Goal: Task Accomplishment & Management: Complete application form

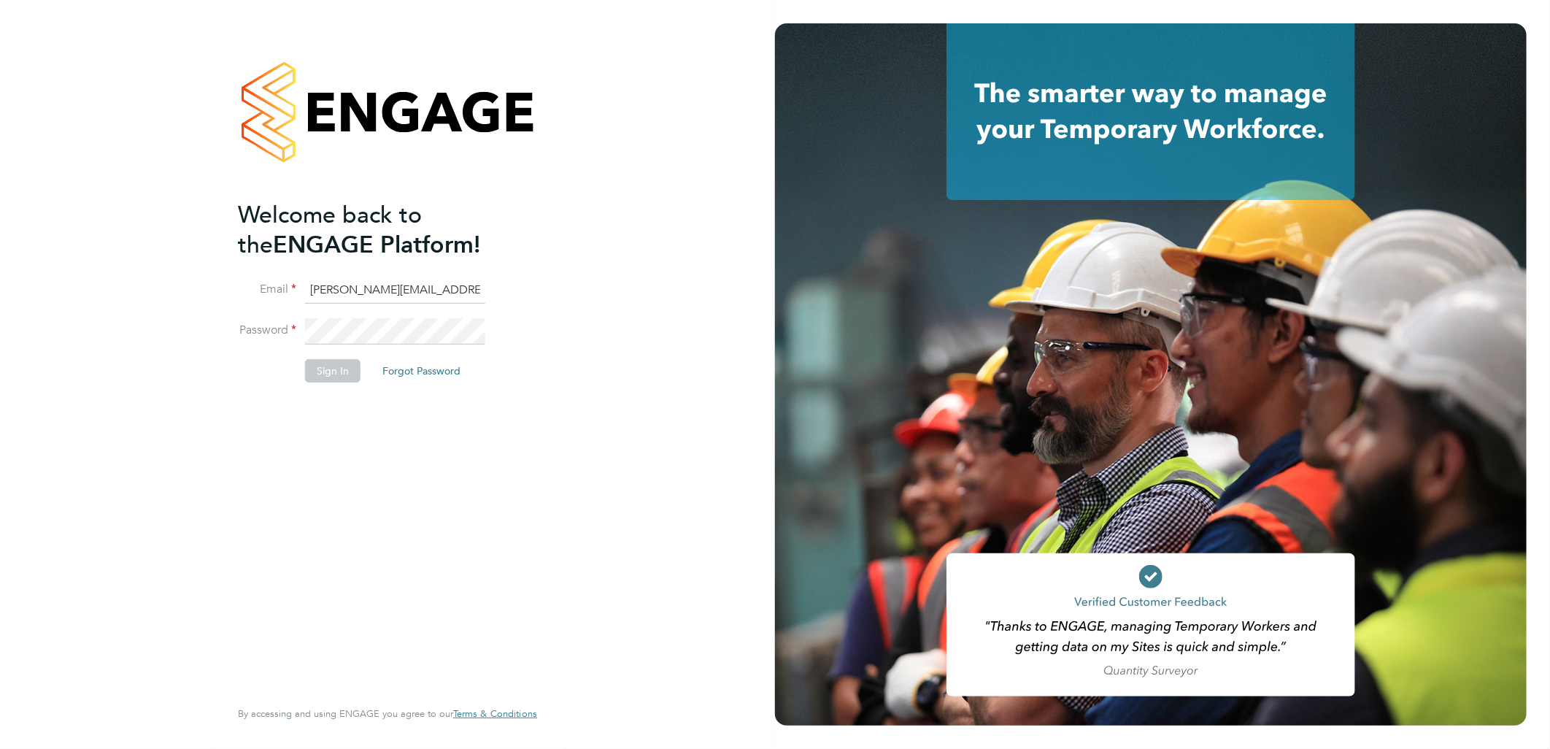
click at [355, 268] on ng-template "Welcome back to the ENGAGE Platform! Email sasha.baird@pretiumresourcing.co.uk …" at bounding box center [380, 298] width 285 height 197
drag, startPoint x: 366, startPoint y: 293, endPoint x: 124, endPoint y: 274, distance: 242.2
click at [130, 279] on div "Welcome back to the ENGAGE Platform! Email sasha.baird@pretiumresourcing.co.uk …" at bounding box center [387, 374] width 775 height 749
type input "bgis@pretiumresourcing.co.uk"
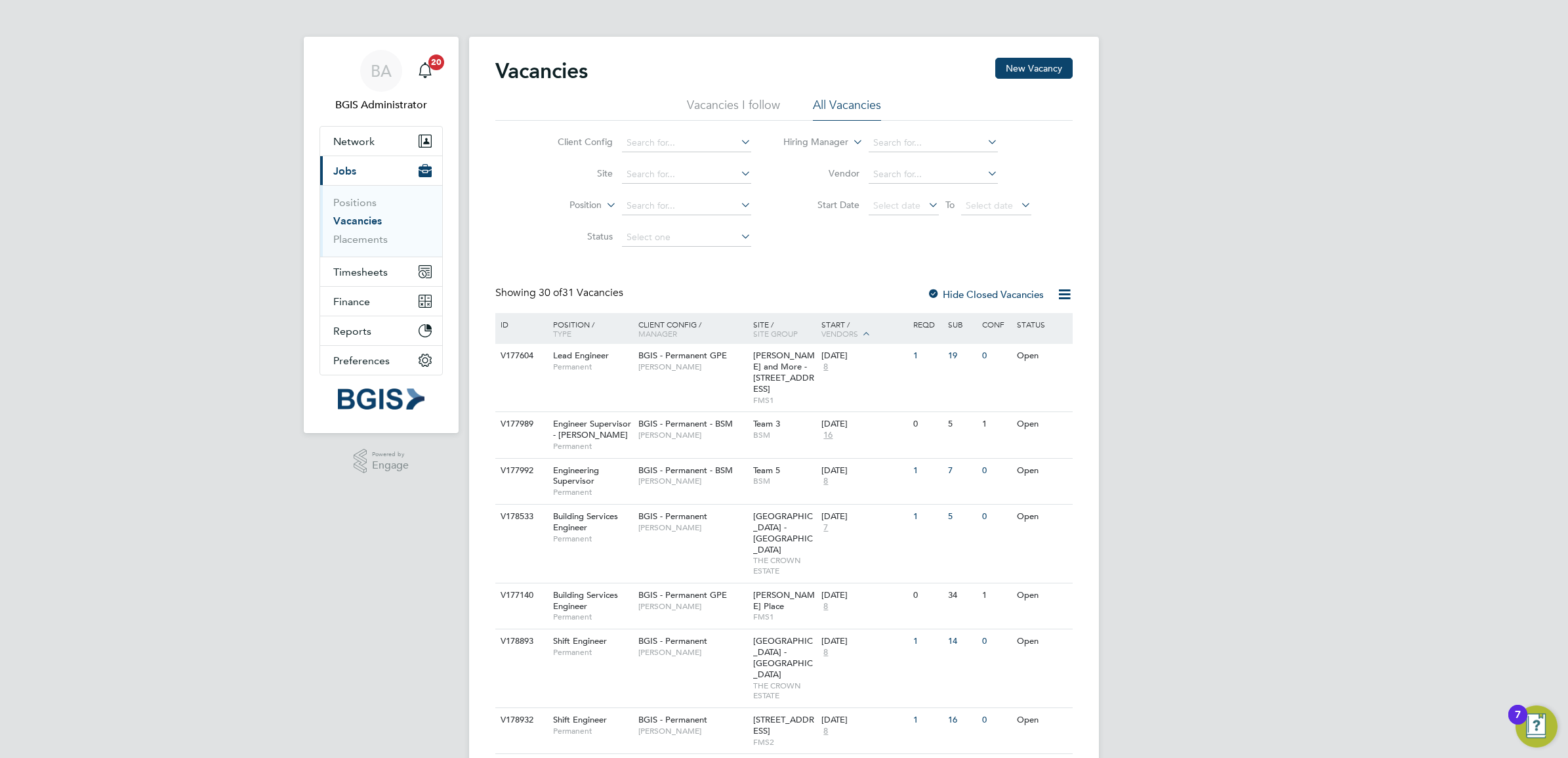
click at [578, 202] on label "Position" at bounding box center [564, 205] width 76 height 13
click at [574, 239] on li "Type" at bounding box center [561, 237] width 81 height 17
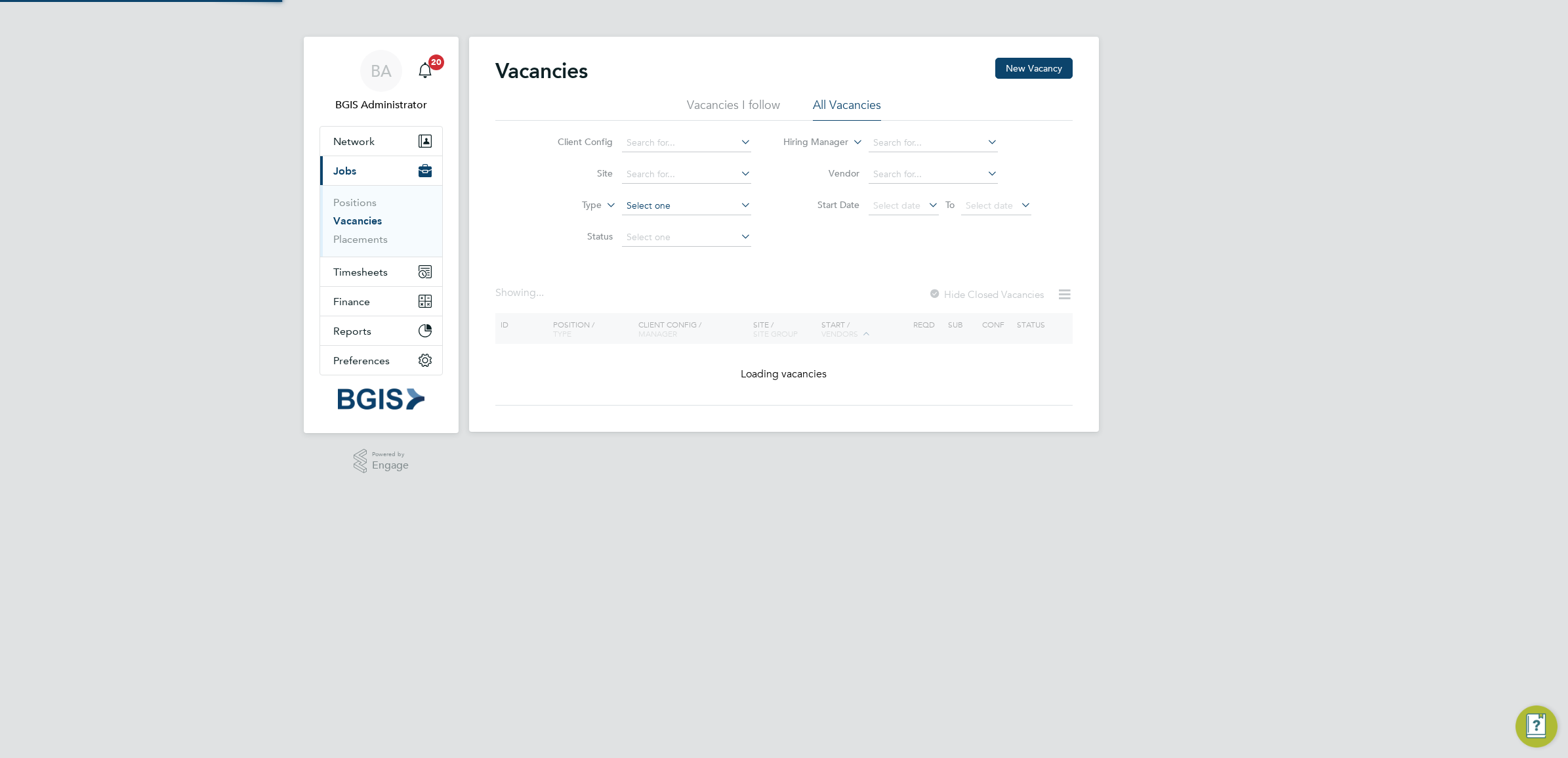
click at [664, 202] on input at bounding box center [687, 206] width 129 height 18
click at [659, 219] on li "Temporary" at bounding box center [685, 223] width 130 height 17
type input "Temporary"
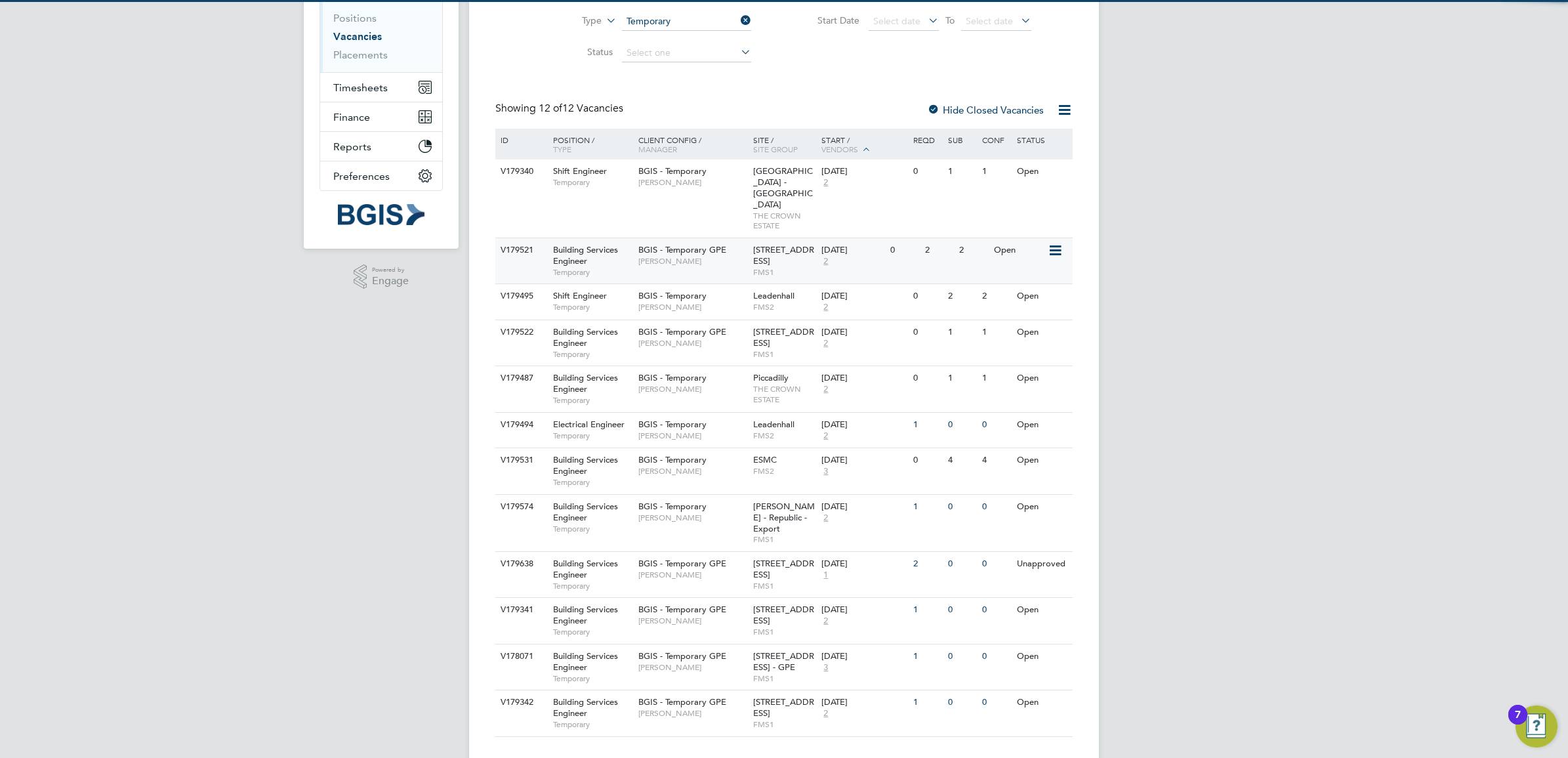
scroll to position [191, 0]
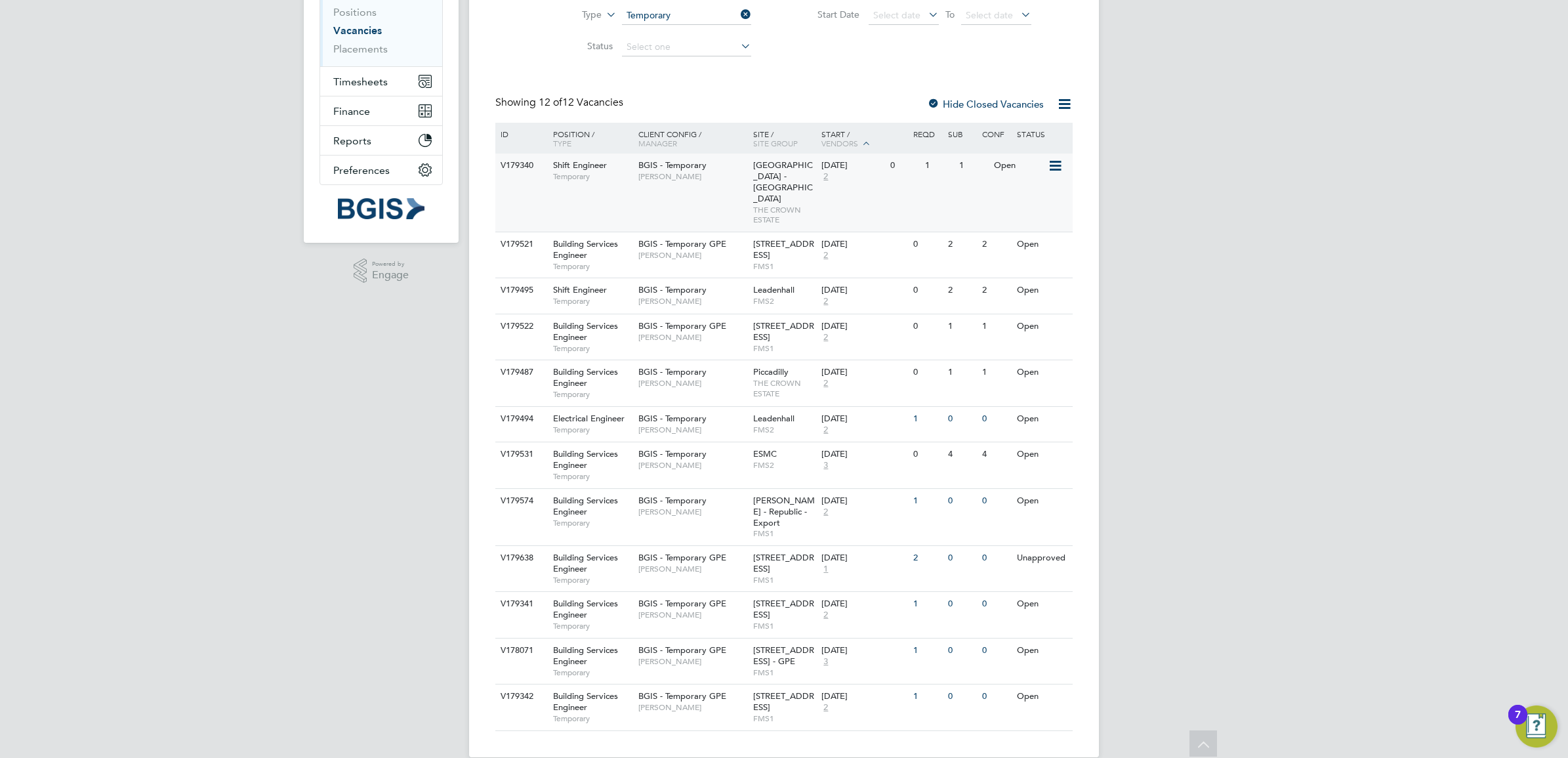
click at [732, 161] on div "BGIS - Temporary Adam Janes" at bounding box center [692, 171] width 115 height 34
click at [765, 261] on span "FMS1" at bounding box center [784, 266] width 62 height 11
click at [786, 296] on span "FMS2" at bounding box center [784, 301] width 62 height 11
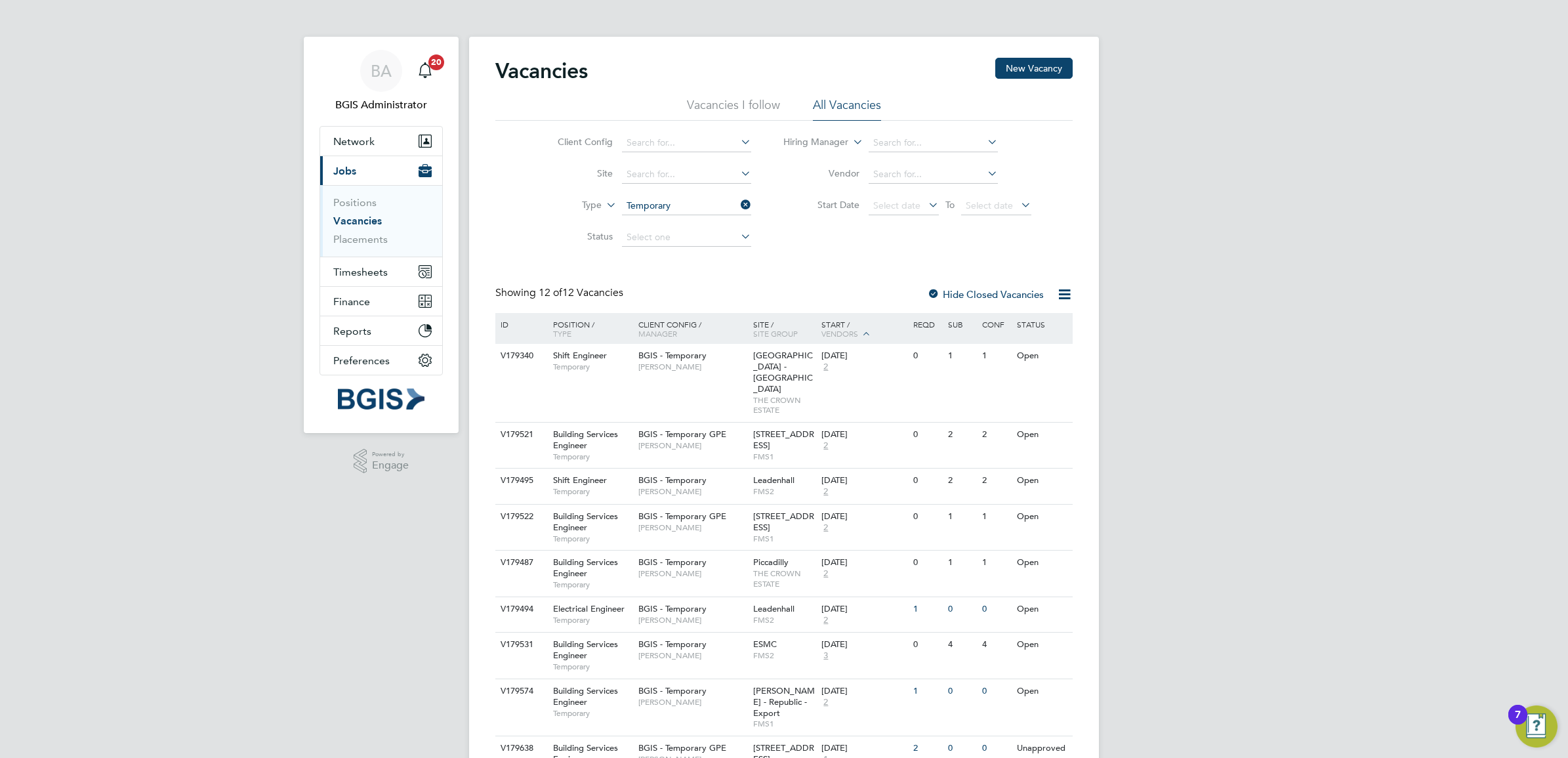
click at [744, 118] on li "Vacancies I follow" at bounding box center [734, 109] width 94 height 23
click at [748, 112] on li "Vacancies I follow" at bounding box center [734, 109] width 94 height 23
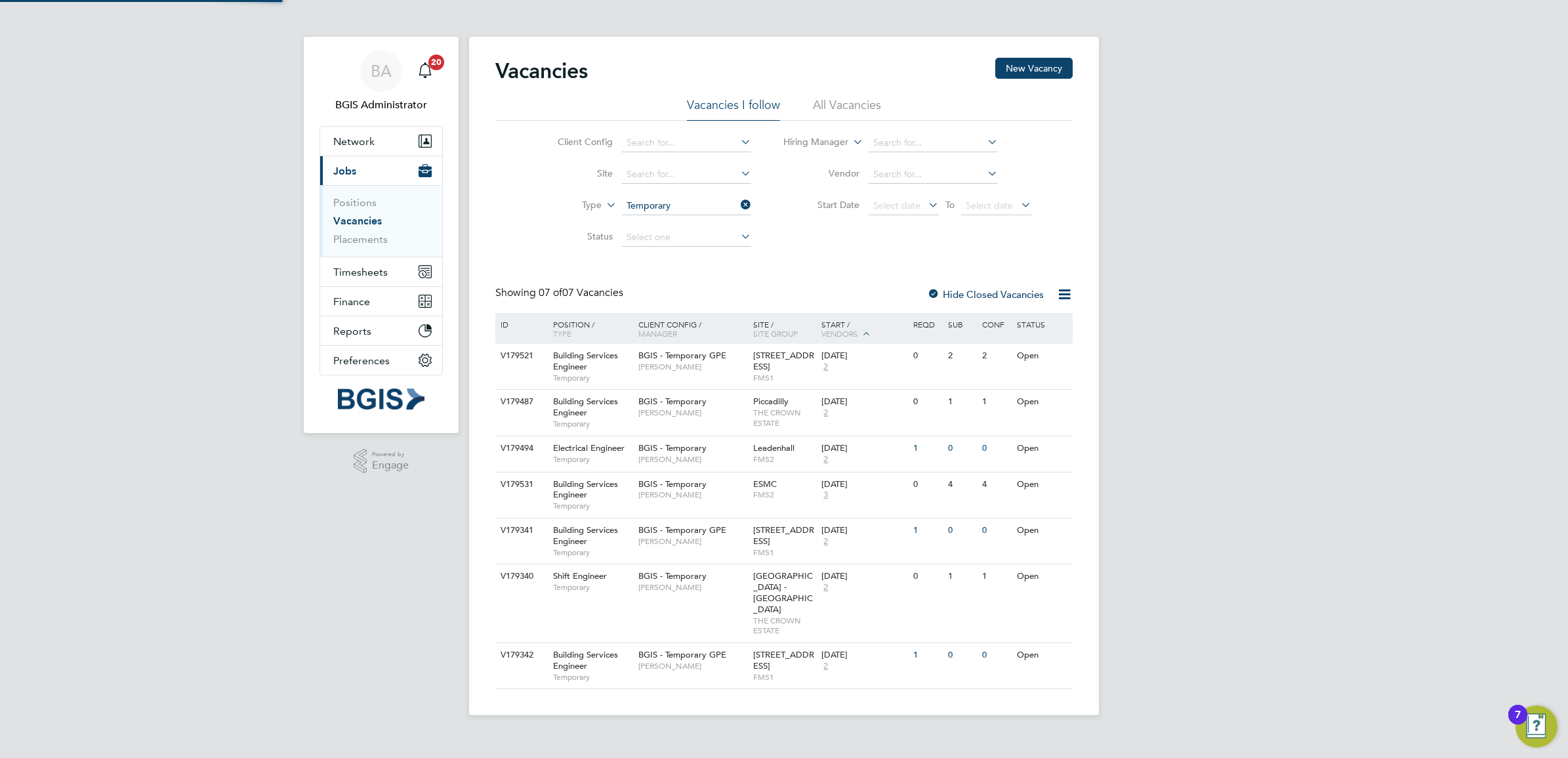
click at [870, 107] on li "All Vacancies" at bounding box center [847, 109] width 68 height 23
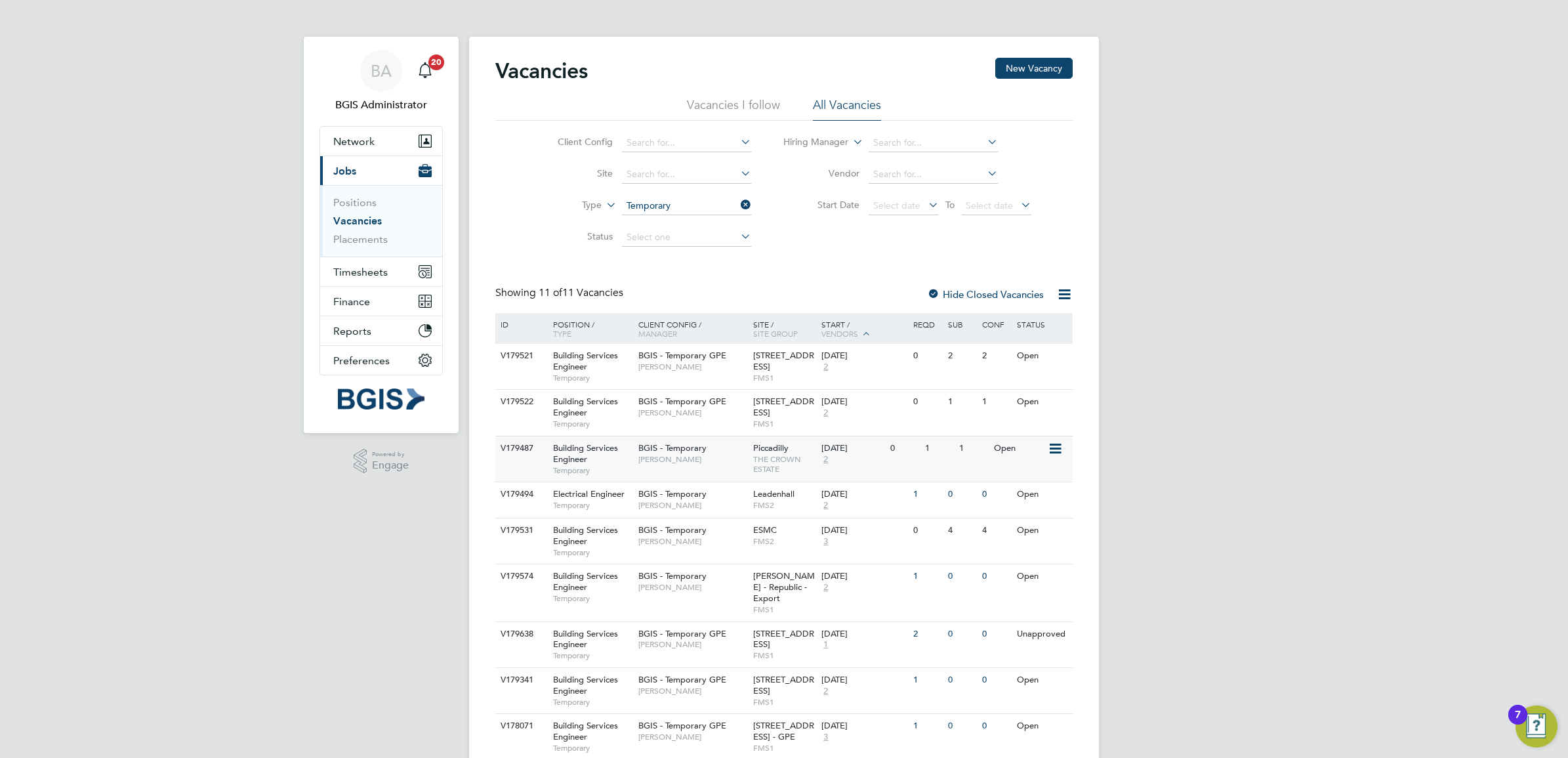
click at [778, 460] on span "THE CROWN ESTATE" at bounding box center [784, 464] width 62 height 21
click at [759, 110] on li "Vacancies I follow" at bounding box center [734, 109] width 94 height 23
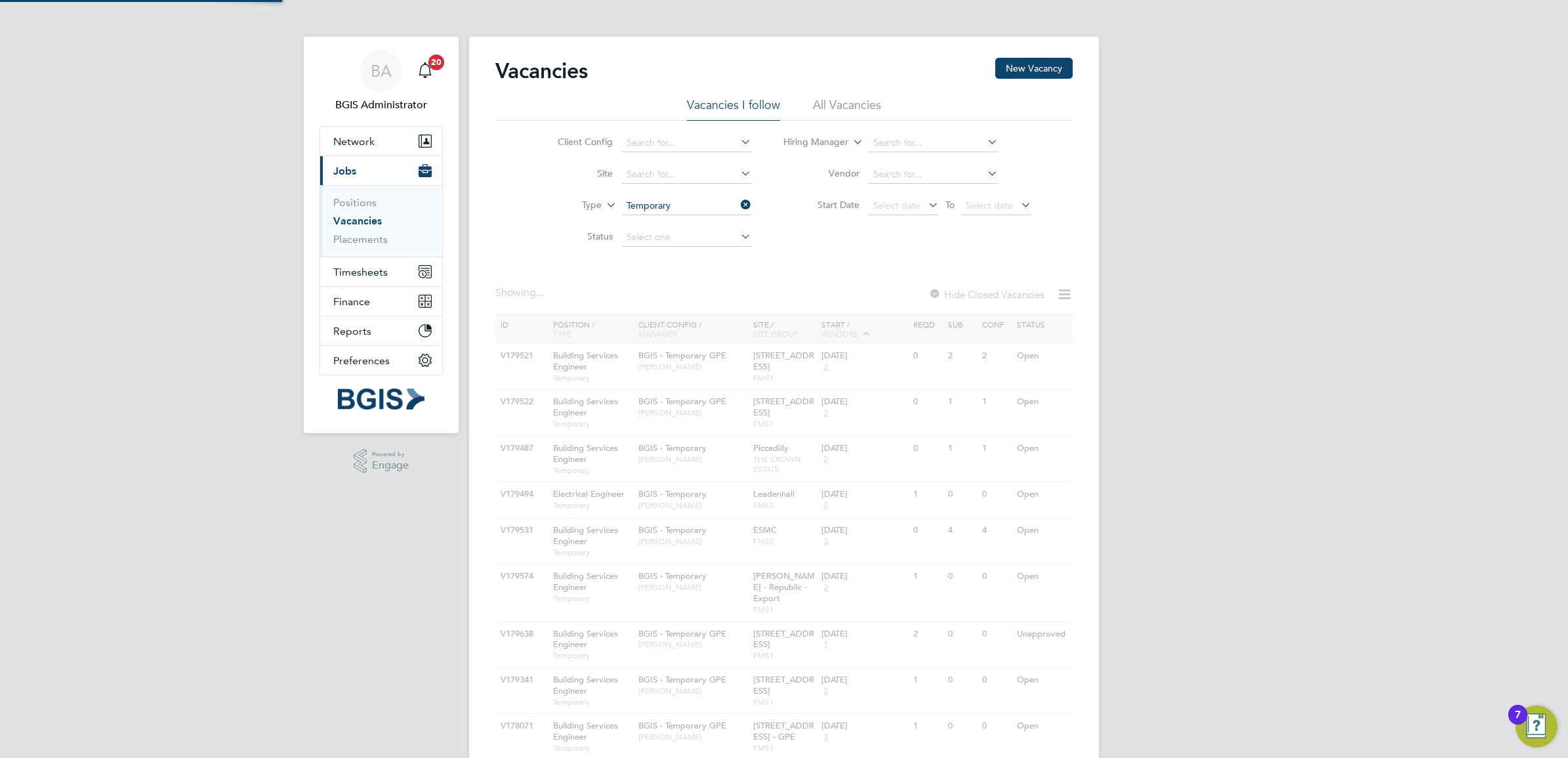
click at [836, 105] on li "All Vacancies" at bounding box center [847, 109] width 68 height 23
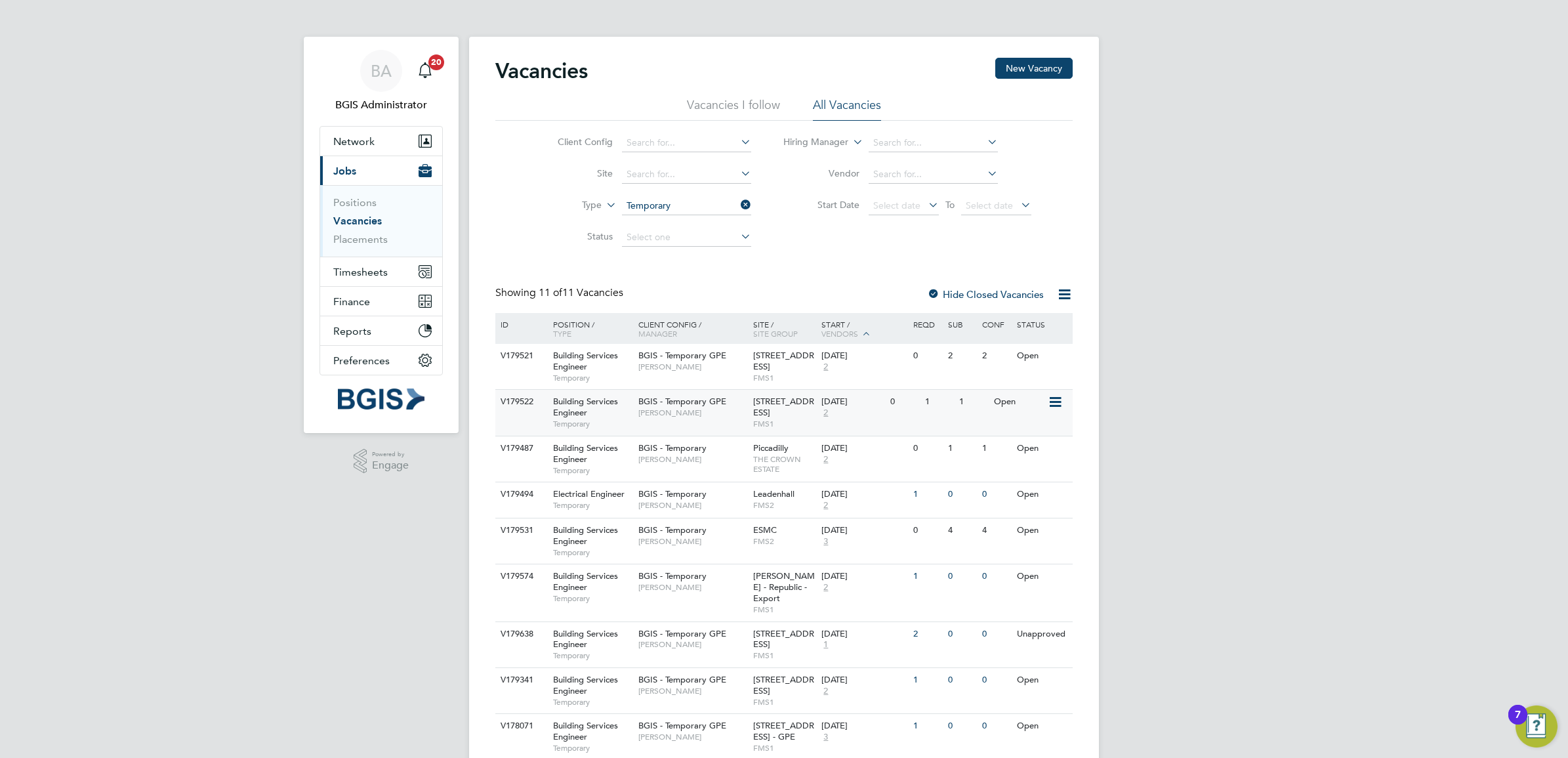
click at [735, 410] on span "Nick Guest" at bounding box center [692, 413] width 108 height 11
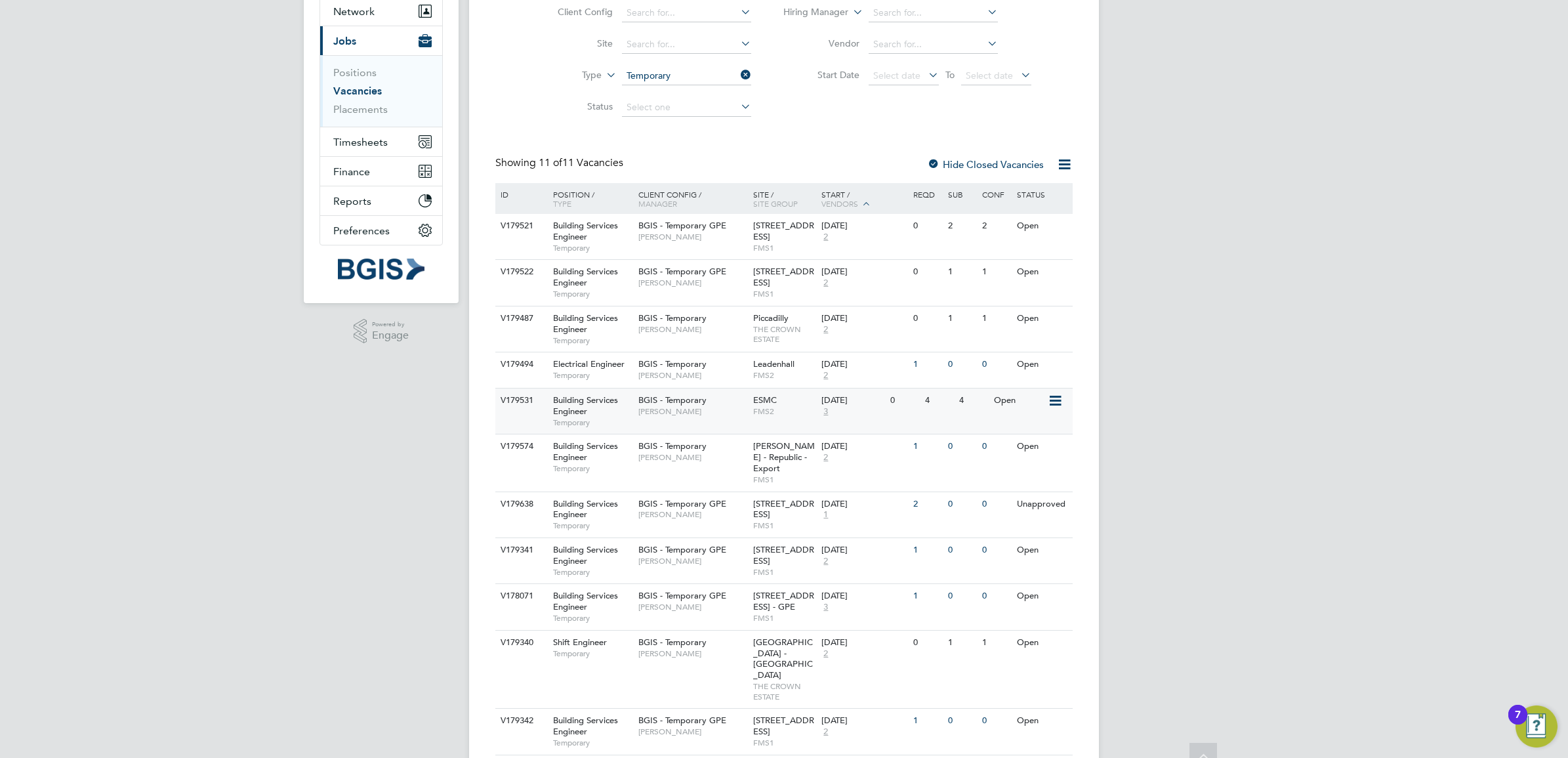
scroll to position [154, 0]
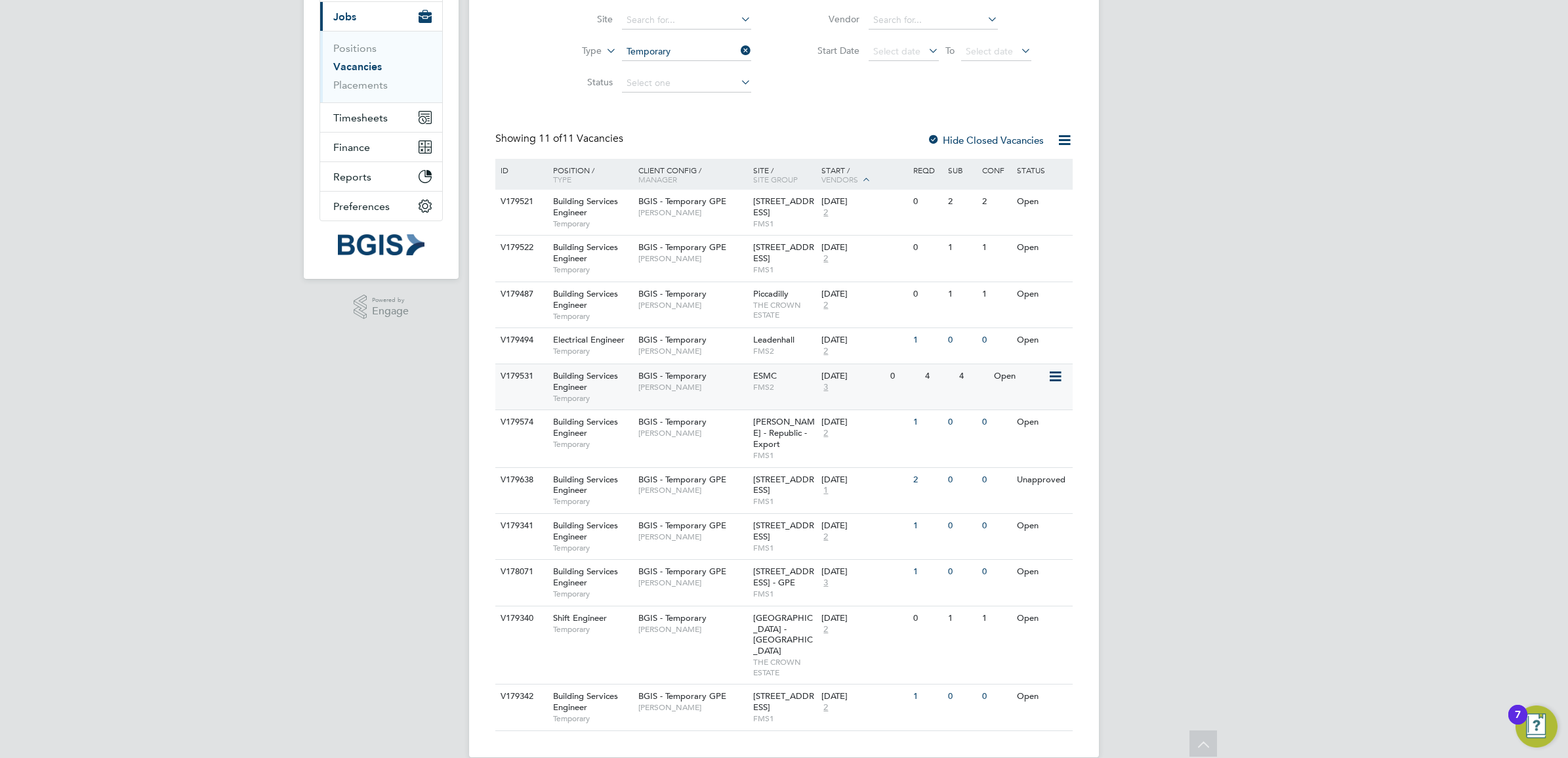
click at [751, 385] on div "ESMC FMS2" at bounding box center [784, 381] width 69 height 34
click at [718, 497] on div "BGIS - Temporary GPE Nick Guest" at bounding box center [692, 485] width 115 height 34
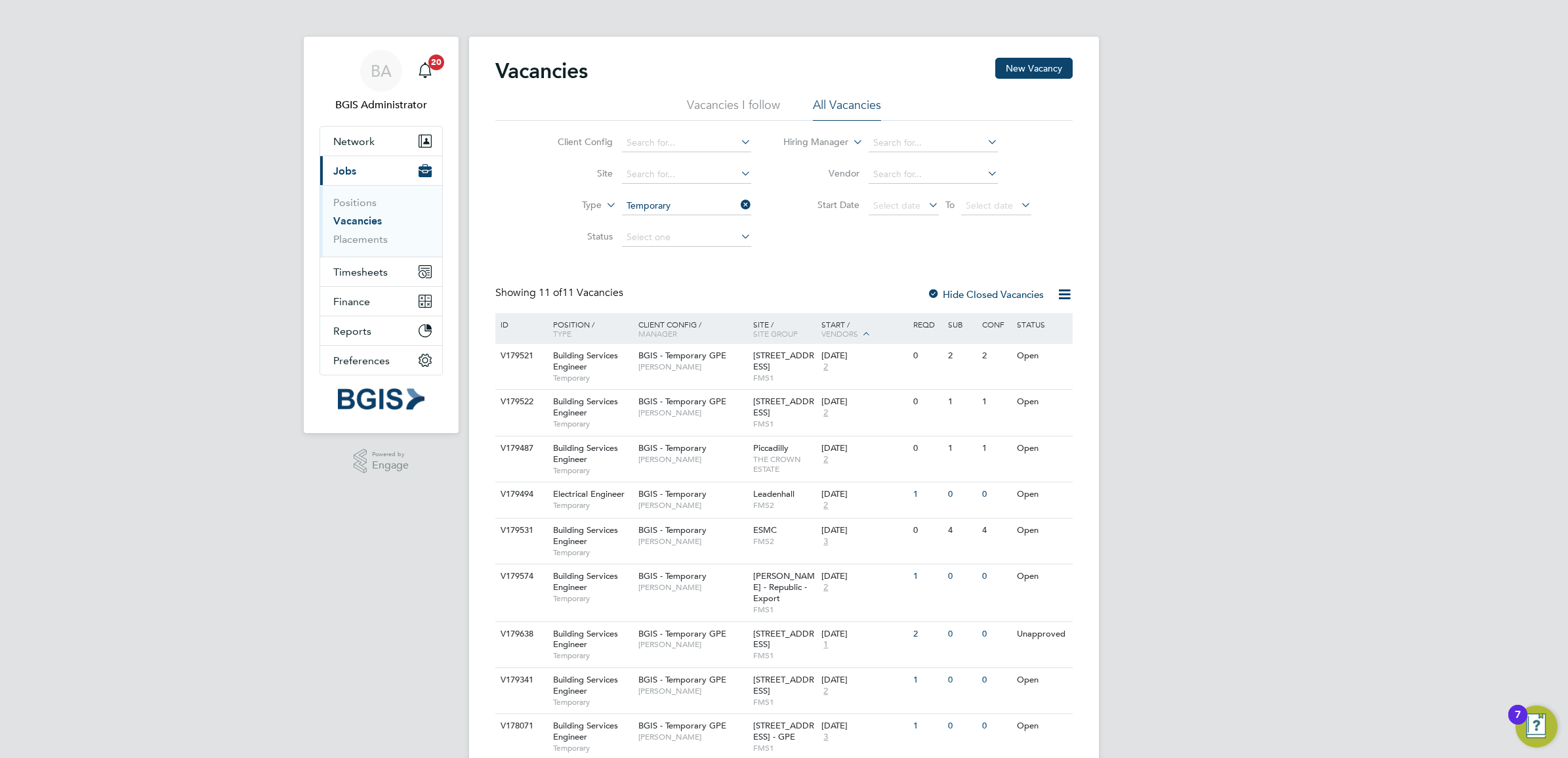
click at [689, 207] on input "Temporary" at bounding box center [687, 206] width 129 height 18
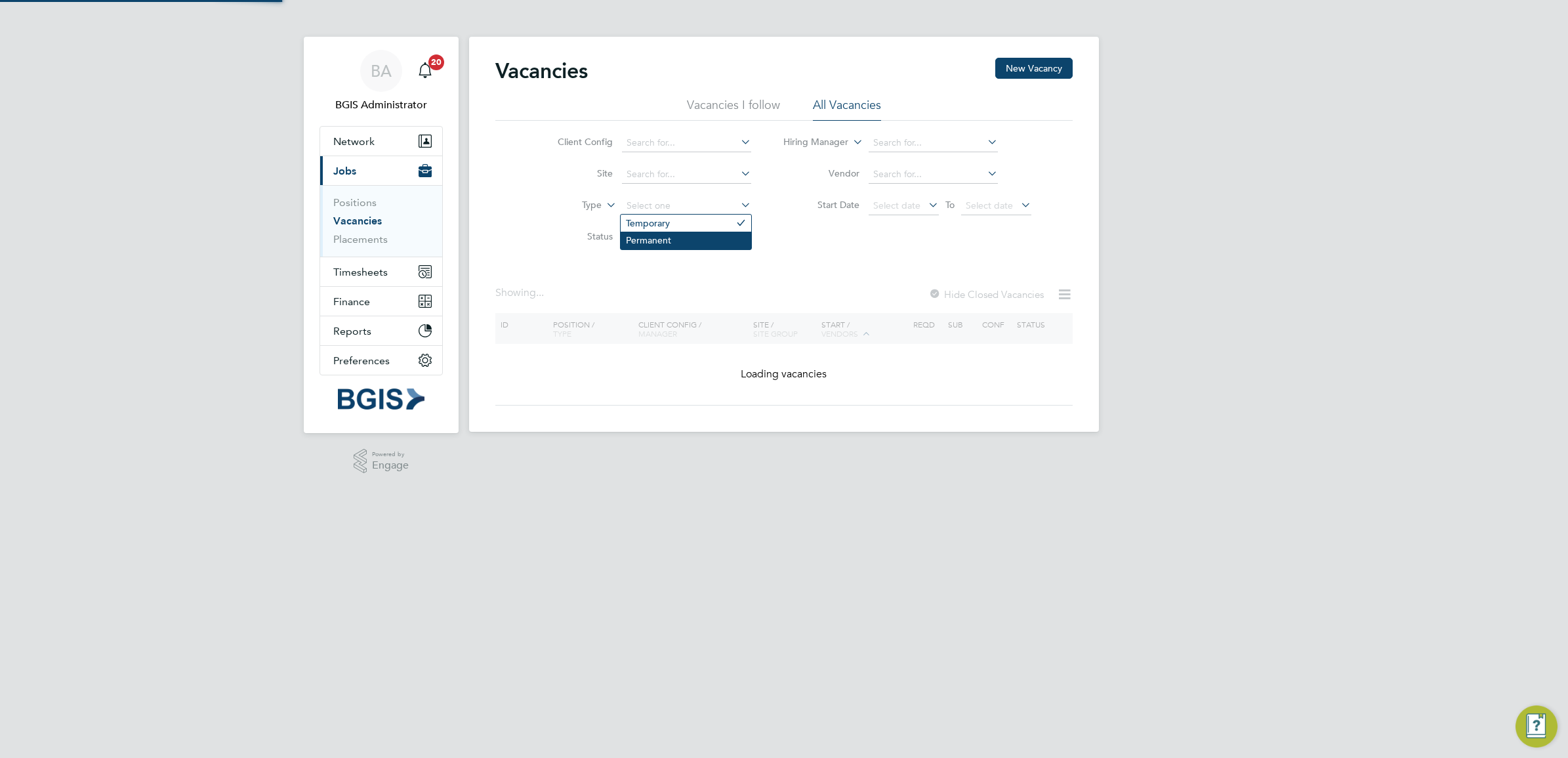
click at [673, 236] on li "Permanent" at bounding box center [685, 240] width 130 height 17
type input "Permanent"
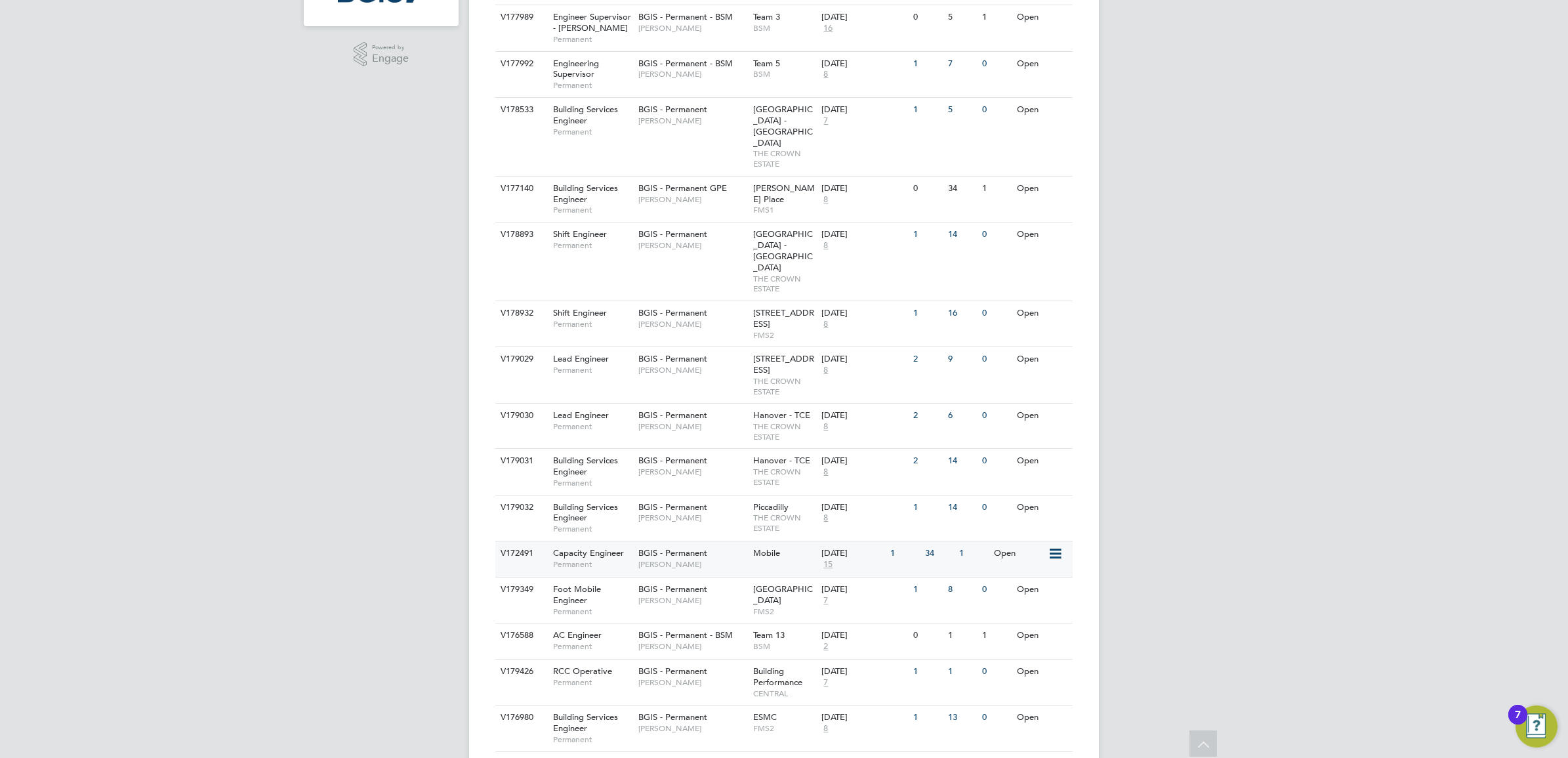
scroll to position [555, 0]
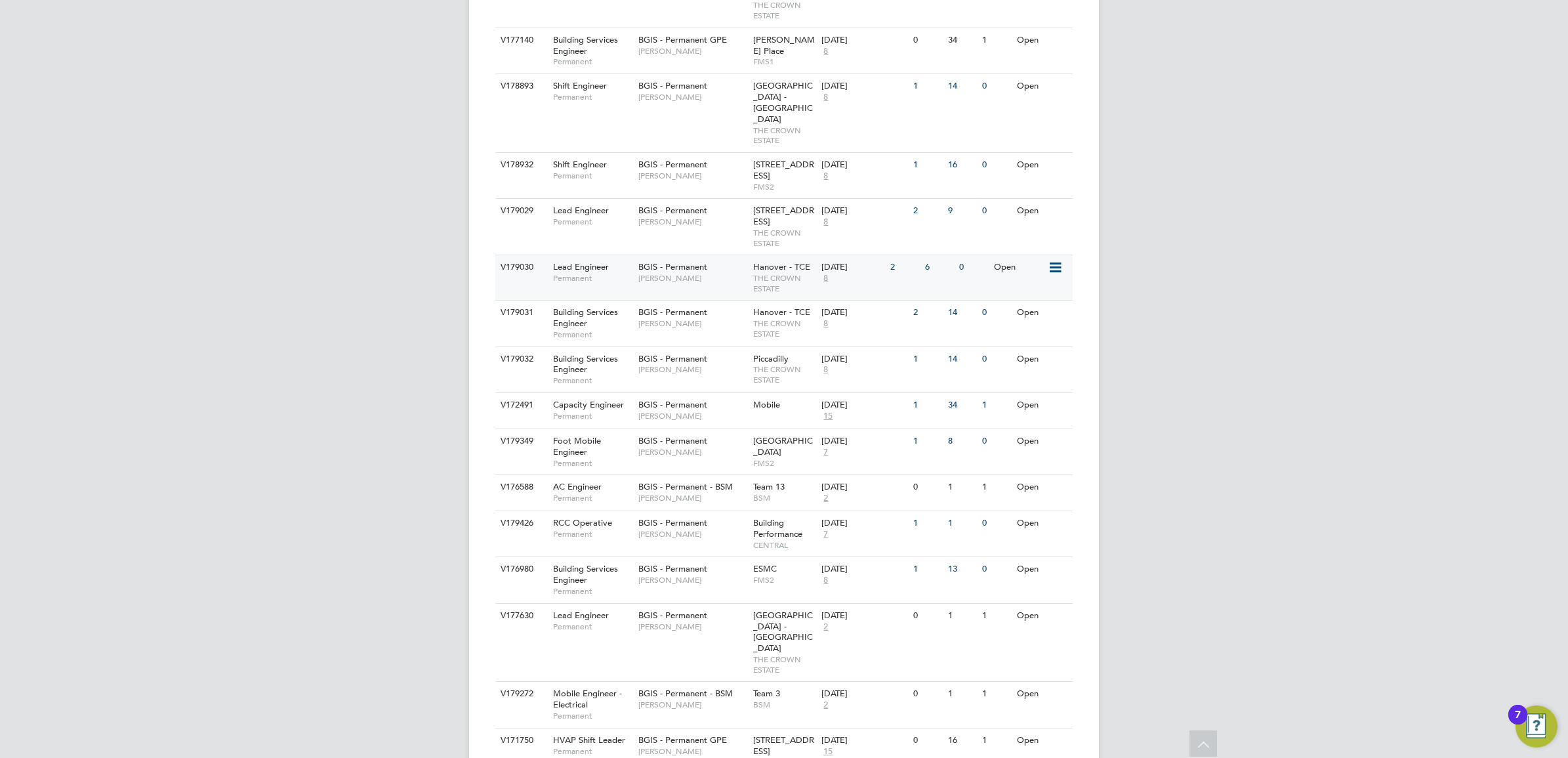
click at [751, 255] on div "Hanover - TCE THE CROWN ESTATE" at bounding box center [784, 278] width 69 height 45
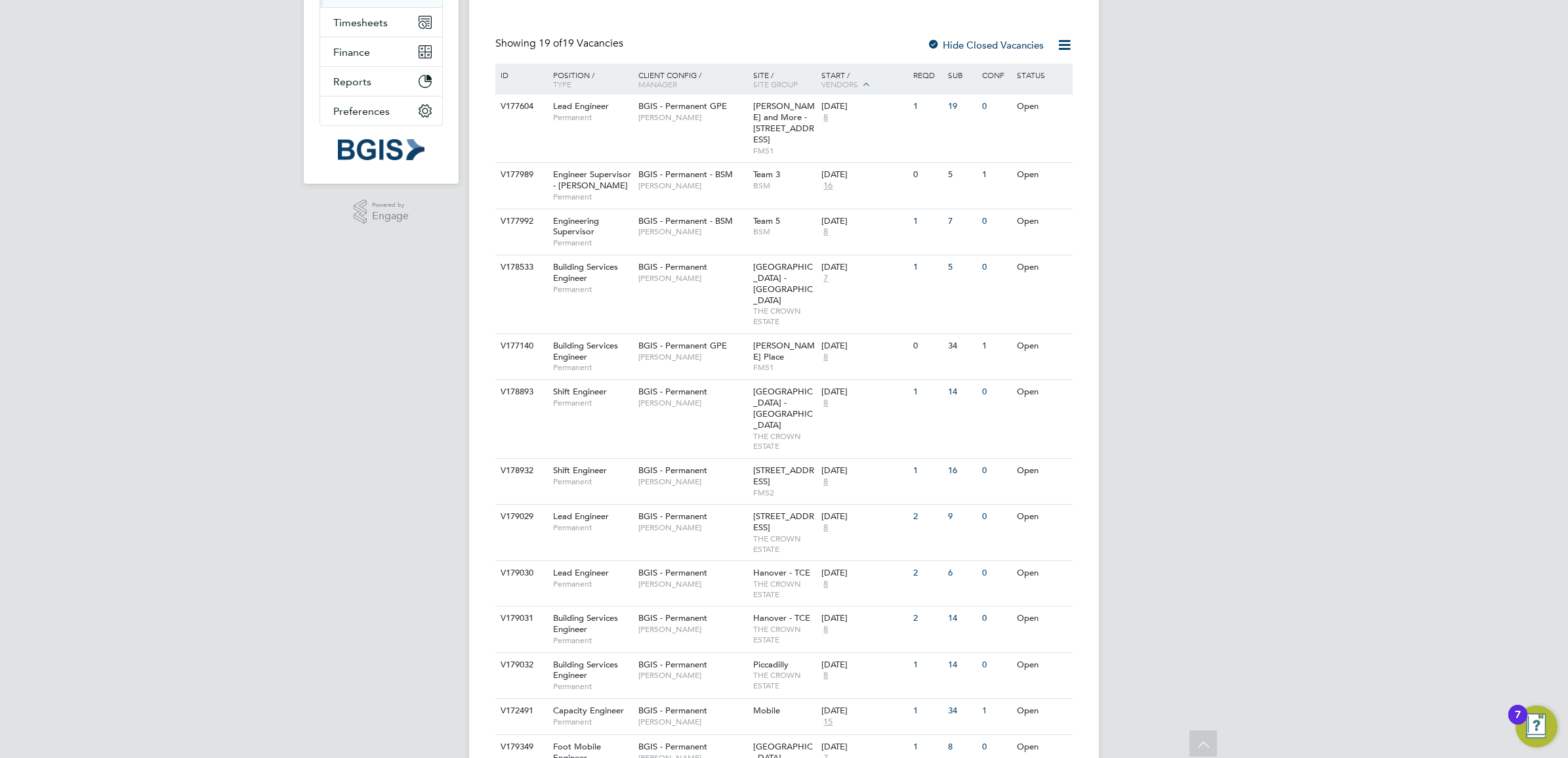
scroll to position [63, 0]
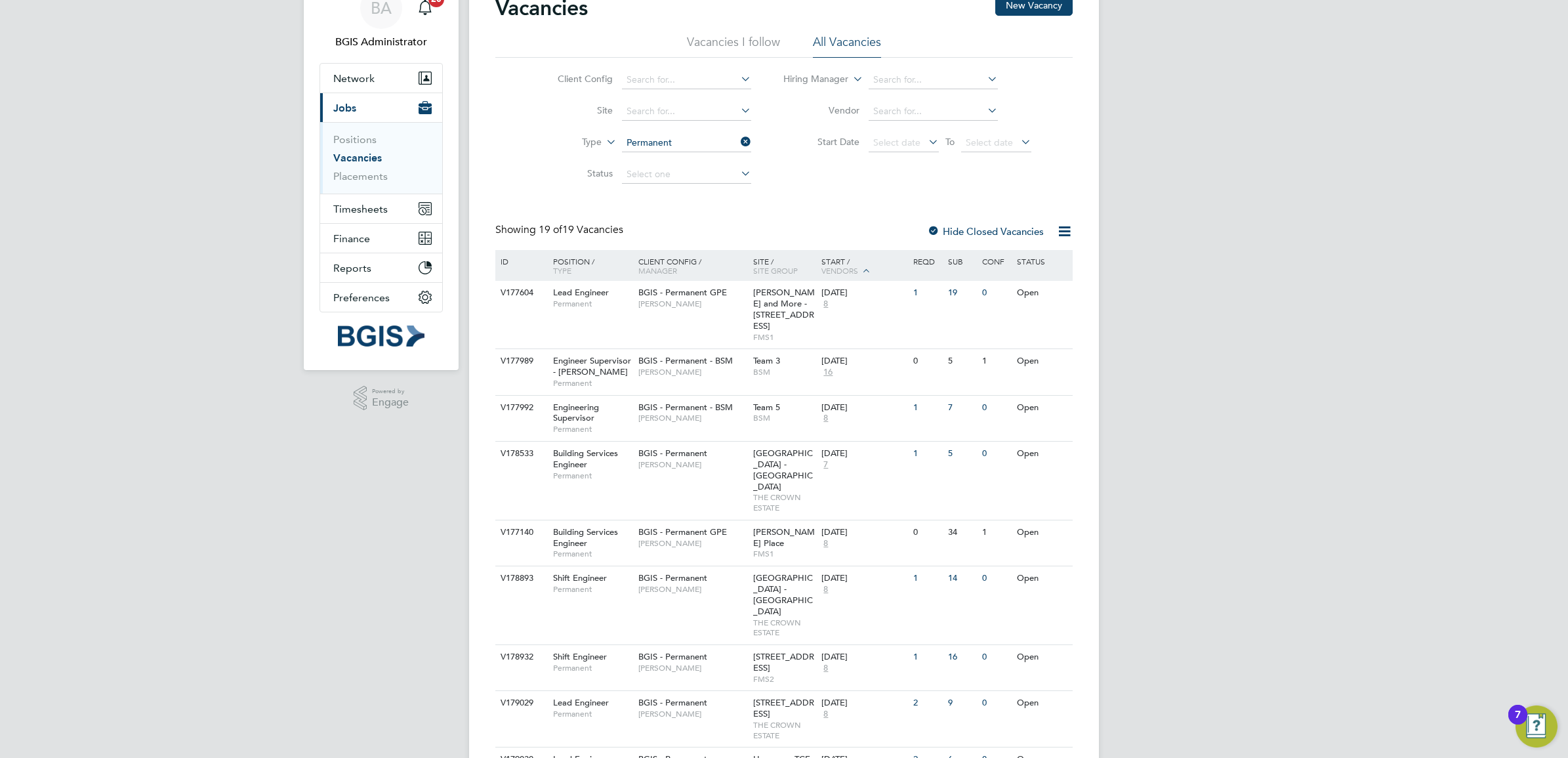
click at [1242, 254] on div "BA BGIS Administrator Notifications 20 Applications: Network Team Members Busin…" at bounding box center [784, 625] width 1568 height 1377
click at [395, 67] on button "Network" at bounding box center [381, 78] width 122 height 29
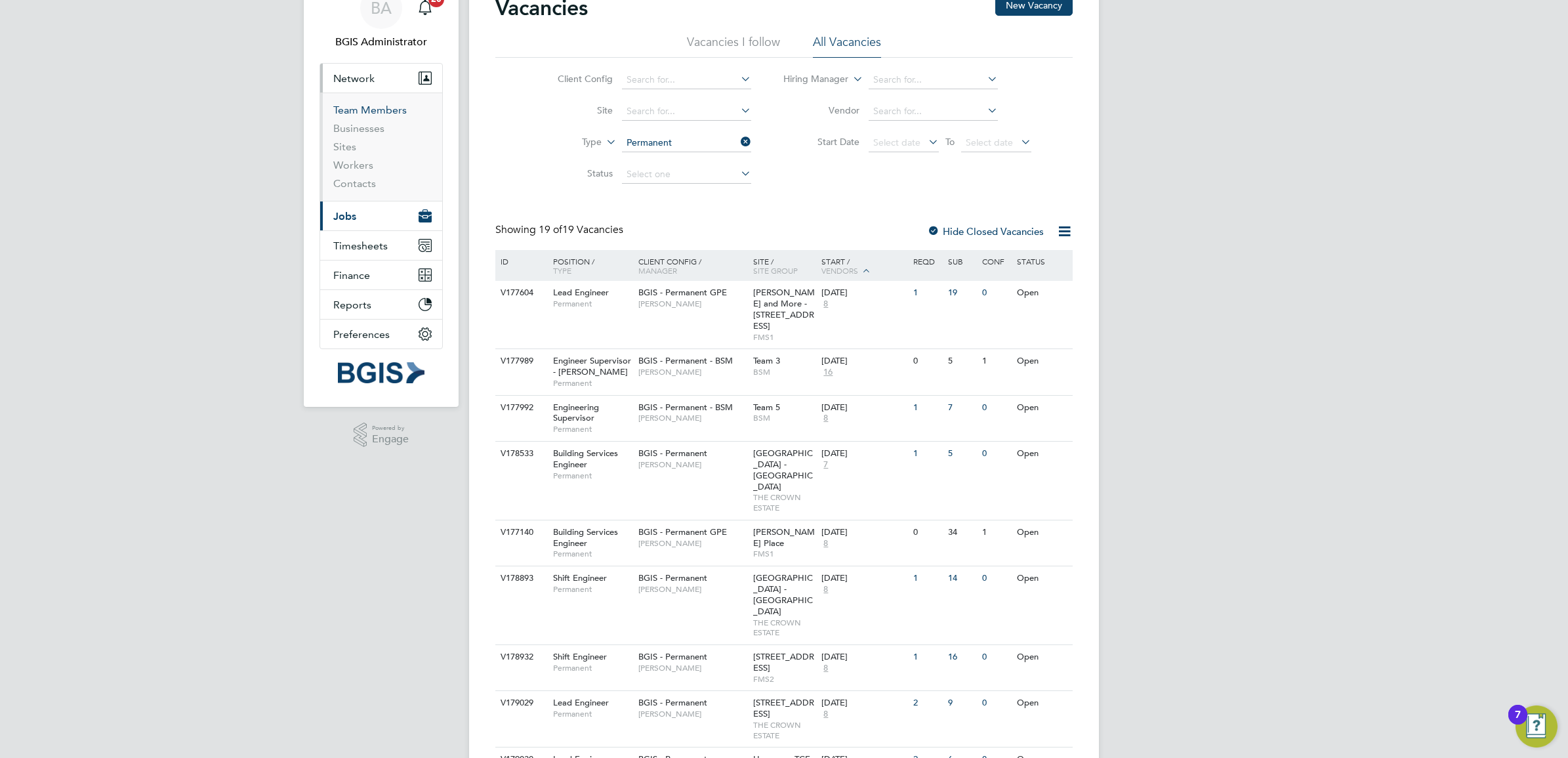
click at [374, 107] on link "Team Members" at bounding box center [370, 110] width 74 height 13
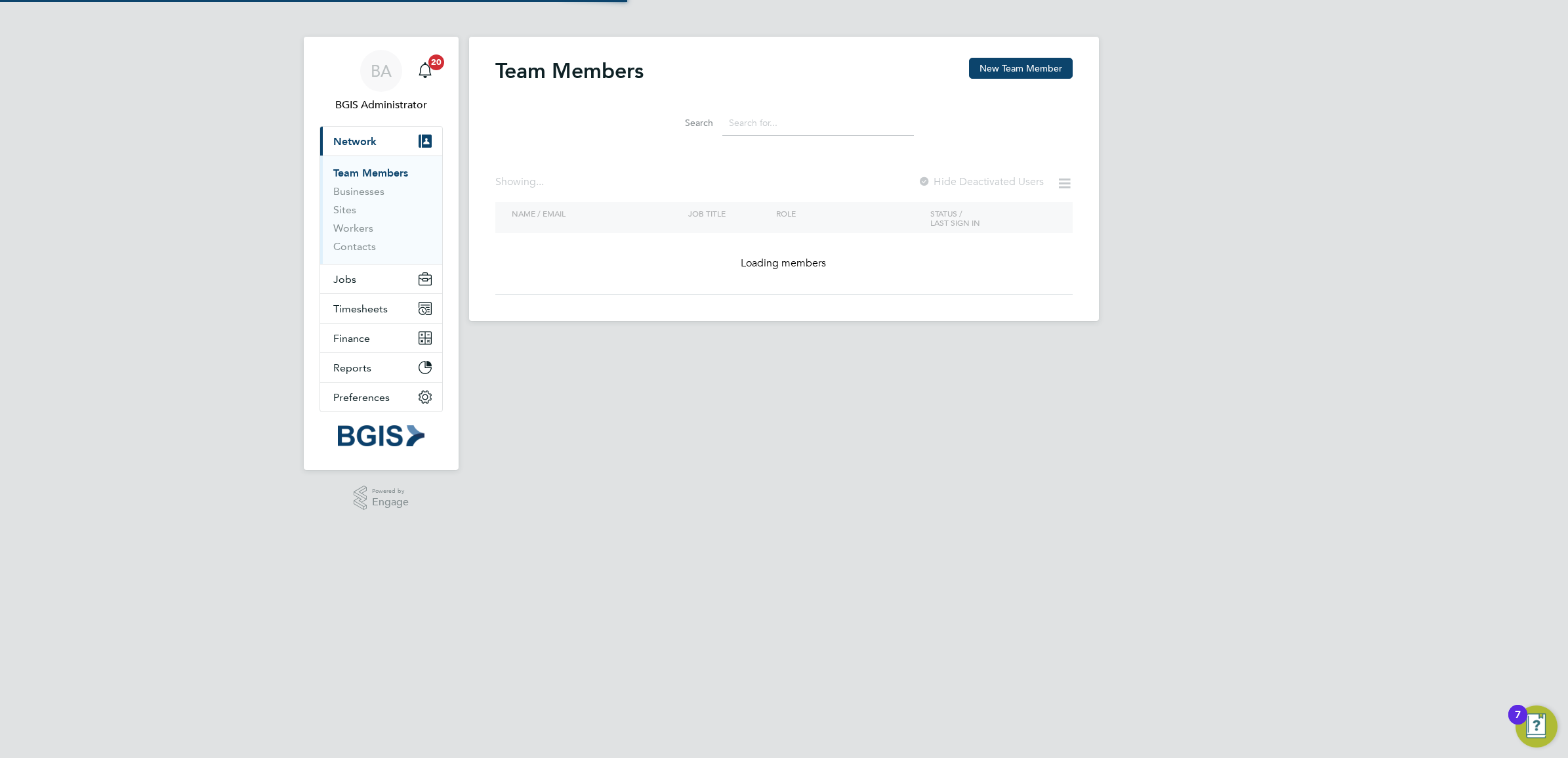
click at [822, 120] on input at bounding box center [817, 123] width 192 height 25
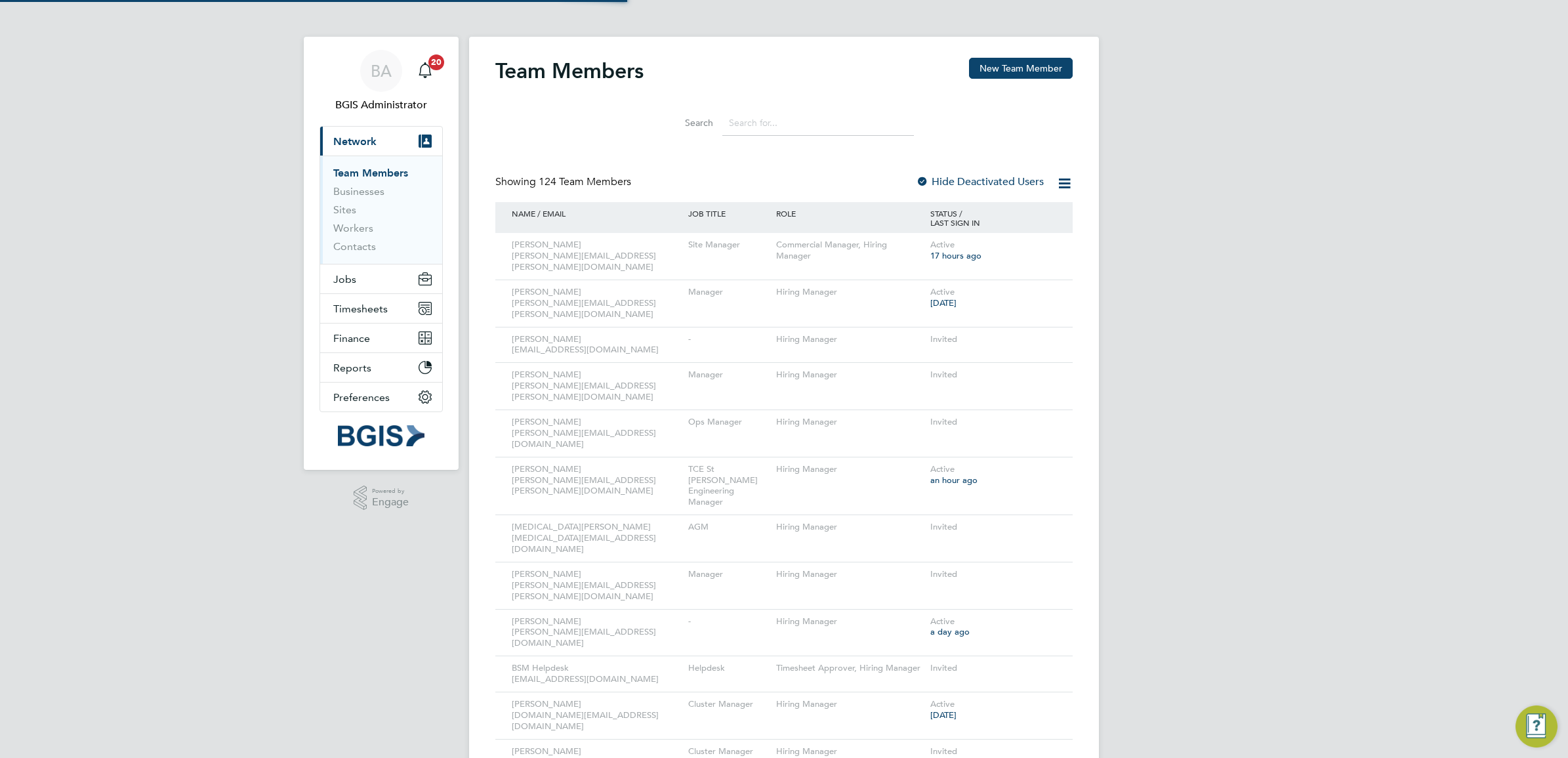
paste input "Kyriacos Savva"
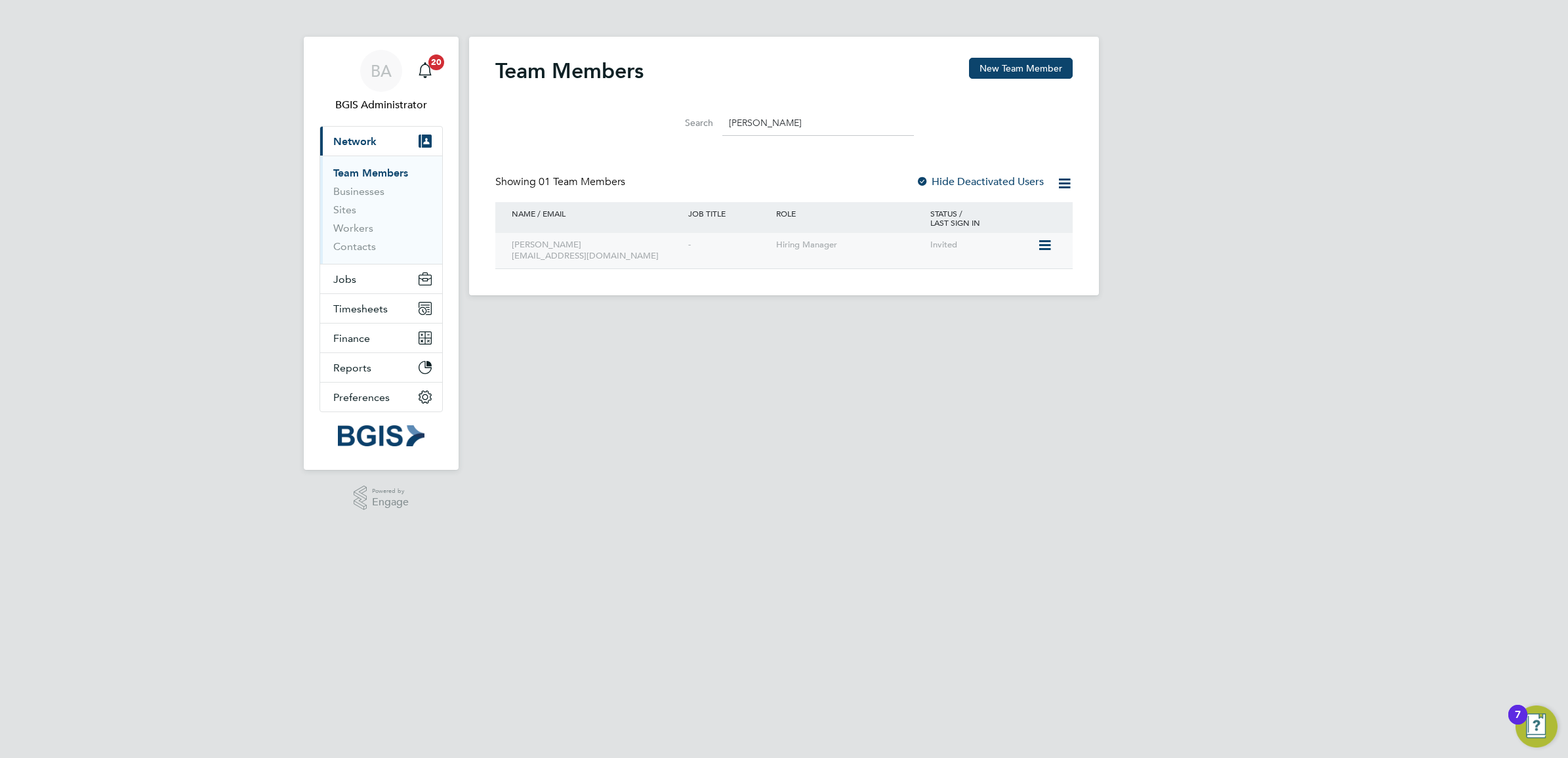
type input "Kyriacos Savva"
click at [1047, 240] on icon at bounding box center [1044, 245] width 13 height 16
click at [948, 317] on li "Resend Invitation" at bounding box center [971, 313] width 158 height 18
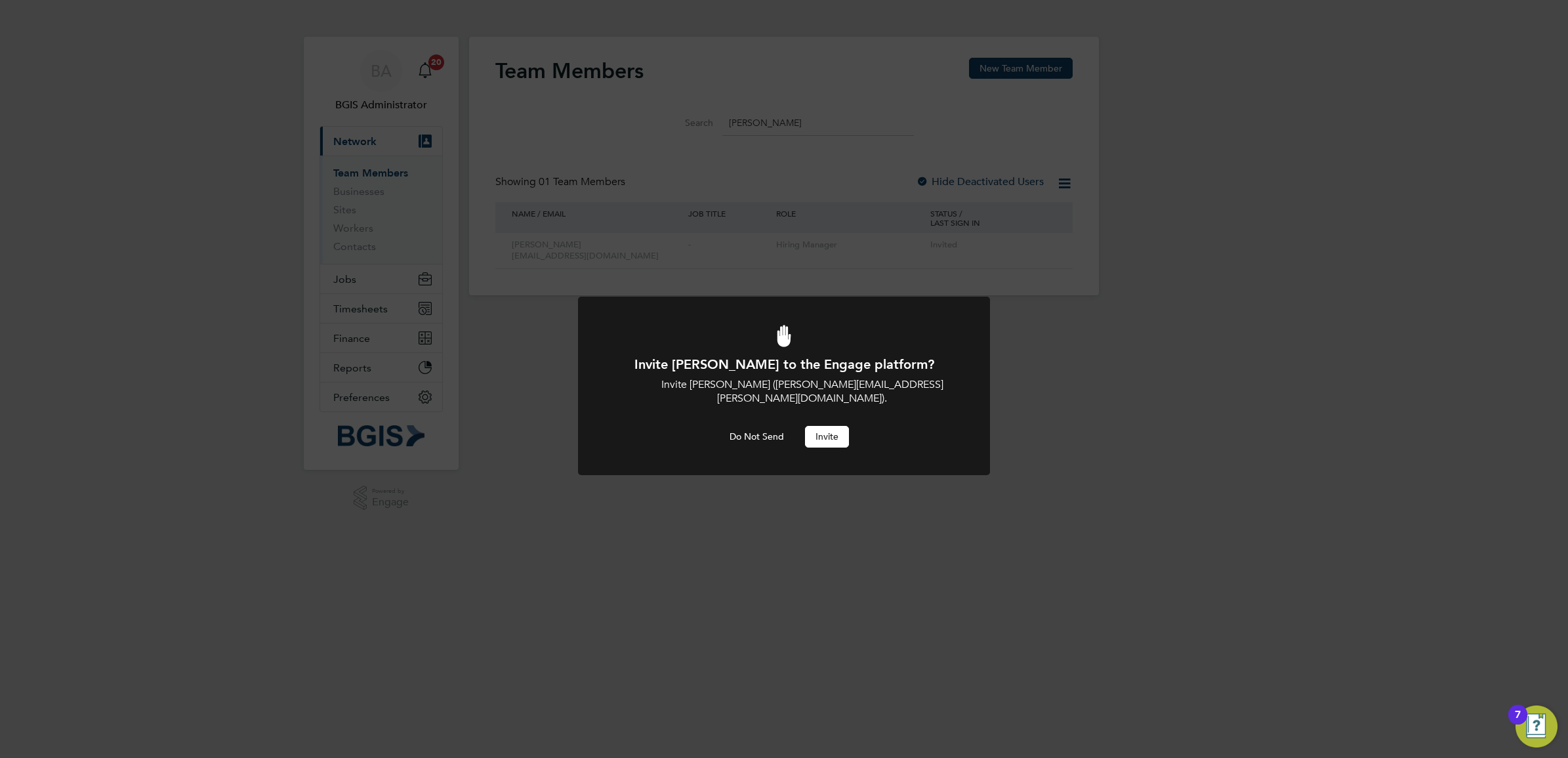
drag, startPoint x: 831, startPoint y: 430, endPoint x: 817, endPoint y: 424, distance: 15.2
click at [830, 430] on button "Invite" at bounding box center [826, 436] width 44 height 21
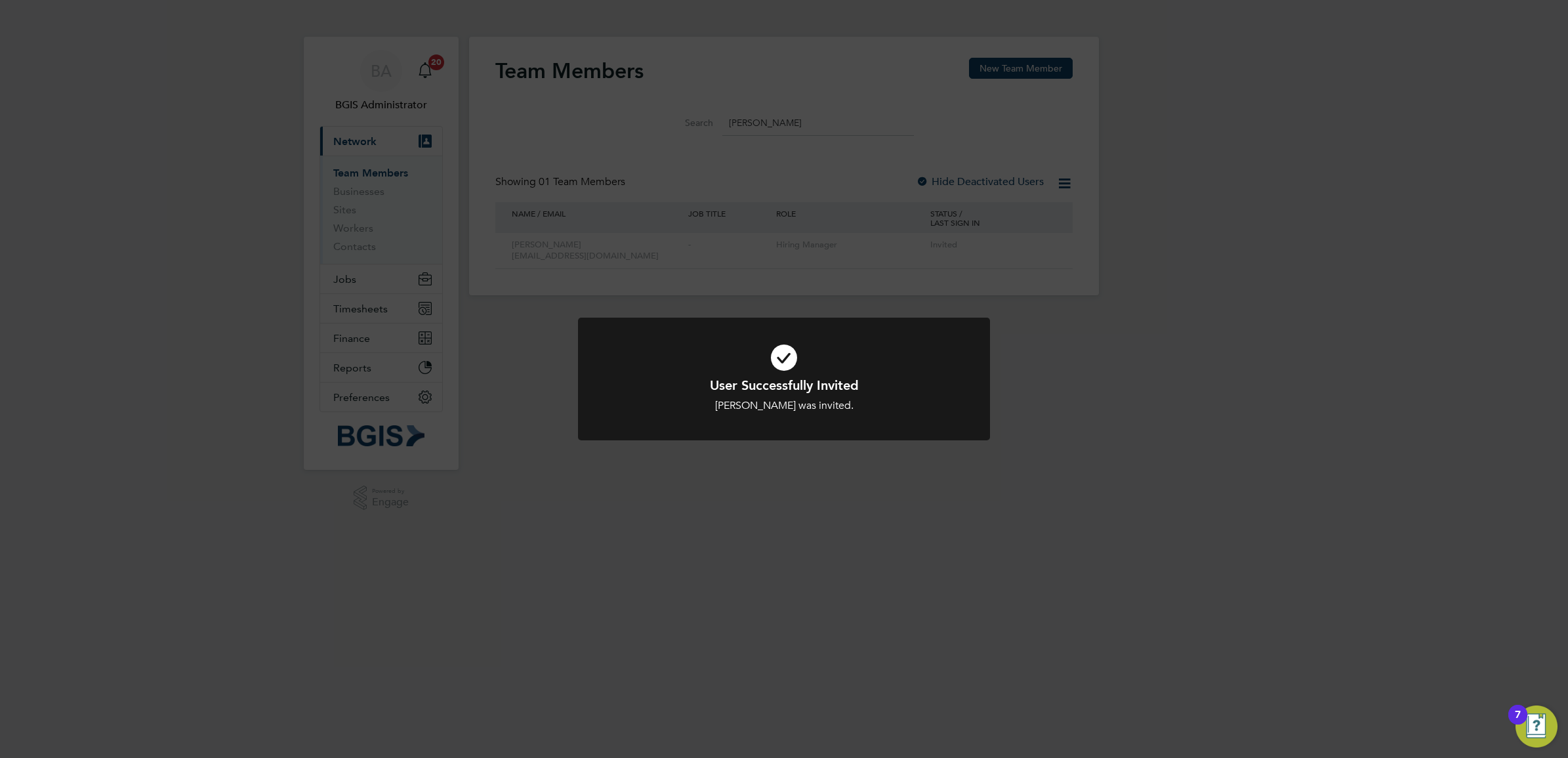
click at [806, 268] on div "User Successfully Invited Kyriacos Savva was invited. Cancel Okay" at bounding box center [784, 379] width 1568 height 758
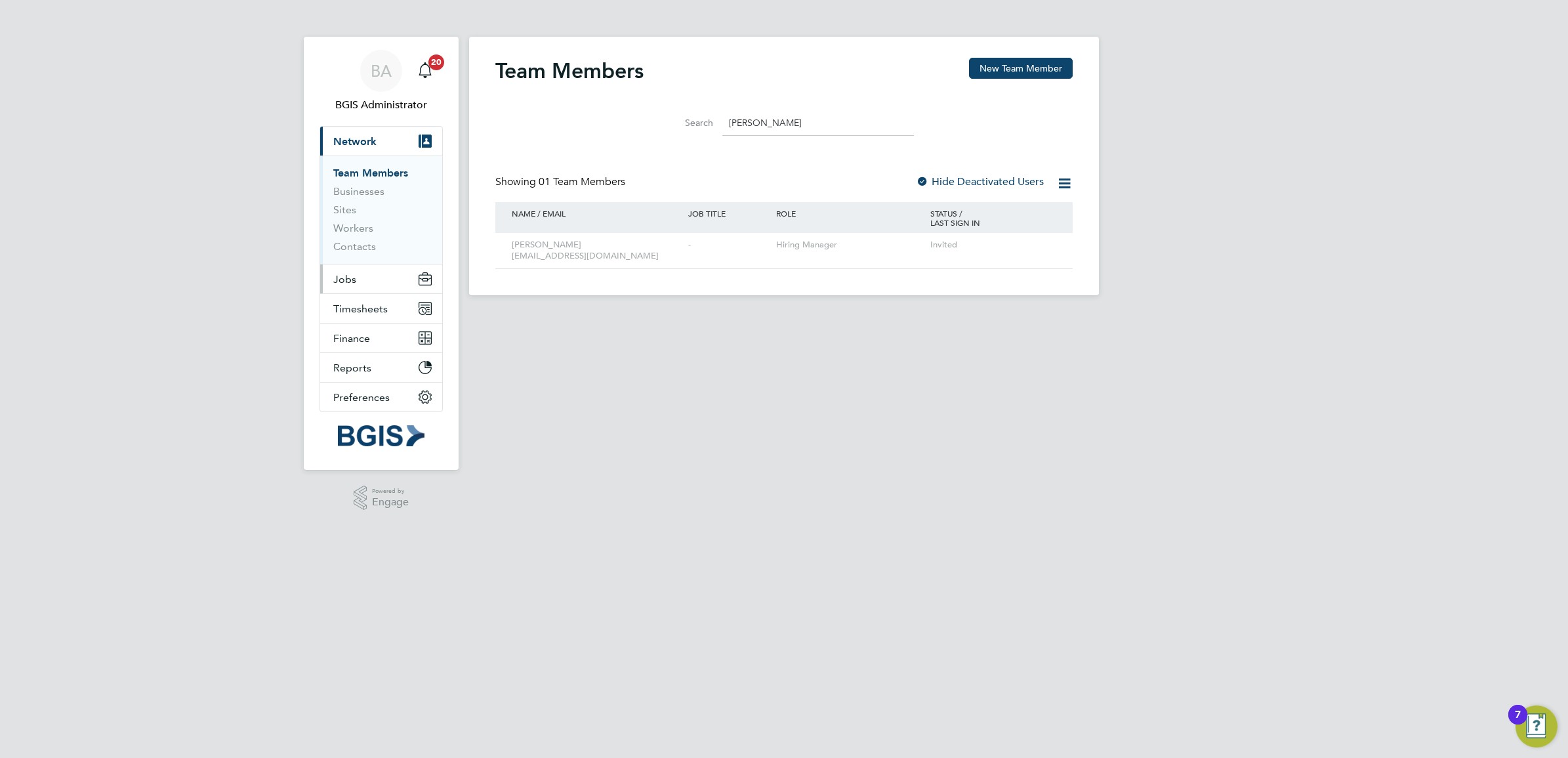
click at [351, 282] on span "Jobs" at bounding box center [345, 280] width 23 height 13
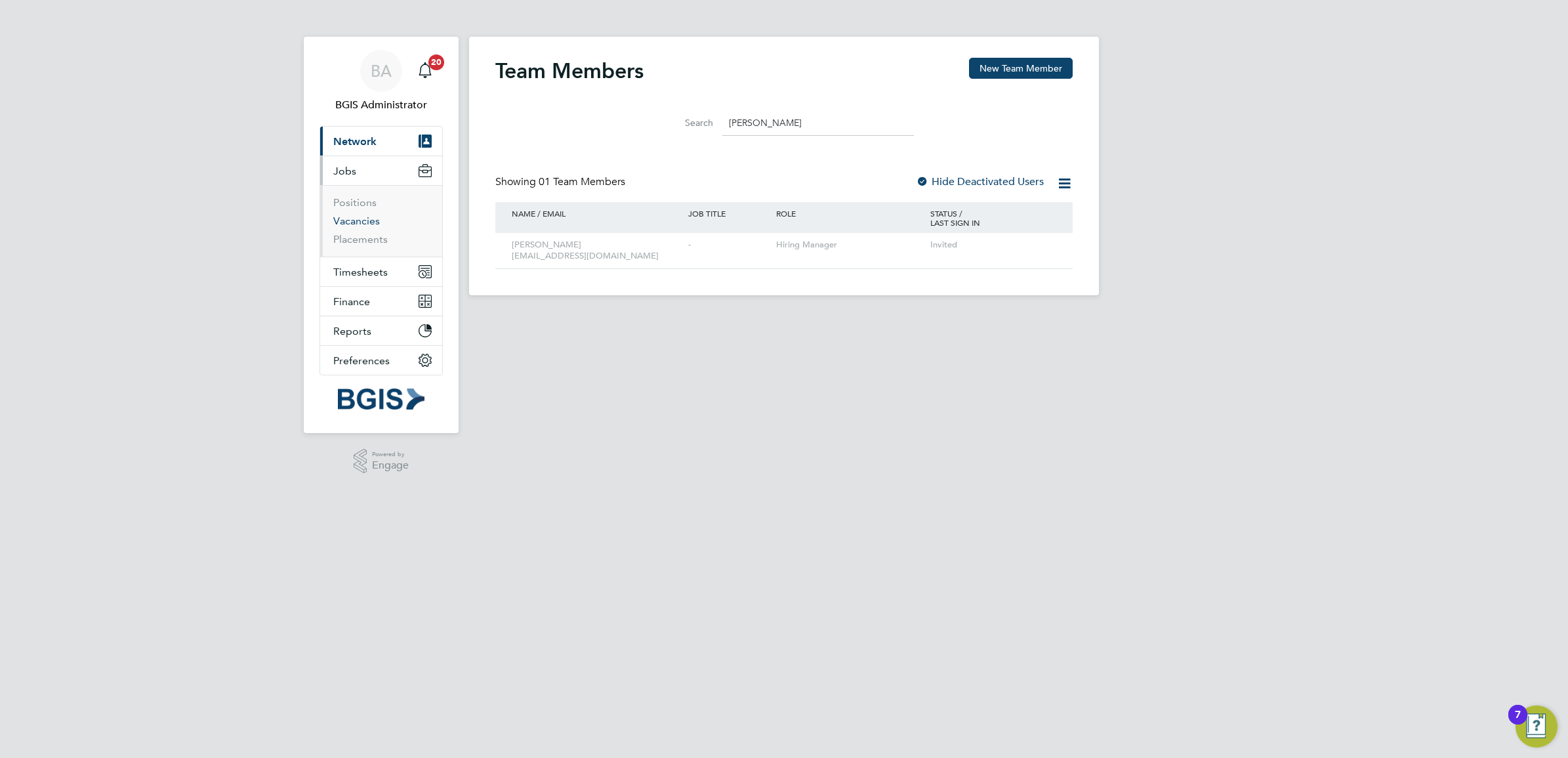
click at [359, 220] on link "Vacancies" at bounding box center [357, 221] width 47 height 13
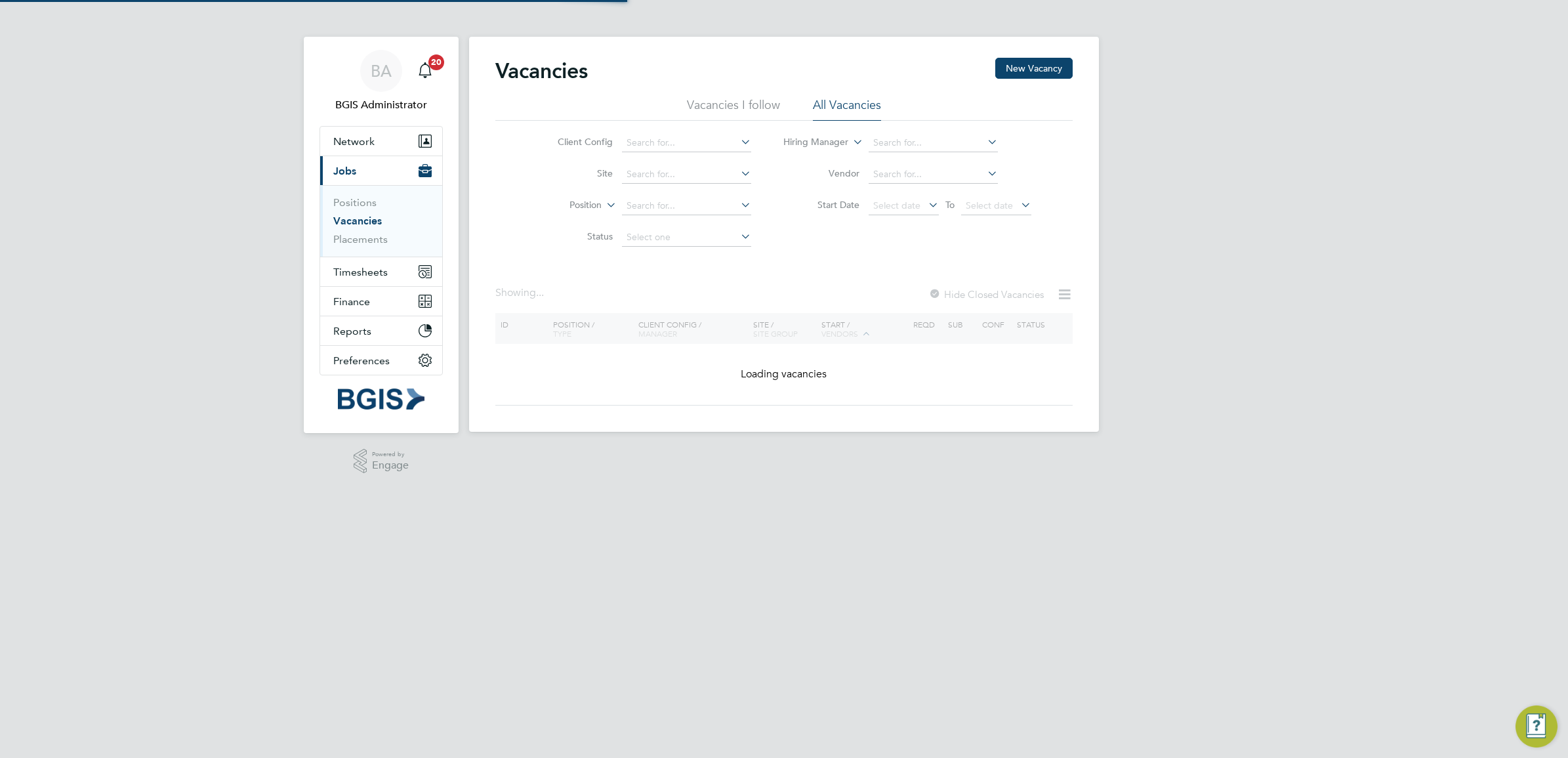
click at [562, 204] on label "Position" at bounding box center [564, 205] width 76 height 13
click at [572, 244] on li "Type" at bounding box center [561, 237] width 81 height 17
click at [649, 202] on input at bounding box center [687, 206] width 129 height 18
click at [653, 246] on li "Permanent" at bounding box center [685, 240] width 130 height 17
type input "Permanent"
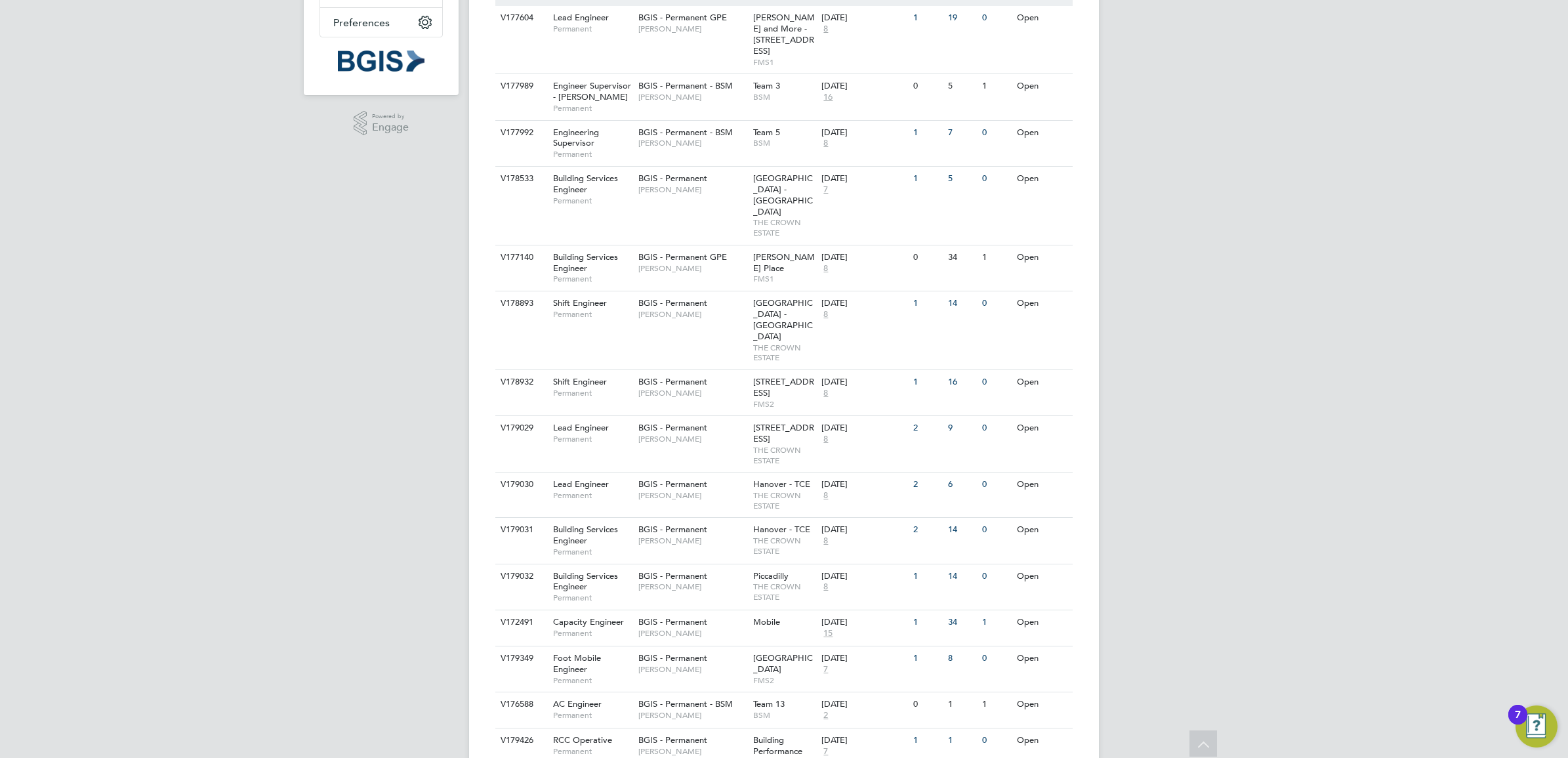
scroll to position [309, 0]
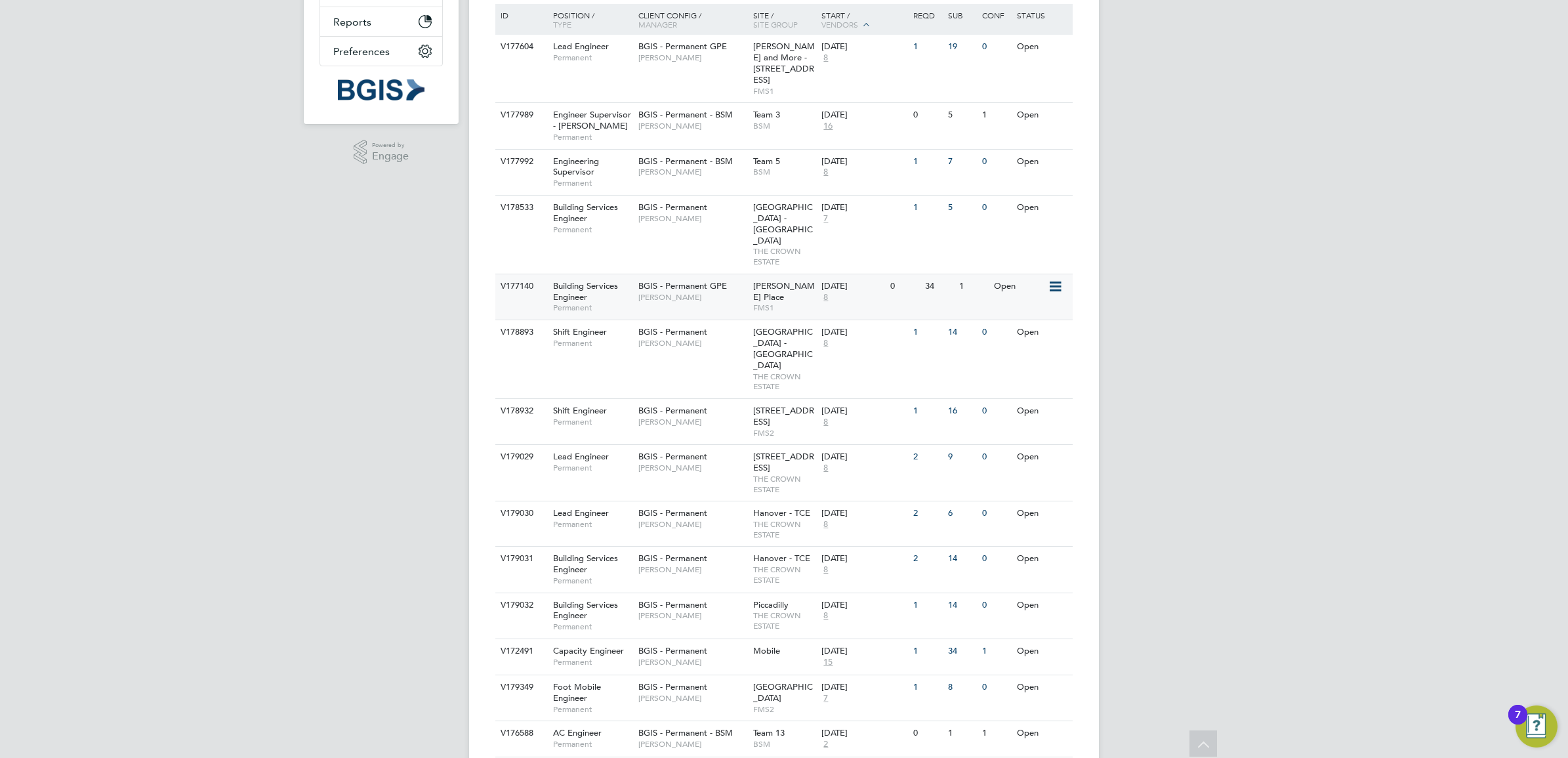
click at [755, 281] on span "Alfred Place" at bounding box center [784, 291] width 62 height 22
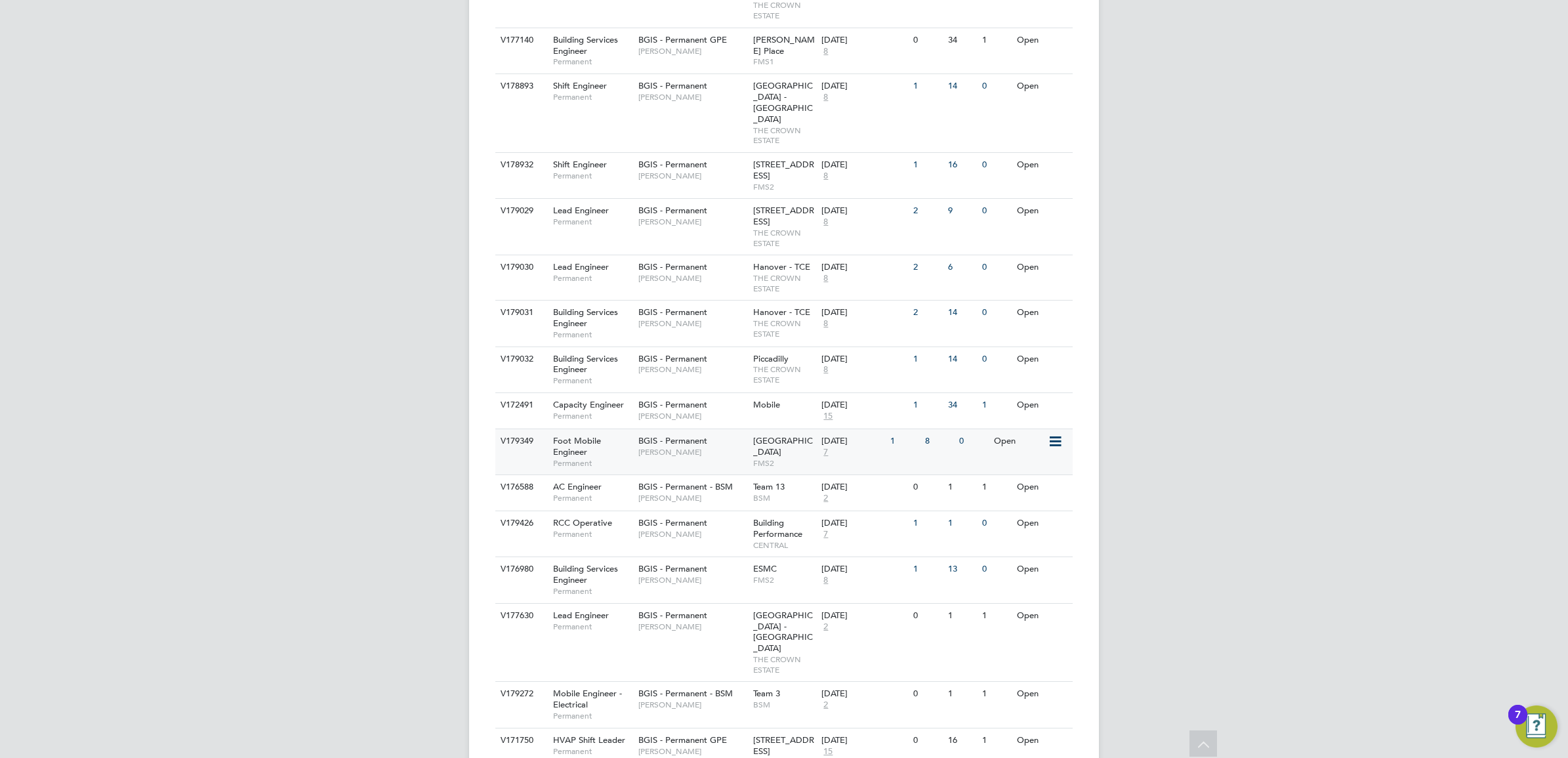
click at [700, 429] on div "BGIS - Permanent Hamza Idris" at bounding box center [692, 446] width 115 height 34
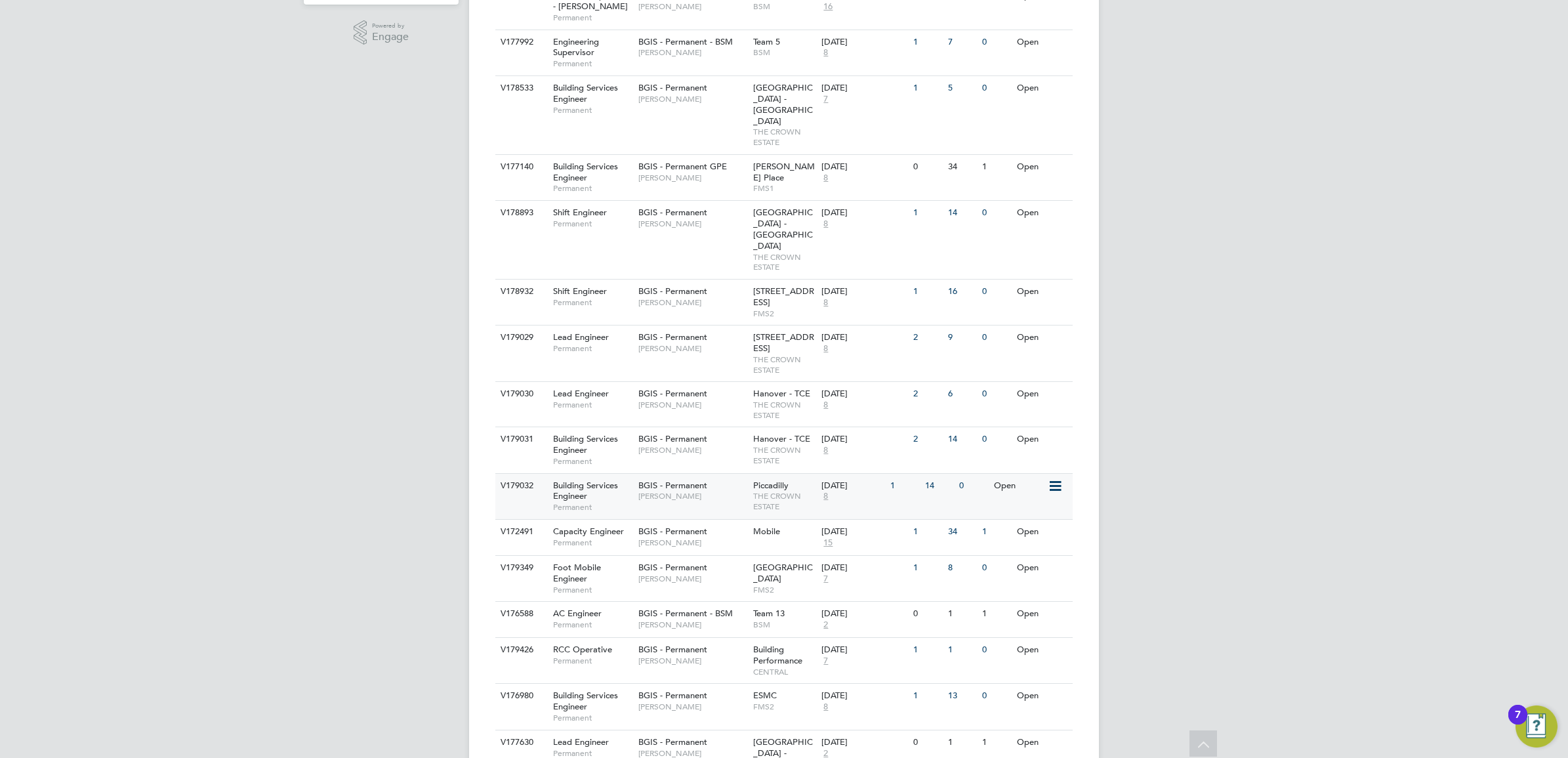
scroll to position [227, 0]
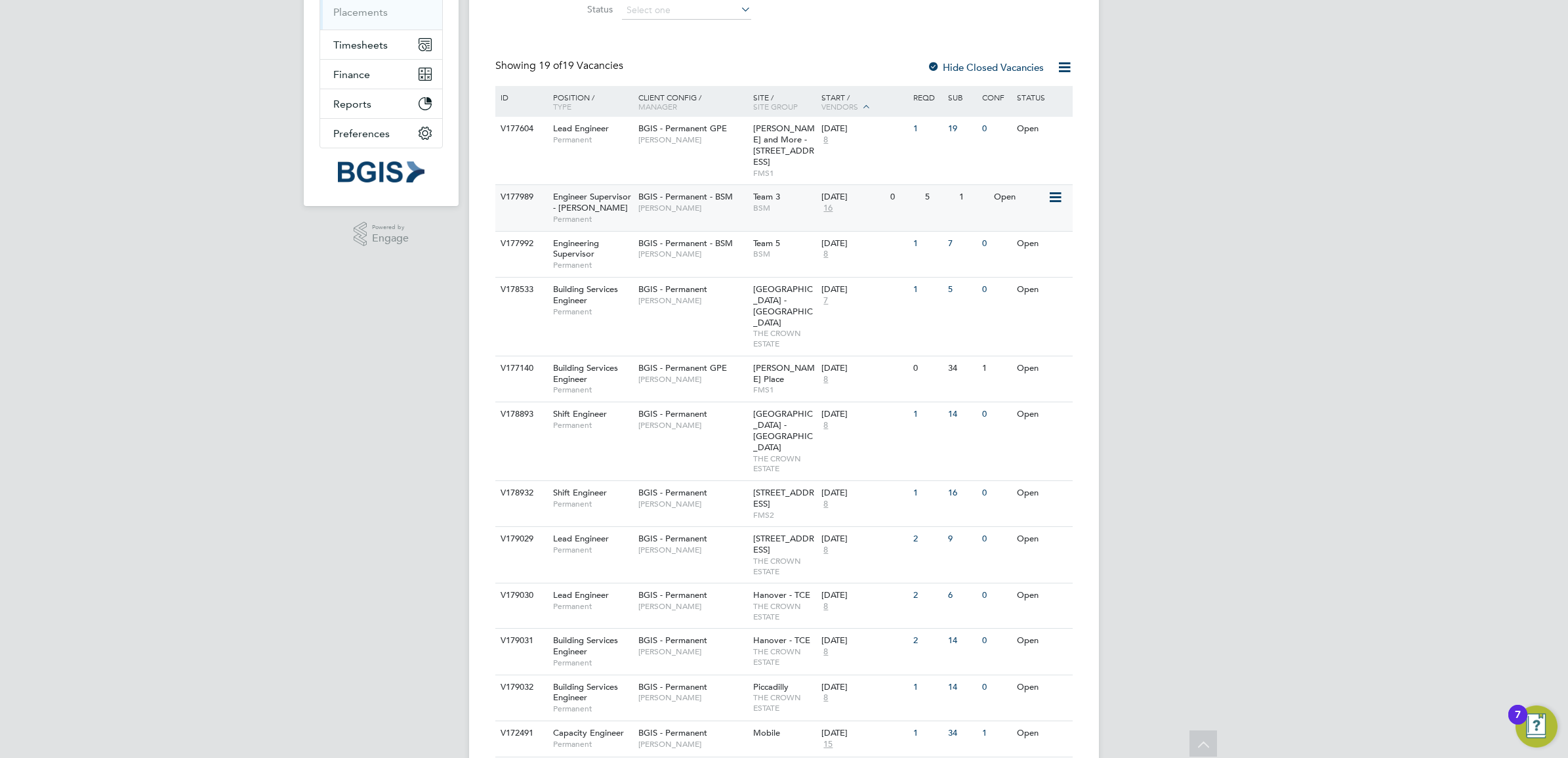
click at [719, 202] on span "Toby Bavester" at bounding box center [692, 208] width 108 height 11
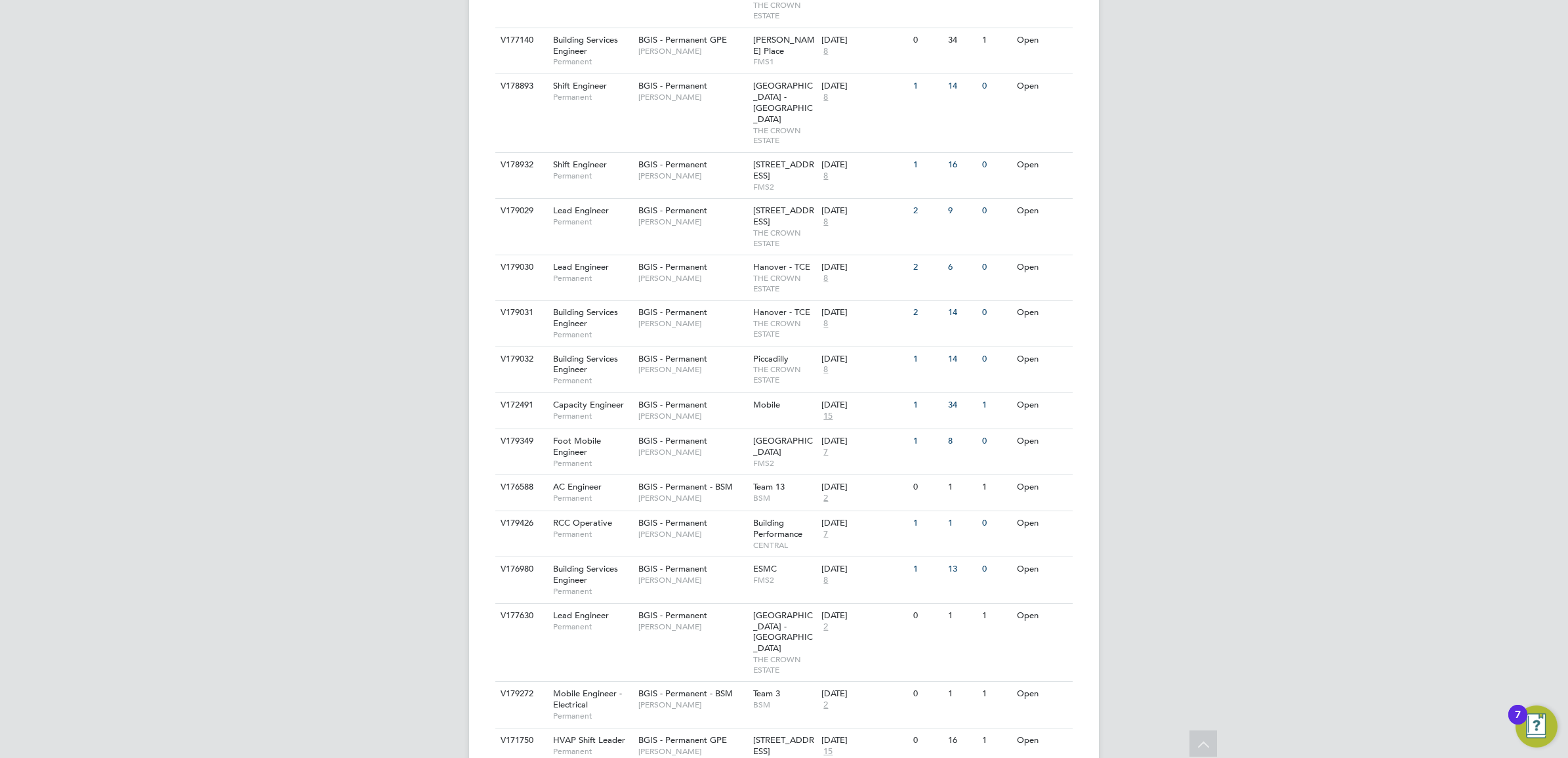
scroll to position [309, 0]
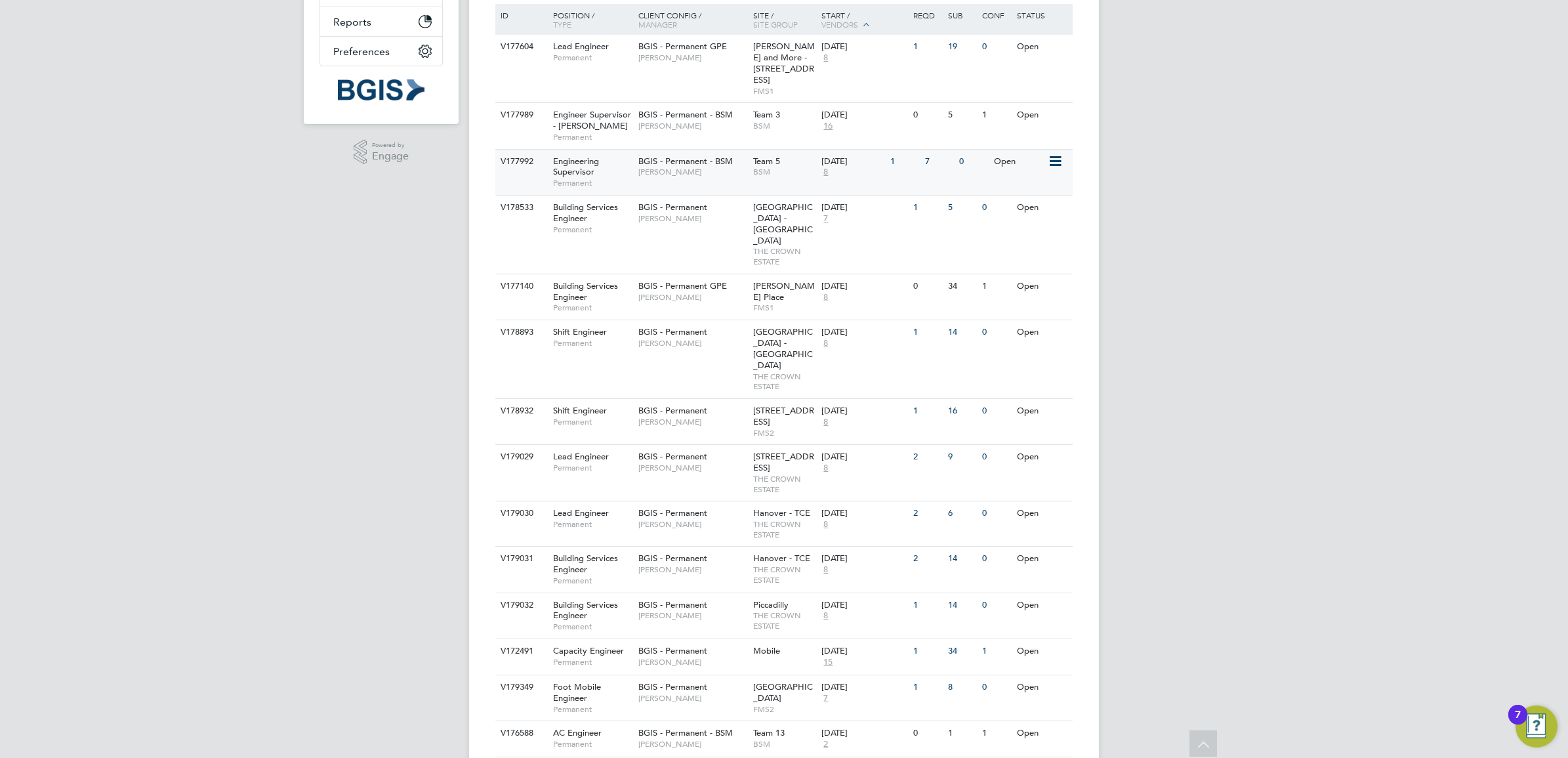
click at [743, 166] on span "Lewis Cannon" at bounding box center [692, 172] width 108 height 11
click at [705, 166] on span "Lewis Cannon" at bounding box center [692, 172] width 108 height 11
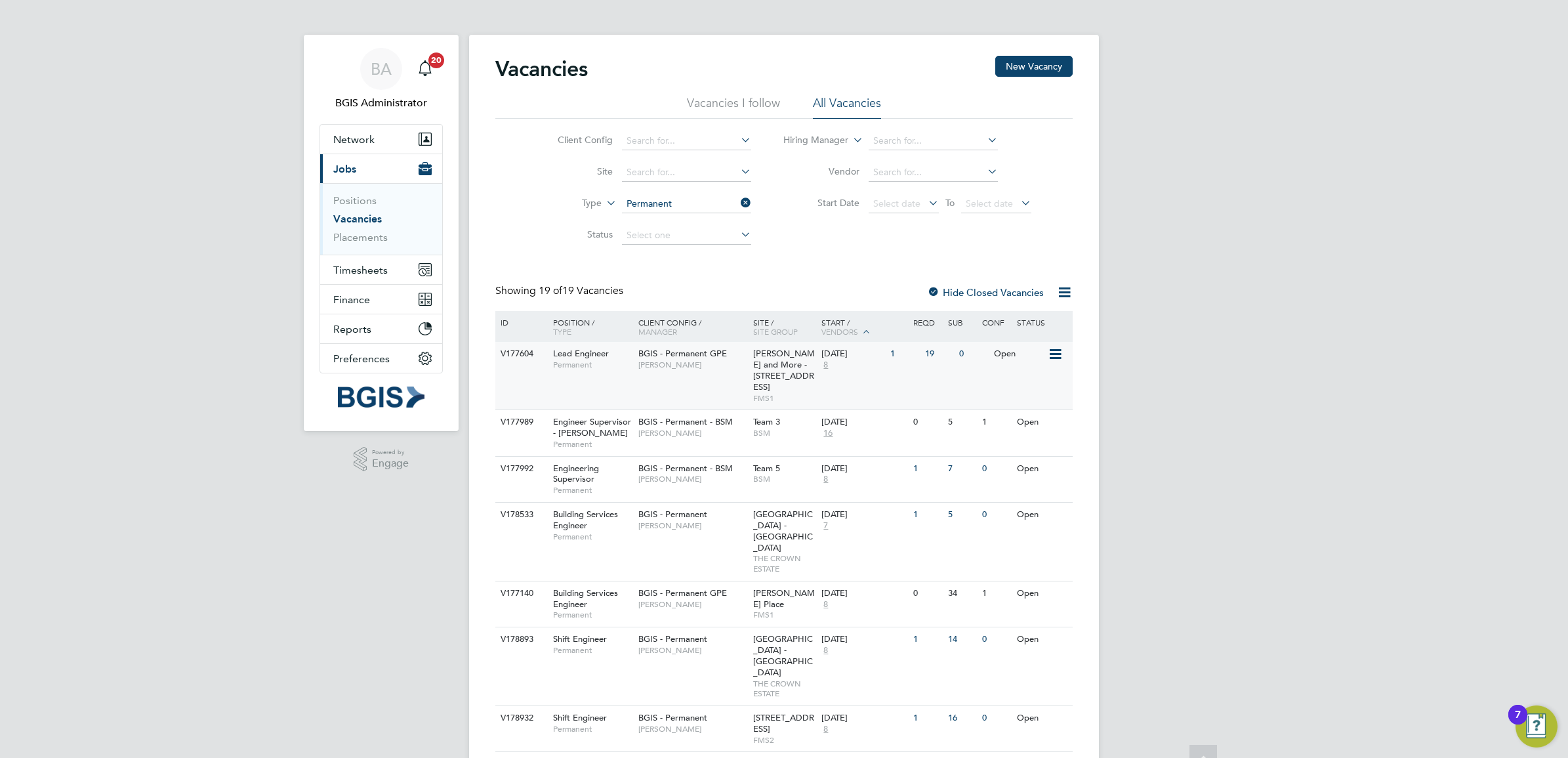
scroll to position [0, 0]
click at [1030, 76] on button "New Vacancy" at bounding box center [1034, 67] width 77 height 21
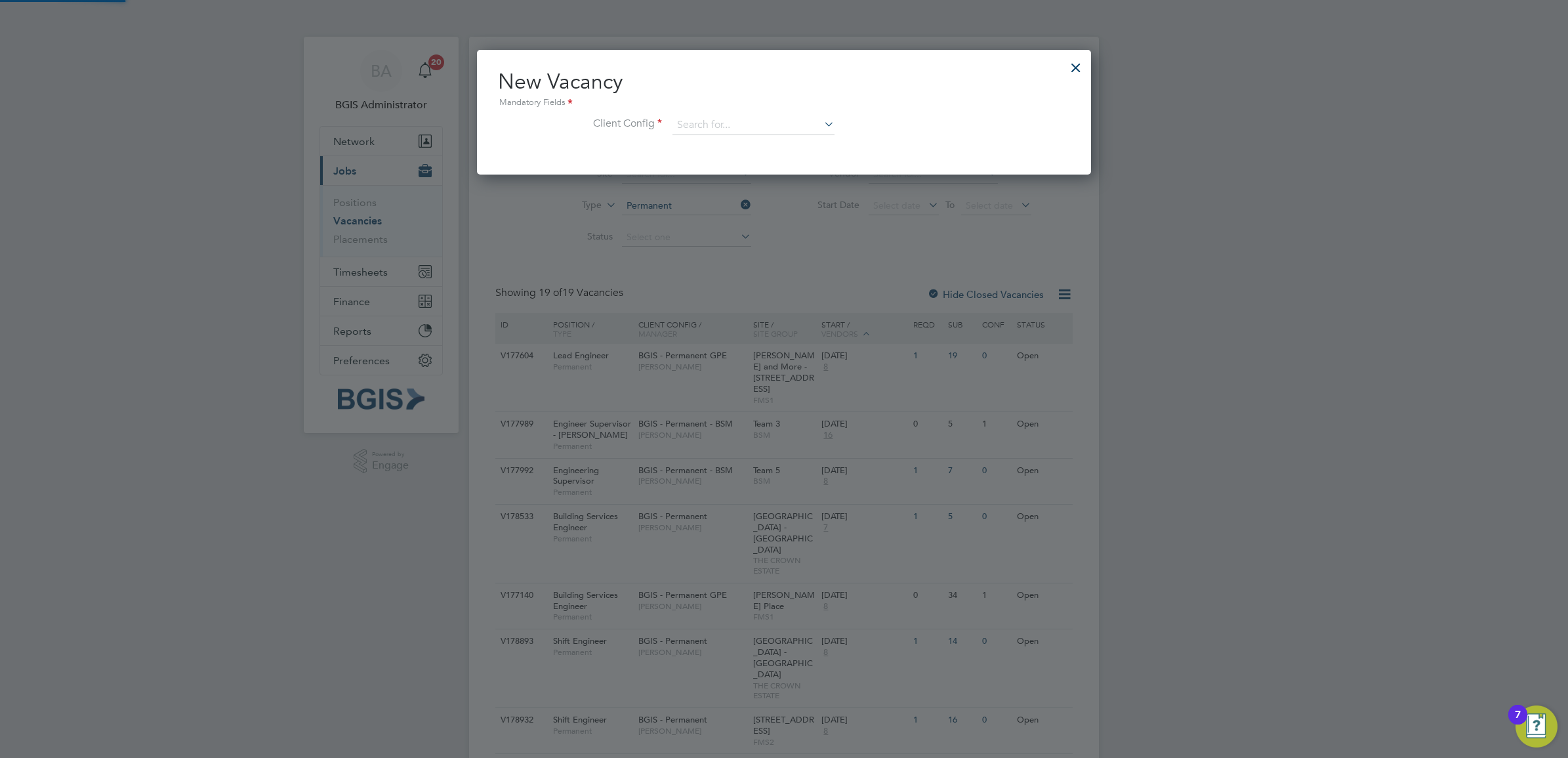
scroll to position [125, 614]
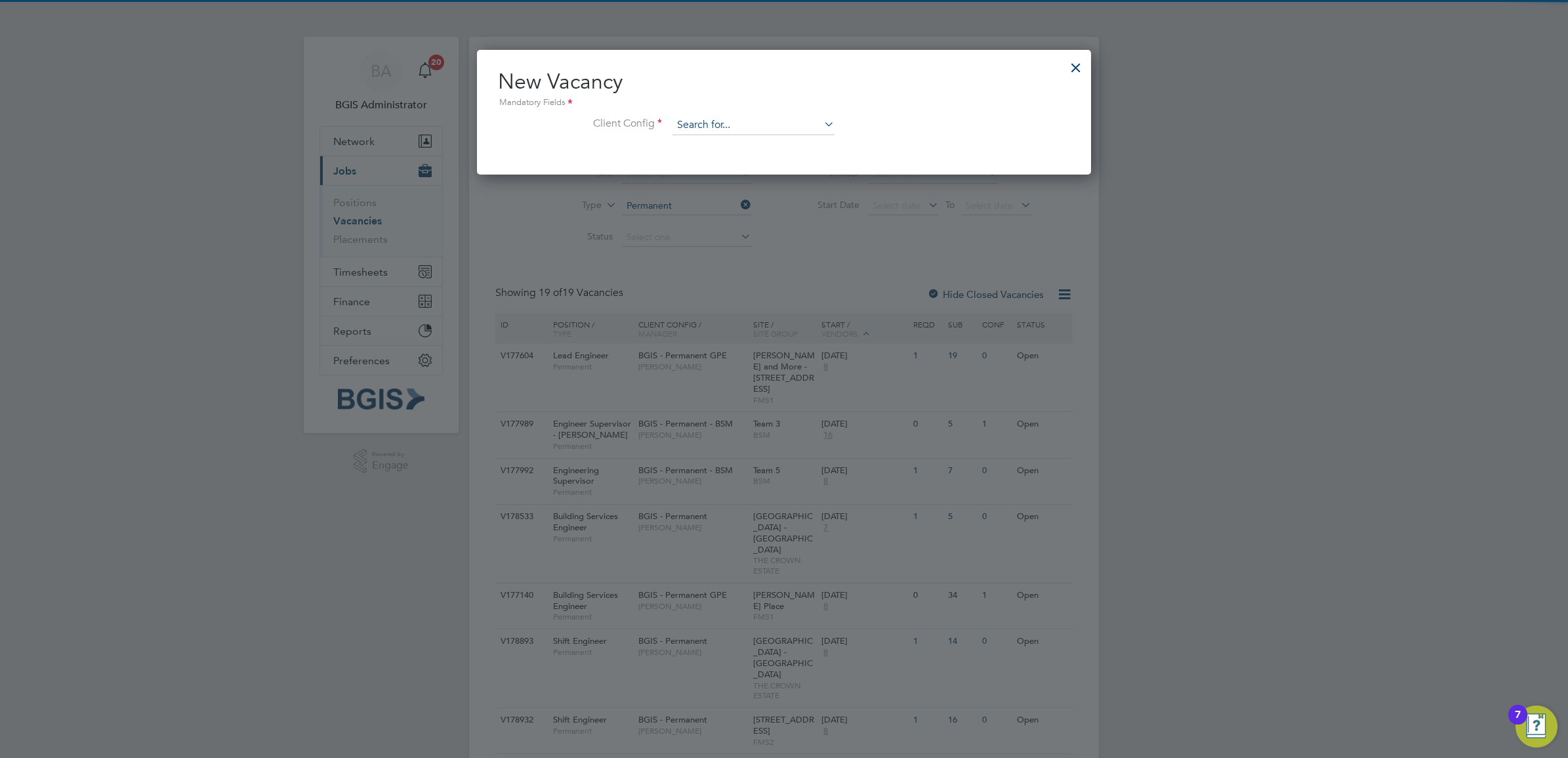
click at [723, 121] on input at bounding box center [753, 125] width 162 height 20
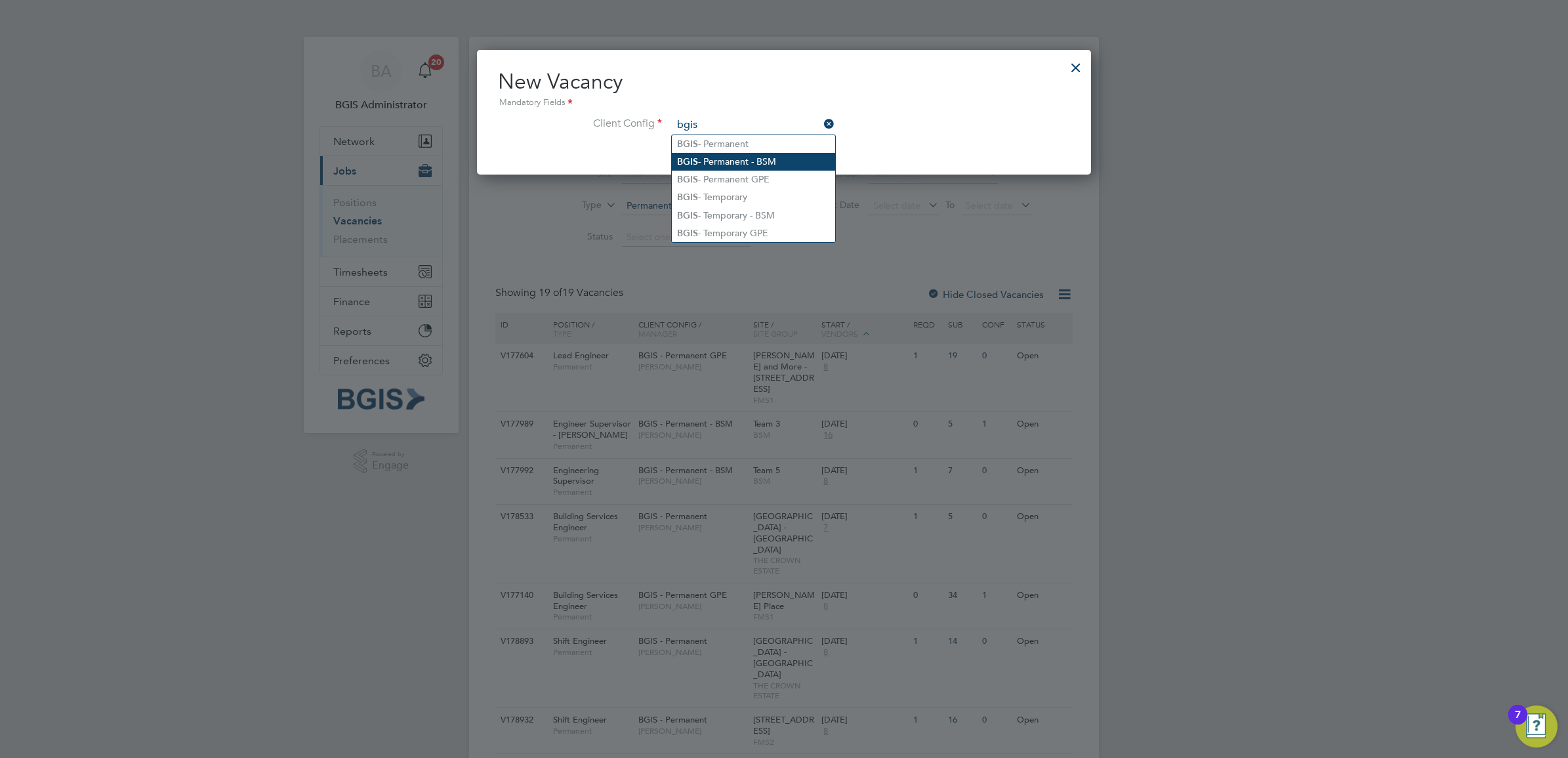
click at [749, 164] on li "BGIS - Permanent - BSM" at bounding box center [753, 162] width 164 height 18
type input "BGIS - Permanent - BSM"
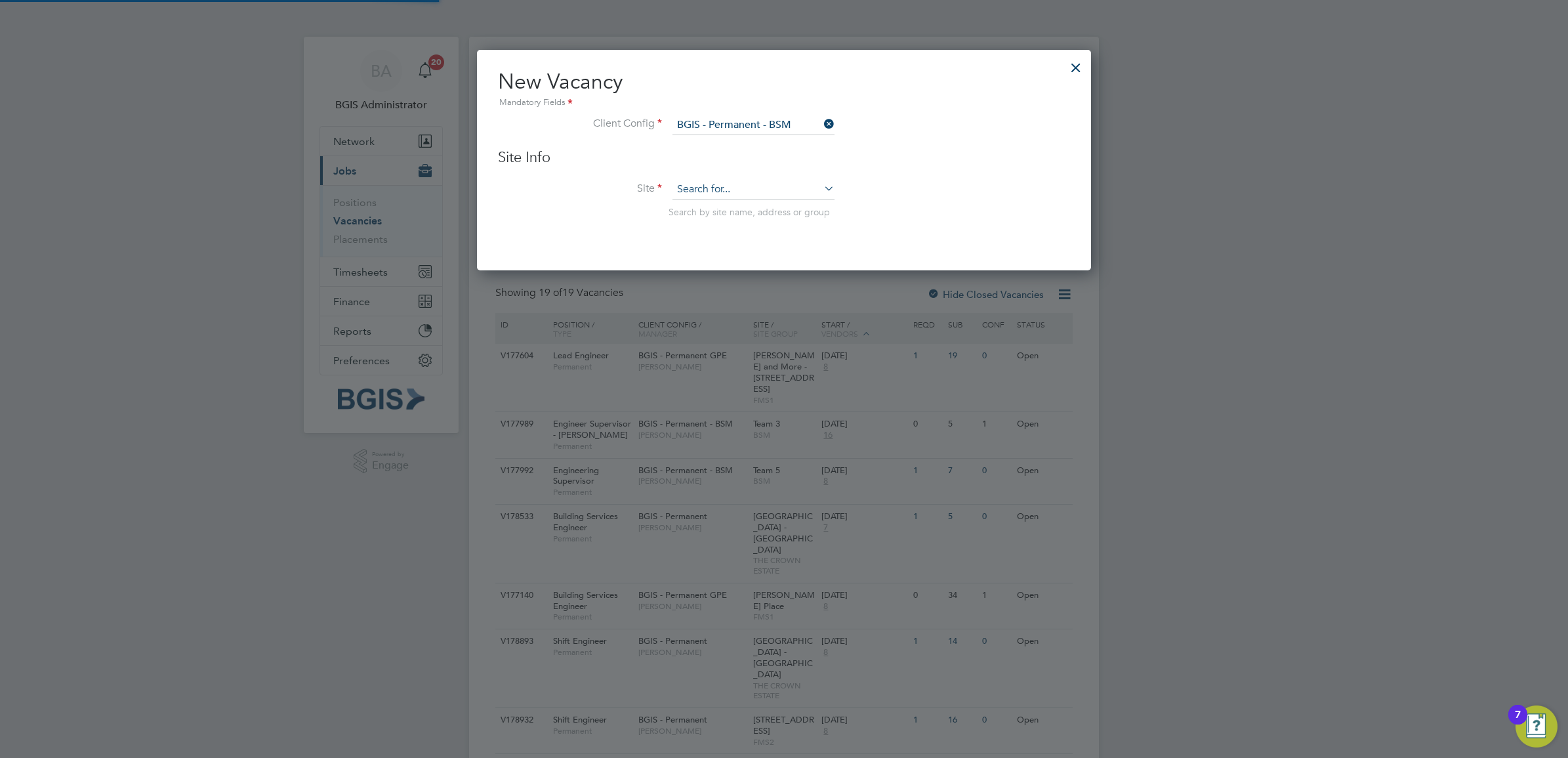
click at [726, 182] on input at bounding box center [753, 190] width 162 height 20
click at [700, 192] on input "team7" at bounding box center [753, 190] width 162 height 20
click at [719, 210] on li "Team 7" at bounding box center [753, 210] width 164 height 18
type input "Team 7"
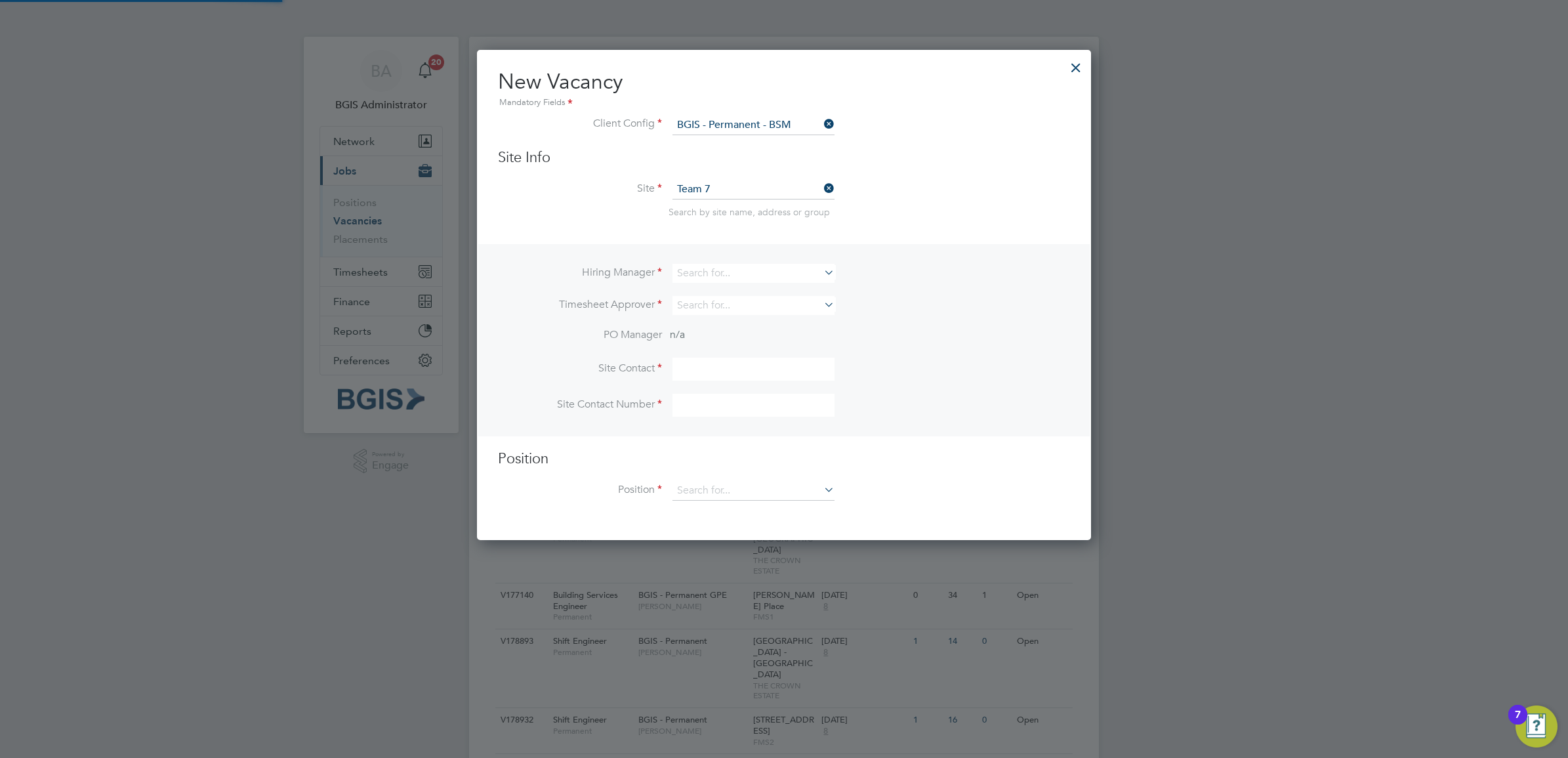
click at [714, 276] on input at bounding box center [753, 272] width 162 height 19
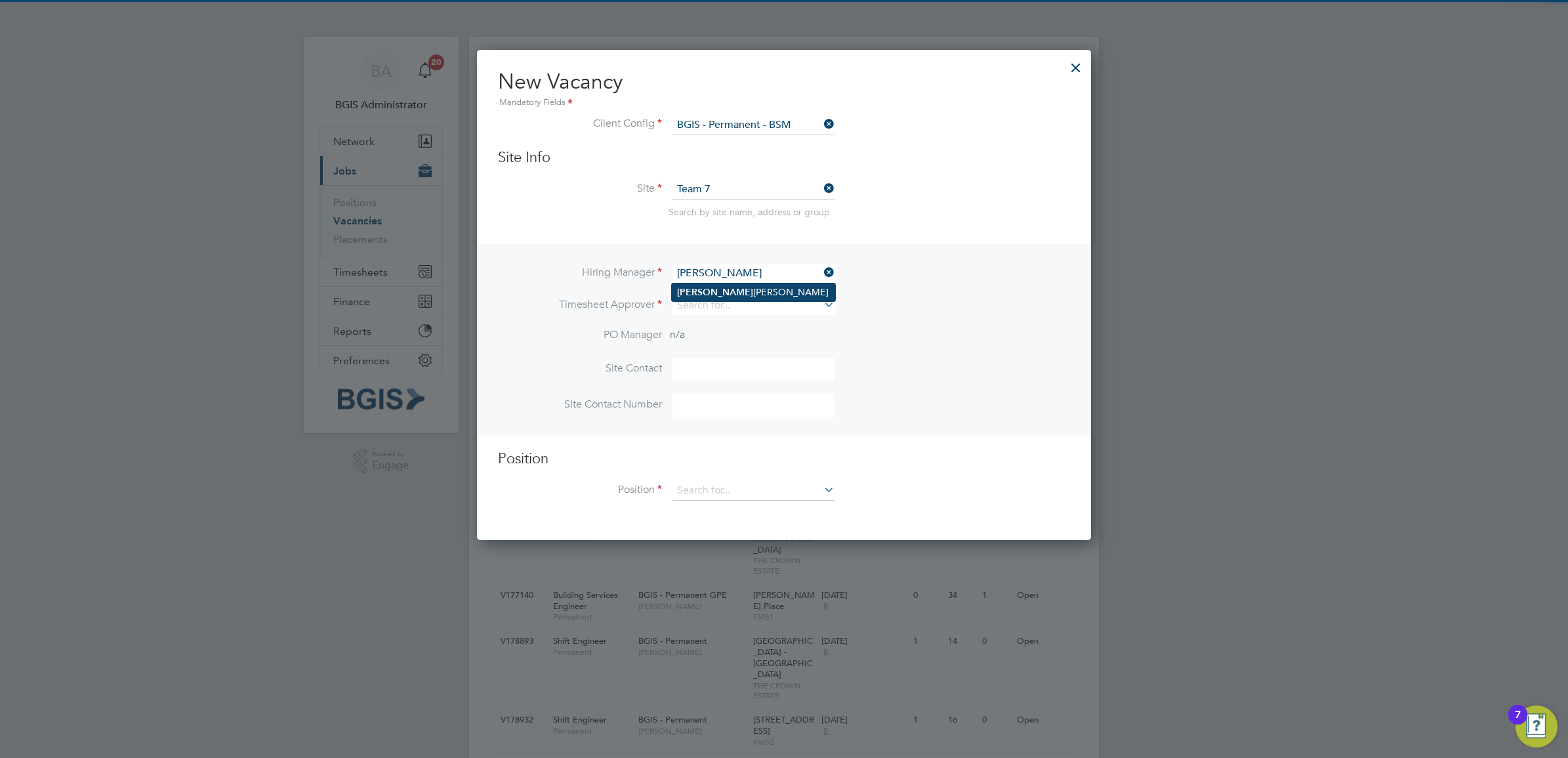
click at [775, 292] on li "Lewis Cannon" at bounding box center [753, 292] width 164 height 18
type input "[PERSON_NAME]"
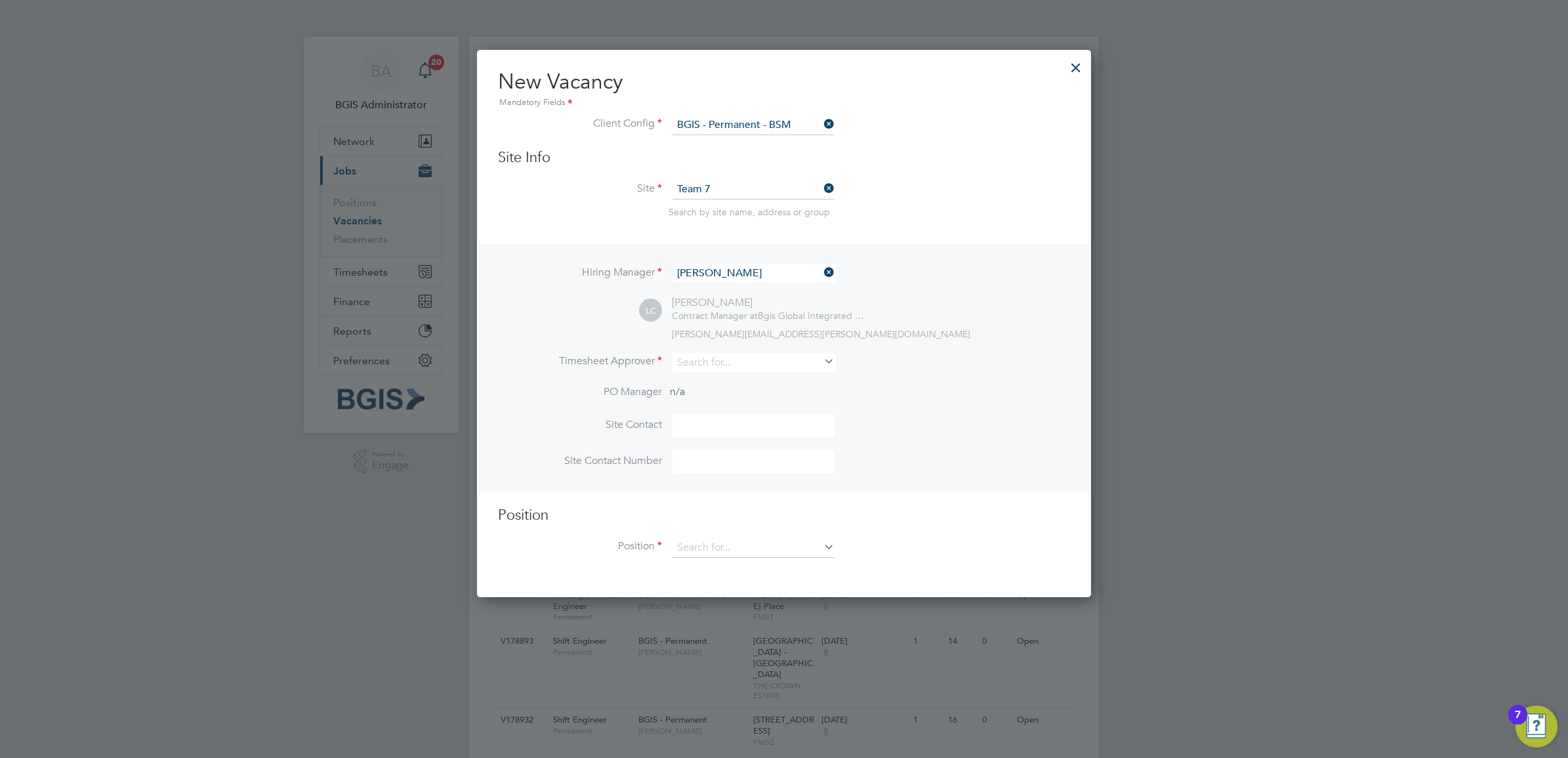
click at [687, 376] on li "Timesheet Approver" at bounding box center [784, 370] width 572 height 32
click at [683, 356] on input at bounding box center [753, 362] width 162 height 19
type input "lewis"
click at [762, 394] on li "PO Manager n/a" at bounding box center [784, 399] width 572 height 30
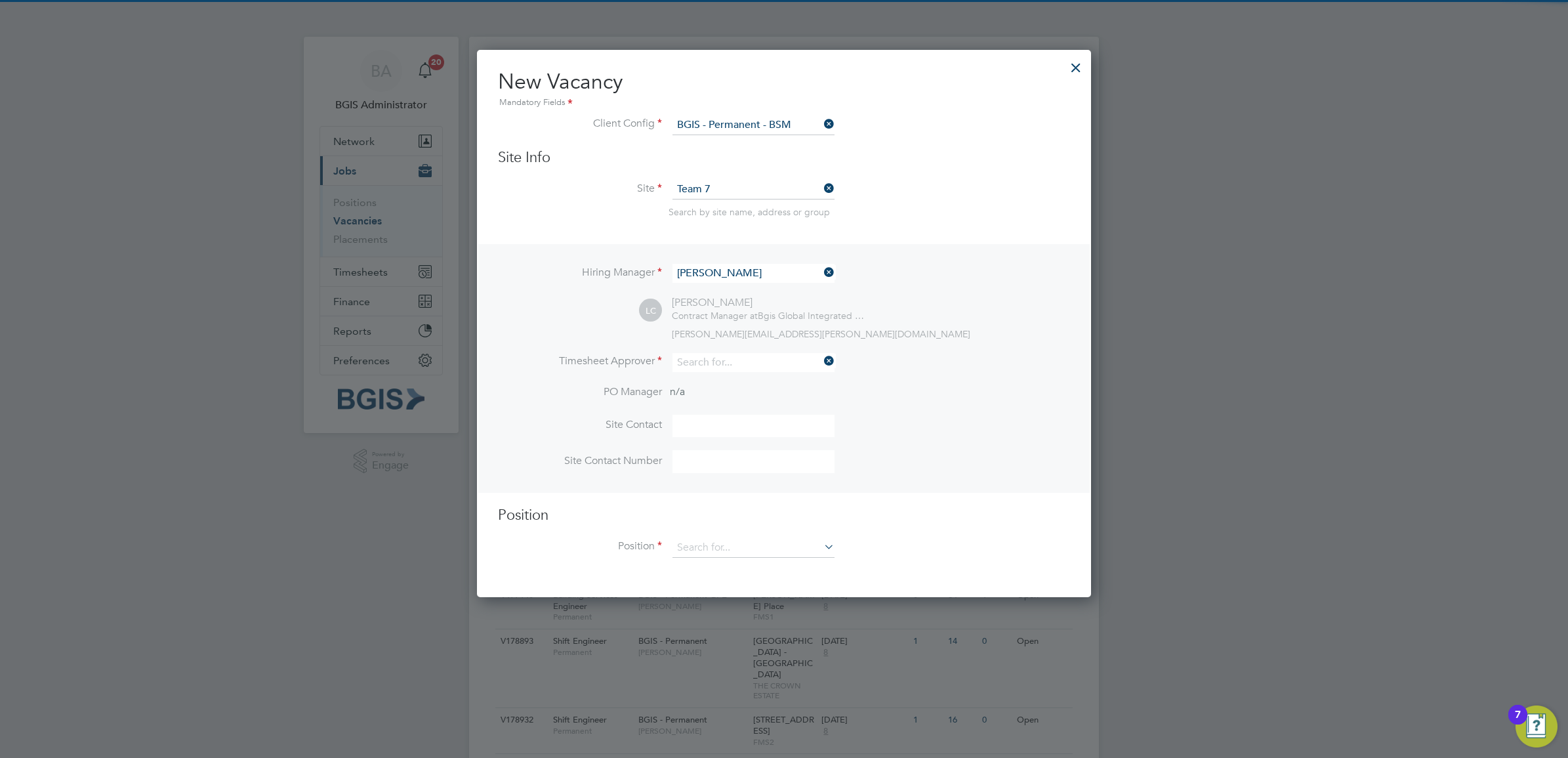
click at [742, 378] on li "Timesheet Approver" at bounding box center [784, 370] width 572 height 32
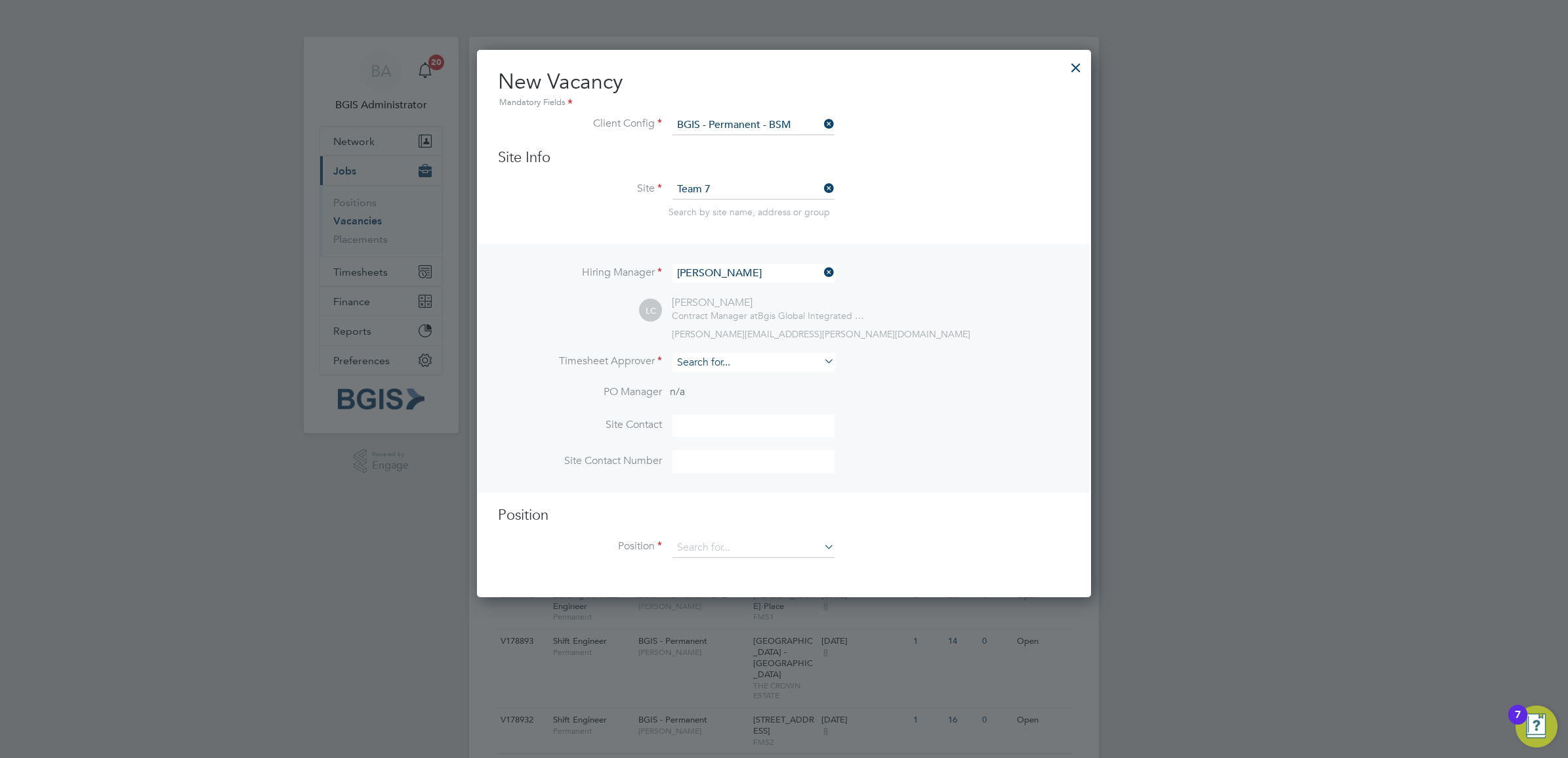
click at [720, 355] on input at bounding box center [753, 362] width 162 height 19
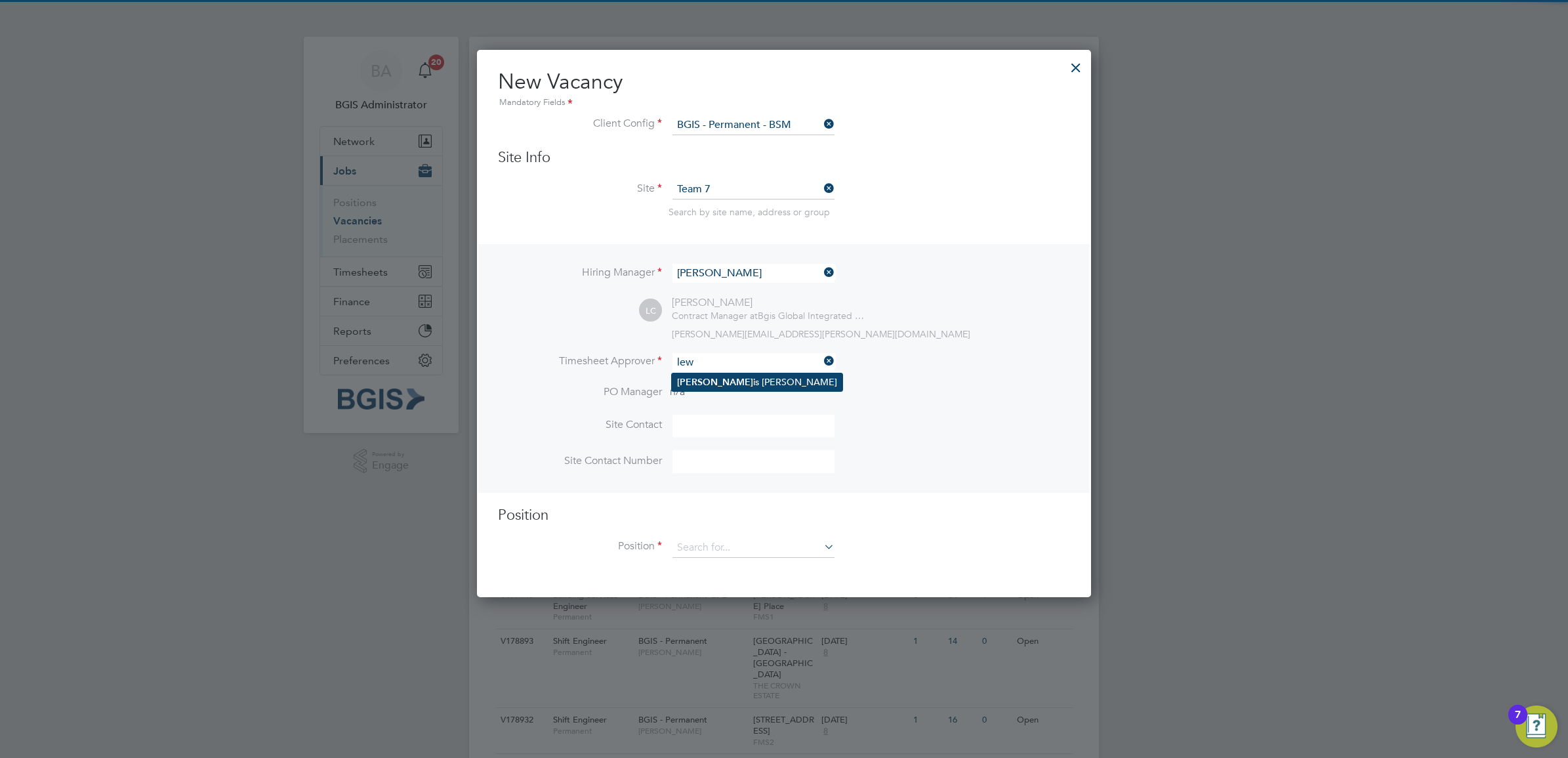
click at [712, 385] on li "Lew is Cannon" at bounding box center [757, 382] width 171 height 18
type input "Lewis Cannon"
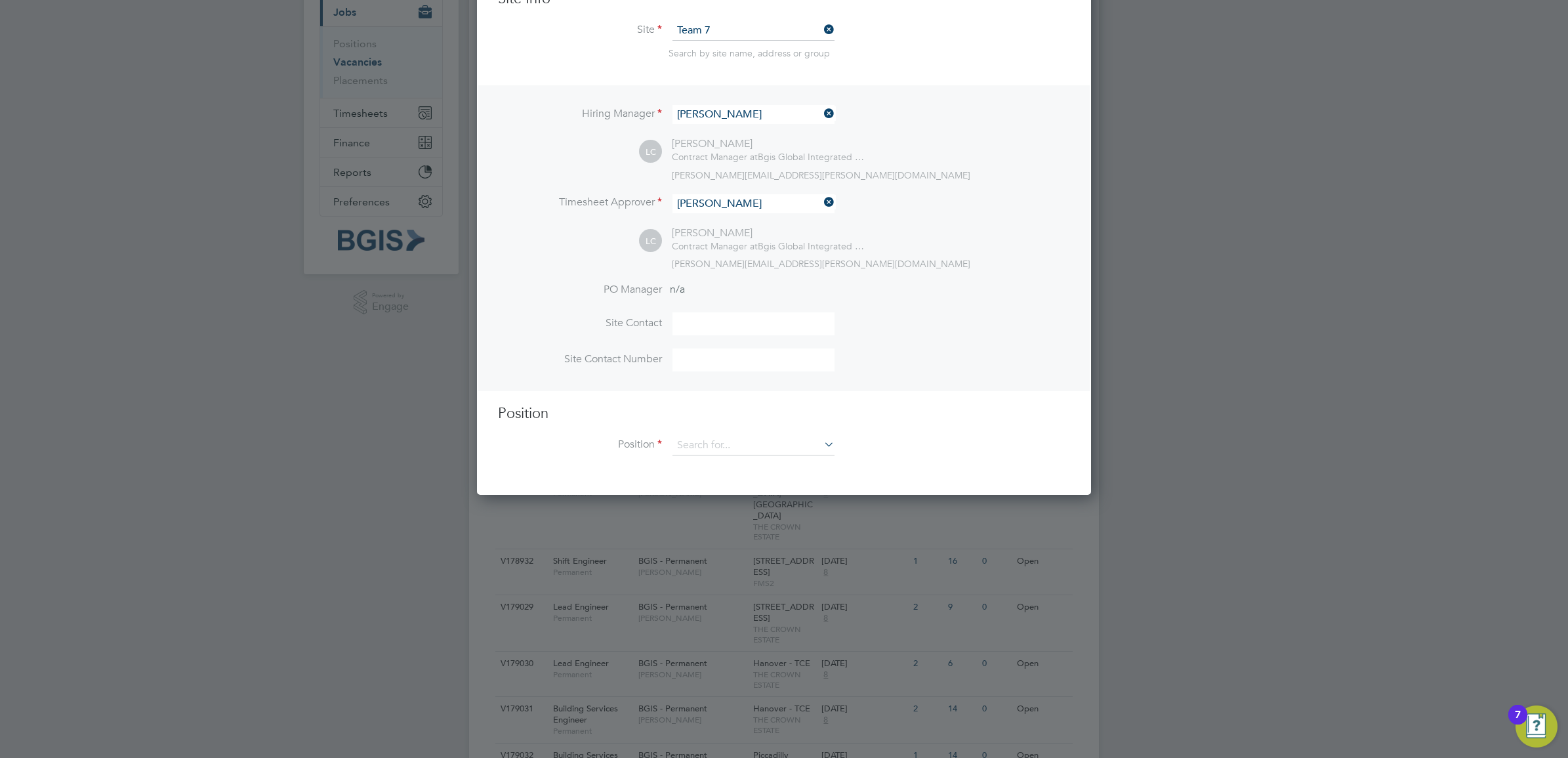
scroll to position [328, 0]
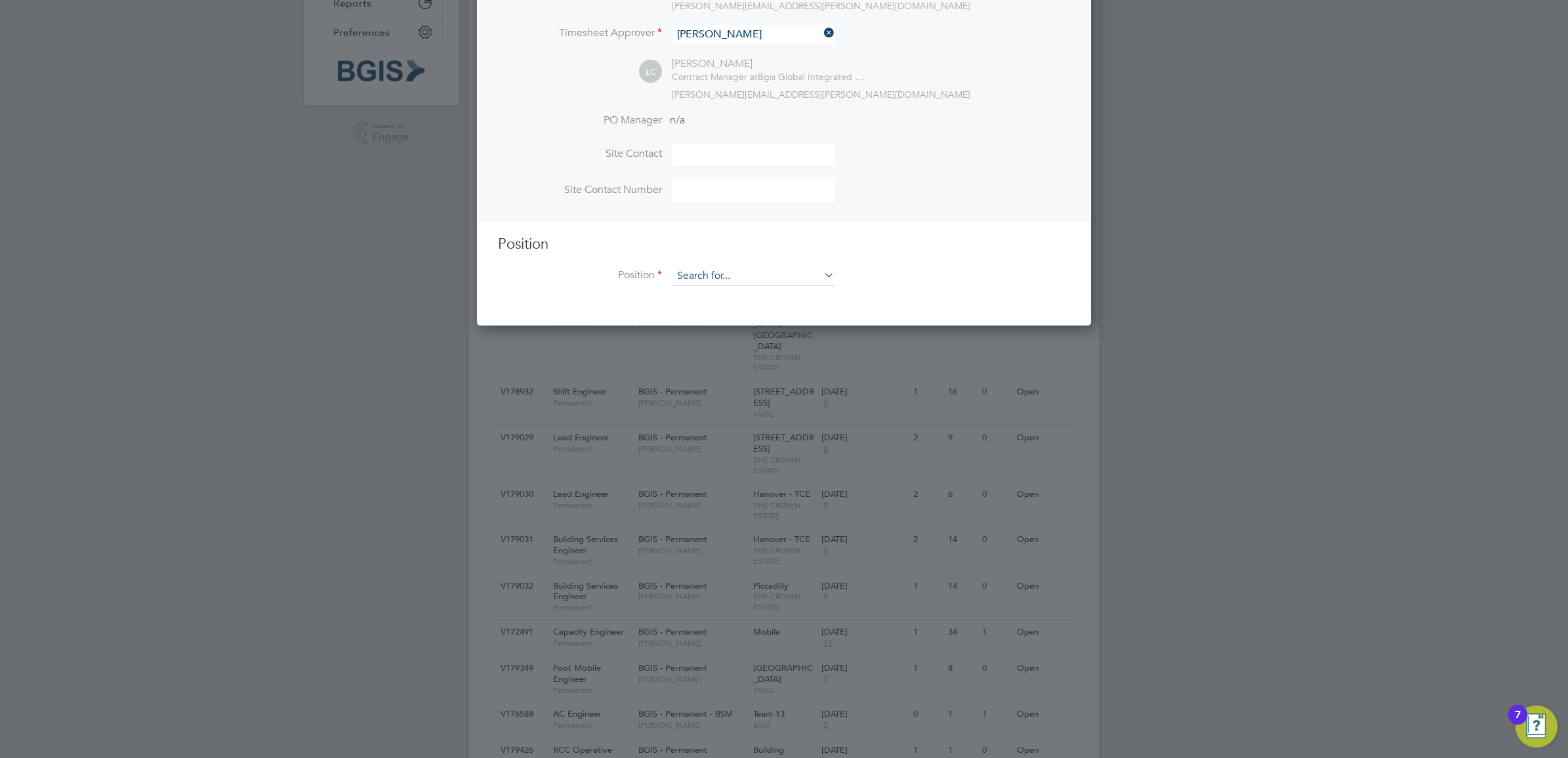
click at [722, 275] on input at bounding box center [753, 276] width 162 height 20
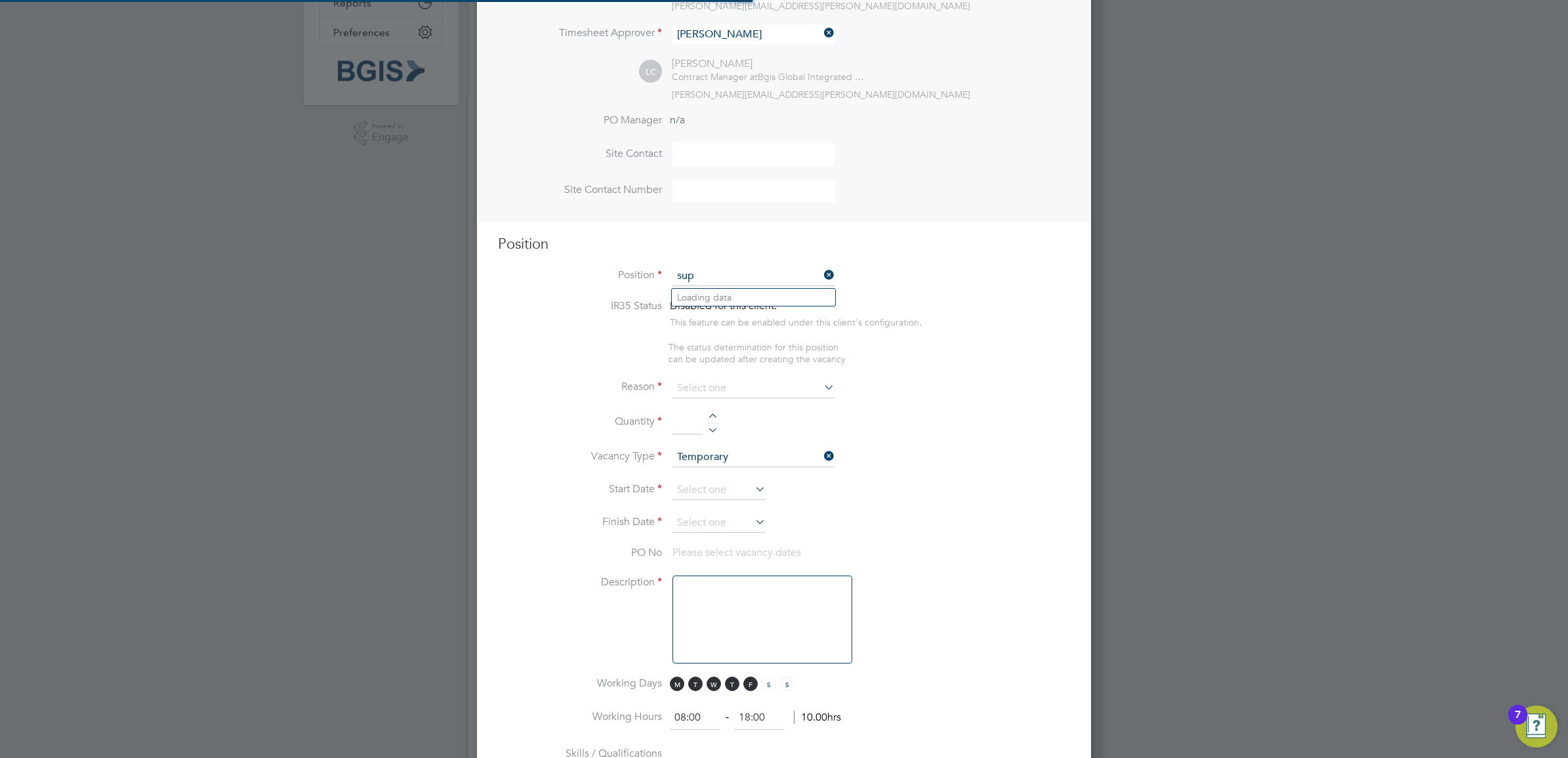
scroll to position [2118, 614]
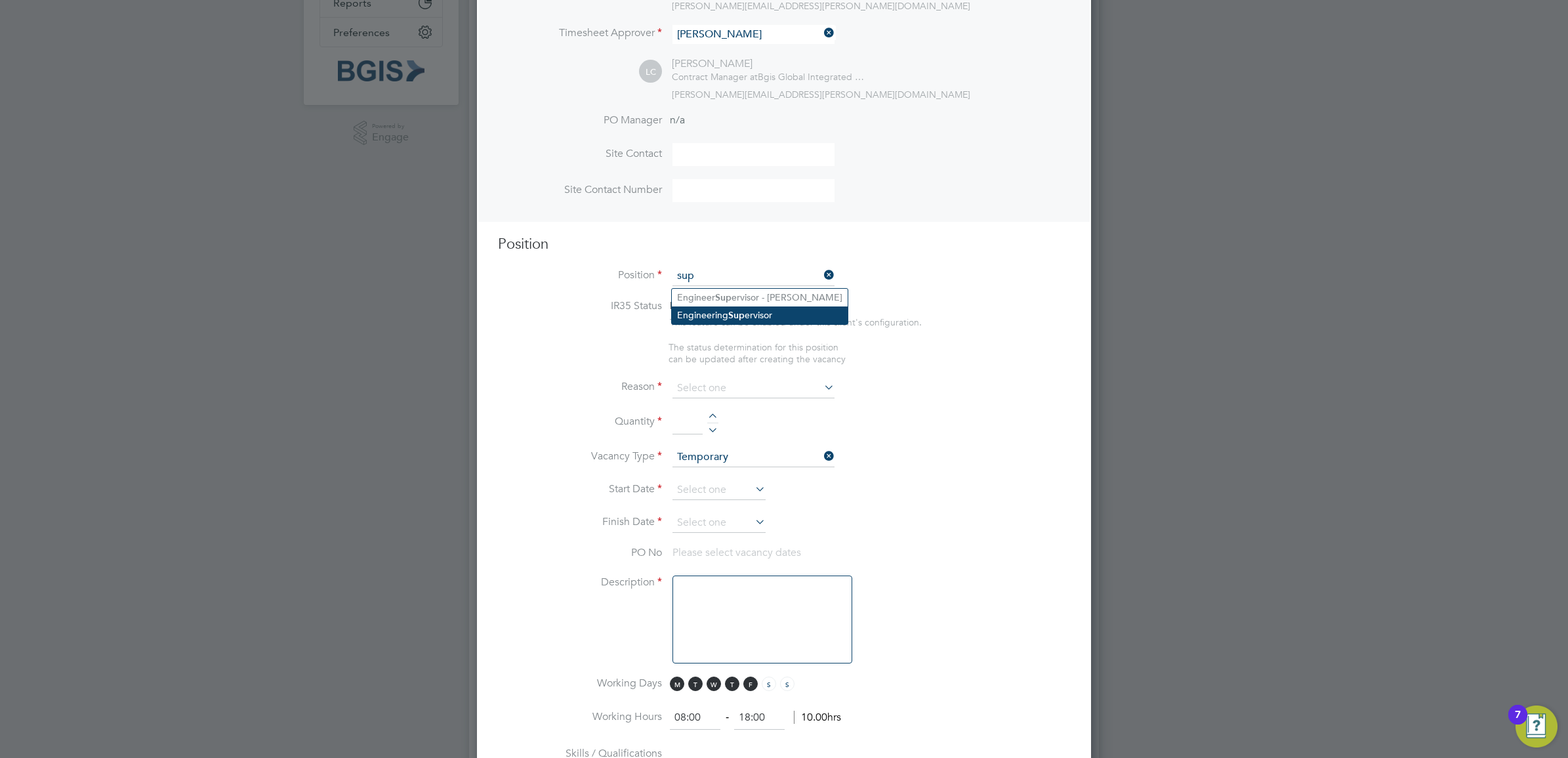
click at [768, 319] on li "Engineering Sup ervisor" at bounding box center [760, 316] width 176 height 18
type input "Engineering Supervisor"
type textarea "Responsible for the H&S of the sites and engineers. On site HV and LV Authorise…"
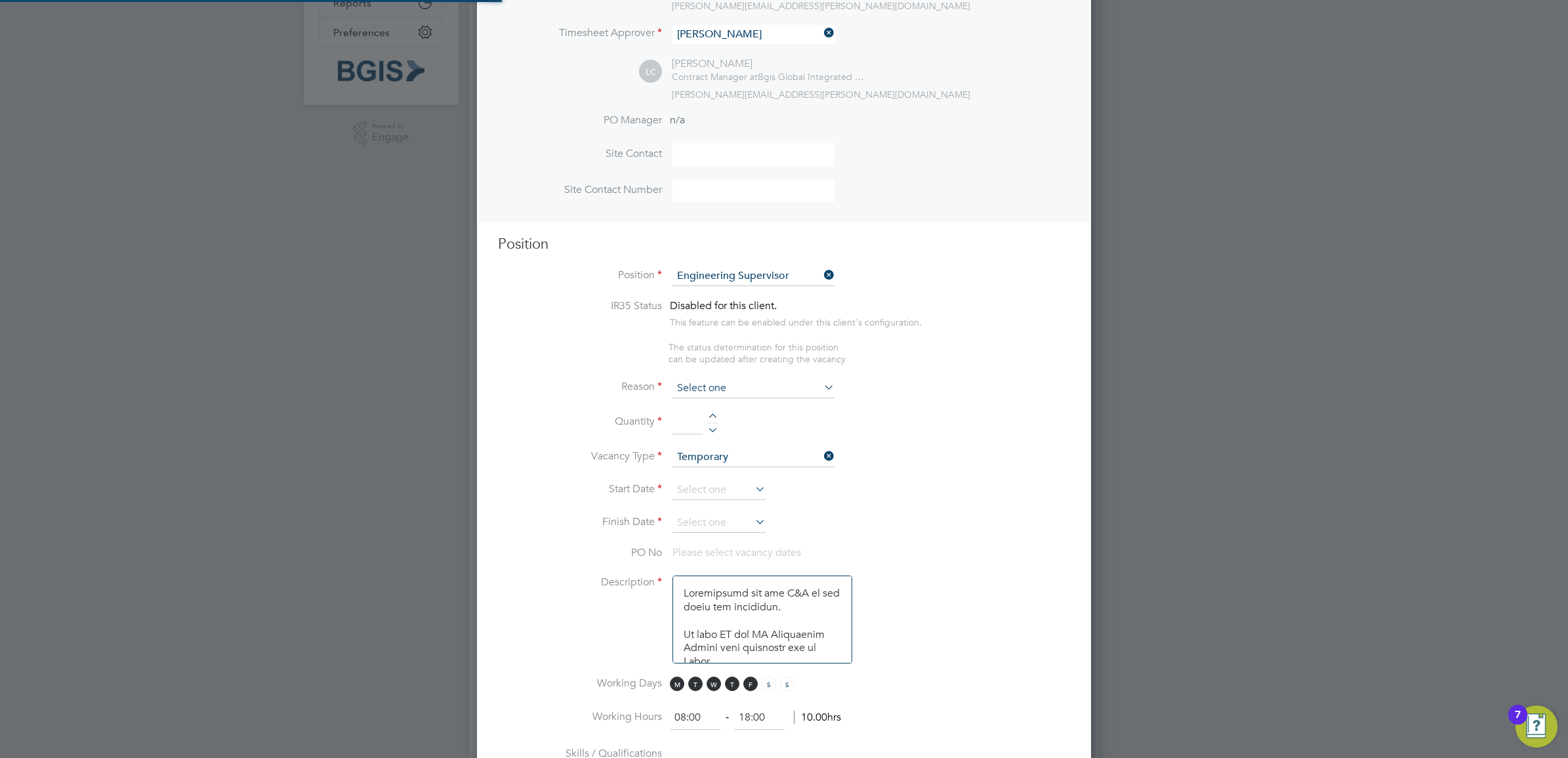
scroll to position [38, 67]
click at [750, 390] on input at bounding box center [753, 388] width 162 height 20
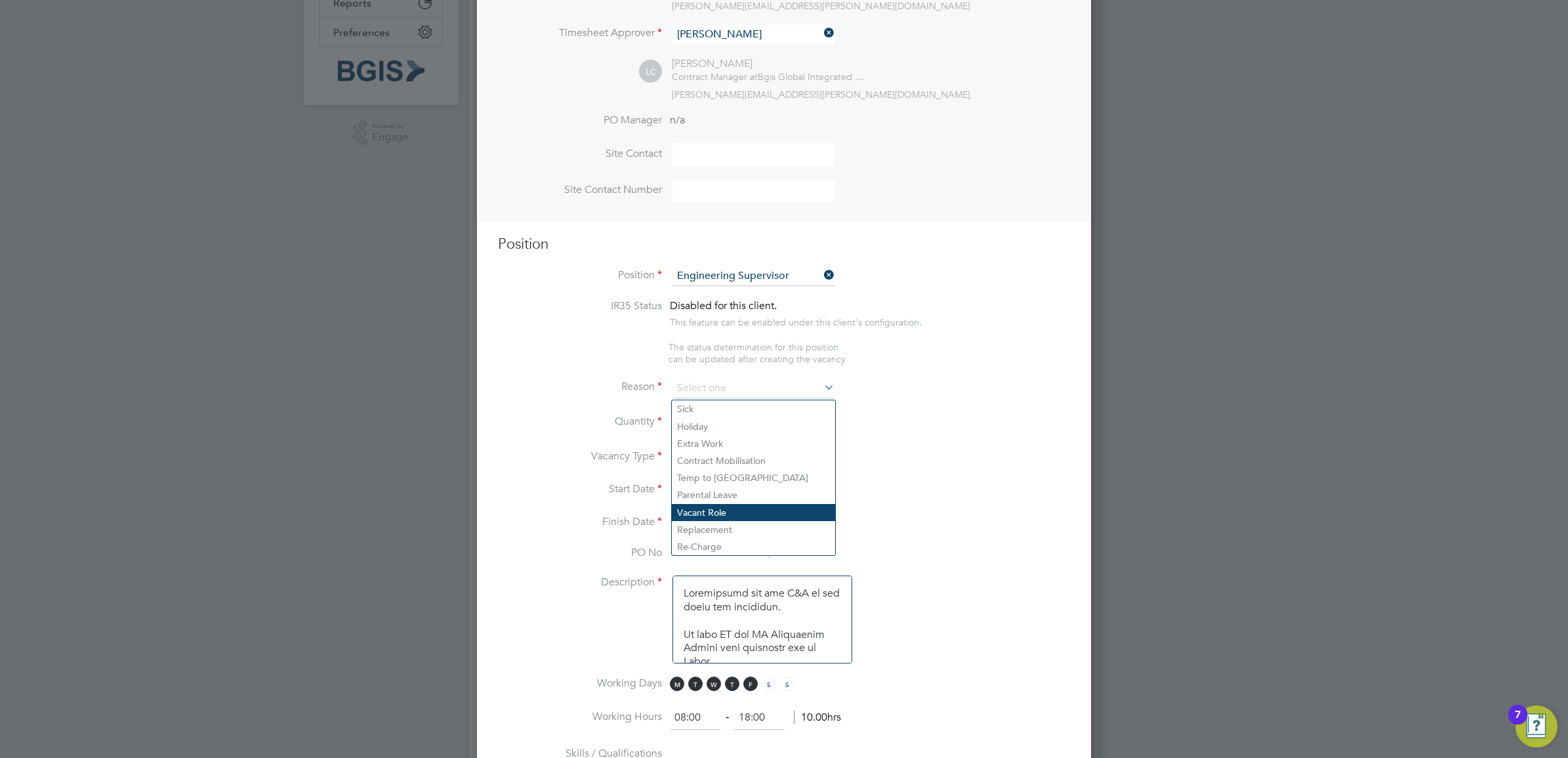
click at [732, 508] on li "Vacant Role" at bounding box center [753, 512] width 164 height 17
type input "Vacant Role"
click at [692, 421] on input at bounding box center [688, 423] width 31 height 23
type input "1"
click at [756, 468] on input at bounding box center [753, 458] width 162 height 20
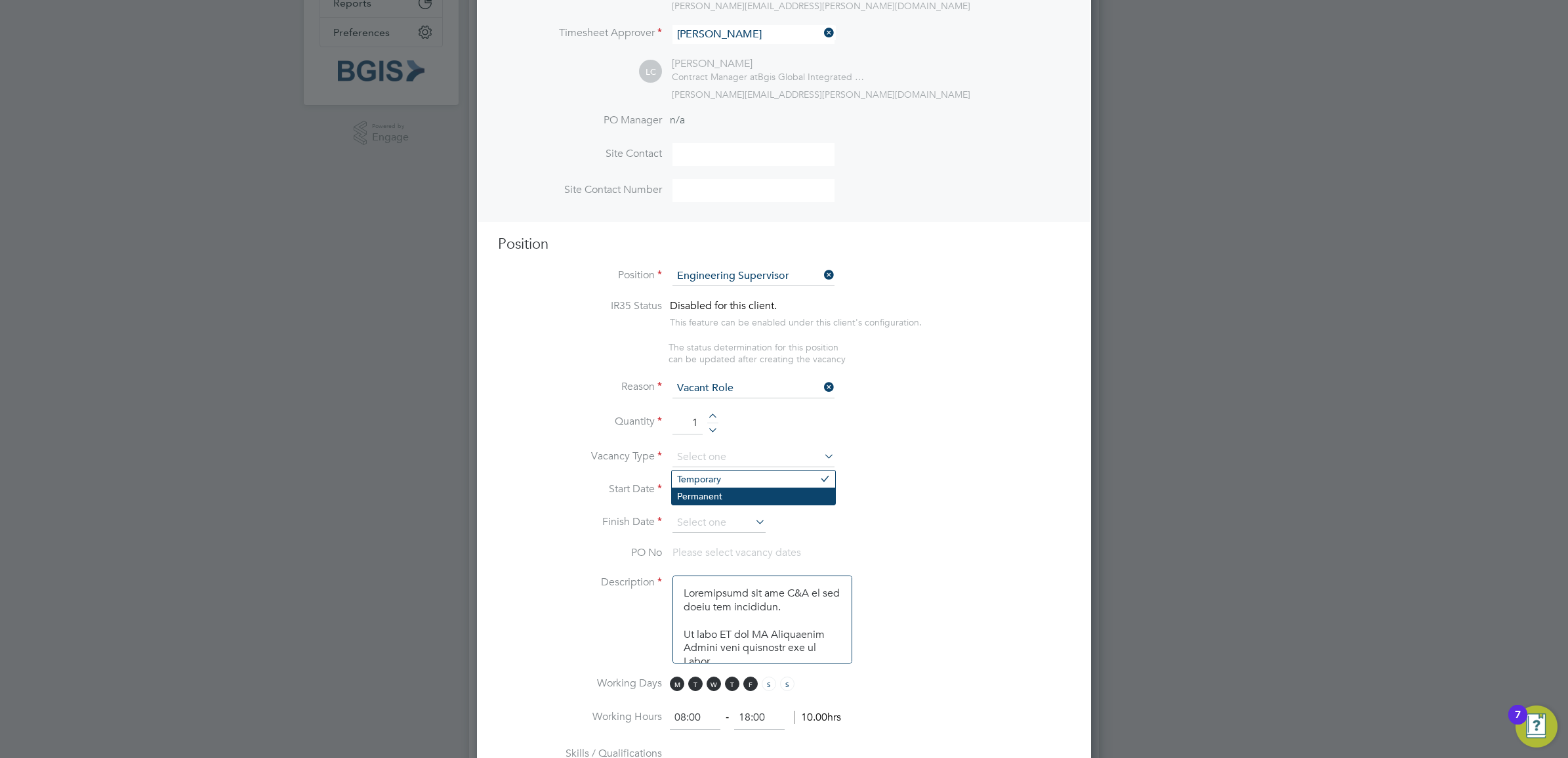
click at [734, 495] on li "Permanent" at bounding box center [753, 495] width 164 height 17
type input "Permanent"
click at [967, 445] on li "Quantity 1" at bounding box center [784, 429] width 572 height 37
click at [713, 495] on input at bounding box center [719, 490] width 94 height 20
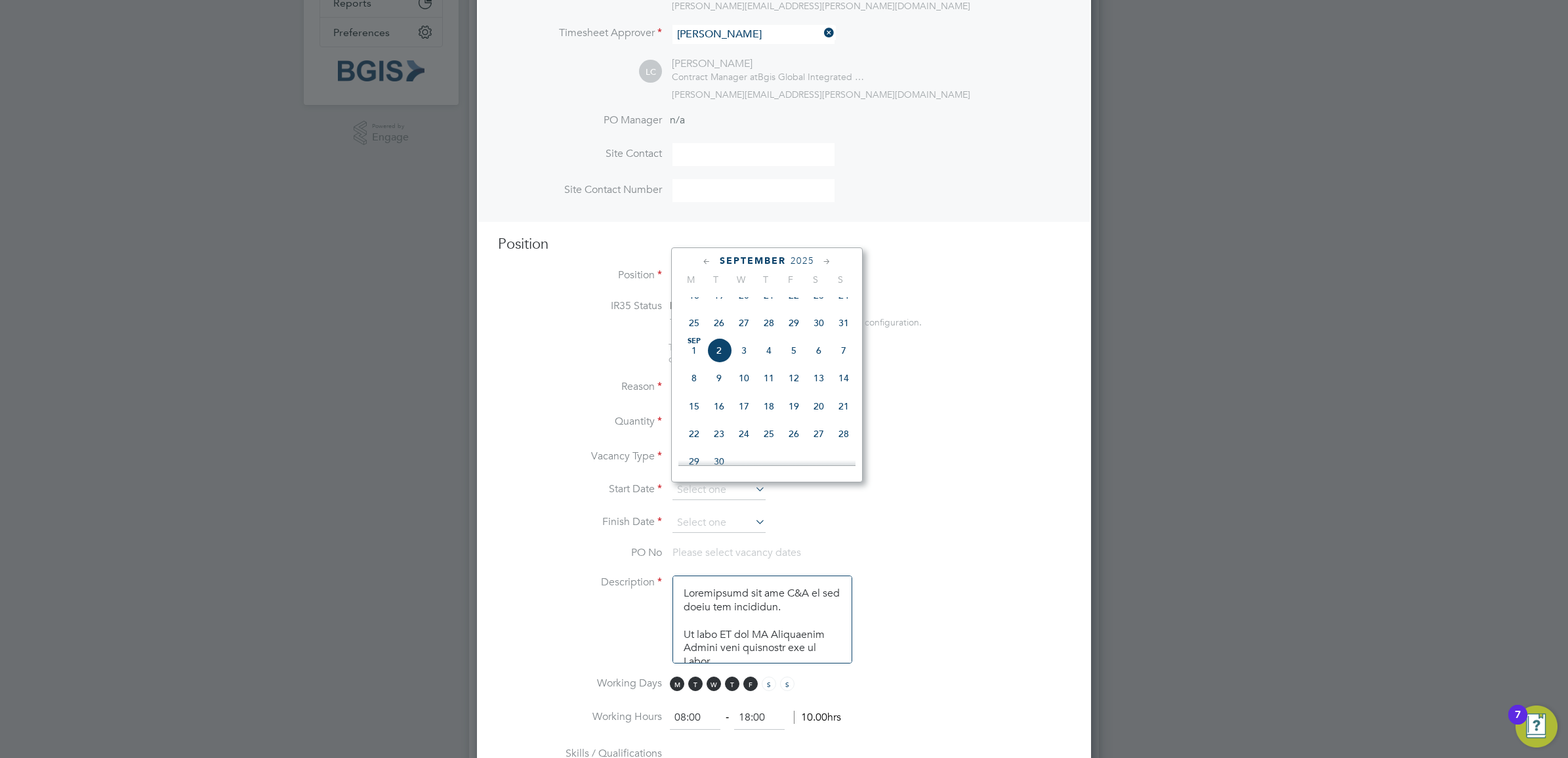
click at [719, 363] on span "2" at bounding box center [719, 351] width 25 height 25
type input "02 Sep 2025"
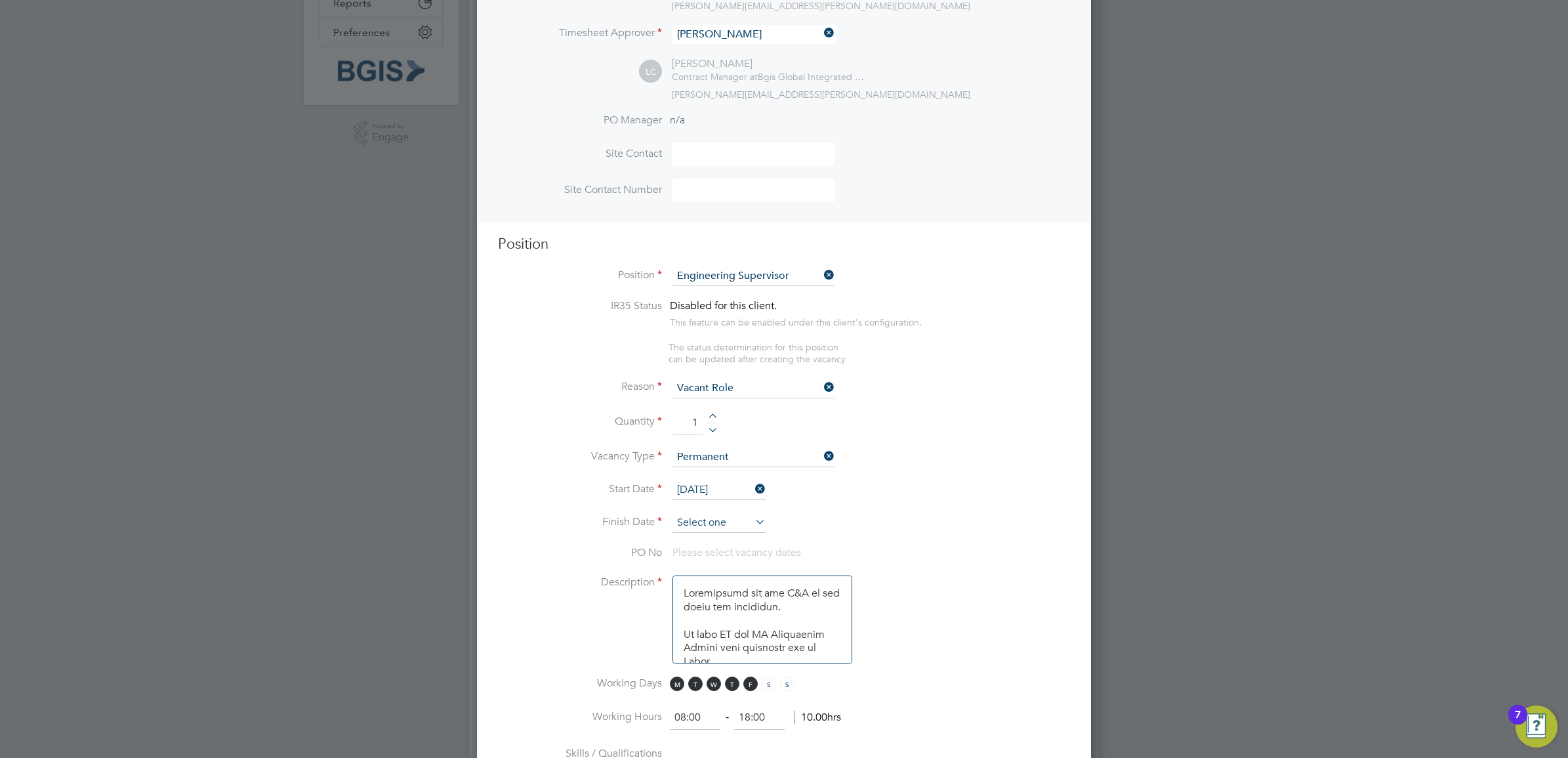
click at [708, 528] on input at bounding box center [719, 523] width 94 height 20
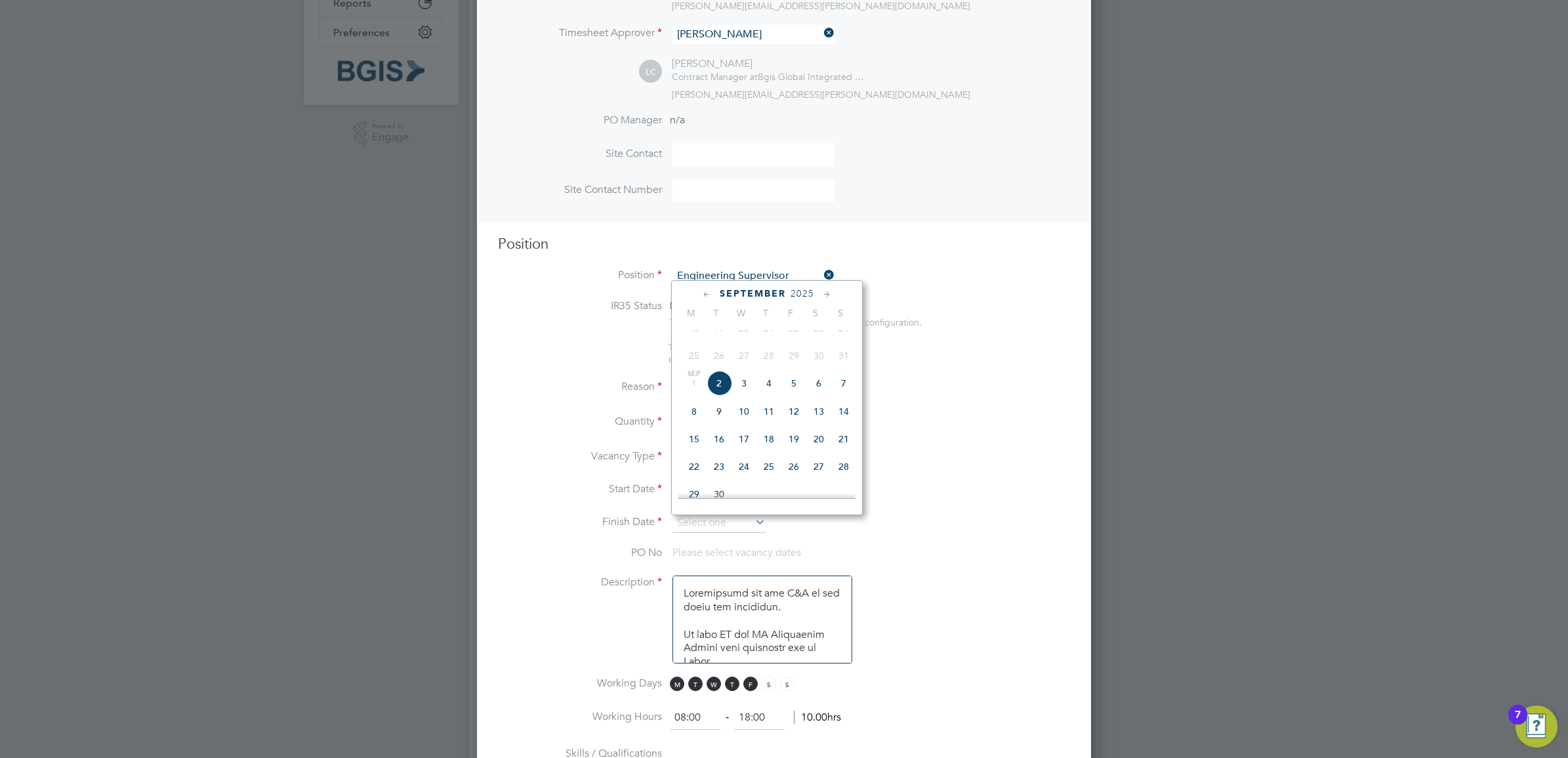
click at [717, 395] on span "2" at bounding box center [719, 383] width 25 height 25
type input "[DATE]"
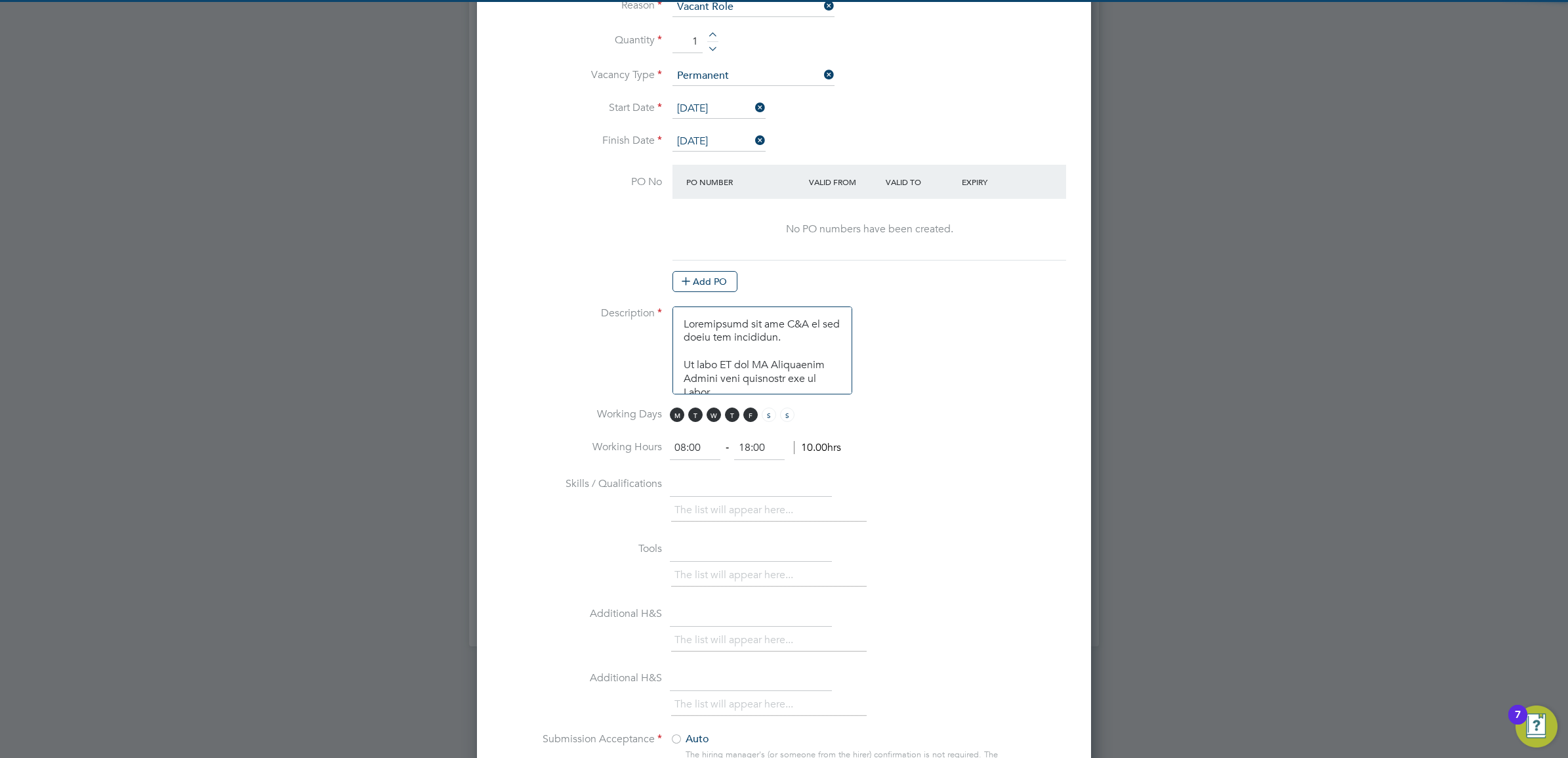
scroll to position [738, 0]
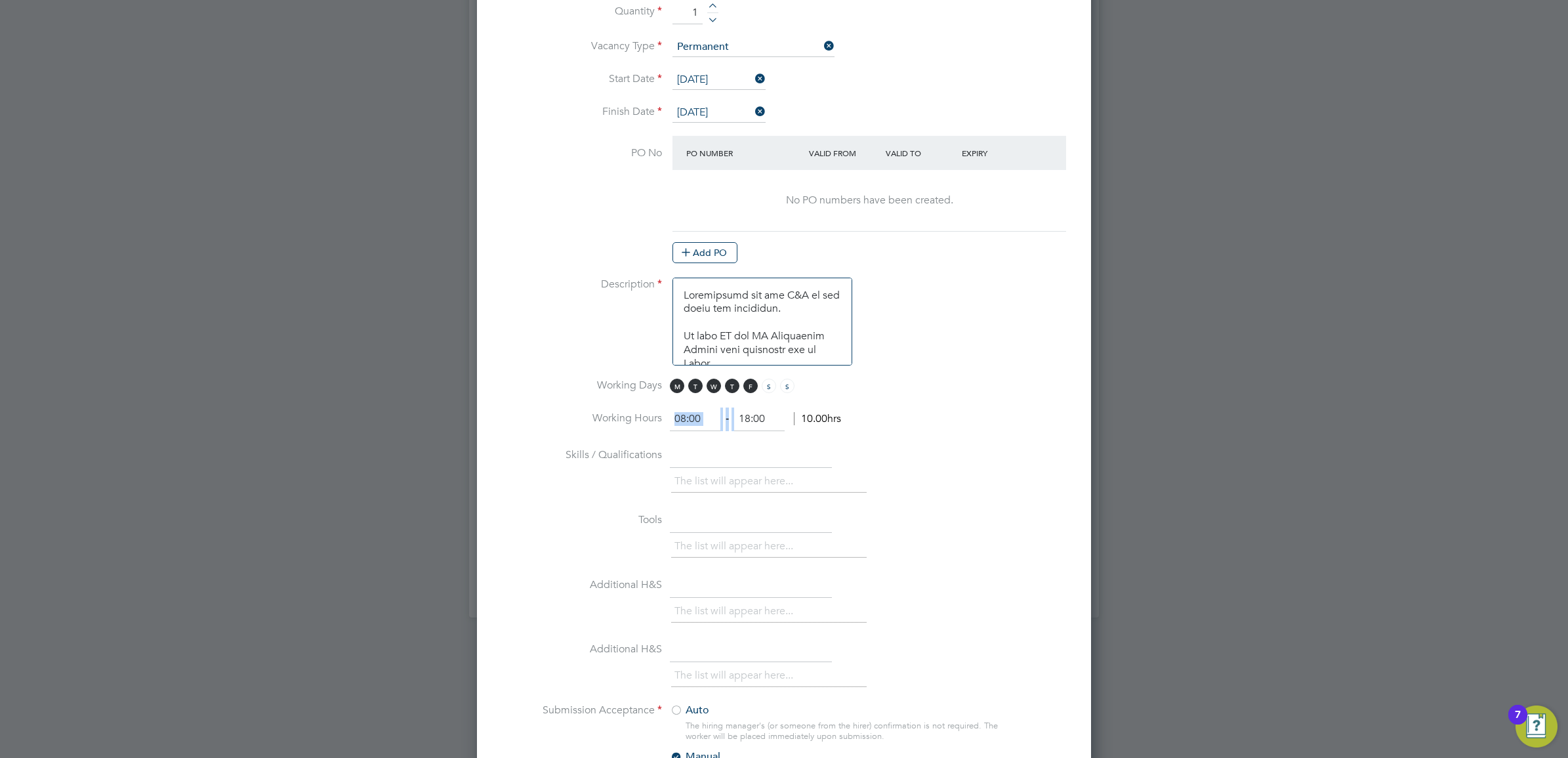
drag, startPoint x: 786, startPoint y: 425, endPoint x: 628, endPoint y: 415, distance: 158.3
click at [637, 419] on li "Working Hours 08:00 ‐ 18:00 10.00hrs" at bounding box center [784, 425] width 572 height 37
drag, startPoint x: 628, startPoint y: 415, endPoint x: 758, endPoint y: 419, distance: 130.1
click at [761, 419] on input "18:00" at bounding box center [759, 419] width 50 height 23
click at [746, 424] on input "18:00" at bounding box center [759, 419] width 50 height 23
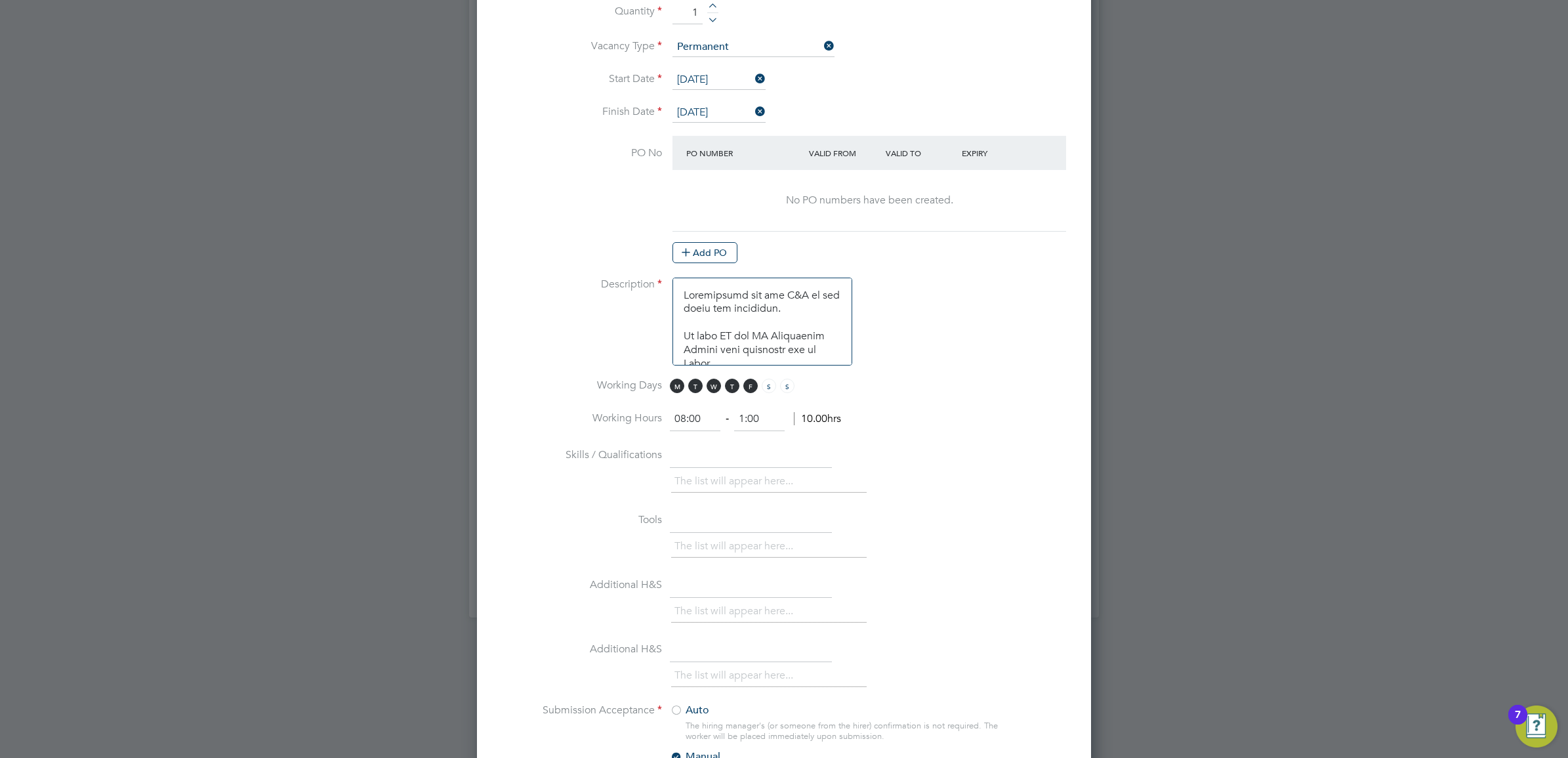
click at [744, 424] on input "1:00" at bounding box center [759, 419] width 50 height 23
type input "17:00"
click at [894, 397] on li "Working Days M T W T F S S" at bounding box center [784, 393] width 572 height 30
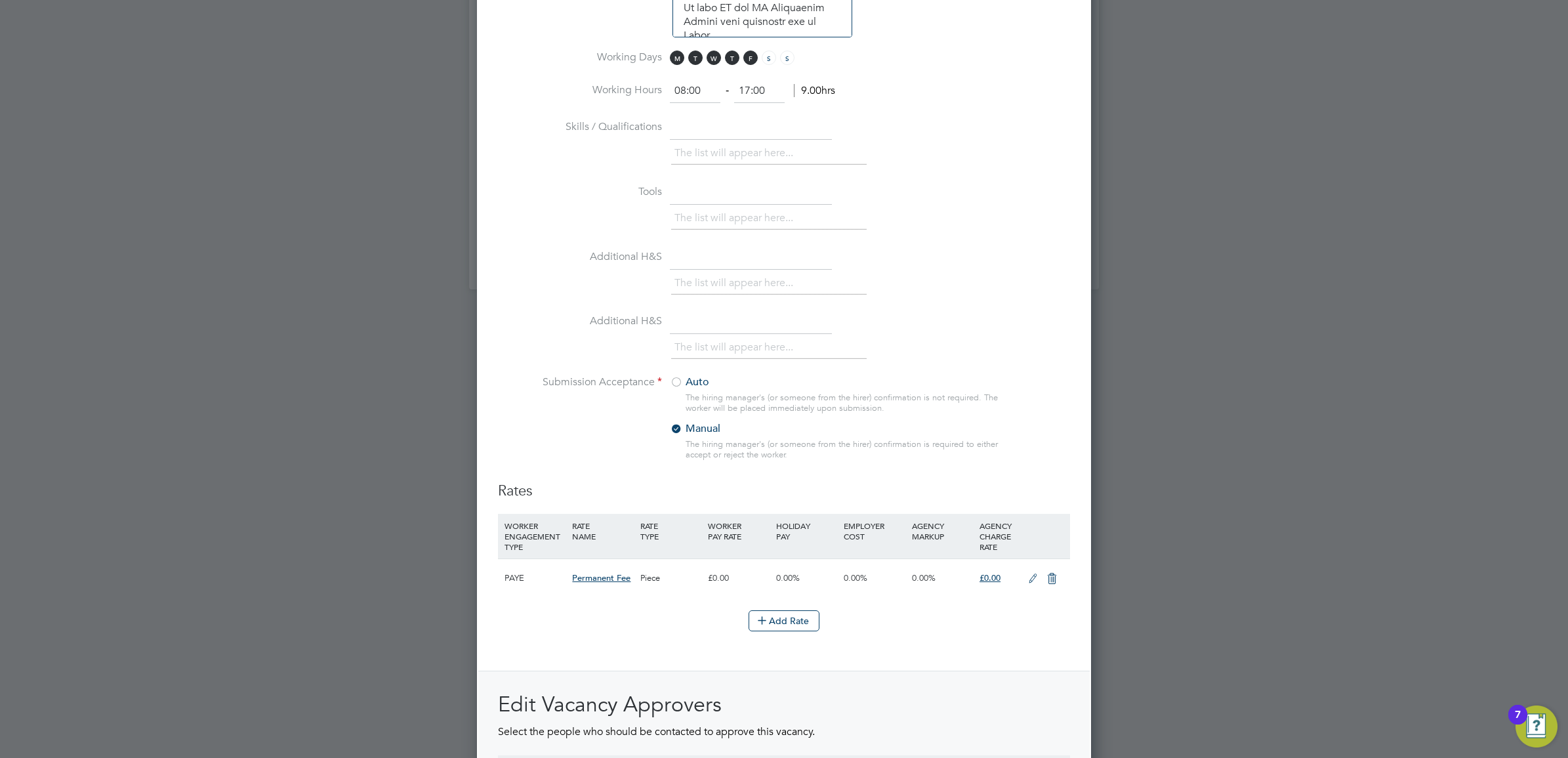
scroll to position [1312, 0]
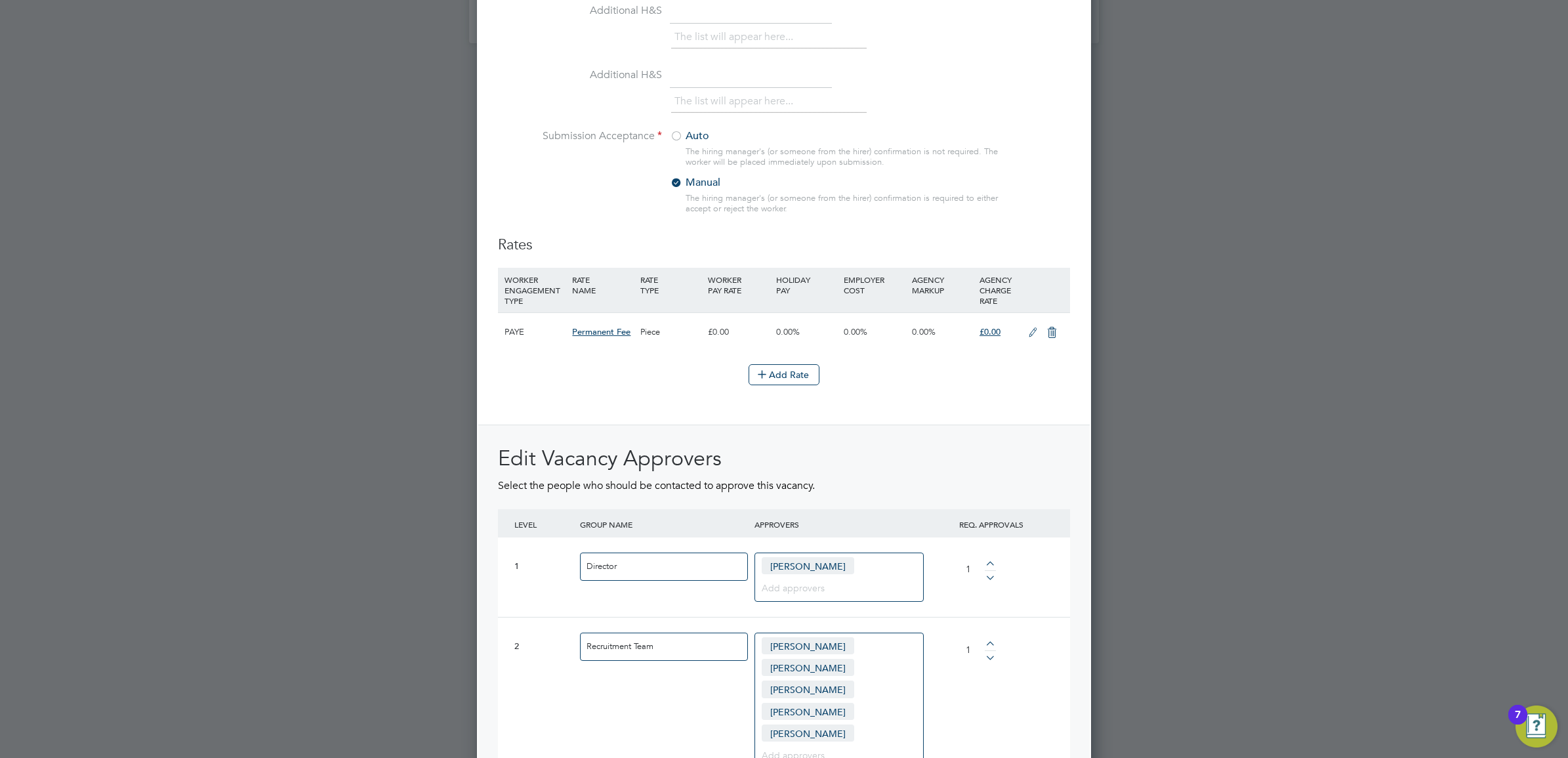
click at [1027, 336] on icon at bounding box center [1033, 333] width 16 height 11
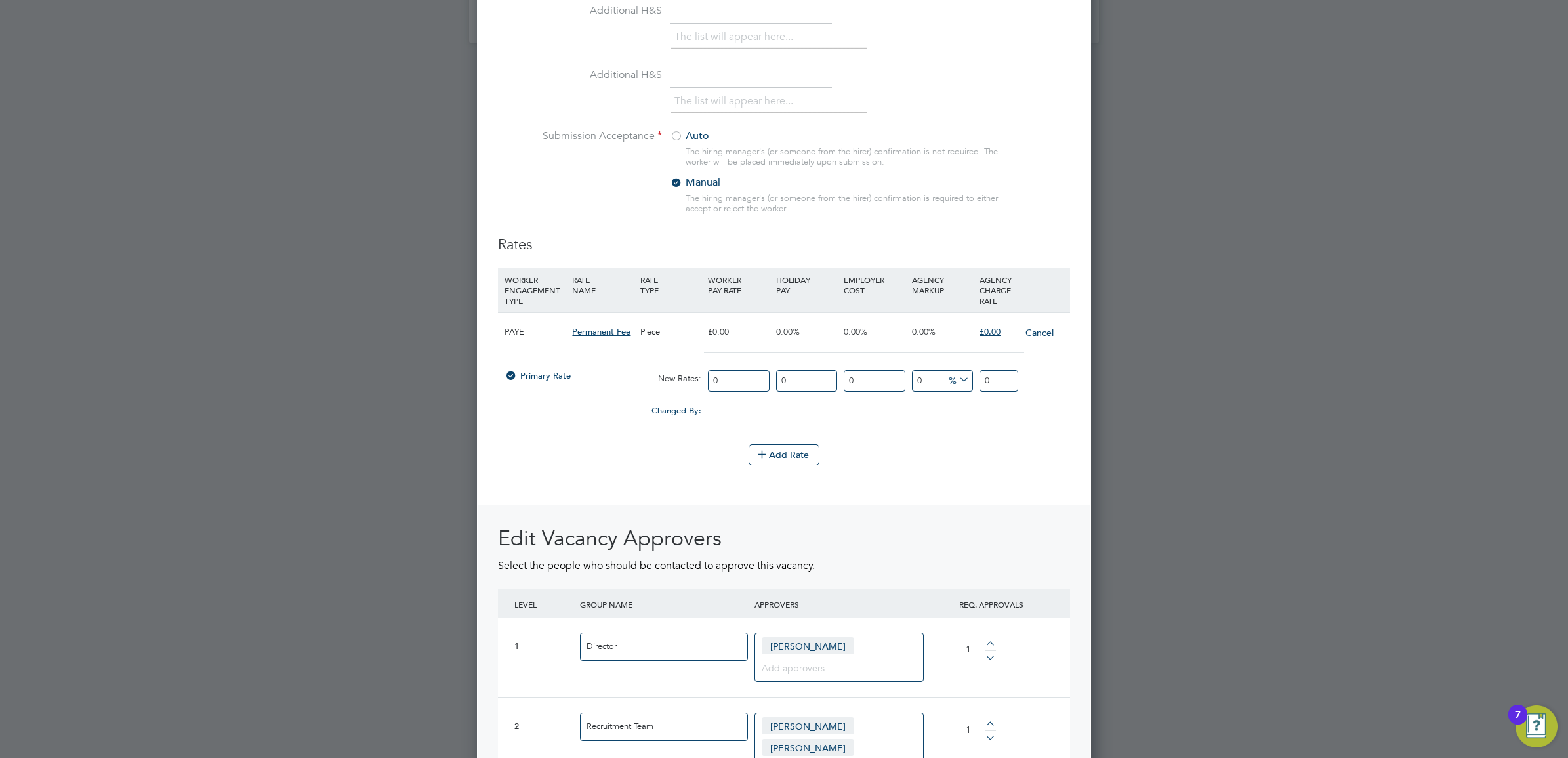
scroll to position [2288, 614]
drag, startPoint x: 998, startPoint y: 380, endPoint x: 910, endPoint y: 374, distance: 88.2
click at [943, 375] on div "Primary Rate New Rates: 0 0 n/a 0 n/a 0 0 % 0" at bounding box center [784, 380] width 572 height 35
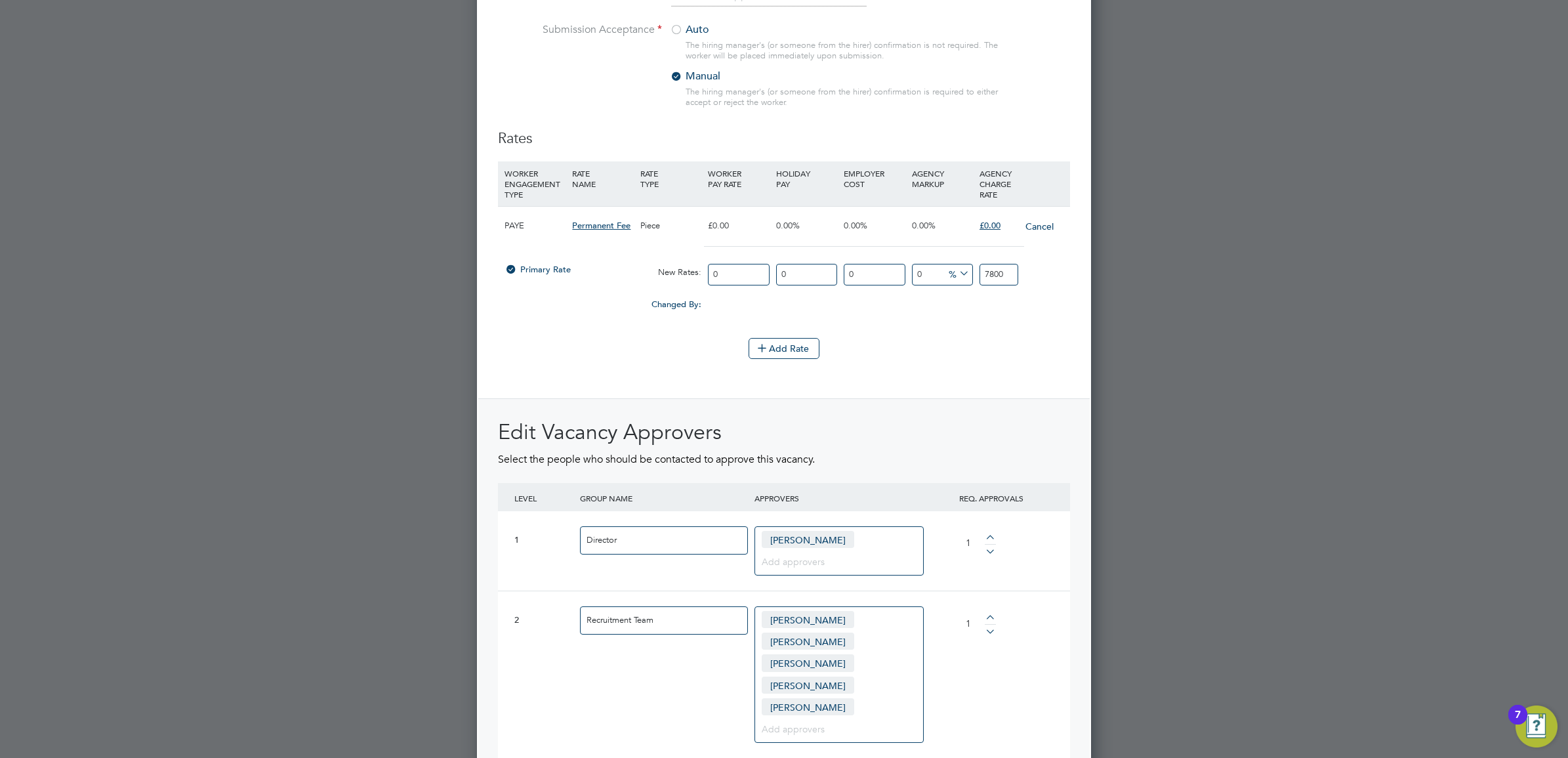
scroll to position [1580, 0]
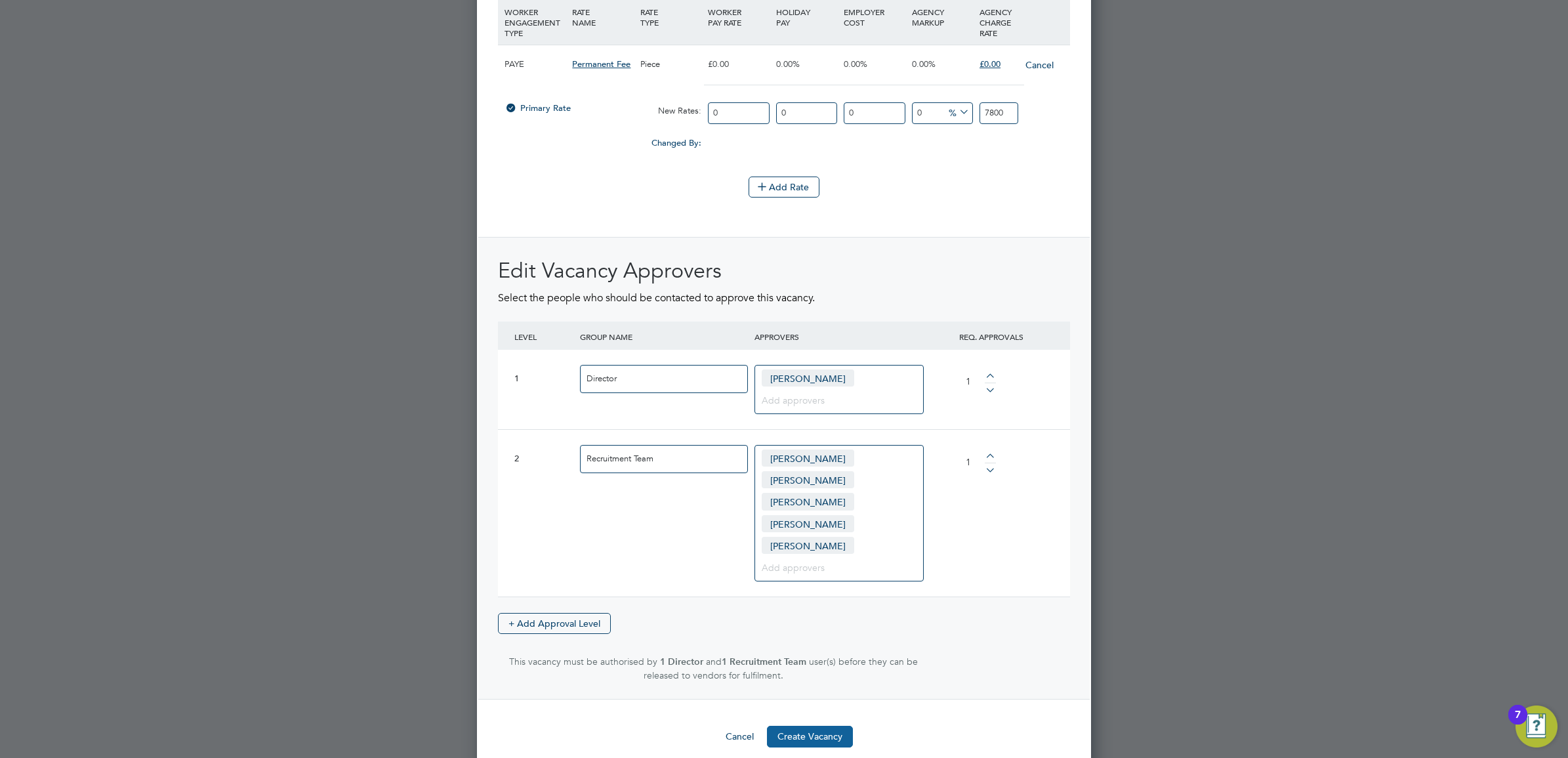
type input "7800"
click at [824, 726] on button "Create Vacancy" at bounding box center [810, 736] width 86 height 21
click at [0, 0] on div "User Successfully Invited Kyriacos Savva was invited. Cancel Okay" at bounding box center [0, 0] width 0 height 0
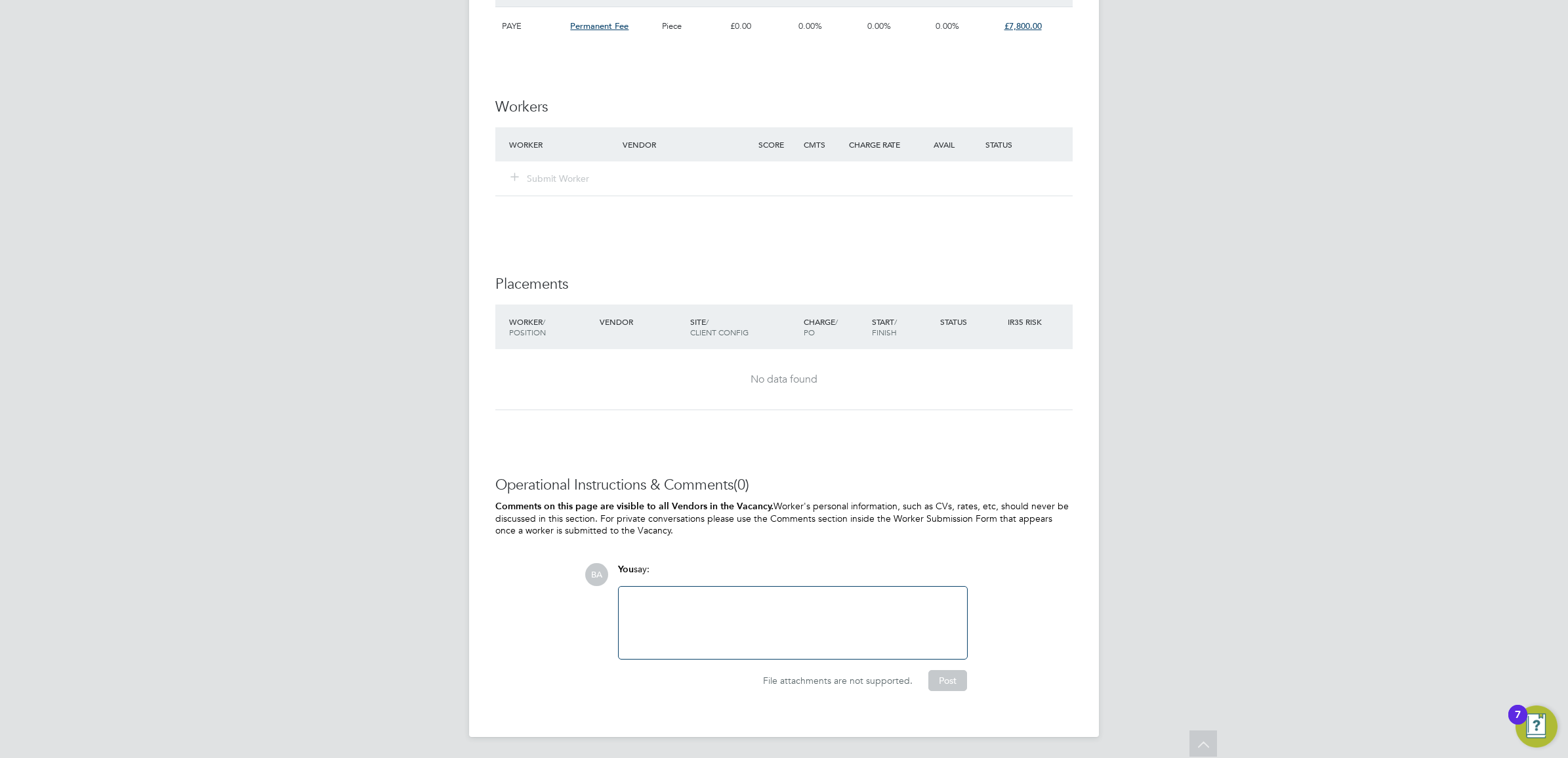
click at [700, 605] on div at bounding box center [793, 622] width 333 height 57
click at [654, 599] on div "Salary 350-52" at bounding box center [793, 622] width 333 height 57
click at [658, 599] on div "Salary 350-52" at bounding box center [793, 622] width 333 height 57
click at [819, 628] on div "Salary 50-52" at bounding box center [793, 622] width 333 height 57
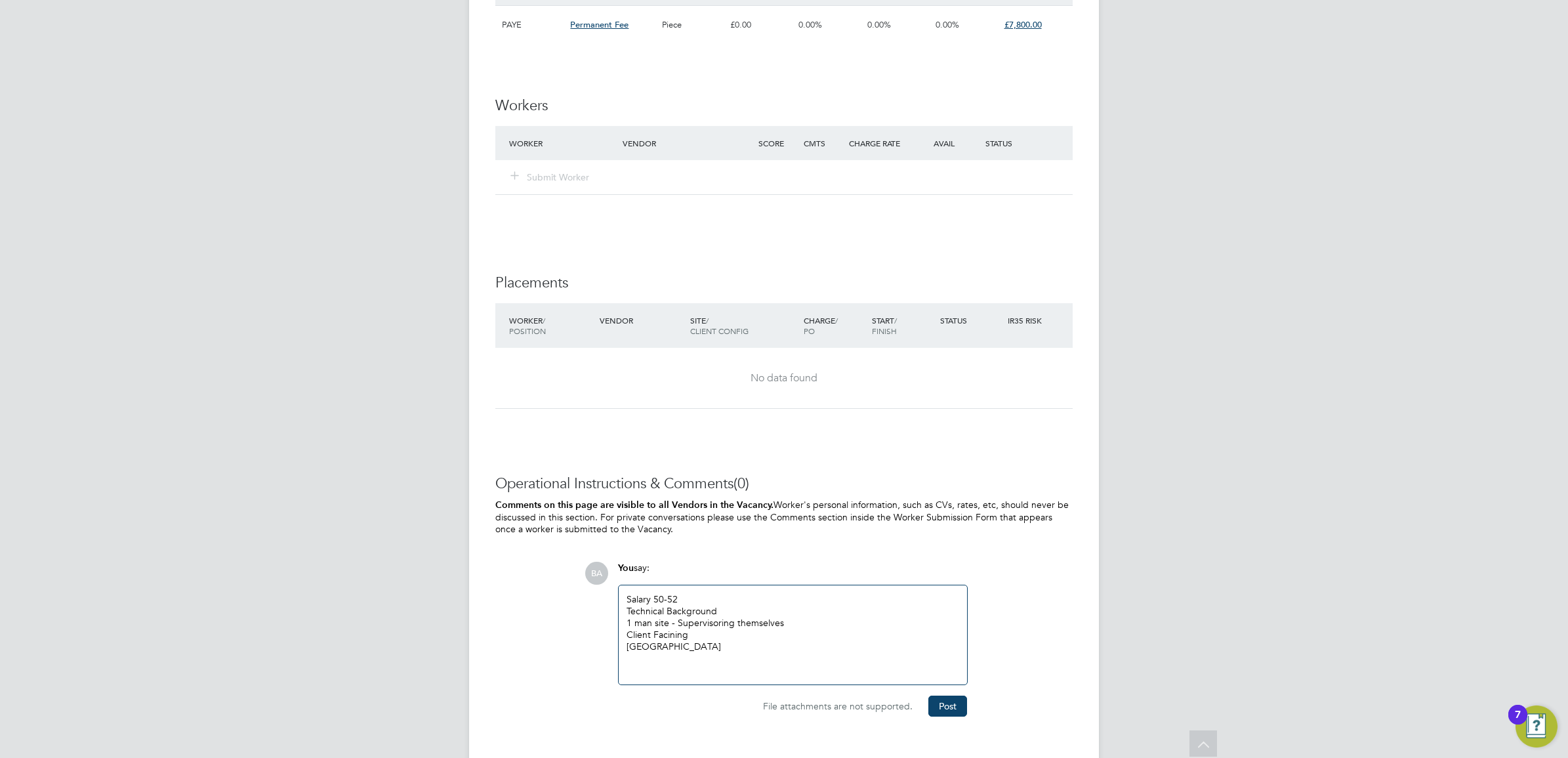
click at [694, 605] on div "Technical Background" at bounding box center [793, 611] width 333 height 12
click at [677, 635] on div "Client Facining" at bounding box center [793, 634] width 333 height 12
click at [708, 676] on div at bounding box center [793, 670] width 333 height 12
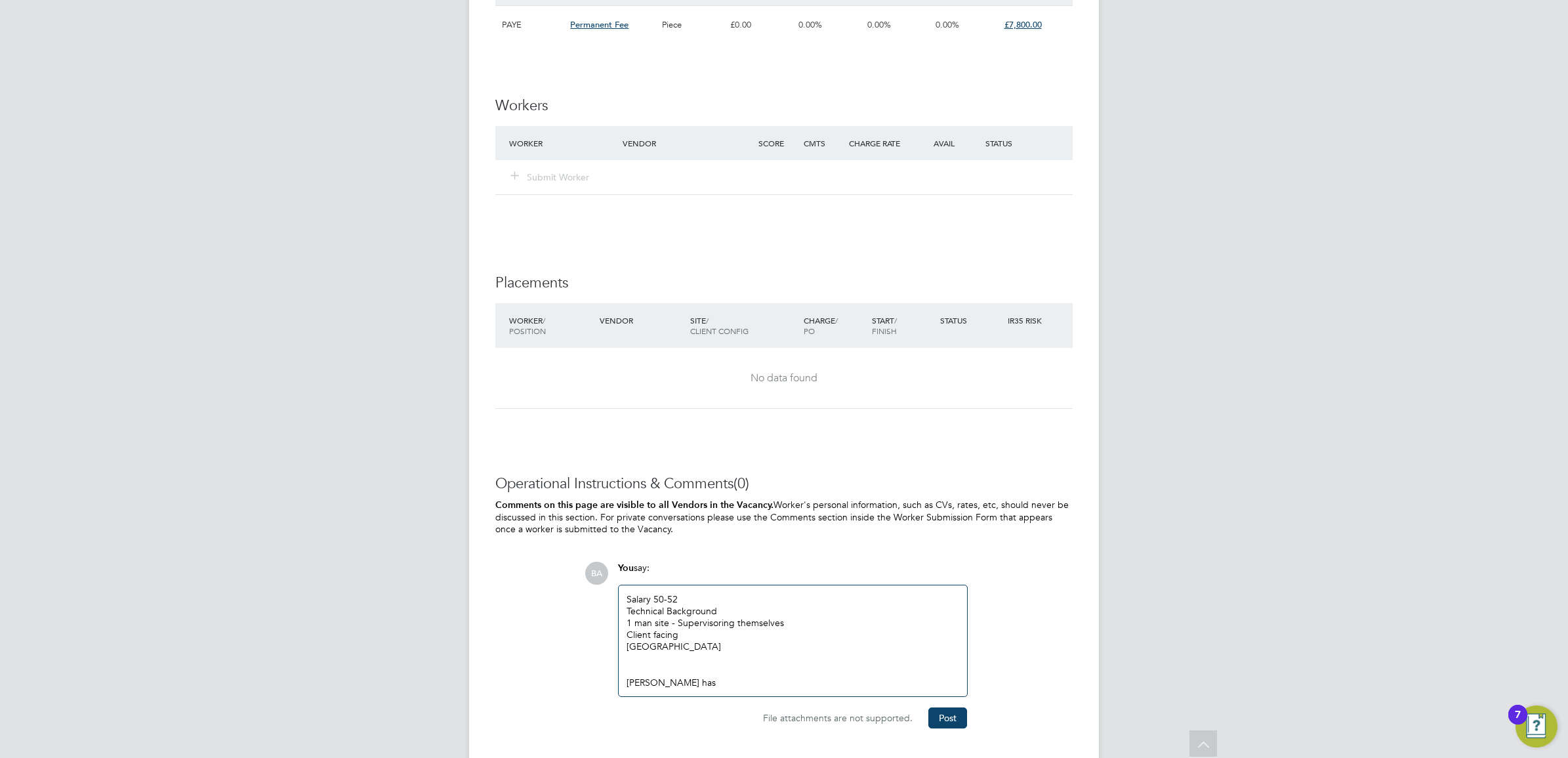
click at [656, 593] on div "Salary 50-52 Technical Background 1 man site - Supervisoring themselves Client …" at bounding box center [793, 641] width 333 height 96
click at [656, 601] on div "Salary 50-52 Technical Background 1 man site - Supervisoring themselves Client …" at bounding box center [793, 641] width 333 height 96
click at [667, 595] on div "Salary £50-52 Technical Background 1 man site - Supervisoring themselves Client…" at bounding box center [793, 641] width 333 height 96
click at [689, 595] on div "Salary £50,000-52 Technical Background 1 man site - Supervisoring themselves Cl…" at bounding box center [793, 641] width 333 height 96
click at [719, 594] on div "Salary £50,000- £52 Technical Background 1 man site - Supervisoring themselves …" at bounding box center [793, 641] width 333 height 96
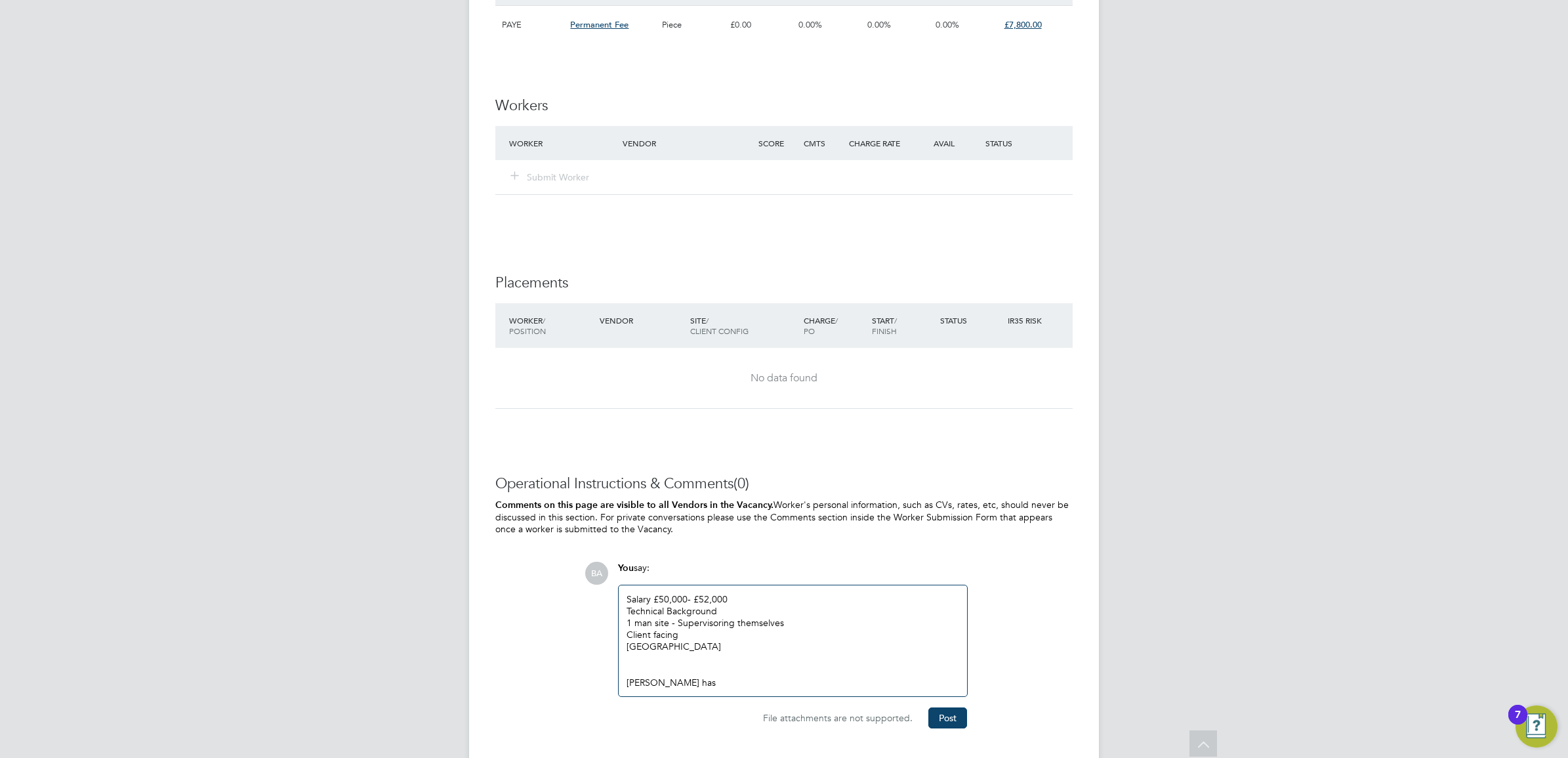
click at [667, 597] on div "Salary £50,000- £52,000 Technical Background 1 man site - Supervisoring themsel…" at bounding box center [793, 641] width 333 height 96
click at [726, 602] on div "Salary £50,000- £52,000 Technical Background 1 man site - Supervisoring themsel…" at bounding box center [793, 641] width 333 height 96
click at [637, 625] on div "1 man site - Supervisoring themselves" at bounding box center [793, 622] width 333 height 12
click at [732, 627] on div "1 man site - Supervisoring themselves" at bounding box center [793, 622] width 333 height 12
click at [778, 620] on div "1 man site - Supervisoring themselves" at bounding box center [793, 622] width 333 height 12
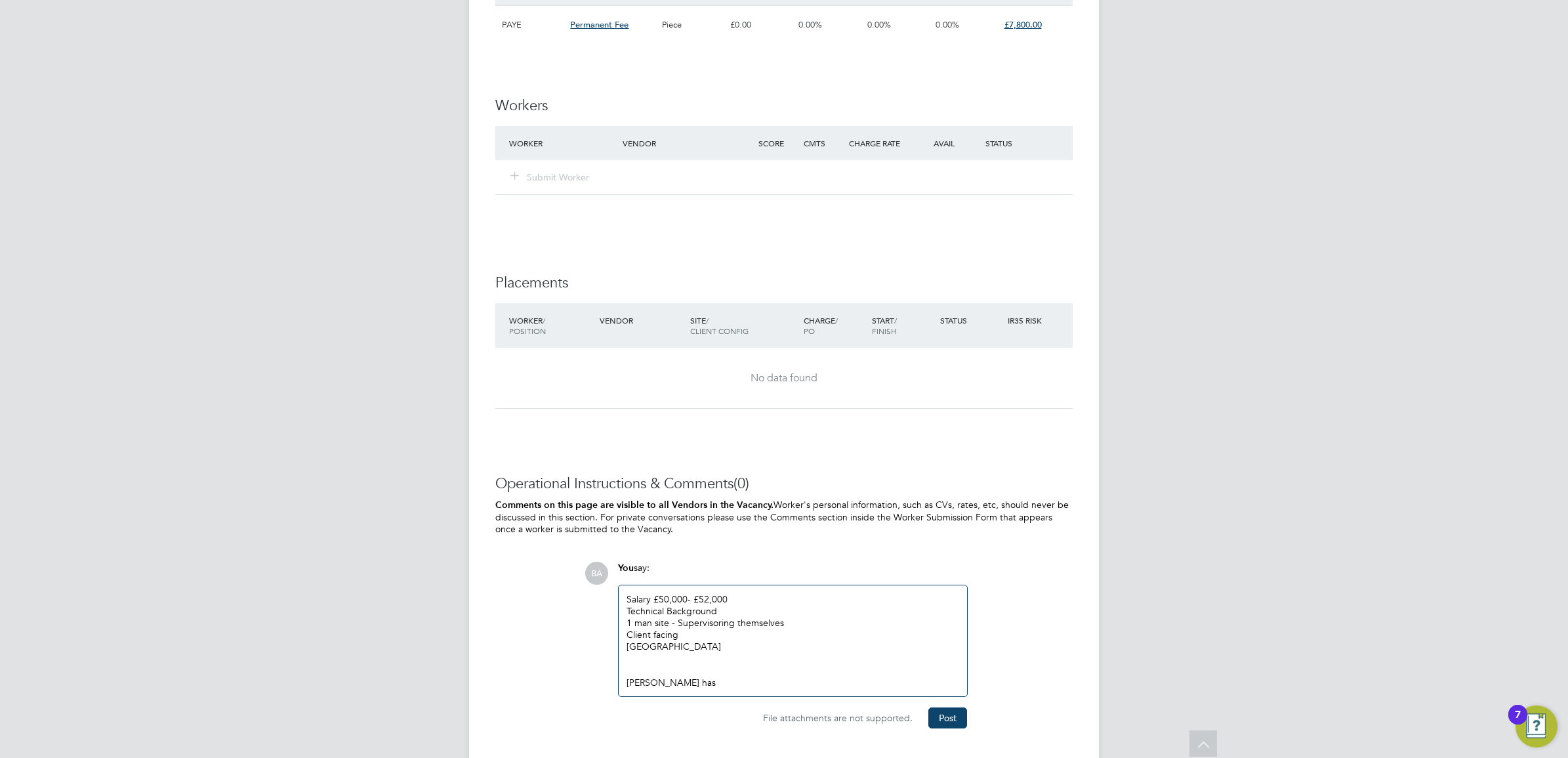
click at [806, 620] on div "1 man site - Supervisoring themselves" at bounding box center [793, 622] width 333 height 12
click at [680, 634] on div "Client facing" at bounding box center [793, 634] width 333 height 12
click at [706, 649] on div "Chancery Lane" at bounding box center [793, 646] width 333 height 12
click at [623, 645] on div "Salary £50,000- £52,000 Technical Background 1 man site - Supervisoring themsel…" at bounding box center [792, 641] width 348 height 111
click at [628, 645] on div "Chancery Lane" at bounding box center [793, 646] width 333 height 12
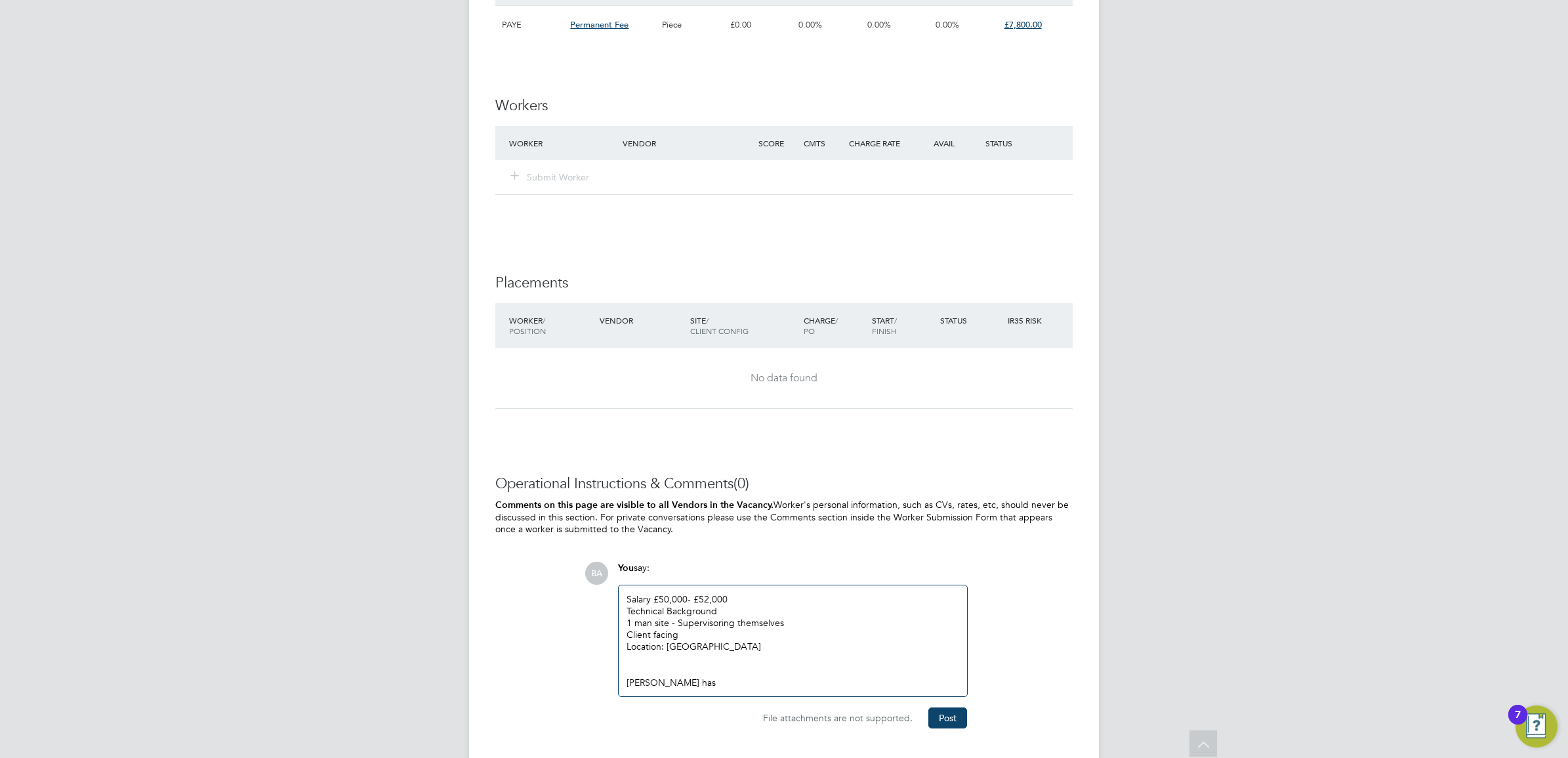
click at [689, 683] on div "Lewis has" at bounding box center [793, 682] width 333 height 12
click at [800, 688] on div "Lewis has avalibily to interview on Friday" at bounding box center [793, 682] width 333 height 12
click at [799, 624] on div "1 man site - Supervisoring themselves" at bounding box center [793, 622] width 333 height 12
click at [744, 599] on div "Salary £50,000- £52,000 Technical Background 1 man site - Supervisoring themsel…" at bounding box center [793, 641] width 333 height 96
click at [806, 635] on div "Client facing" at bounding box center [793, 634] width 333 height 12
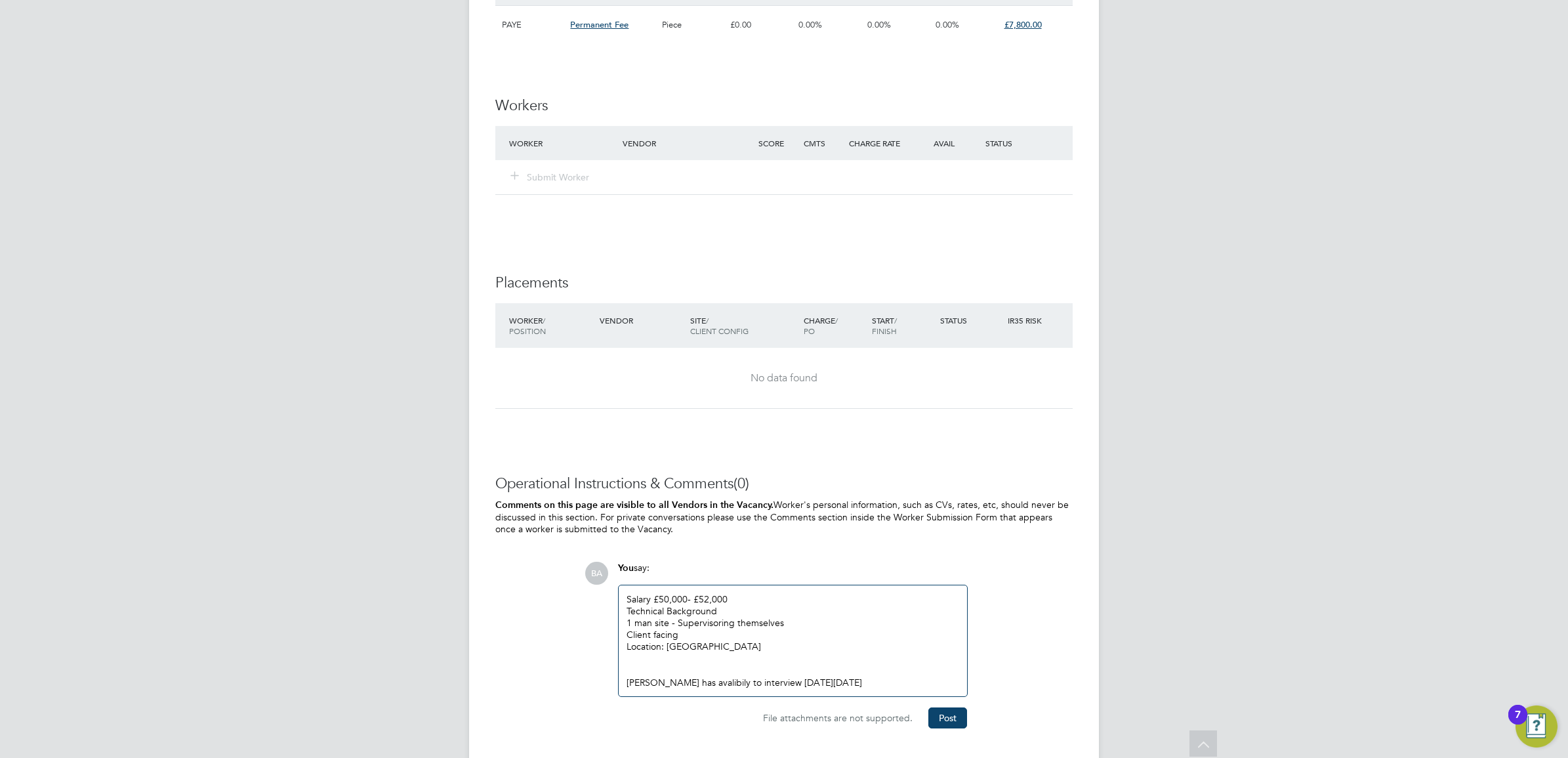
click at [796, 664] on div at bounding box center [793, 657] width 333 height 12
click at [829, 662] on div at bounding box center [793, 657] width 333 height 12
click at [899, 678] on div "Lewis has avalibily to interview on Friday 5th Sep" at bounding box center [793, 682] width 333 height 12
click at [932, 712] on button "Post" at bounding box center [947, 718] width 39 height 21
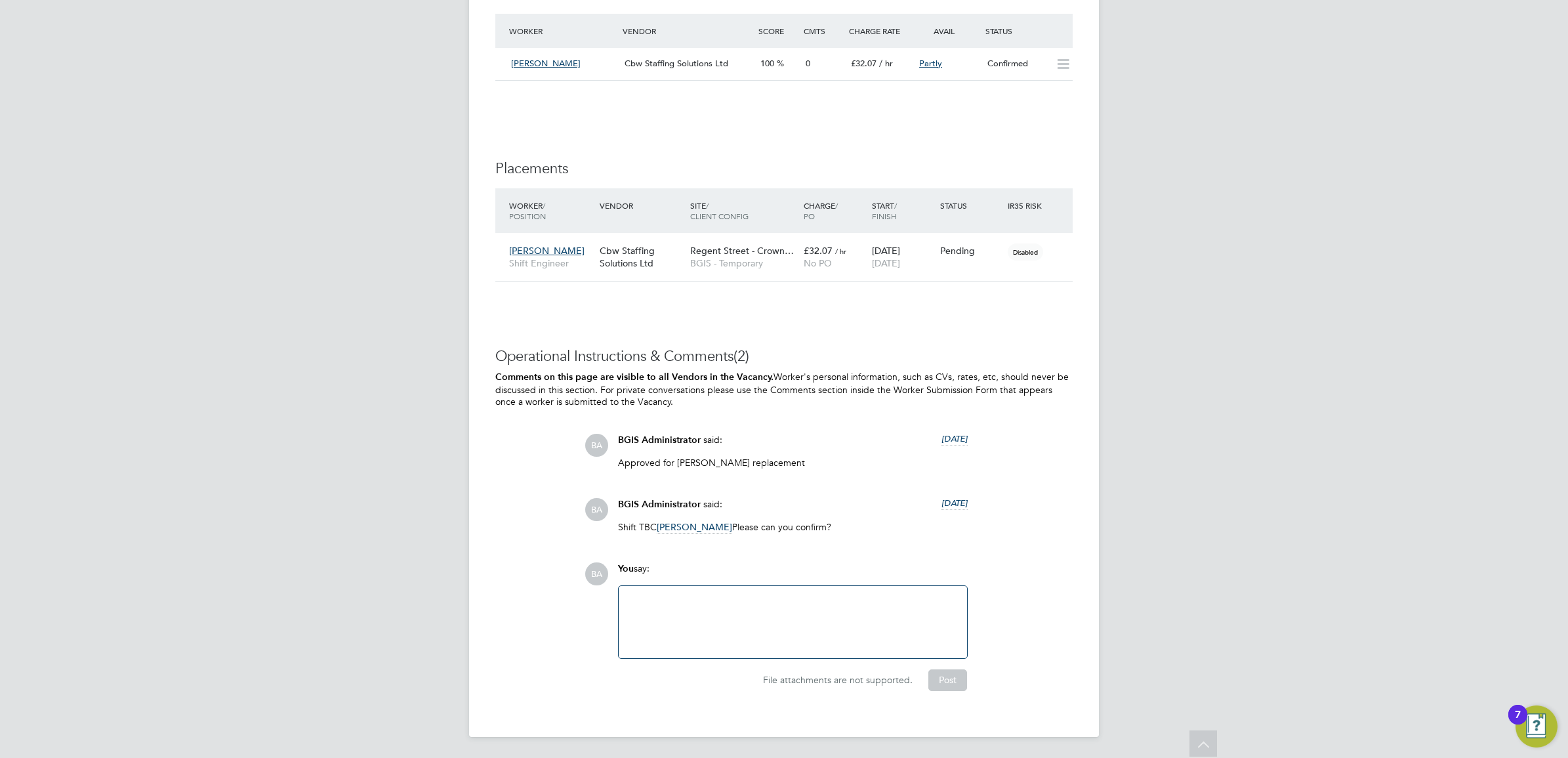
click at [788, 602] on div at bounding box center [793, 621] width 333 height 57
click at [949, 438] on span "6 days ago" at bounding box center [954, 439] width 26 height 11
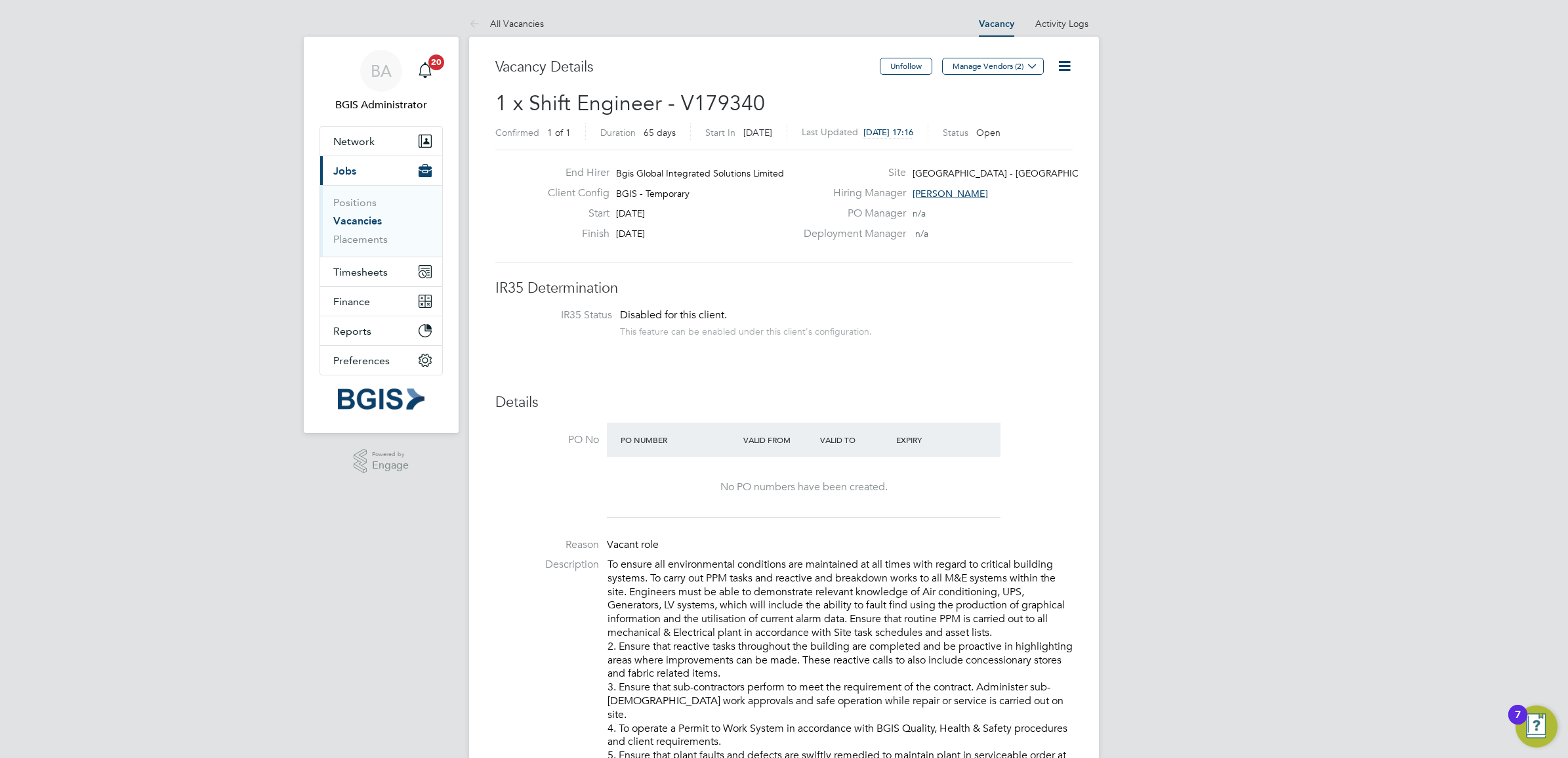
click at [1073, 61] on icon at bounding box center [1065, 66] width 16 height 16
click at [1032, 92] on li "Edit Vacancy e" at bounding box center [1031, 97] width 76 height 18
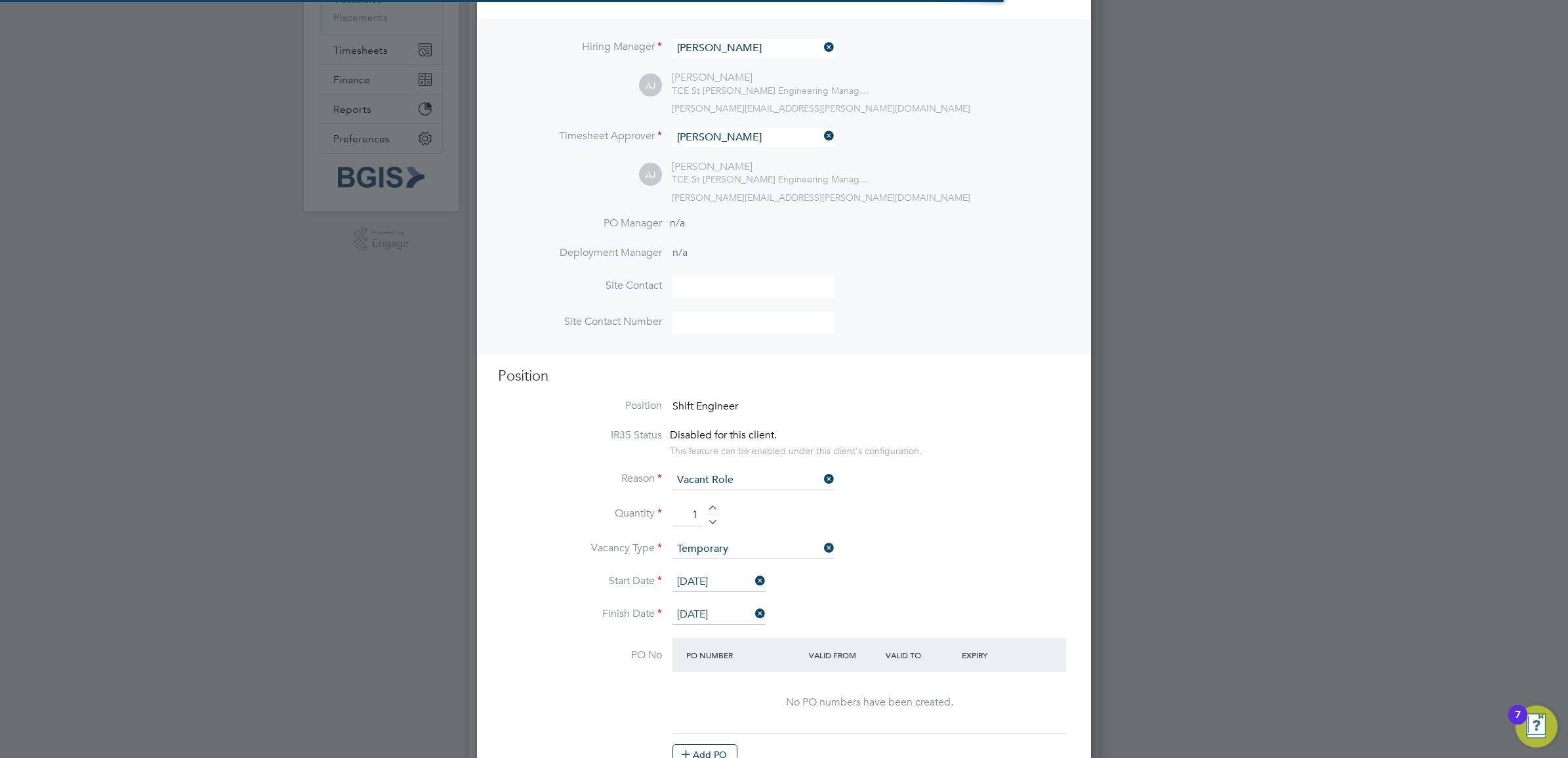
scroll to position [246, 0]
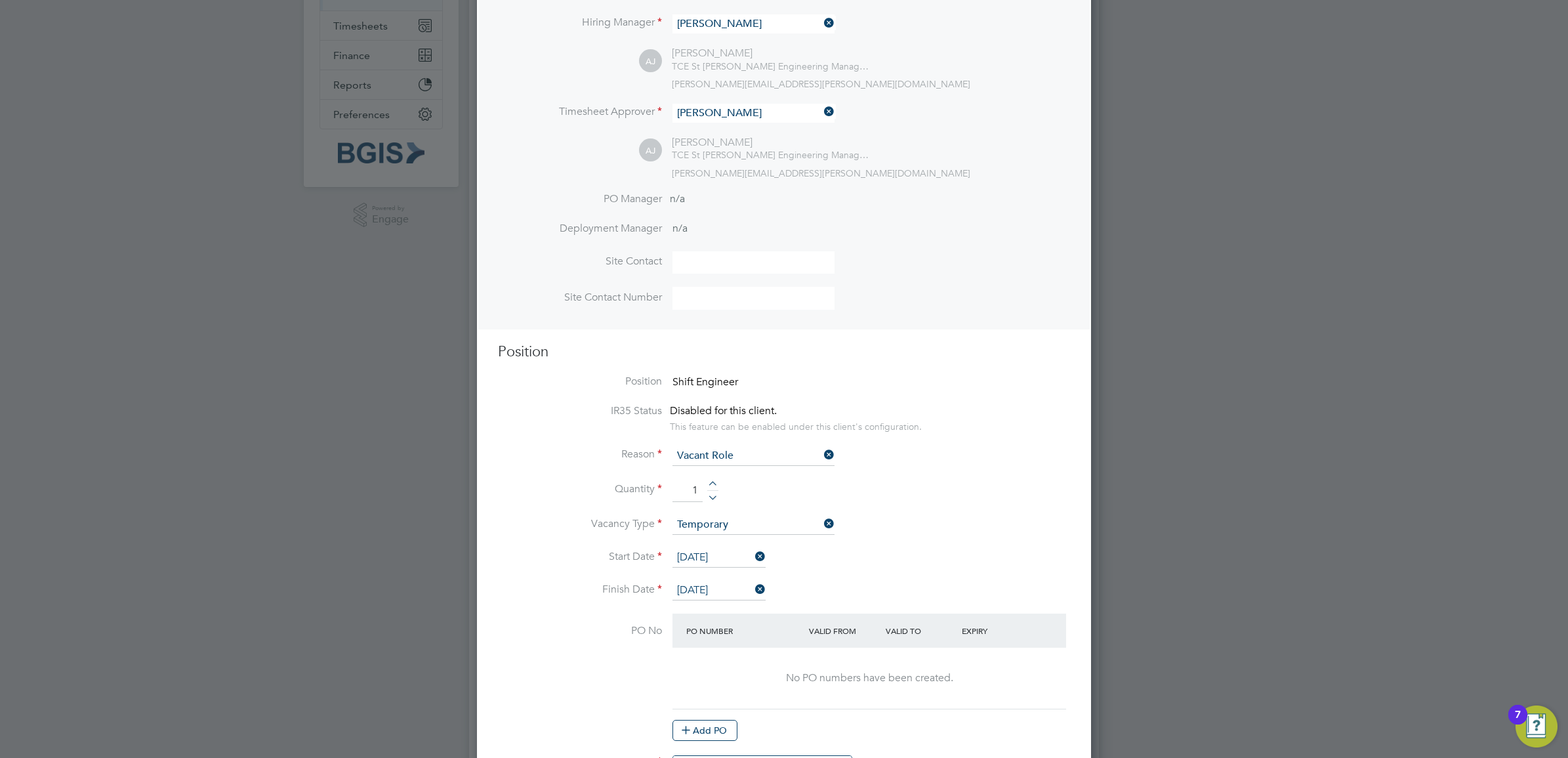
click at [681, 553] on input "28 Aug 2025" at bounding box center [719, 557] width 94 height 20
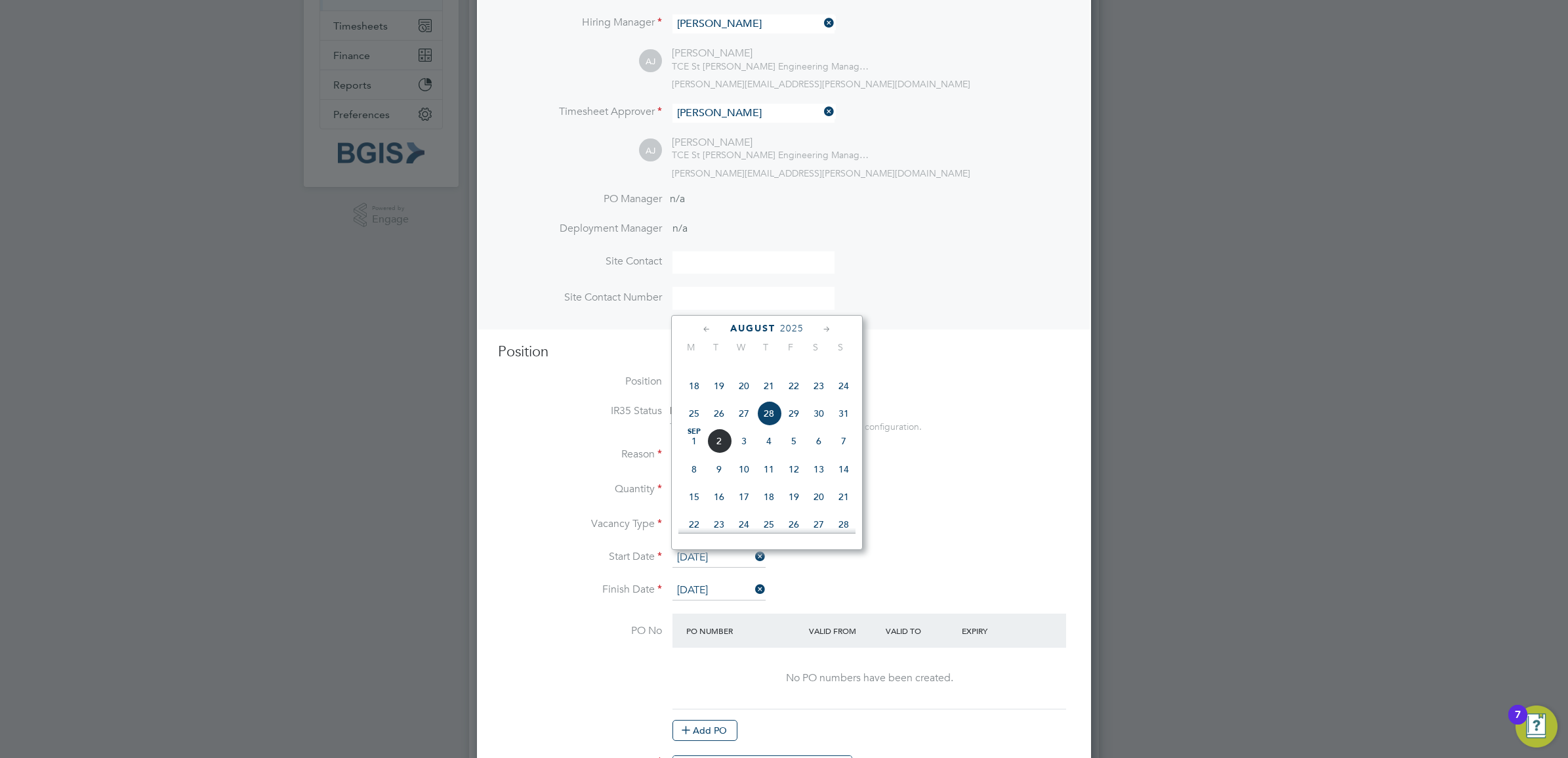
click at [718, 482] on span "9" at bounding box center [719, 469] width 25 height 25
type input "09 Sep 2025"
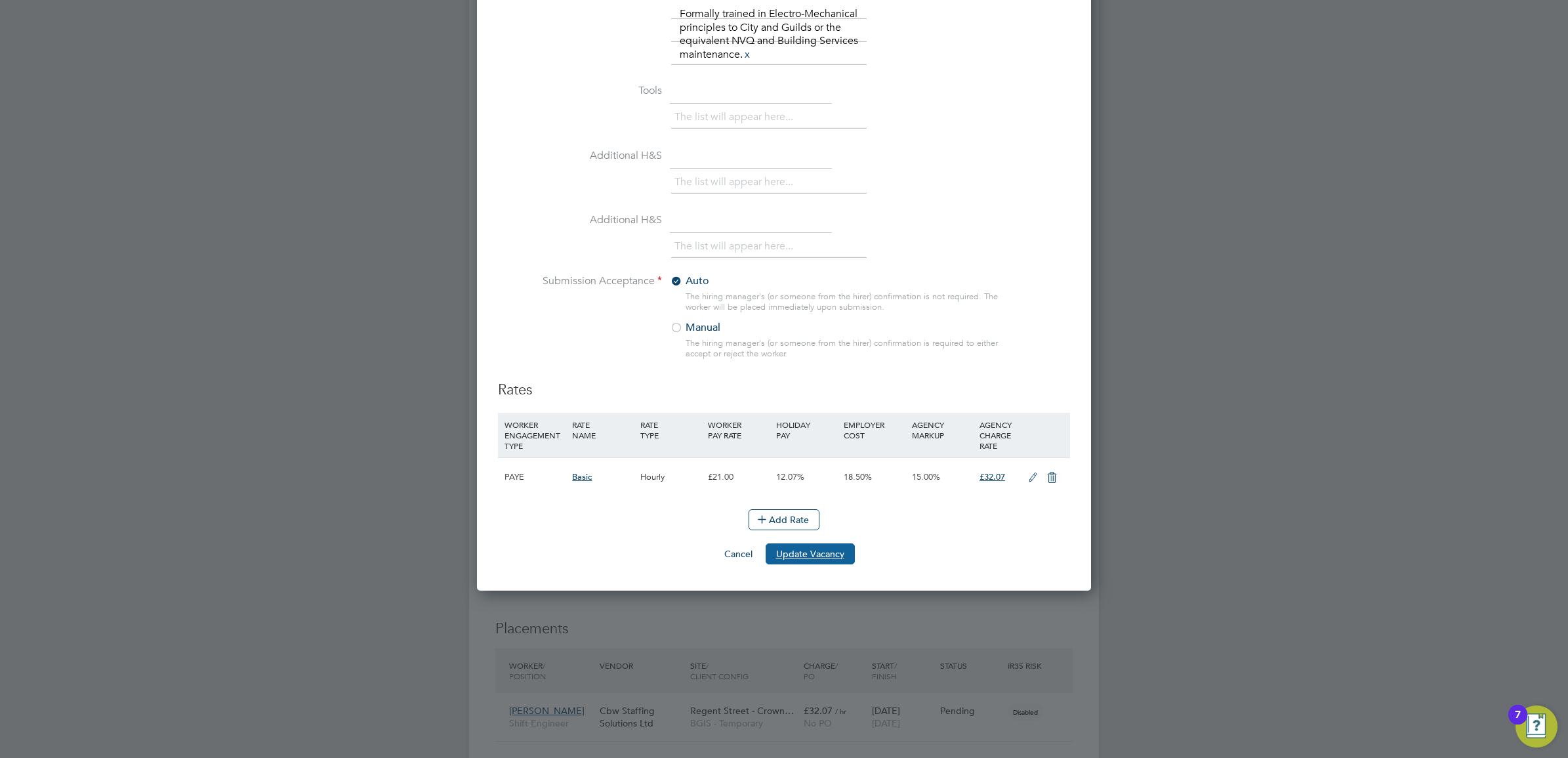
click at [785, 553] on button "Update Vacancy" at bounding box center [810, 553] width 89 height 21
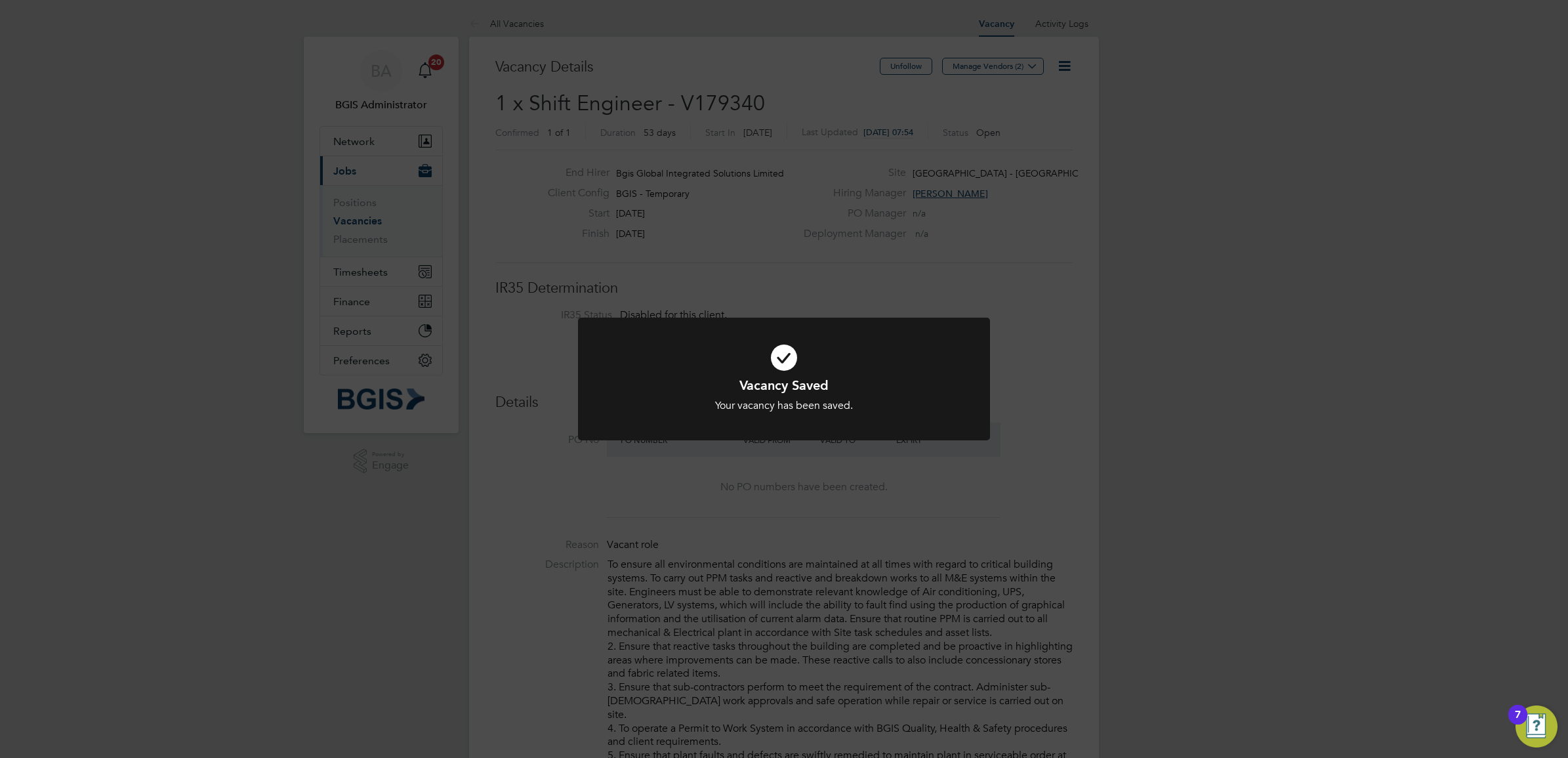
scroll to position [38, 92]
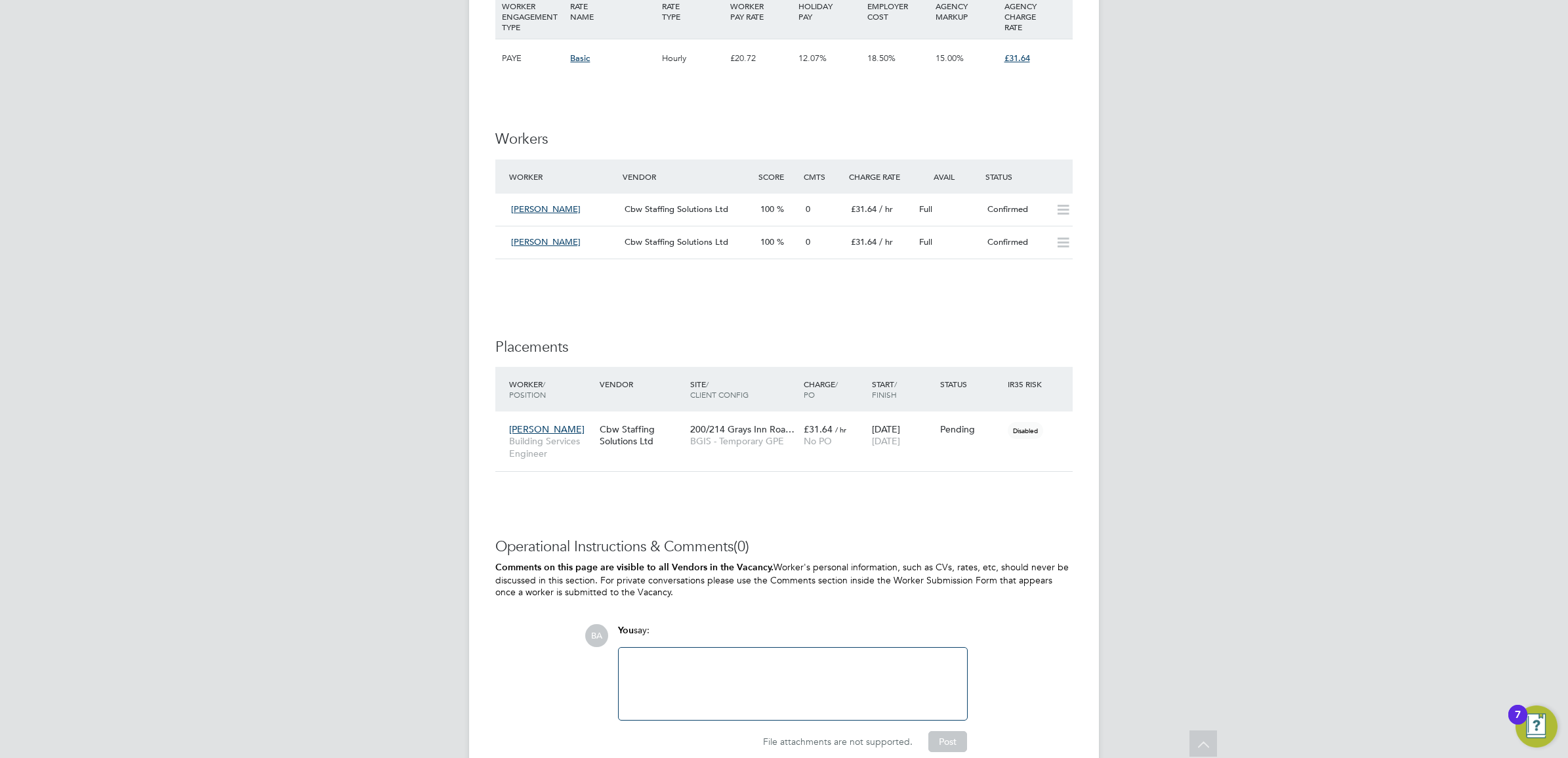
drag, startPoint x: 844, startPoint y: 615, endPoint x: 821, endPoint y: 659, distance: 49.6
click at [839, 619] on div "Operational Instructions & Comments (0) Comments on this page are visible to al…" at bounding box center [784, 645] width 577 height 215
click at [809, 673] on div at bounding box center [793, 683] width 333 height 57
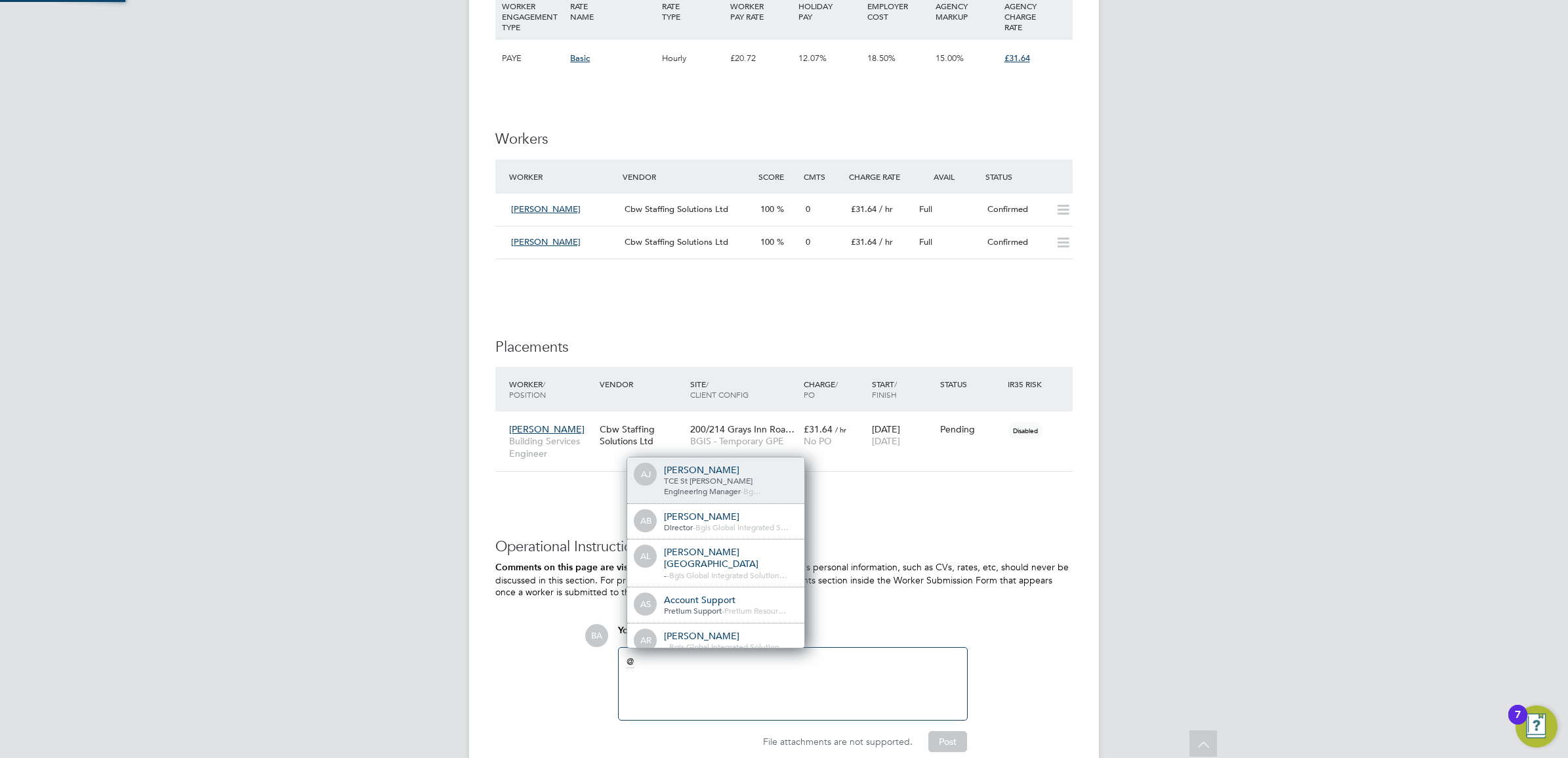
scroll to position [7, 6]
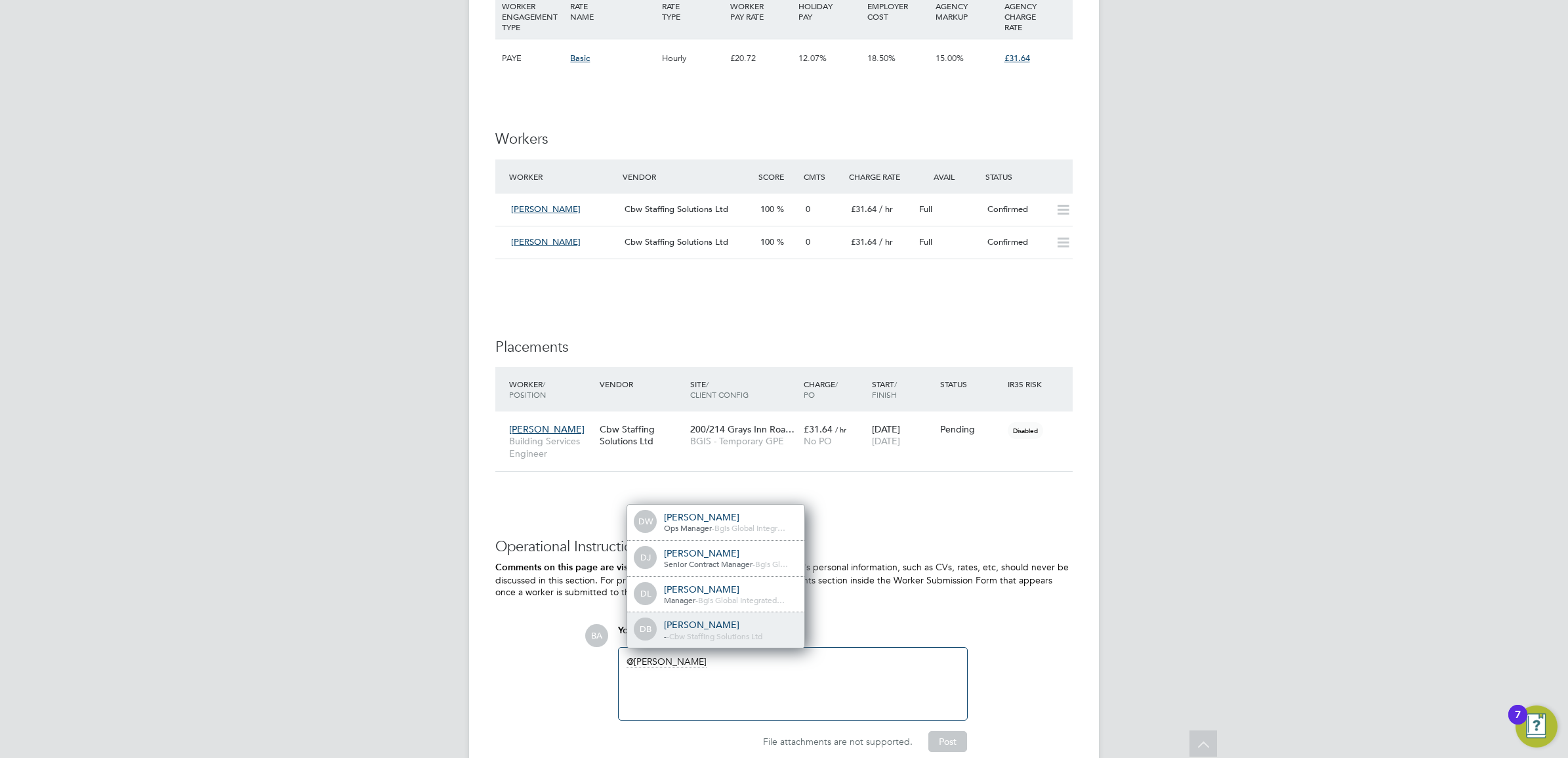
click at [720, 645] on div "DB Daniel Barber - - Cbw Staffing Solutions Ltd" at bounding box center [716, 629] width 177 height 35
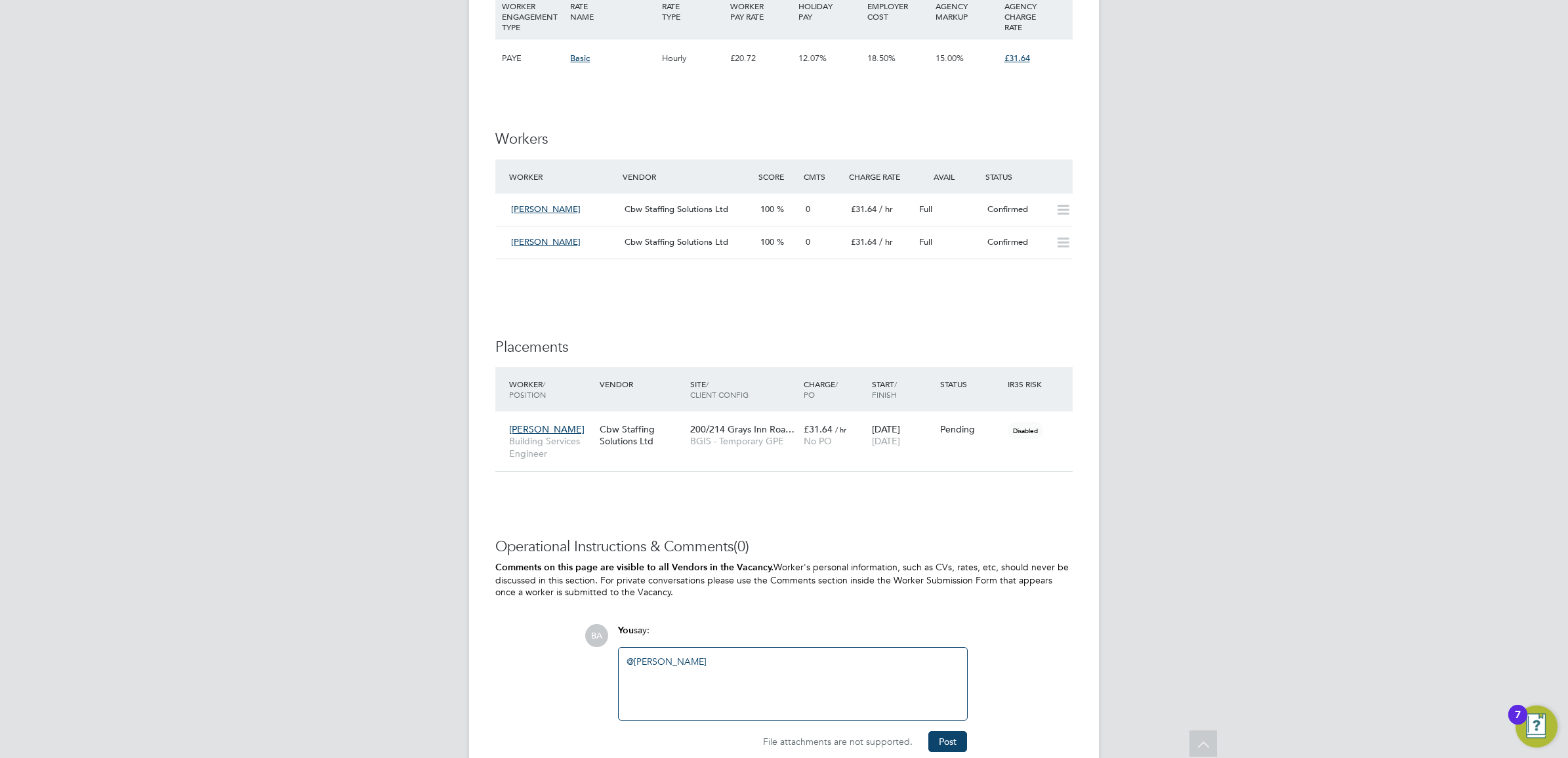
click at [780, 707] on div "@Daniel Barber ​" at bounding box center [793, 683] width 333 height 57
click at [949, 733] on button "Post" at bounding box center [947, 741] width 39 height 21
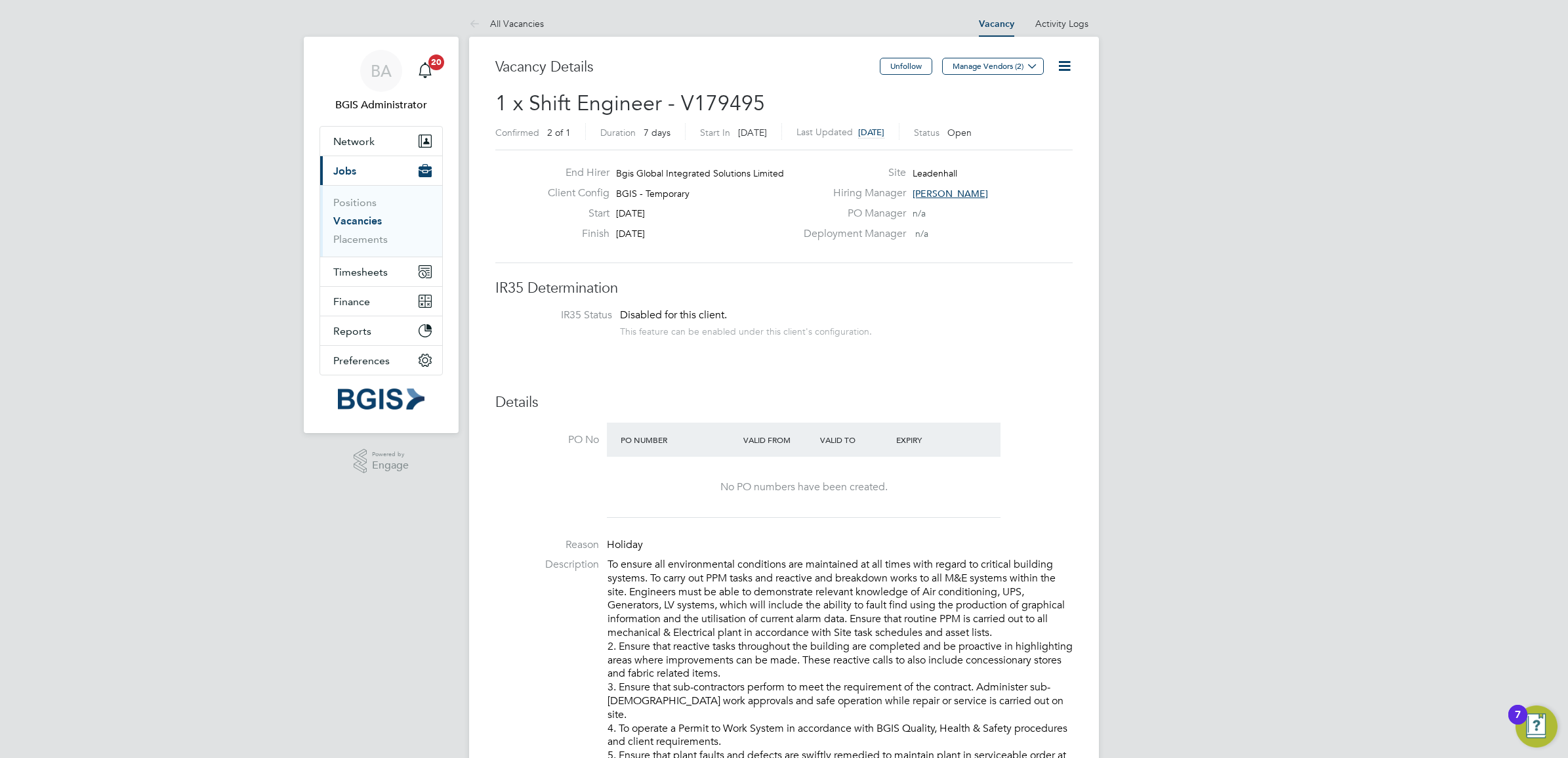
click at [1066, 74] on icon at bounding box center [1065, 66] width 16 height 16
click at [1028, 111] on li "Update Status" at bounding box center [1031, 115] width 76 height 18
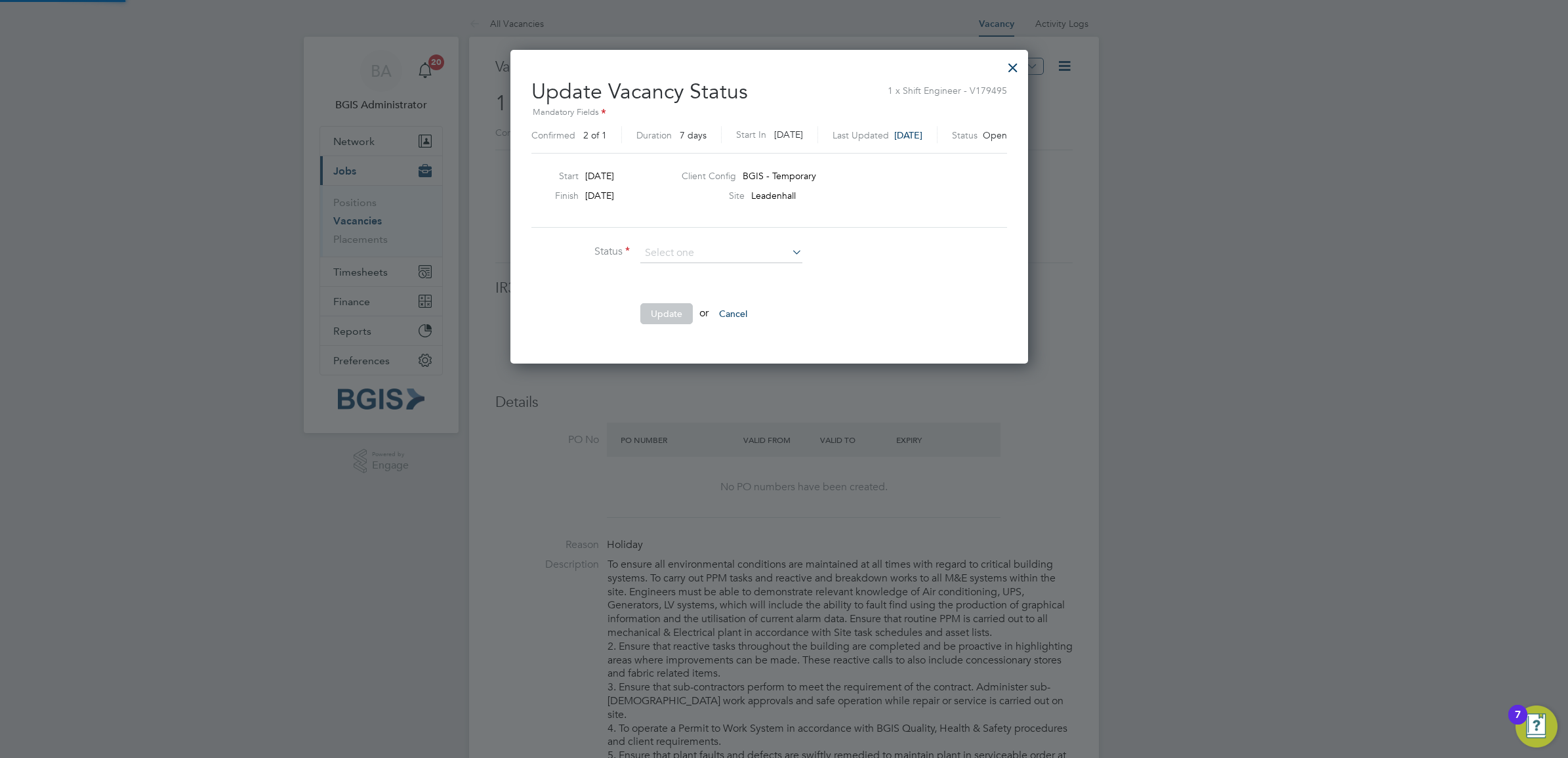
scroll to position [5, 5]
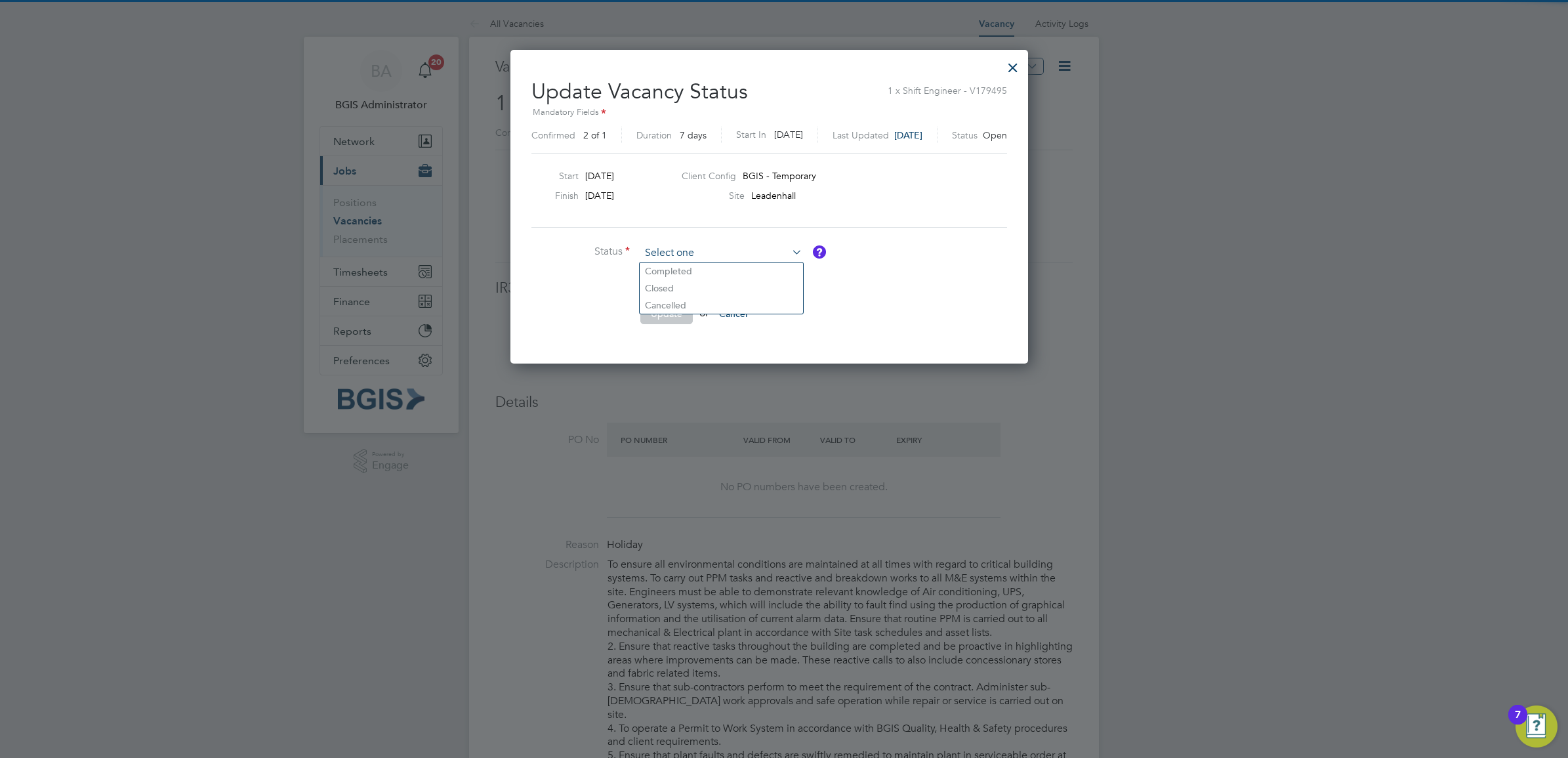
click at [700, 251] on input at bounding box center [721, 254] width 162 height 20
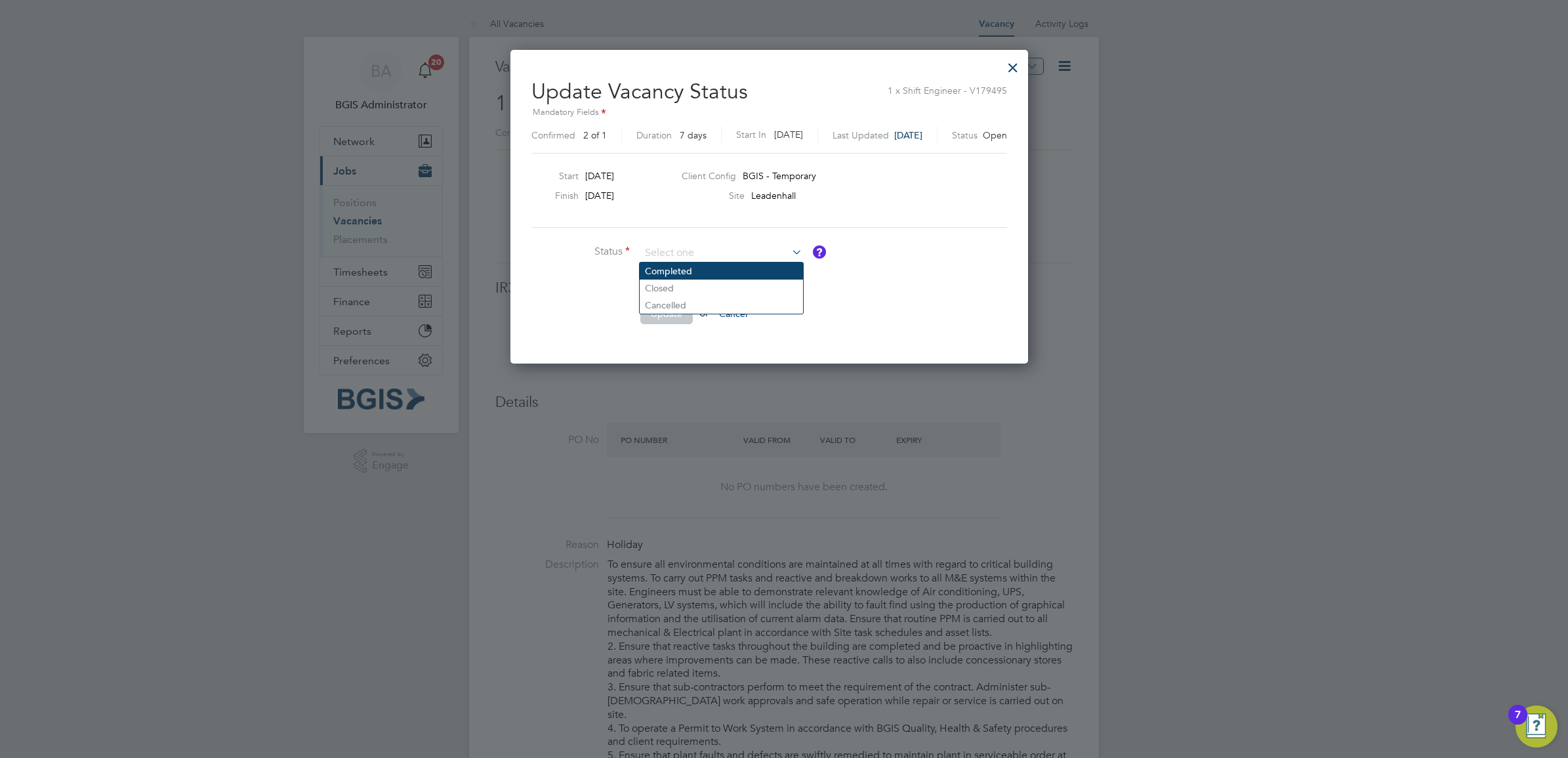
click at [681, 271] on li "Completed" at bounding box center [721, 271] width 164 height 17
type input "Completed"
drag, startPoint x: 663, startPoint y: 312, endPoint x: 684, endPoint y: 317, distance: 21.6
click at [664, 312] on button "Update" at bounding box center [666, 313] width 52 height 21
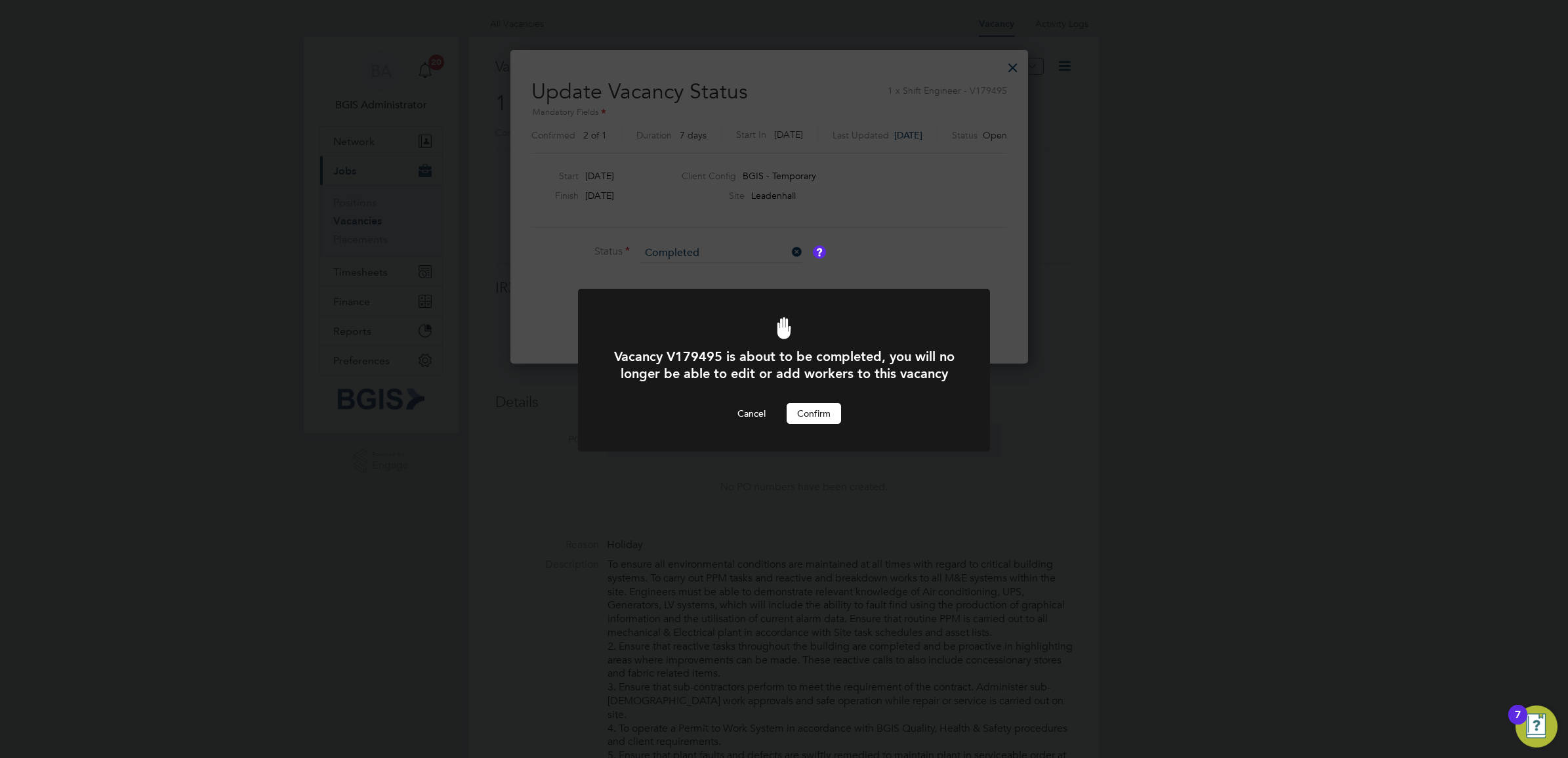
click at [834, 424] on button "Confirm" at bounding box center [814, 413] width 55 height 21
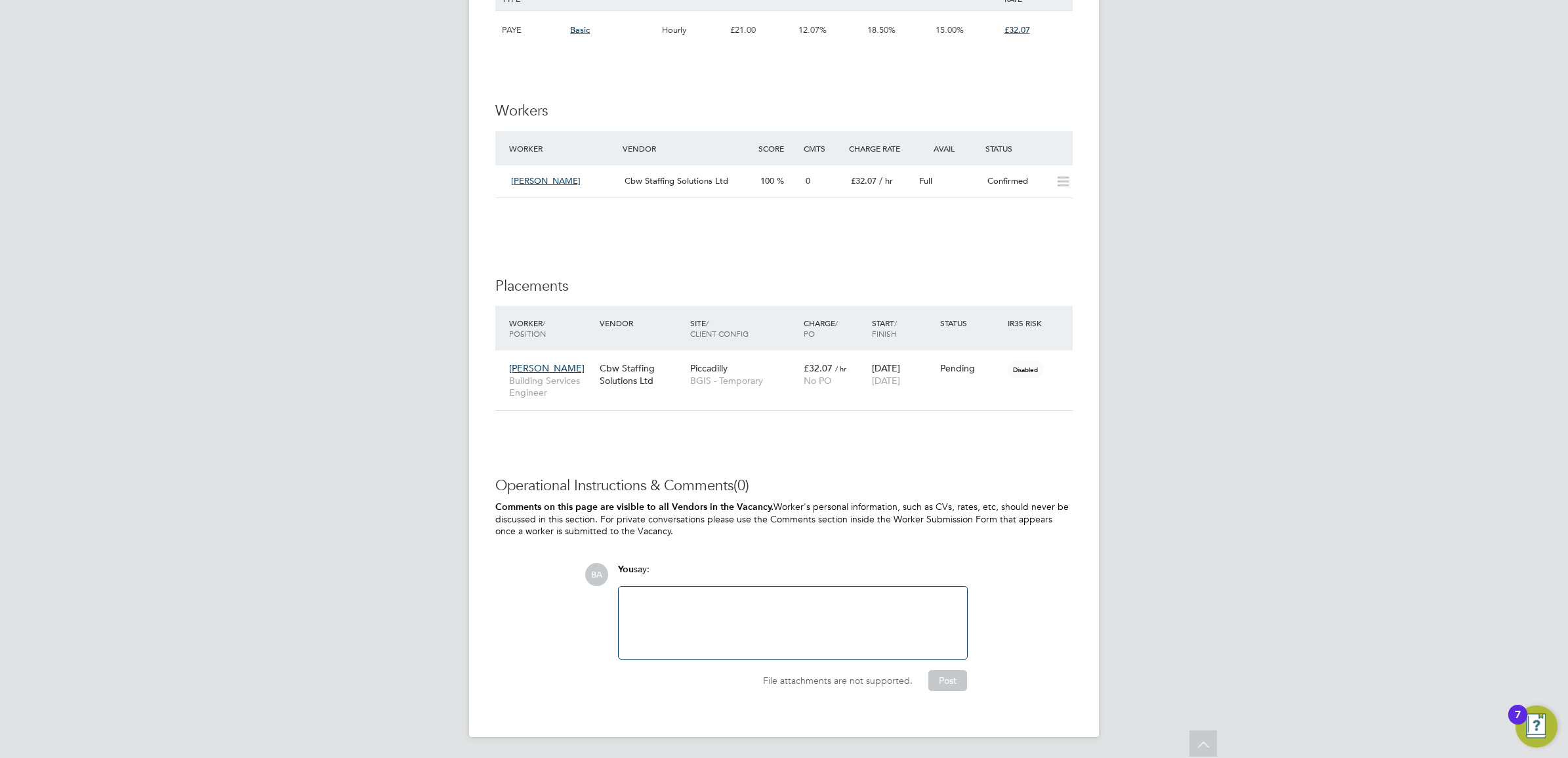
click at [724, 593] on div at bounding box center [792, 622] width 348 height 72
click at [725, 611] on div at bounding box center [793, 622] width 333 height 57
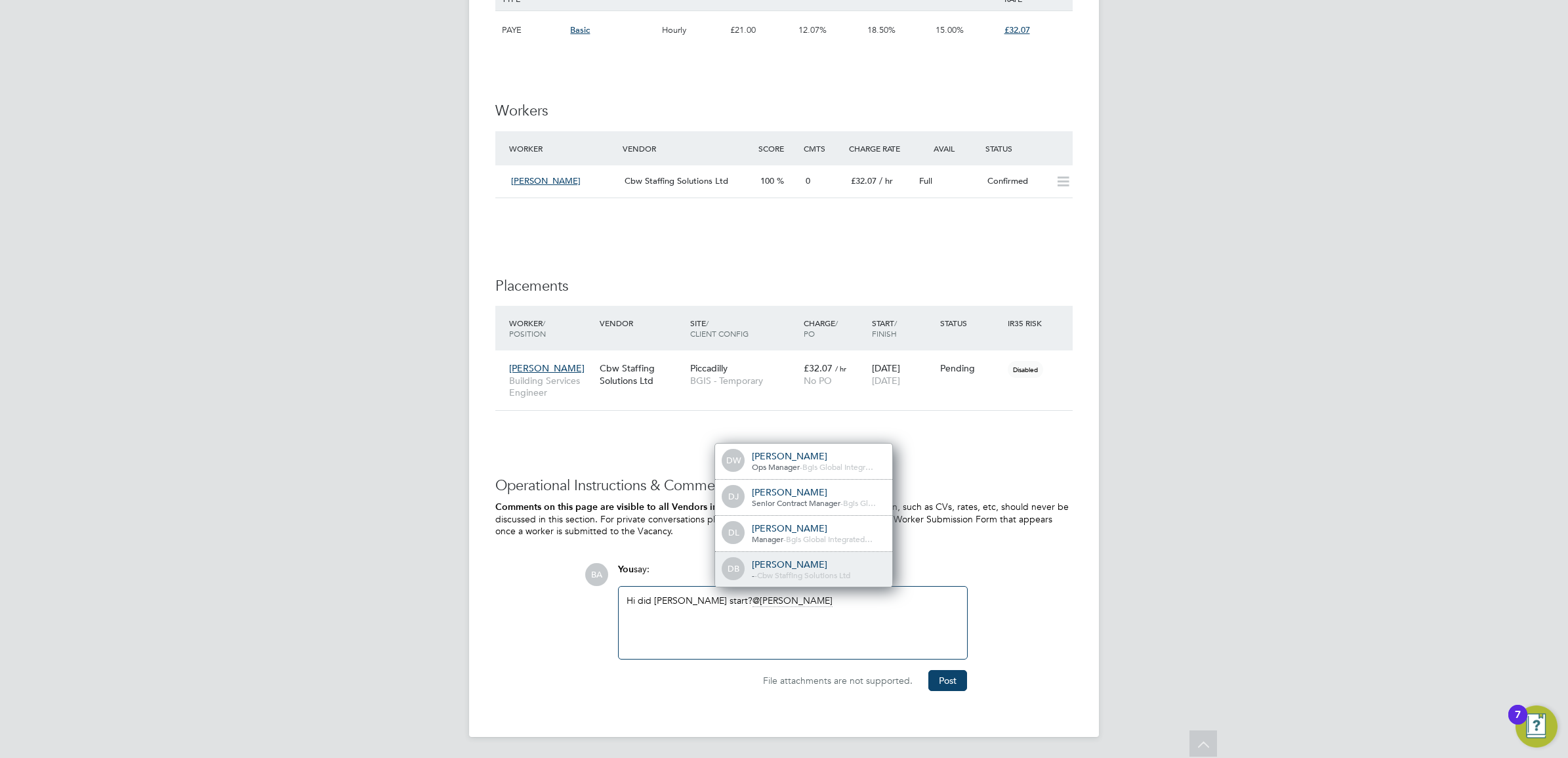
click at [769, 570] on div "- - Cbw Staffing Solutions Ltd" at bounding box center [817, 575] width 131 height 11
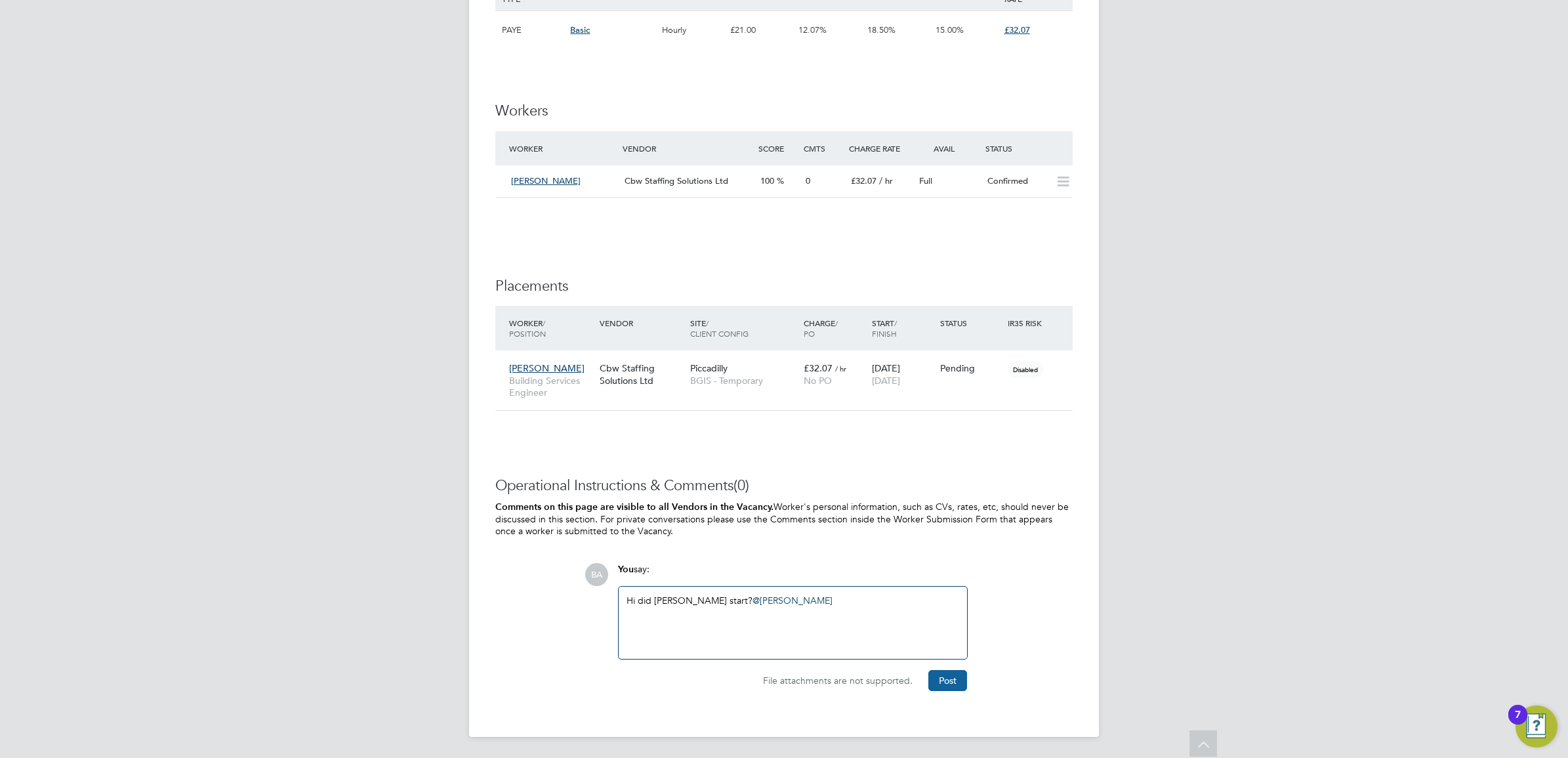
click at [931, 684] on button "Post" at bounding box center [947, 680] width 39 height 21
click at [657, 664] on div "File attachments are not supported. Post" at bounding box center [792, 674] width 363 height 31
click at [696, 631] on div at bounding box center [793, 622] width 333 height 57
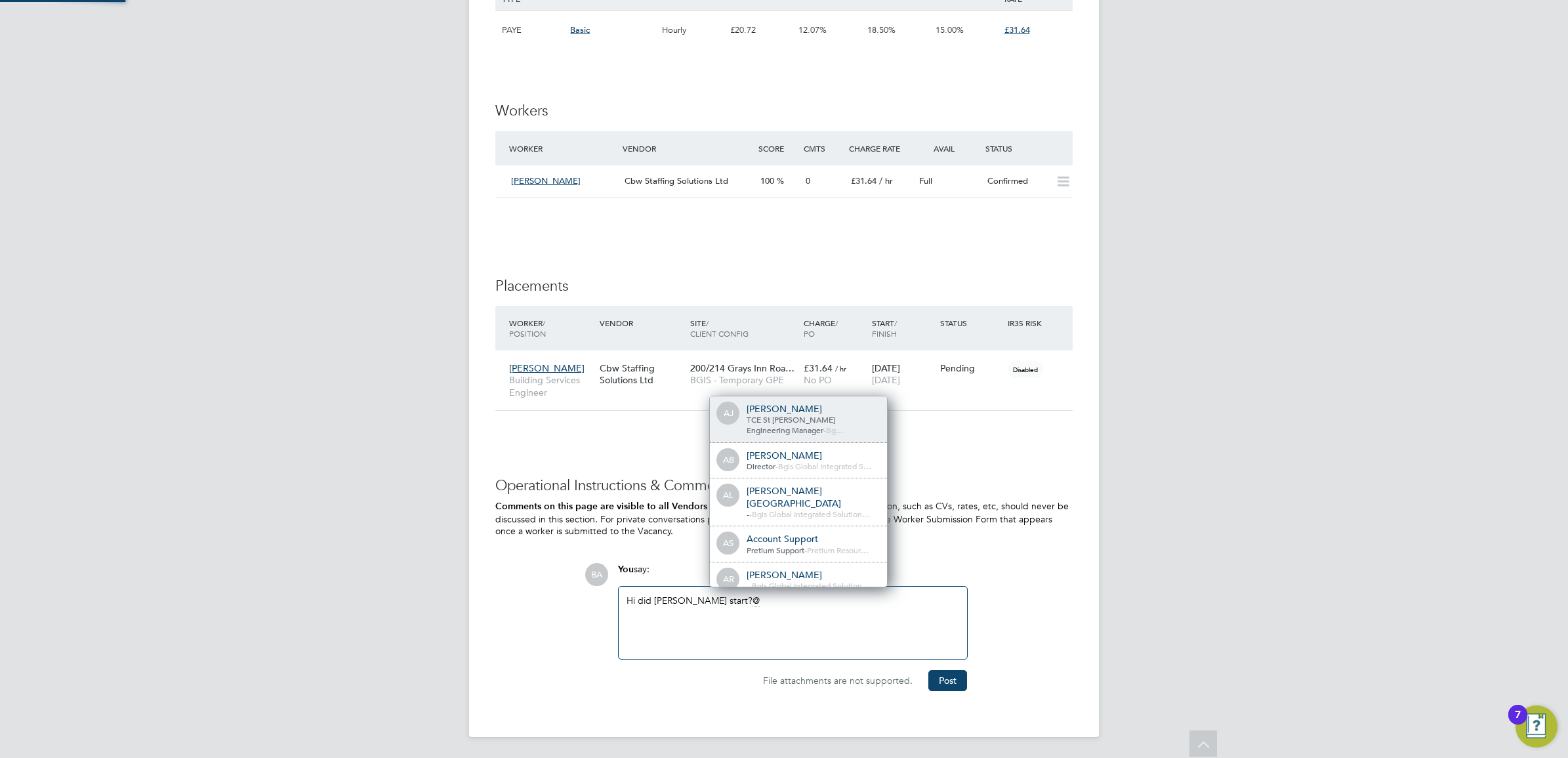
scroll to position [11, 132]
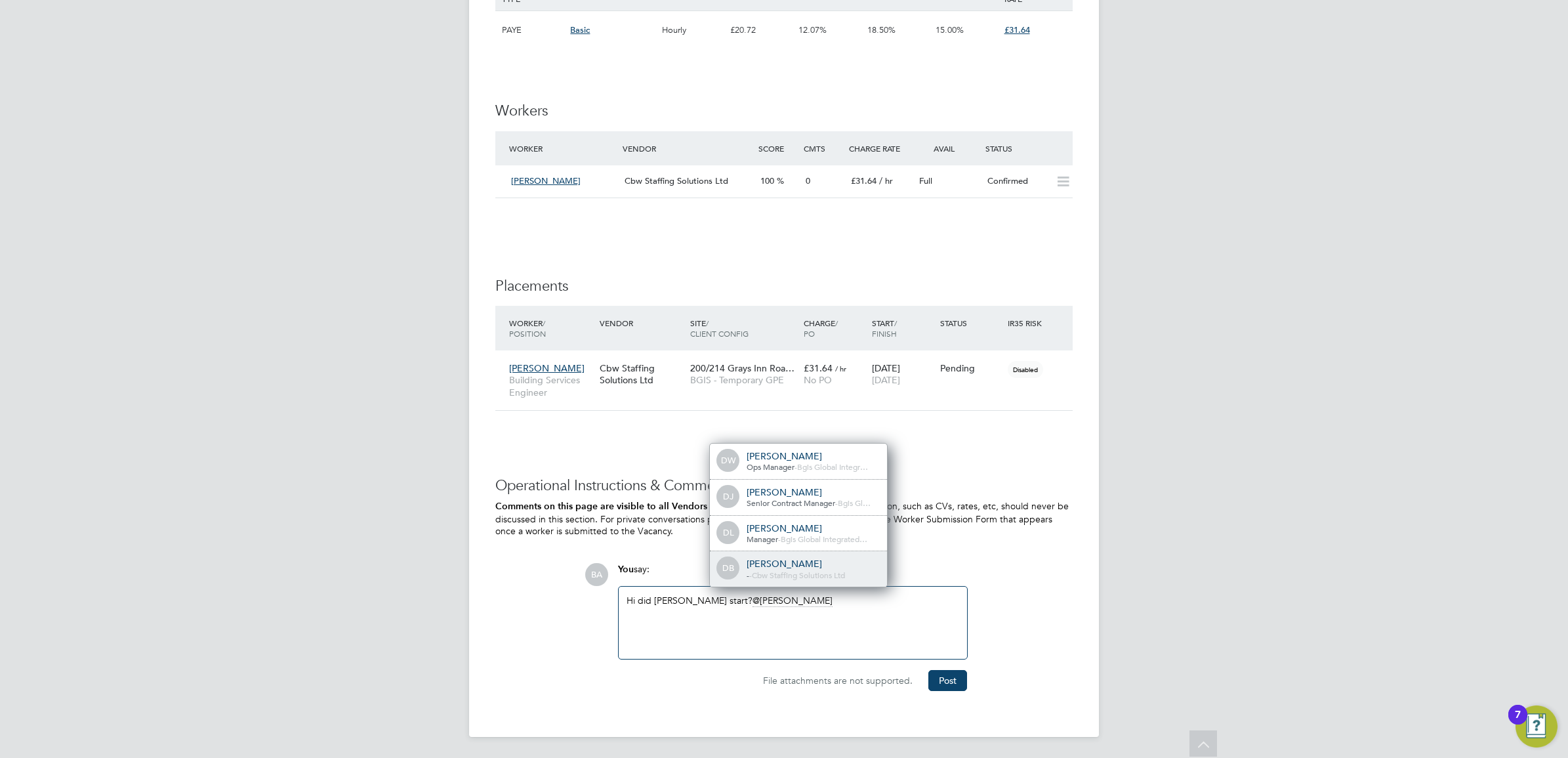
click at [756, 563] on div "Daniel Barber" at bounding box center [812, 563] width 131 height 12
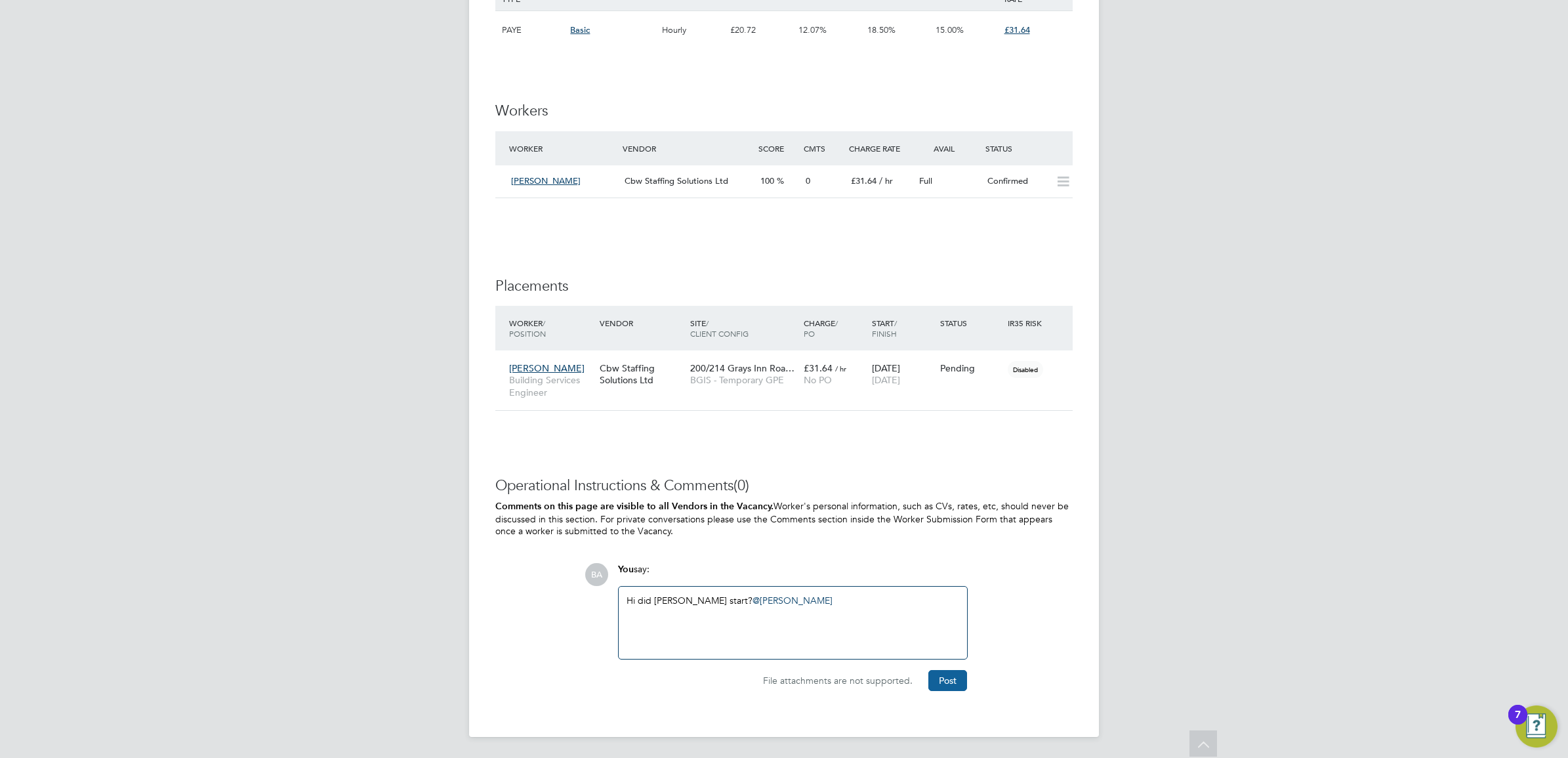
click at [950, 691] on button "Post" at bounding box center [947, 680] width 39 height 21
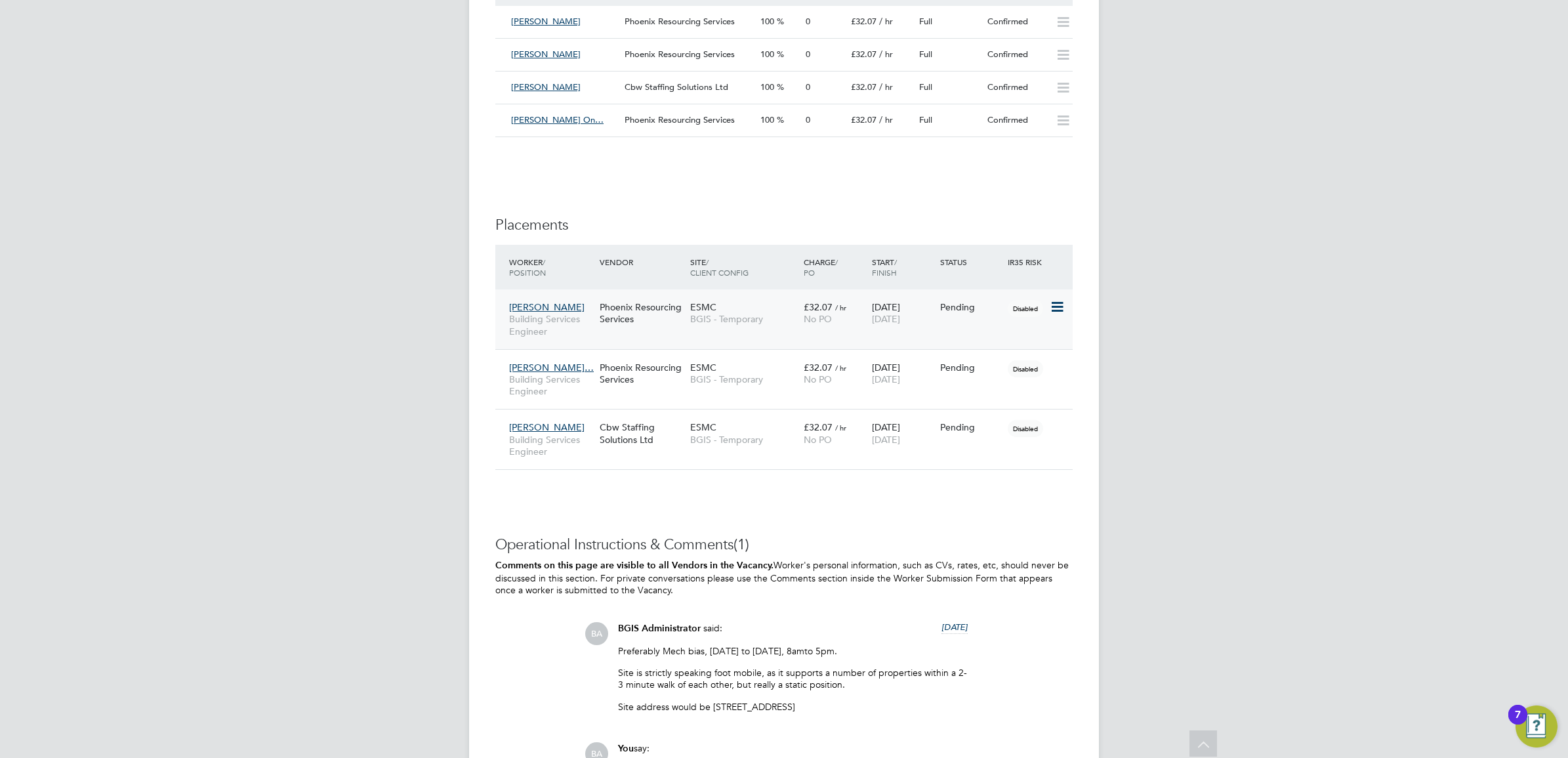
click at [1055, 309] on icon at bounding box center [1056, 308] width 13 height 16
click at [986, 428] on li "Abandon" at bounding box center [1016, 427] width 94 height 18
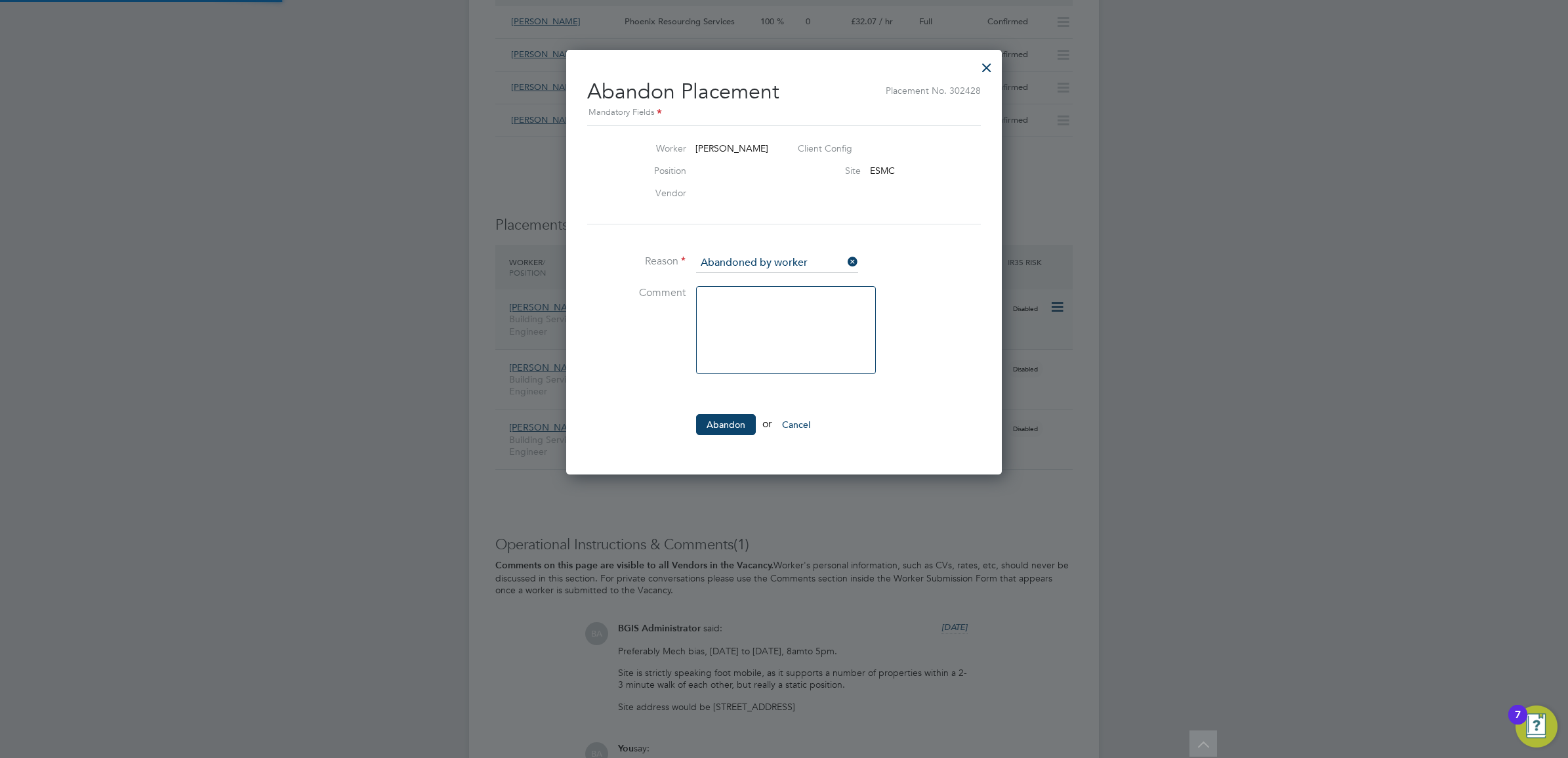
scroll to position [13, 162]
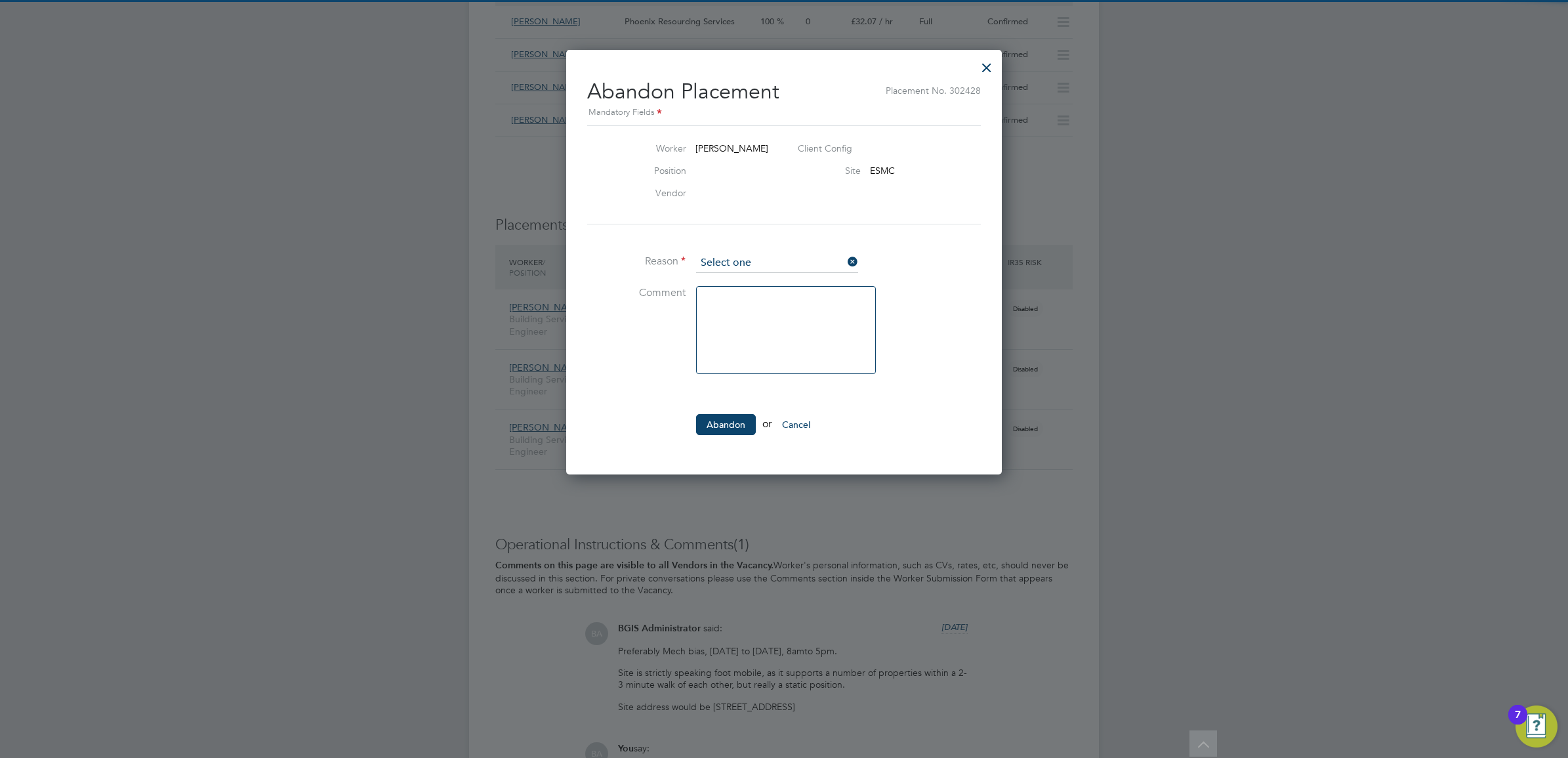
click at [771, 257] on input at bounding box center [777, 263] width 162 height 20
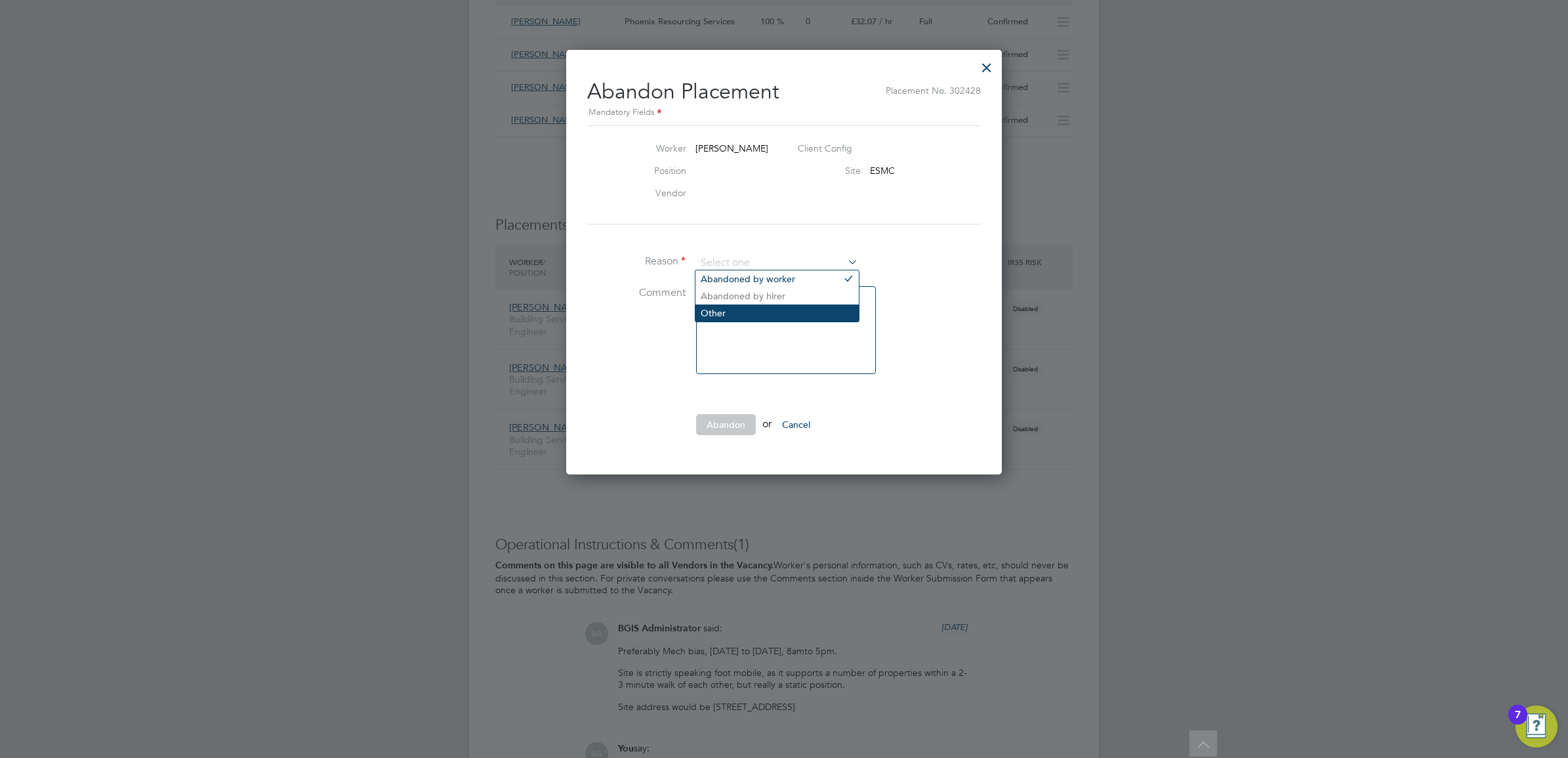
click at [742, 316] on li "Other" at bounding box center [777, 313] width 164 height 17
type input "Other"
click at [714, 414] on button "Abandon" at bounding box center [726, 424] width 59 height 21
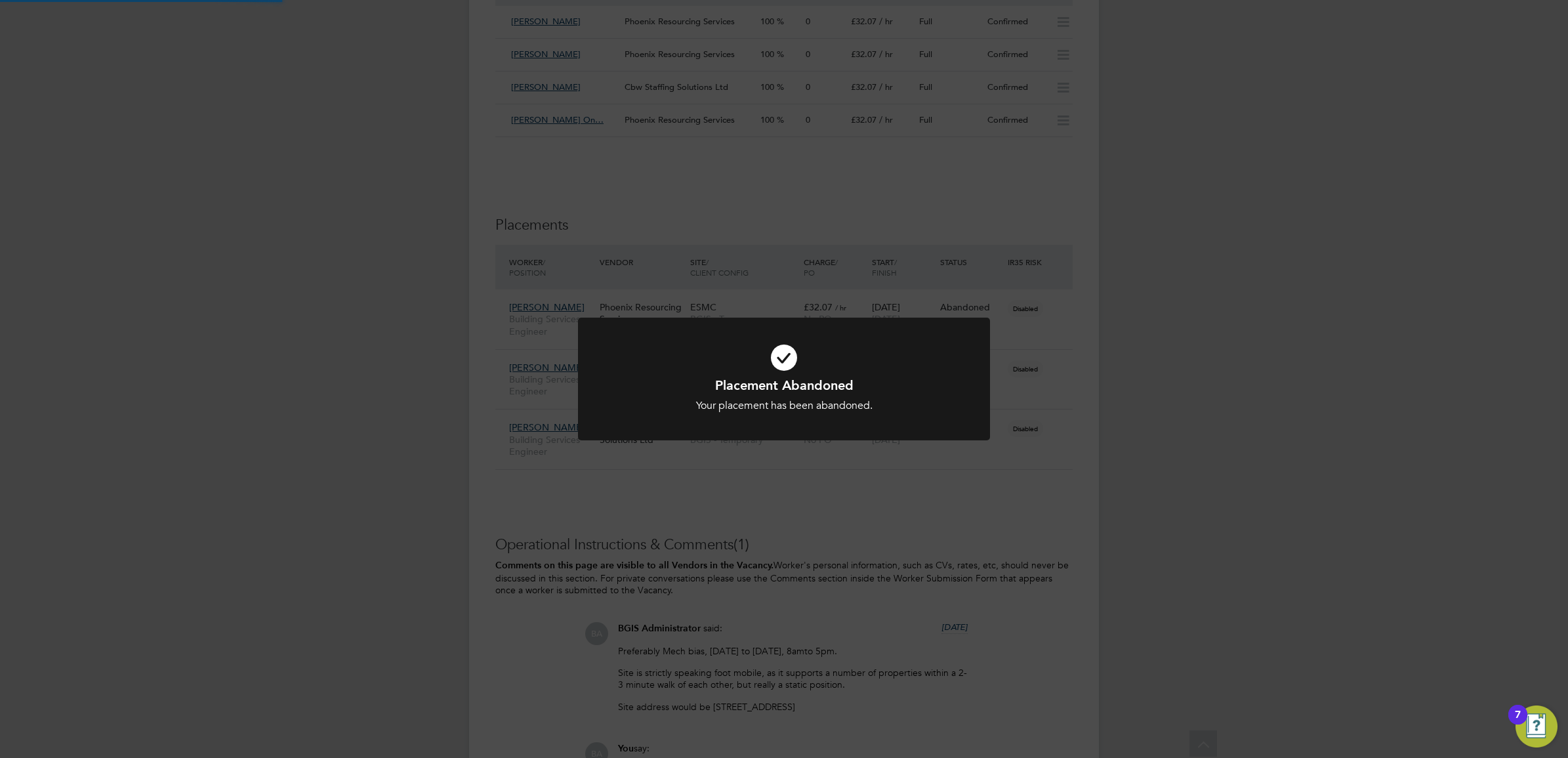
click at [1120, 363] on div "Placement Abandoned Your placement has been abandoned. Cancel Okay" at bounding box center [784, 379] width 1568 height 758
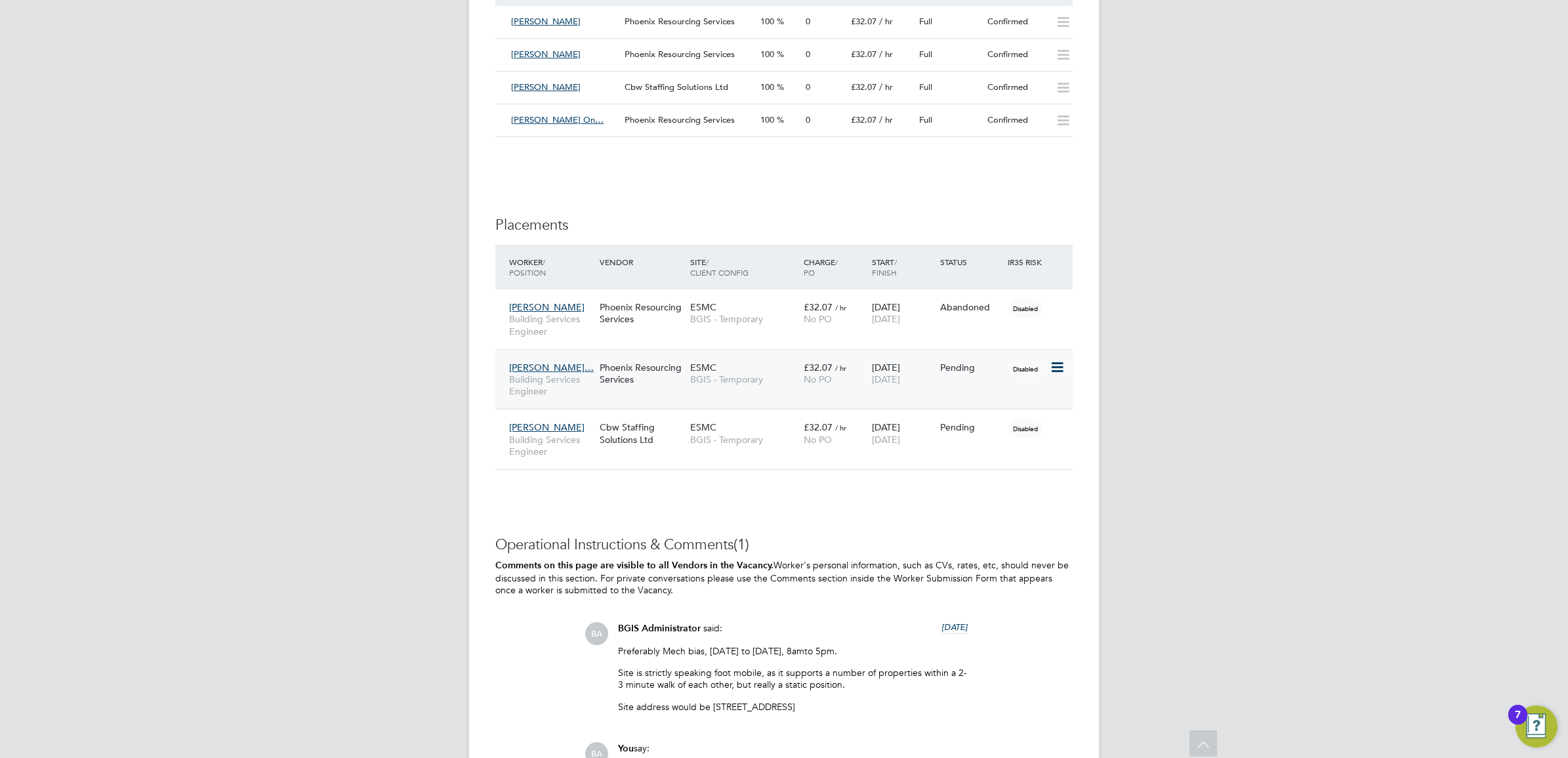
click at [1063, 368] on icon at bounding box center [1056, 368] width 13 height 16
click at [984, 489] on li "Abandon" at bounding box center [1016, 487] width 94 height 18
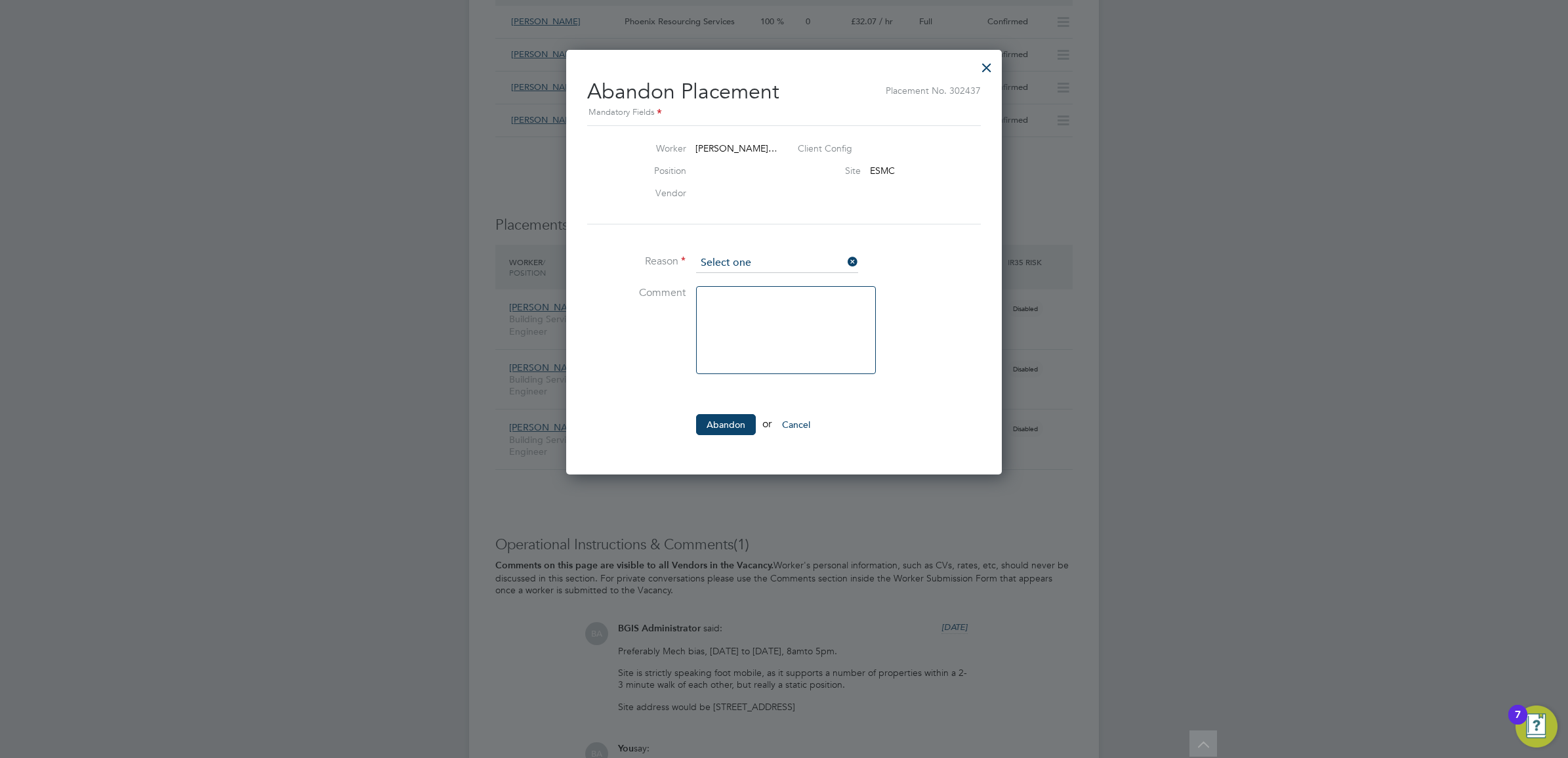
click at [751, 254] on input at bounding box center [777, 263] width 162 height 20
click at [720, 317] on li "Other" at bounding box center [777, 313] width 164 height 17
type input "Other"
click at [716, 414] on button "Abandon" at bounding box center [726, 424] width 59 height 21
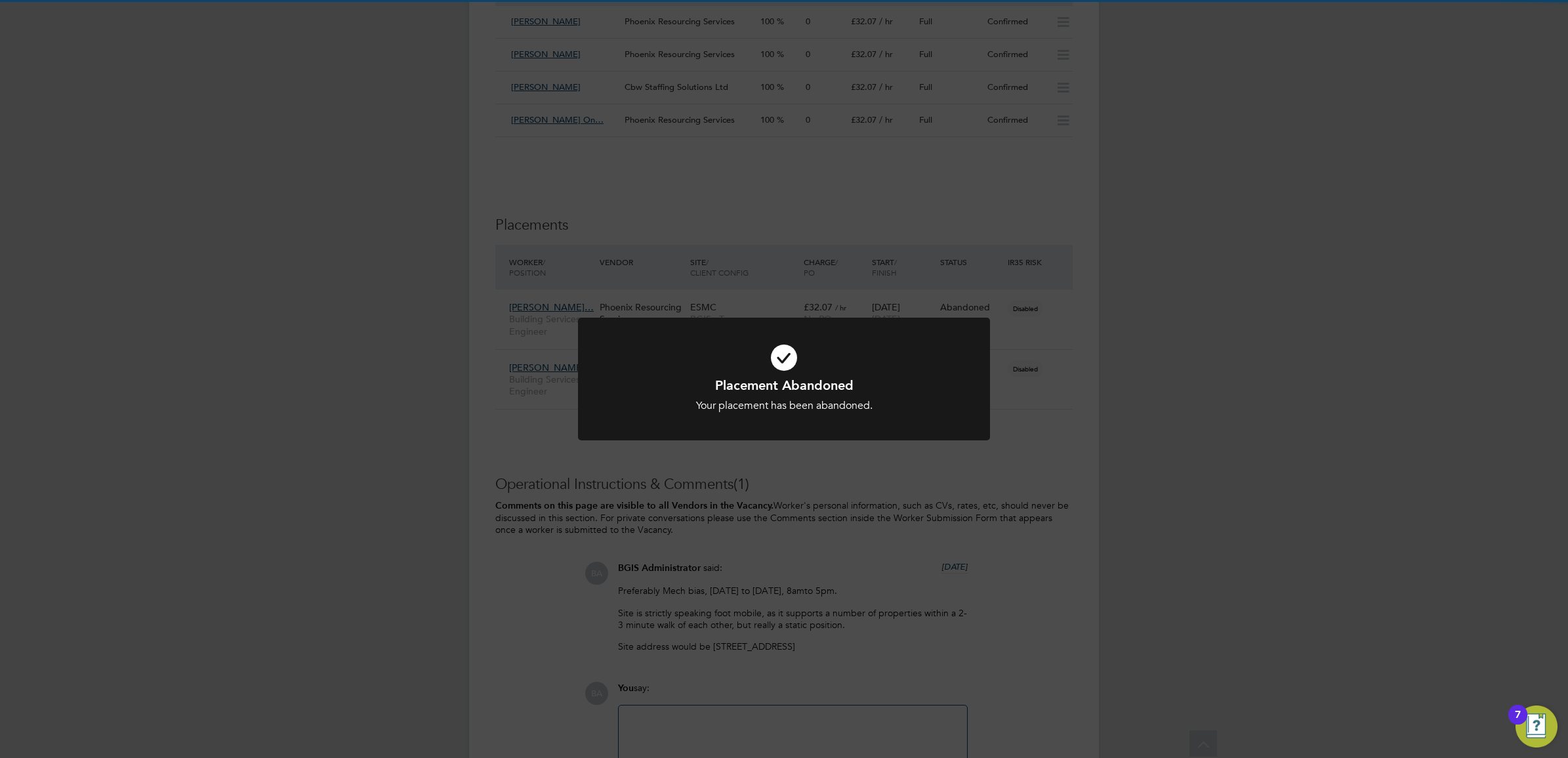
click at [739, 217] on div "Placement Abandoned Your placement has been abandoned. Cancel Okay" at bounding box center [784, 379] width 1568 height 758
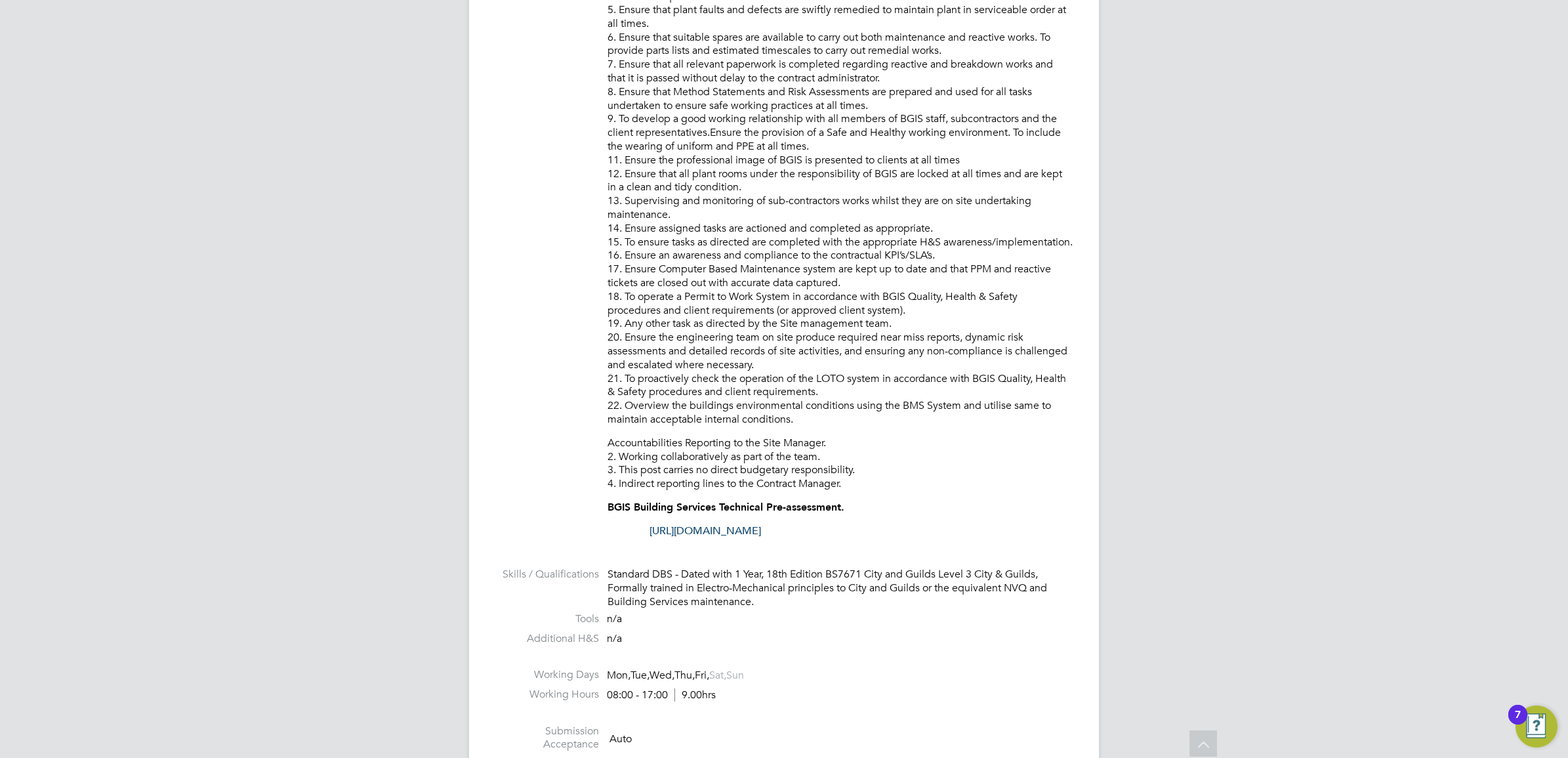
scroll to position [666, 0]
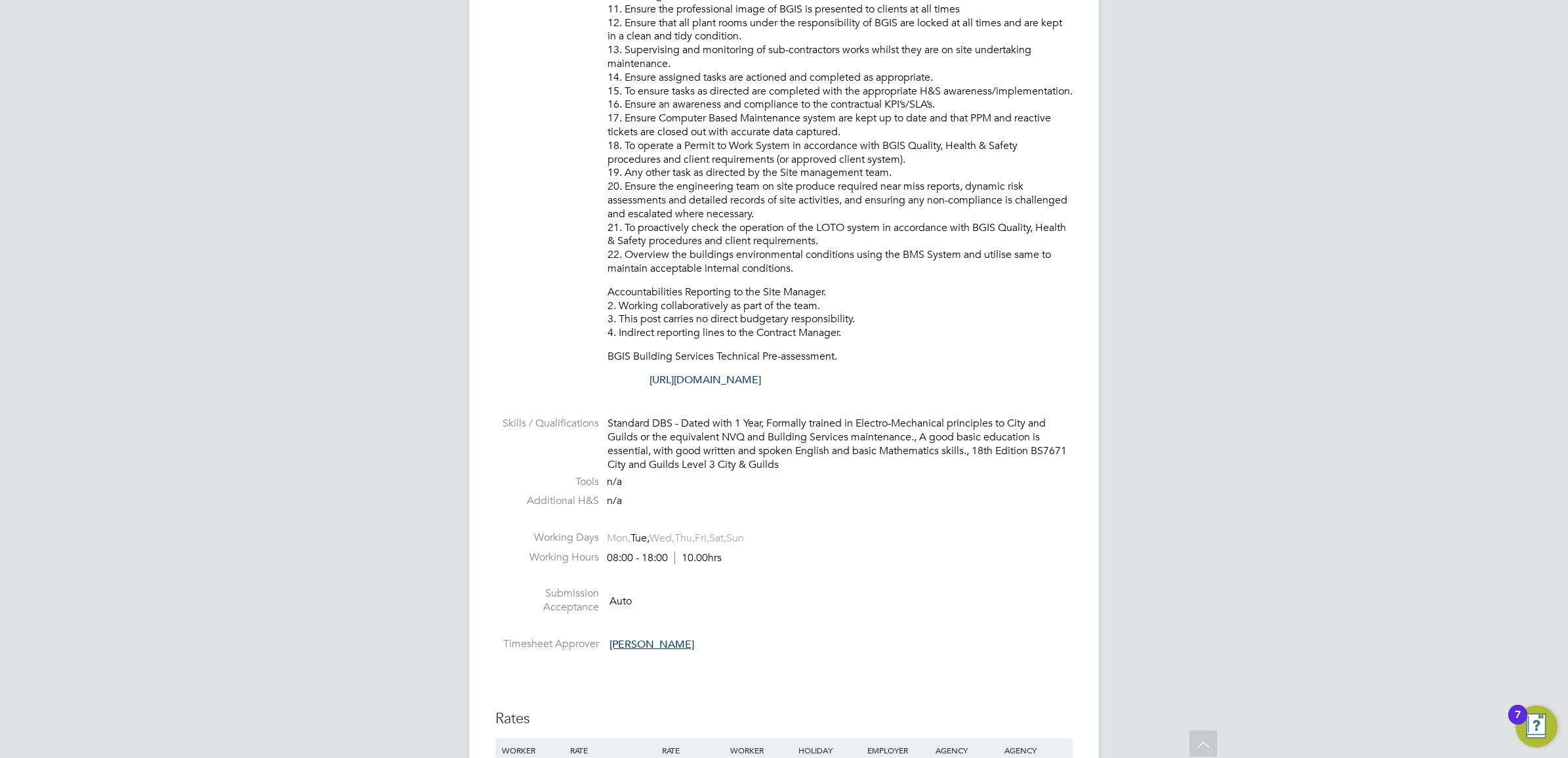
scroll to position [1134, 0]
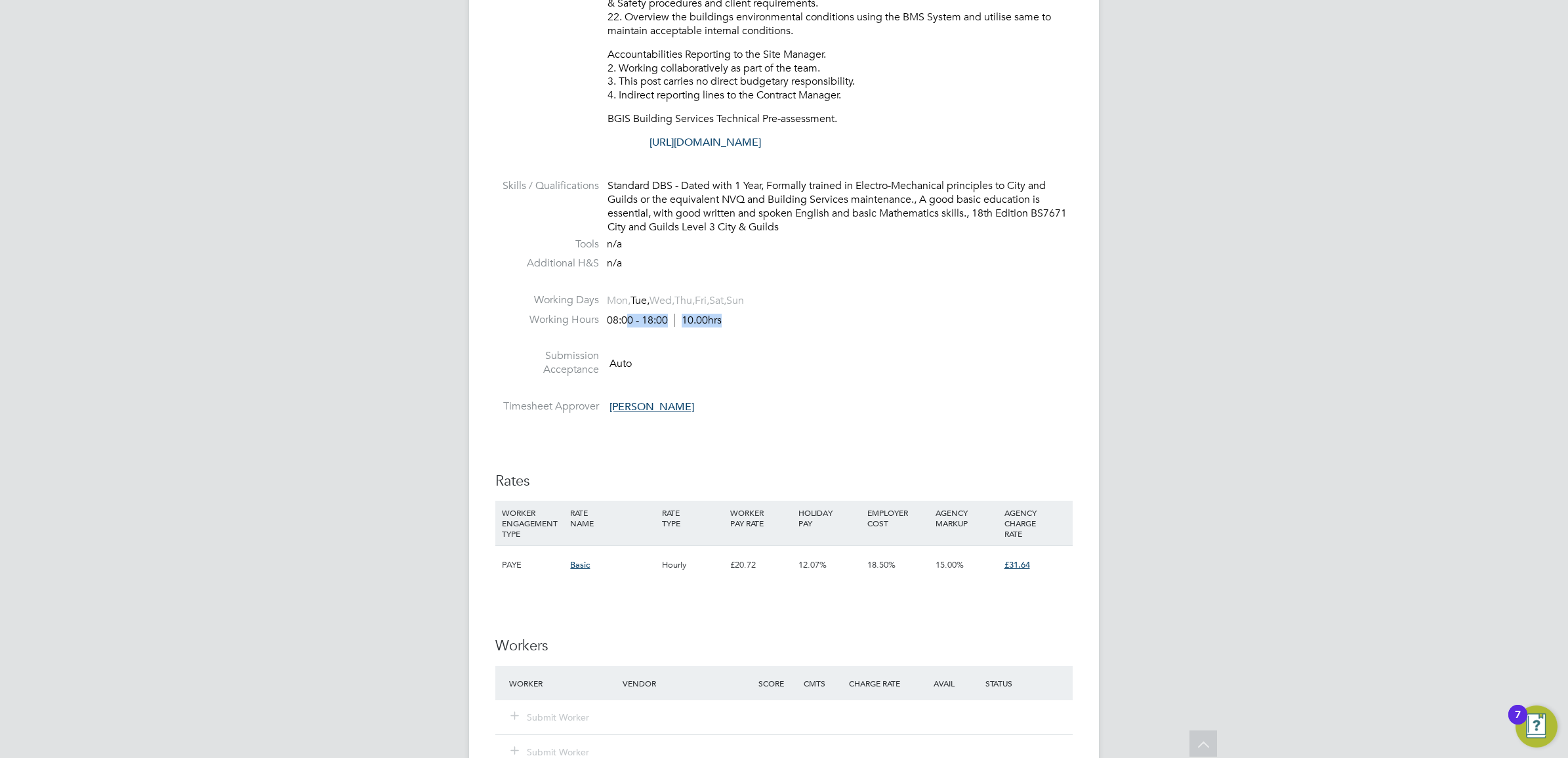
drag, startPoint x: 629, startPoint y: 322, endPoint x: 774, endPoint y: 338, distance: 145.9
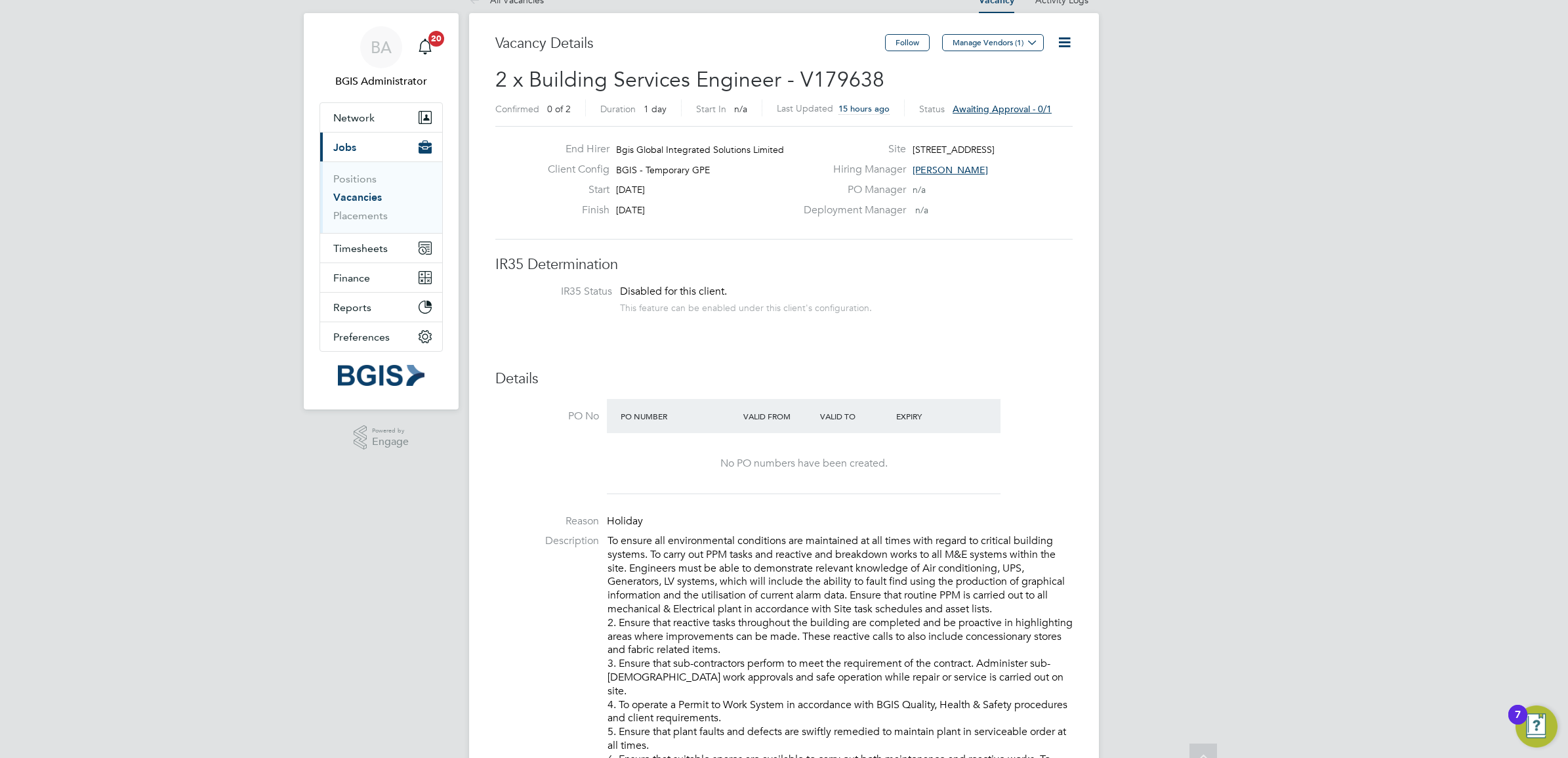
scroll to position [0, 0]
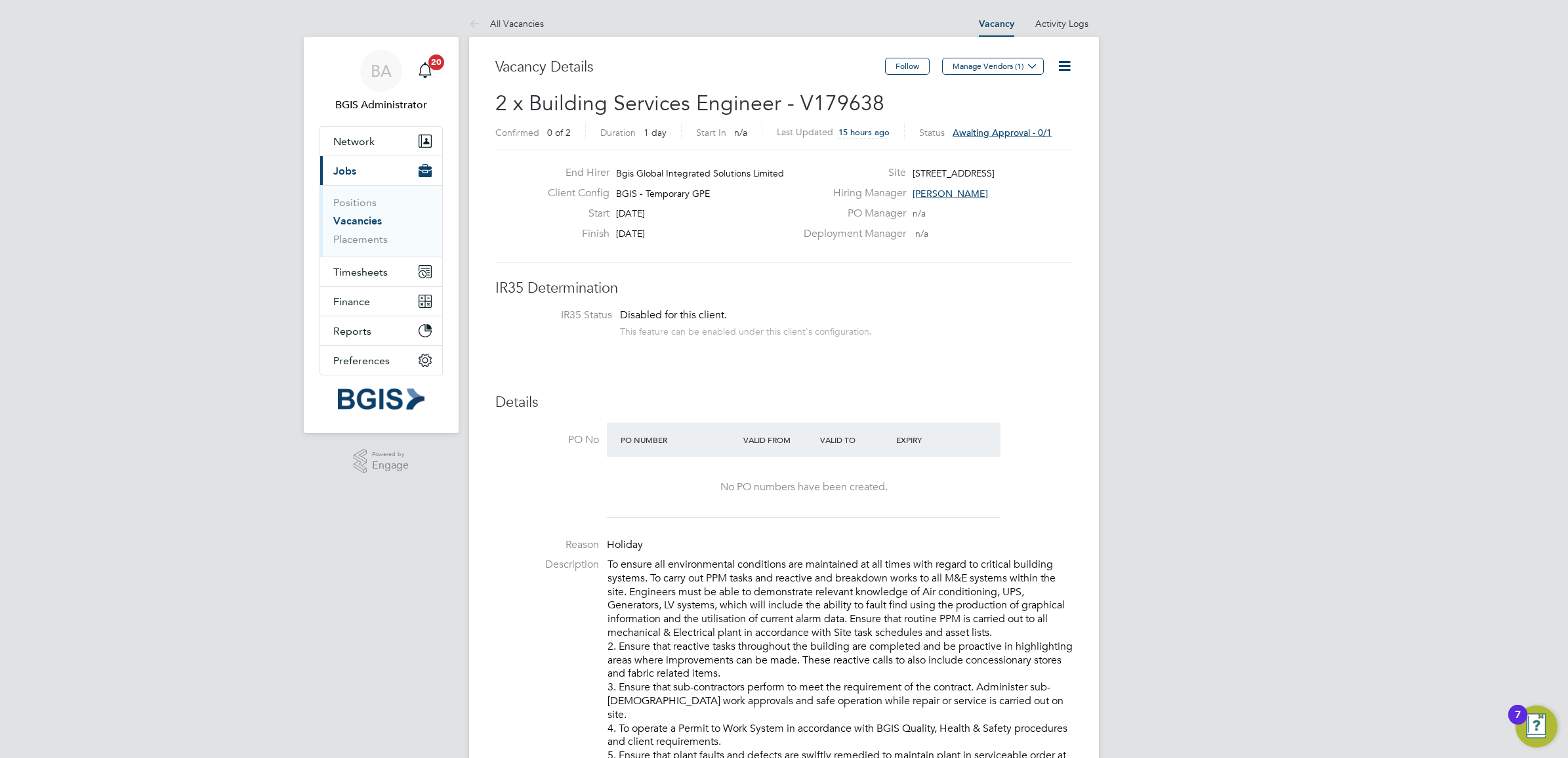
click at [848, 131] on span "15 hours ago" at bounding box center [864, 132] width 51 height 11
click at [937, 188] on span "[PERSON_NAME]" at bounding box center [950, 193] width 76 height 12
click at [1028, 243] on div "NG Nick Guest Hiring Manager nick.guest@bgis.com" at bounding box center [1016, 267] width 171 height 63
click at [832, 96] on span "2 x Building Services Engineer - V179638" at bounding box center [690, 103] width 389 height 25
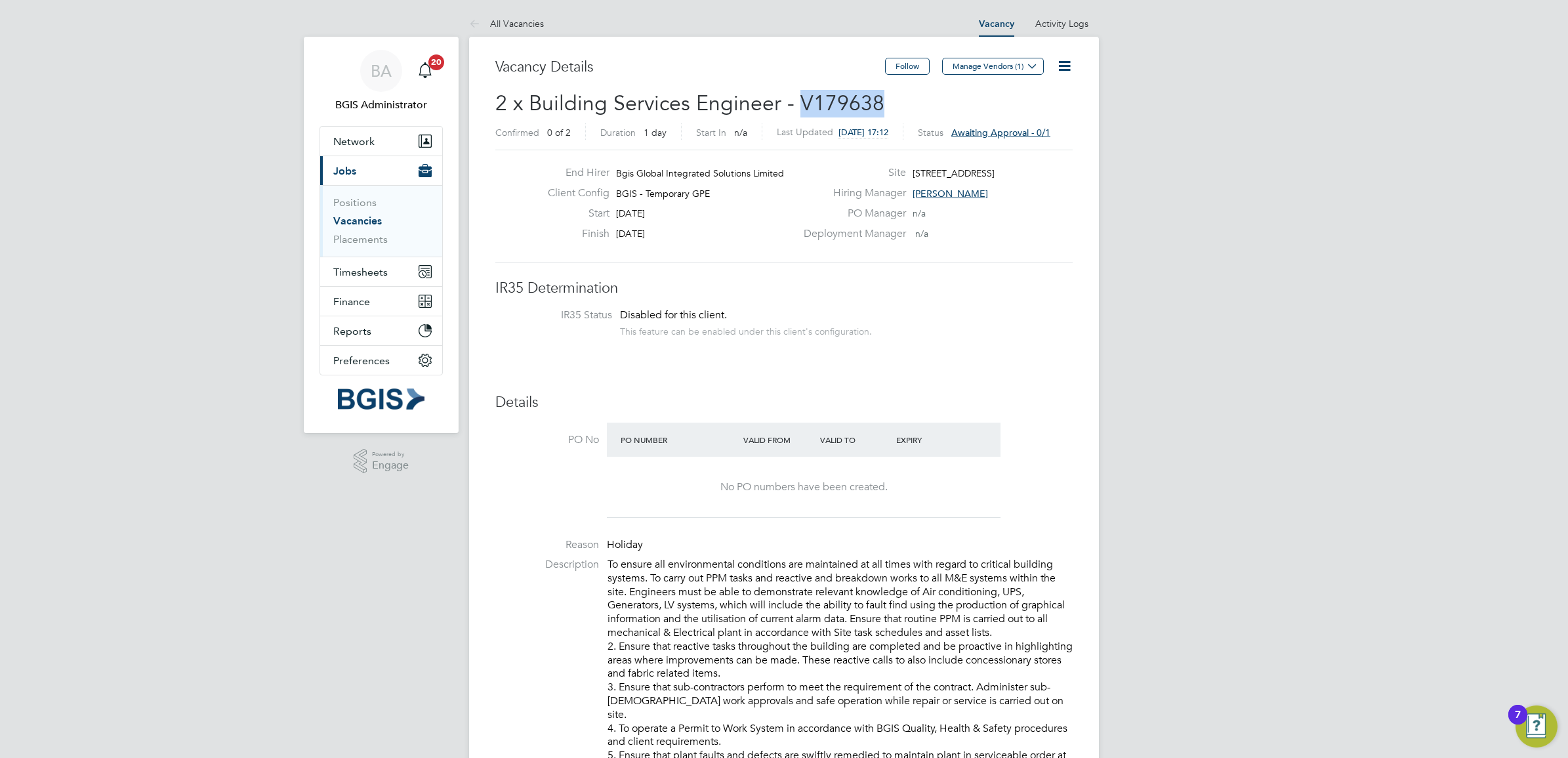
click at [832, 96] on span "2 x Building Services Engineer - V179638" at bounding box center [690, 103] width 389 height 25
copy span "V179638"
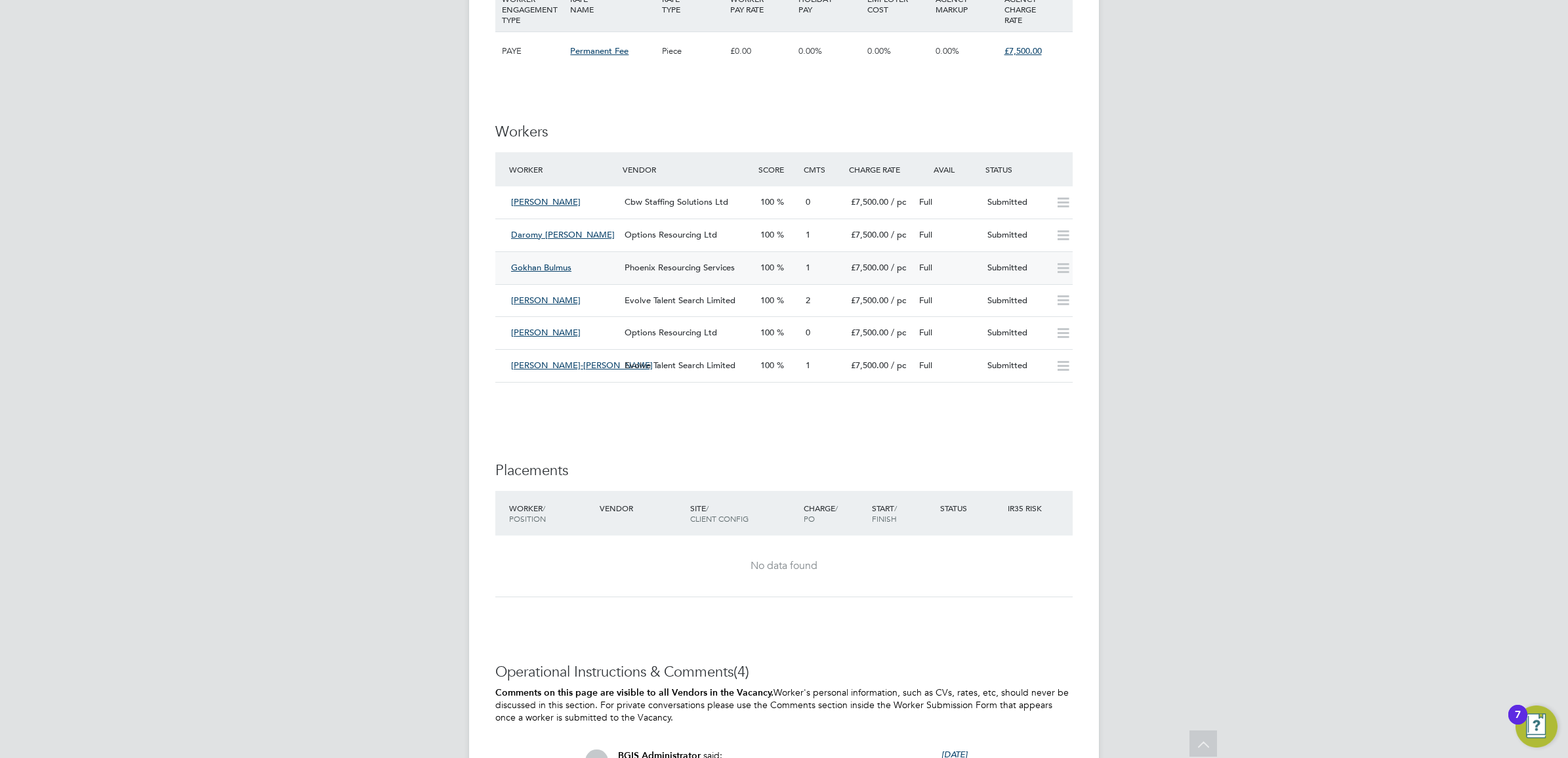
click at [738, 266] on div "Phoenix Resourcing Services" at bounding box center [687, 268] width 136 height 22
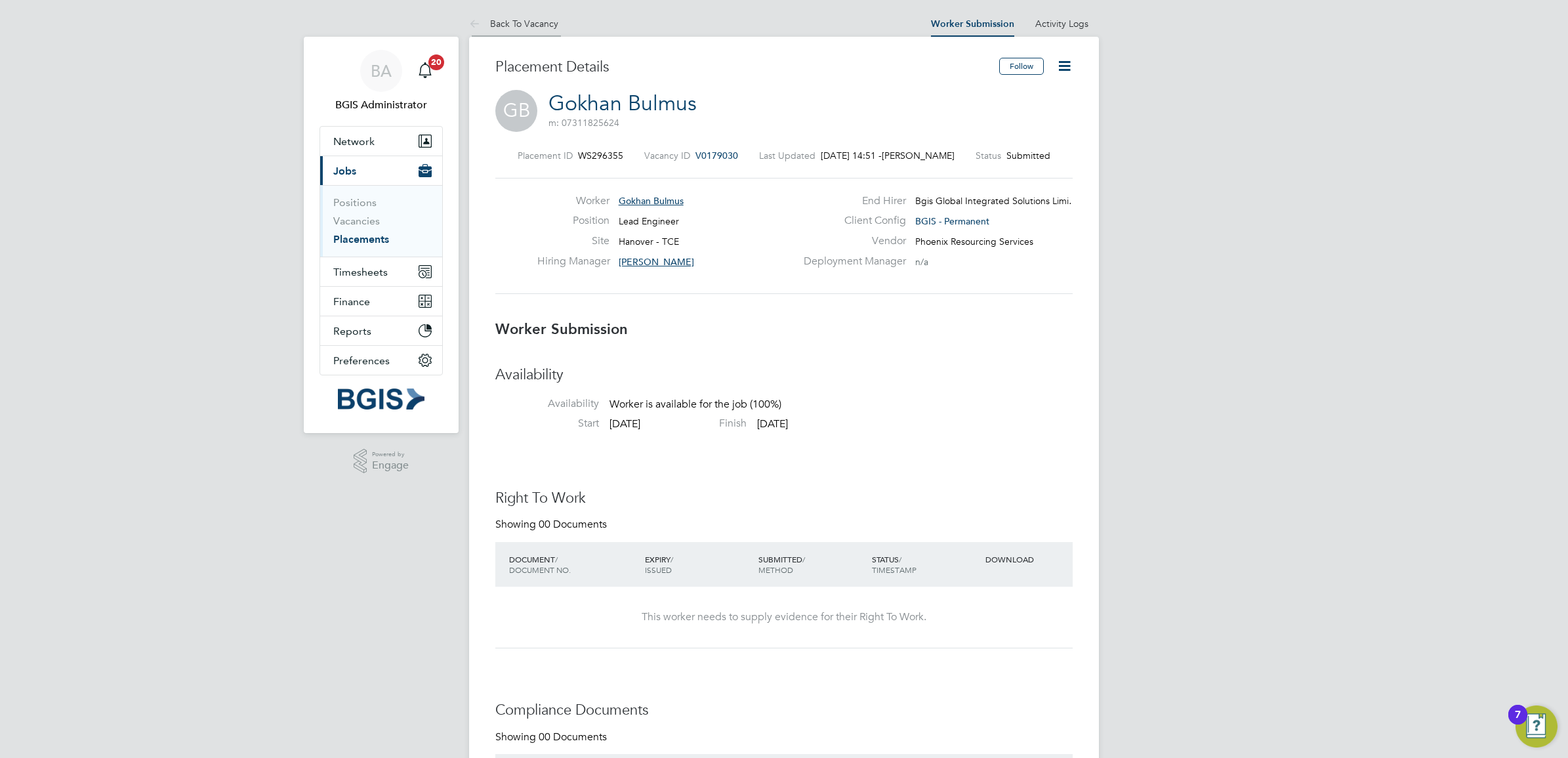
click at [517, 28] on li "Back To Vacancy" at bounding box center [513, 23] width 89 height 26
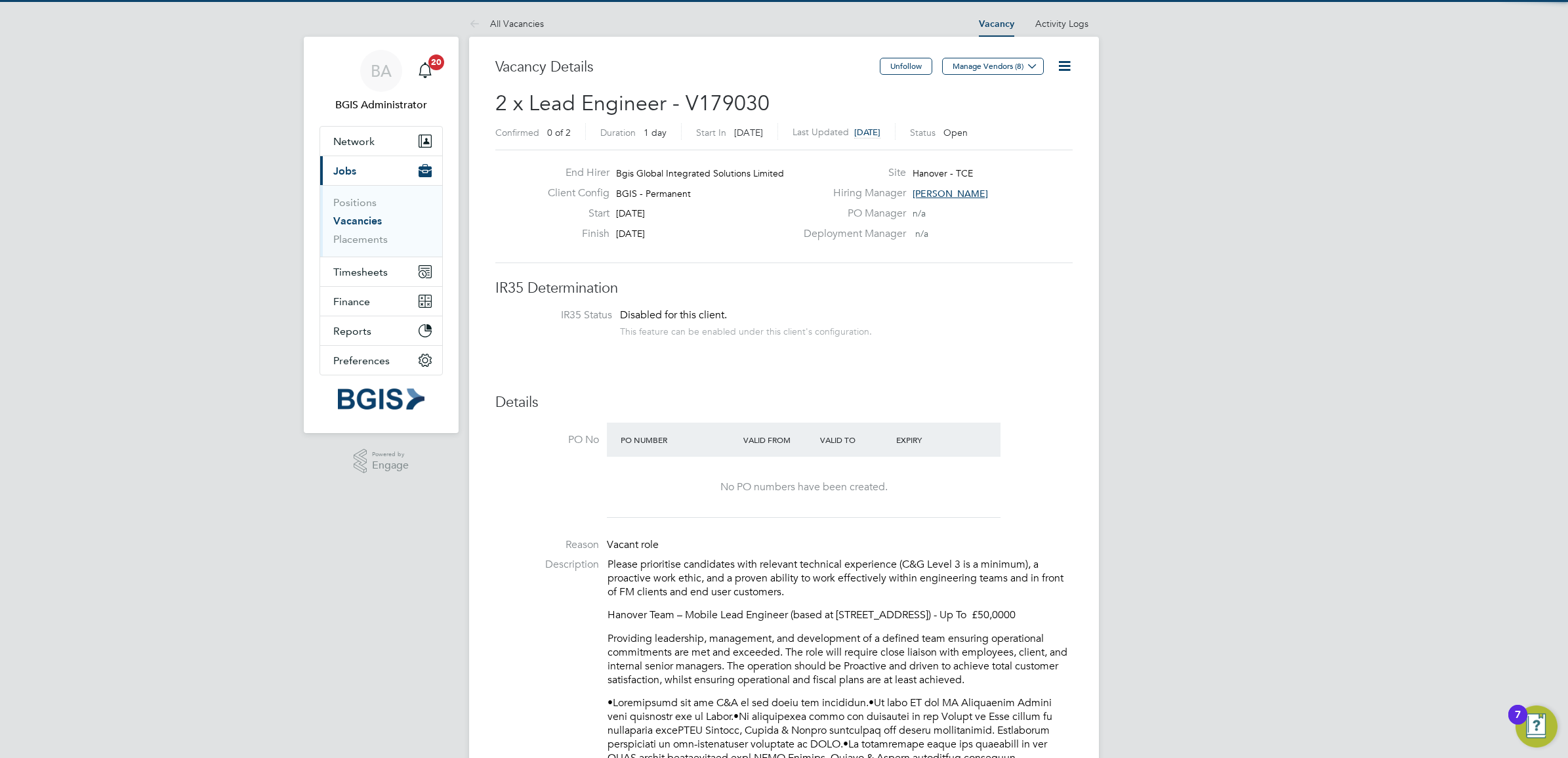
click at [936, 195] on span "[PERSON_NAME]" at bounding box center [950, 193] width 76 height 12
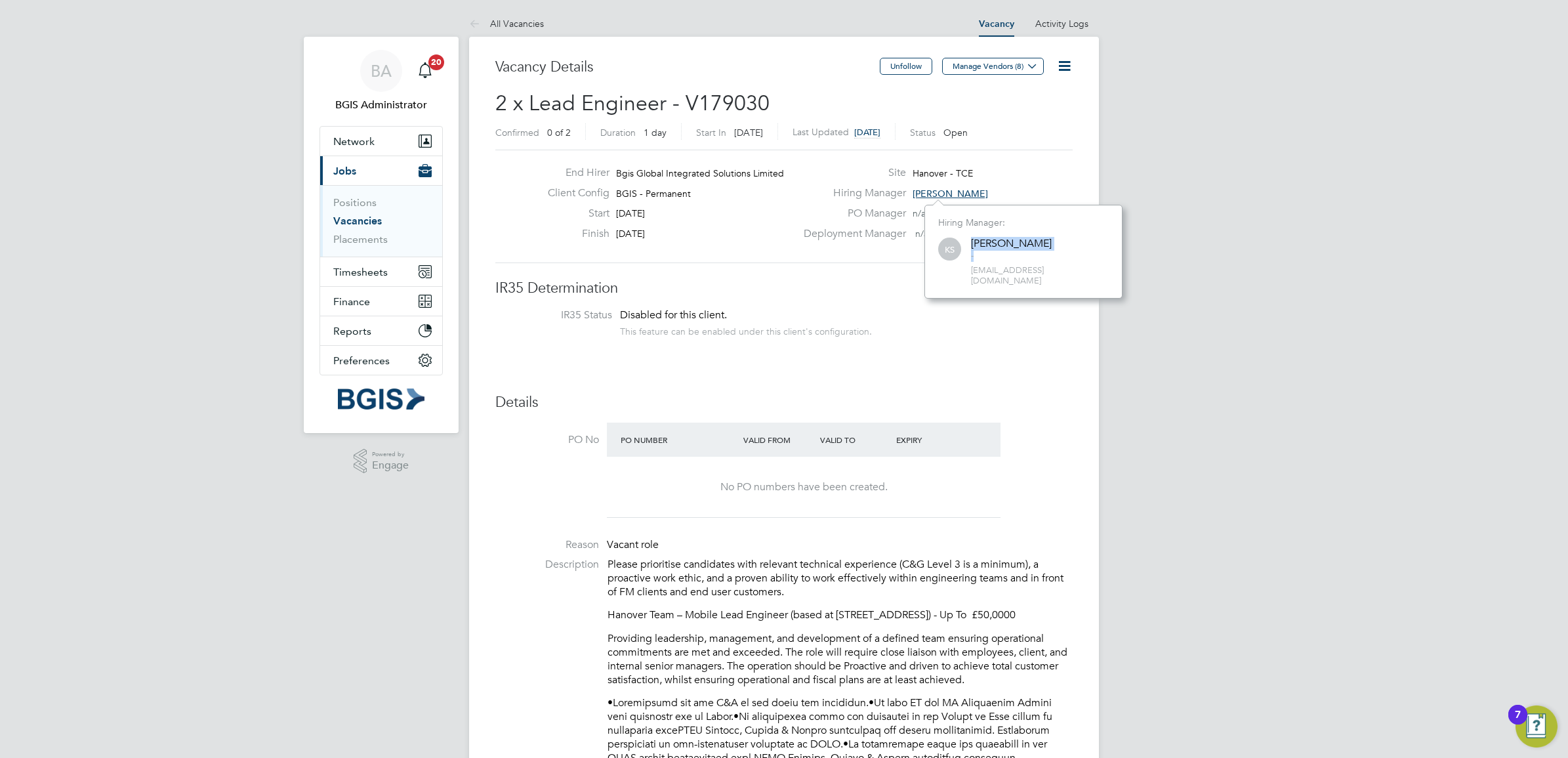
drag, startPoint x: 1045, startPoint y: 236, endPoint x: 975, endPoint y: 243, distance: 70.3
click at [975, 243] on div "KS Kyriacos Savva - kyriacos.savva@bgis.com" at bounding box center [1023, 262] width 171 height 52
click at [983, 244] on div "Kyriacos Savva" at bounding box center [1011, 243] width 81 height 13
drag, startPoint x: 972, startPoint y: 244, endPoint x: 1038, endPoint y: 243, distance: 66.0
click at [1038, 243] on div "Kyriacos Savva" at bounding box center [1011, 243] width 81 height 13
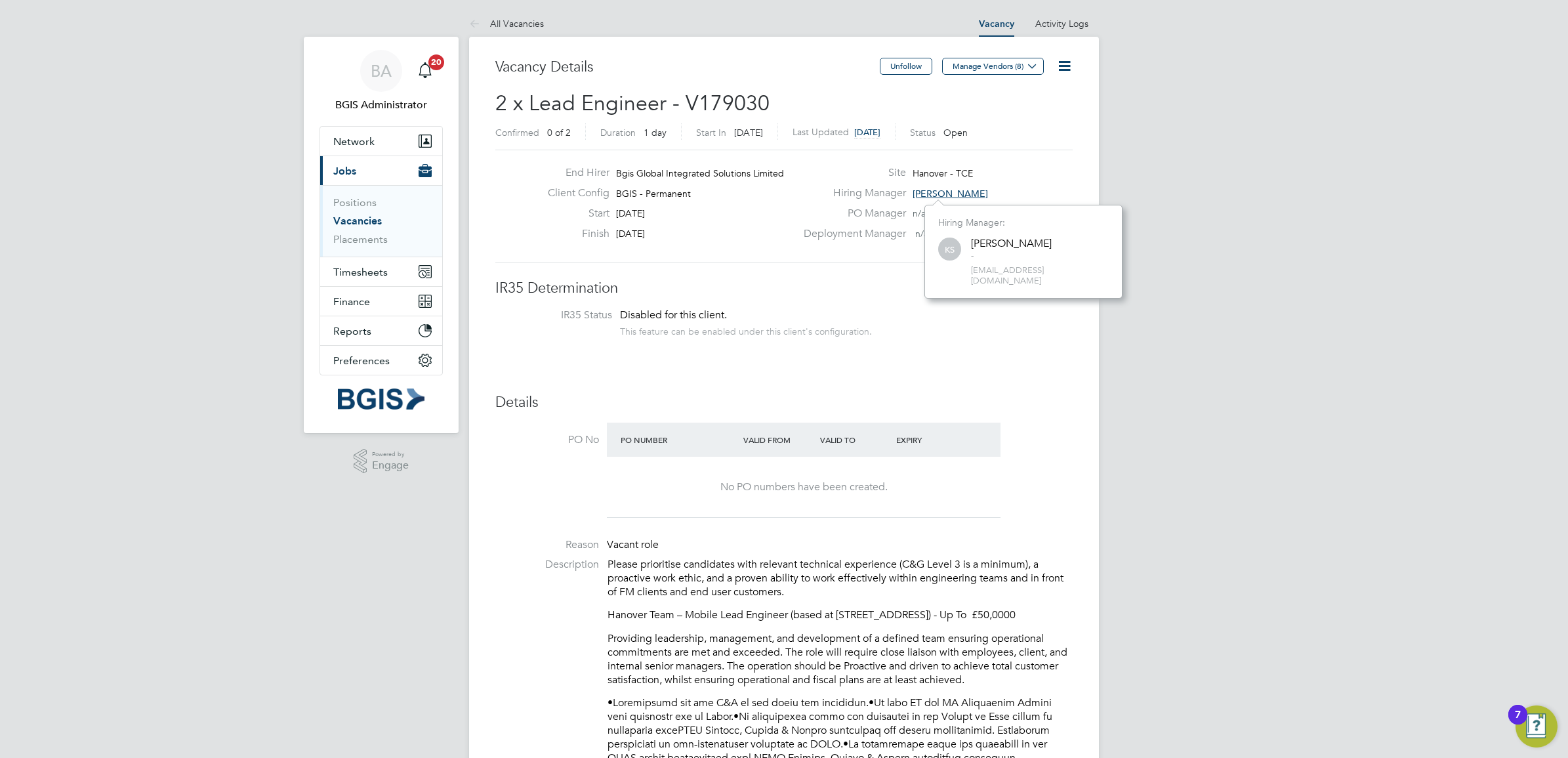
copy div "Kyriacos Savva"
click at [395, 145] on button "Network" at bounding box center [381, 141] width 122 height 29
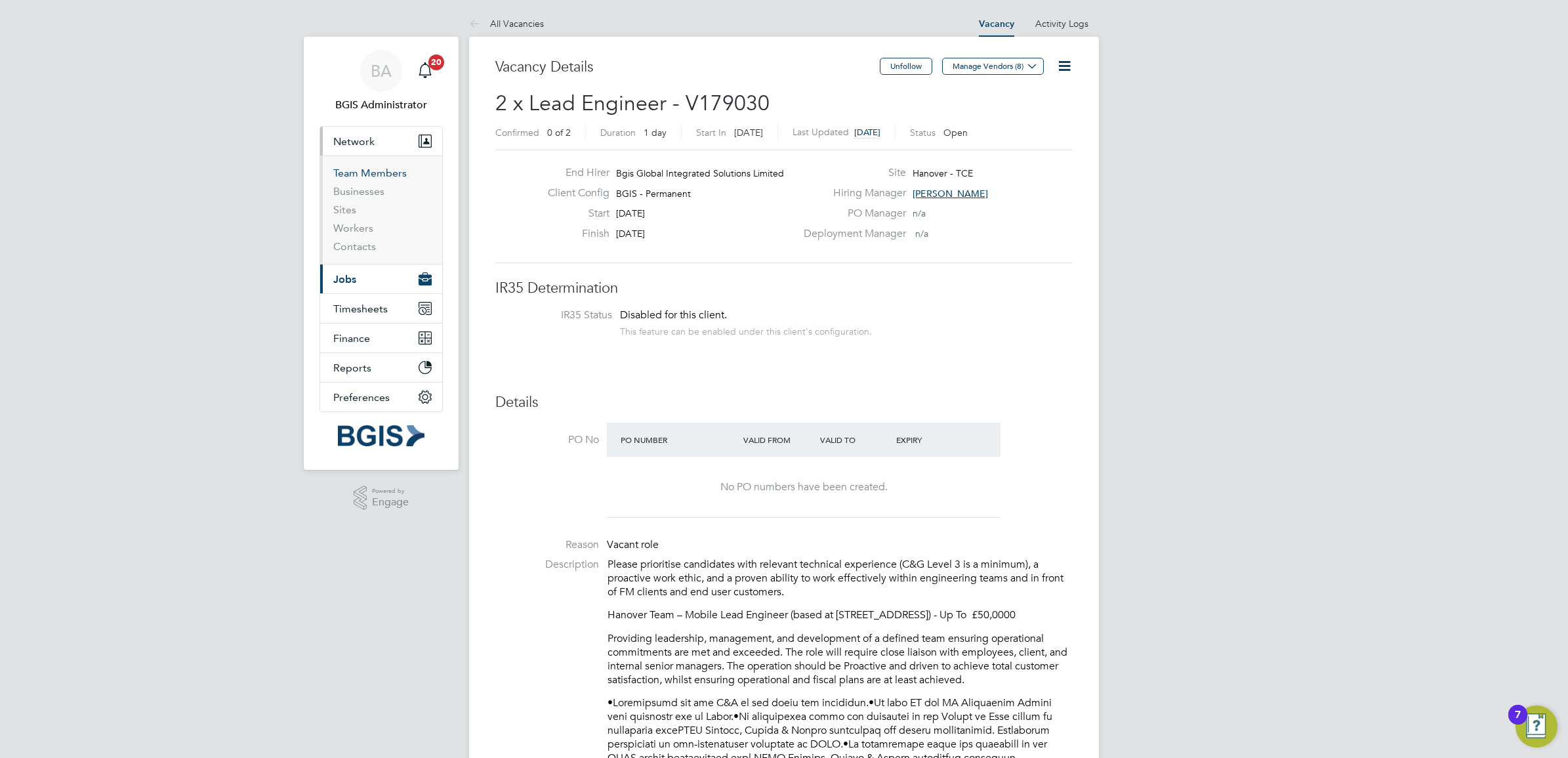
click at [379, 176] on link "Team Members" at bounding box center [370, 173] width 74 height 13
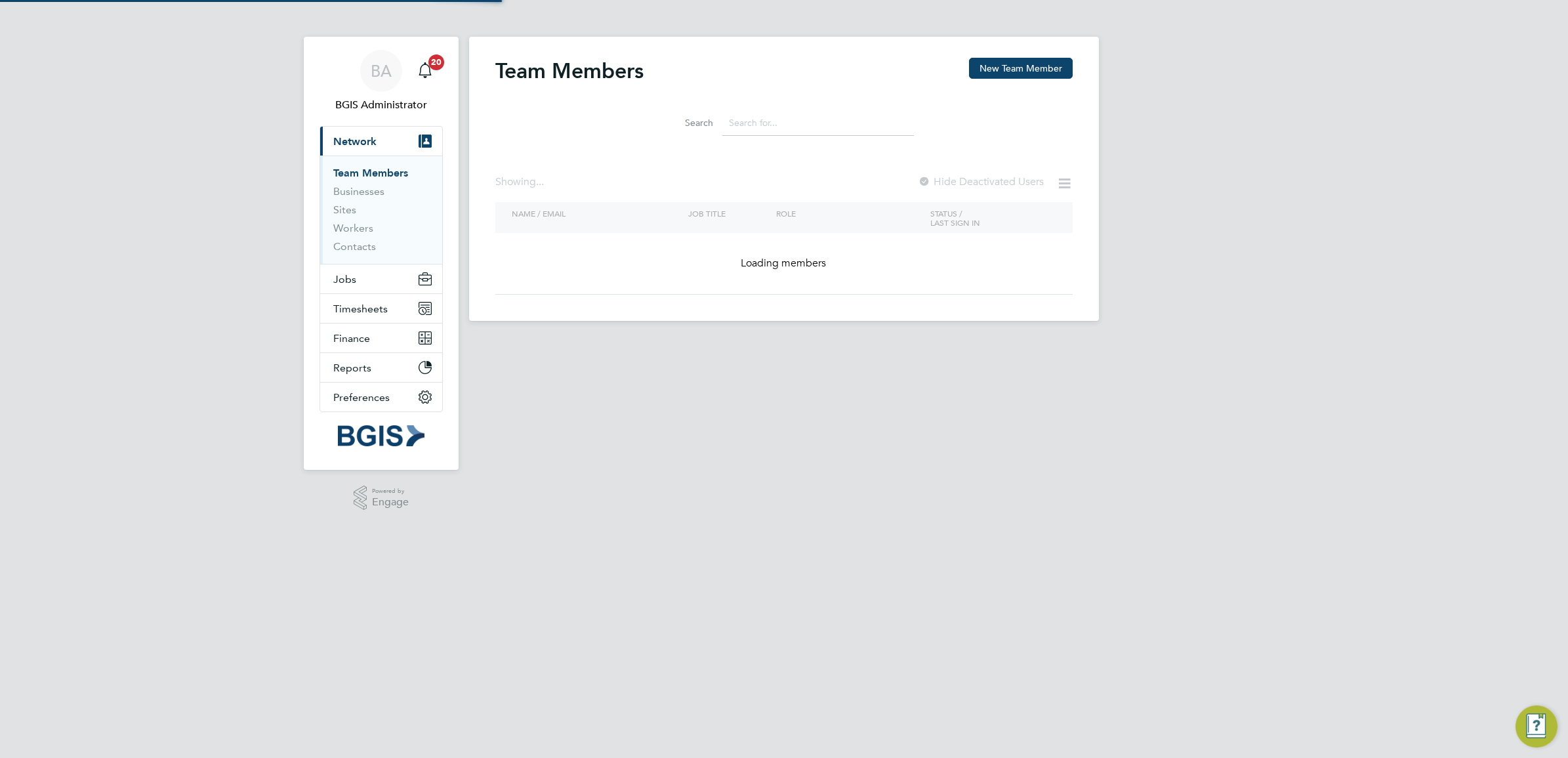
click at [814, 141] on li "Search" at bounding box center [783, 122] width 292 height 39
click at [797, 119] on input at bounding box center [817, 123] width 192 height 25
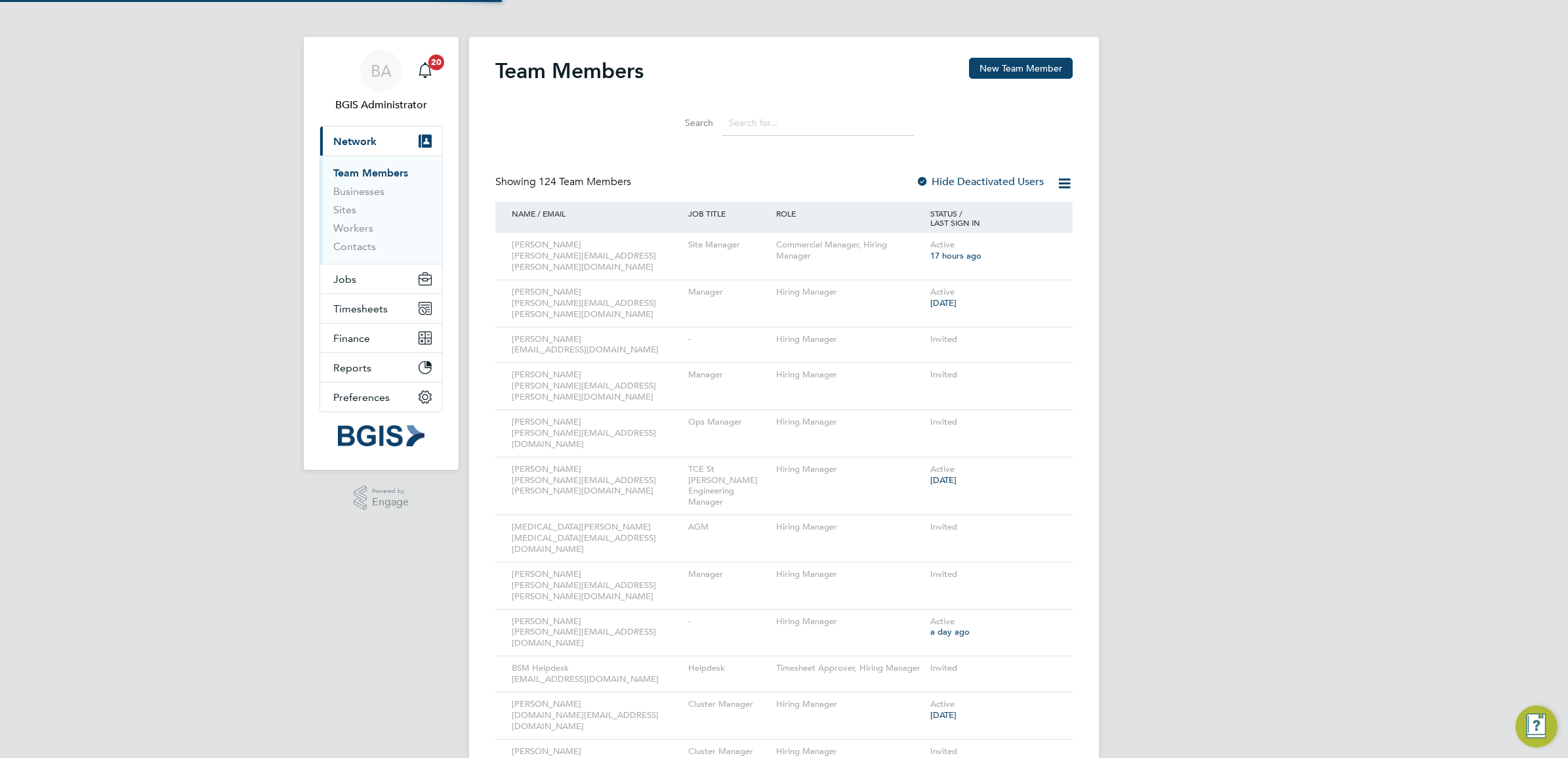
paste input "Kyriacos Savva"
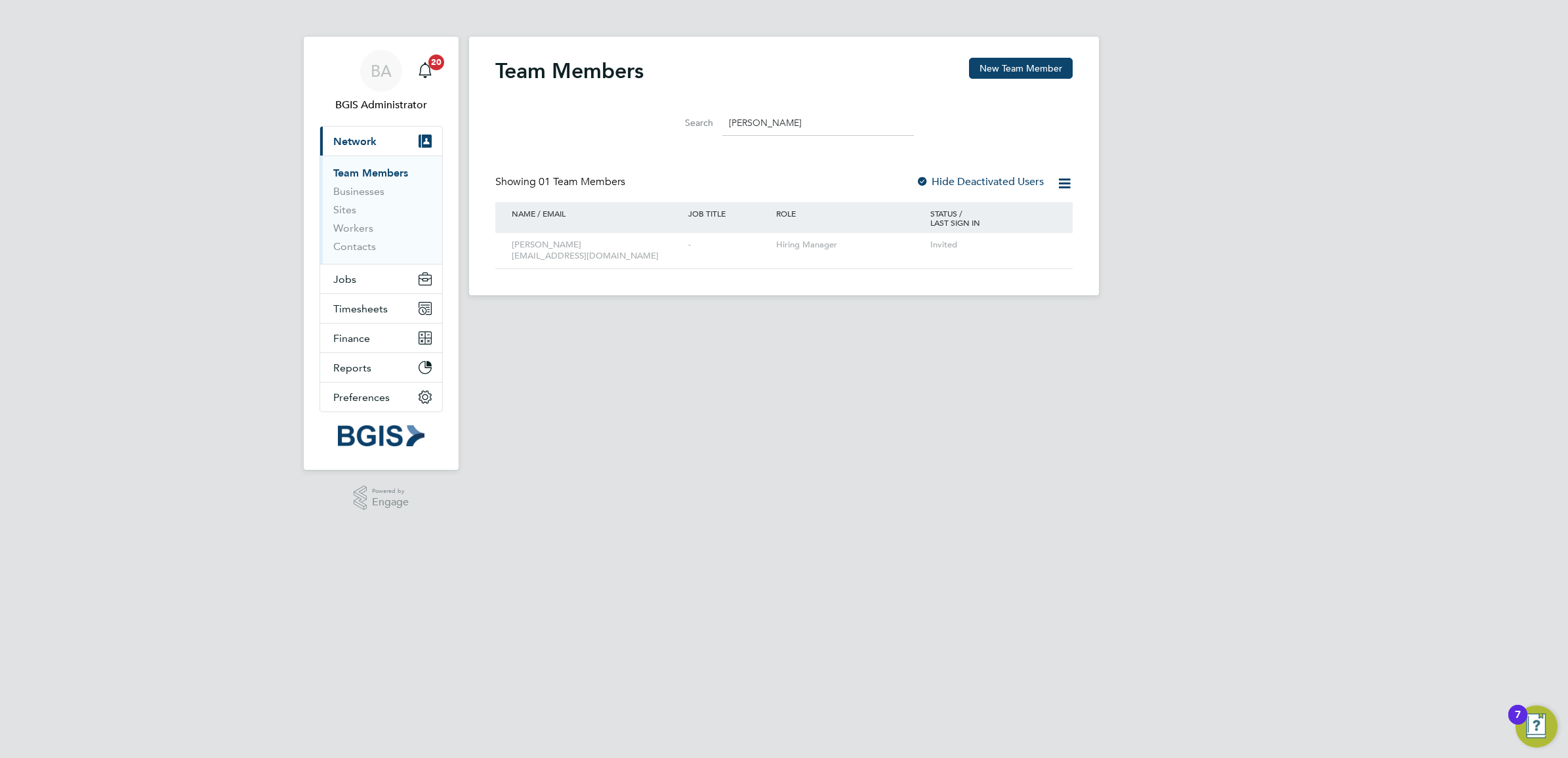
type input "Kyriacos Savva"
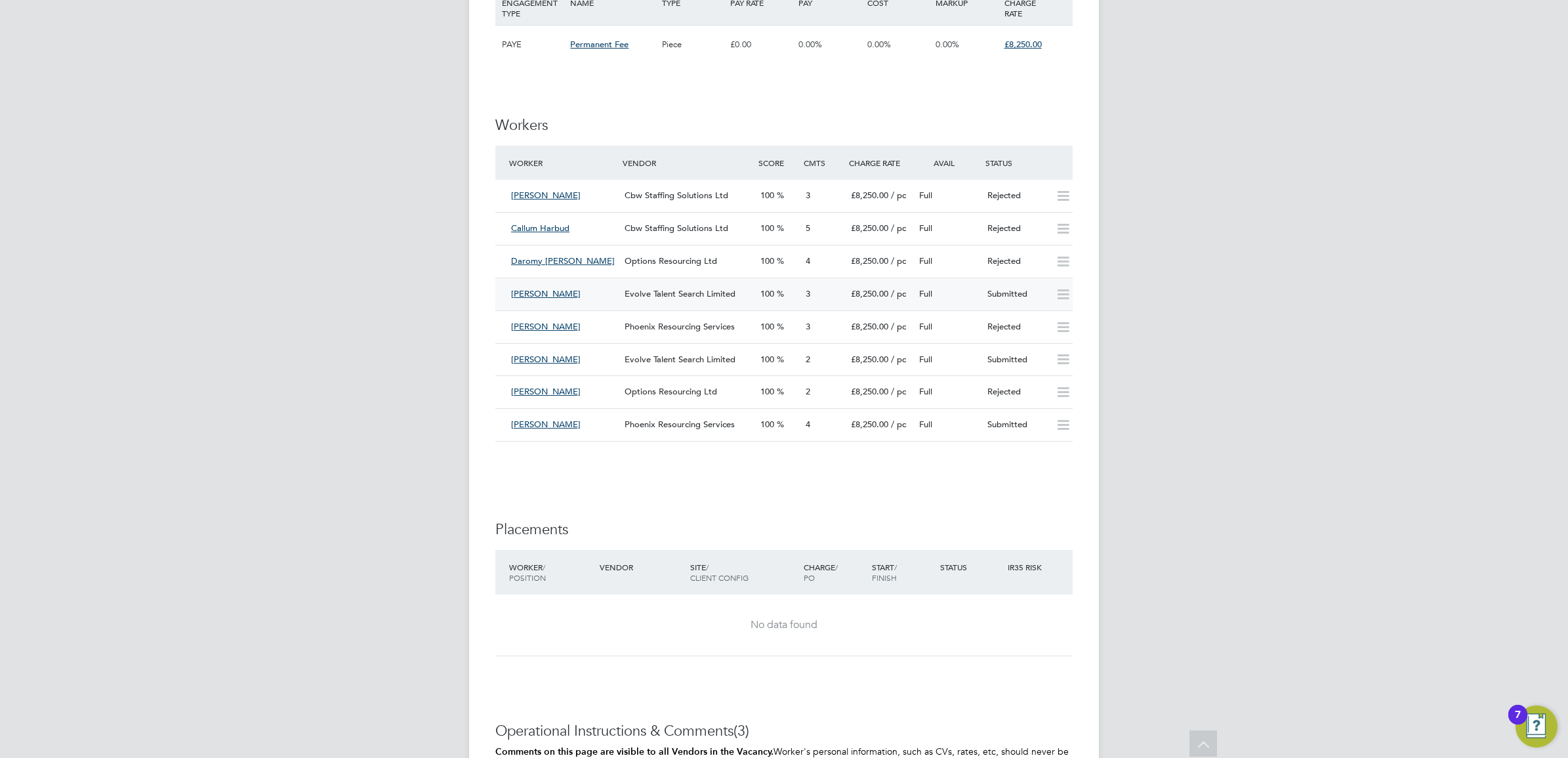
click at [710, 293] on span "Evolve Talent Search Limited" at bounding box center [680, 293] width 111 height 11
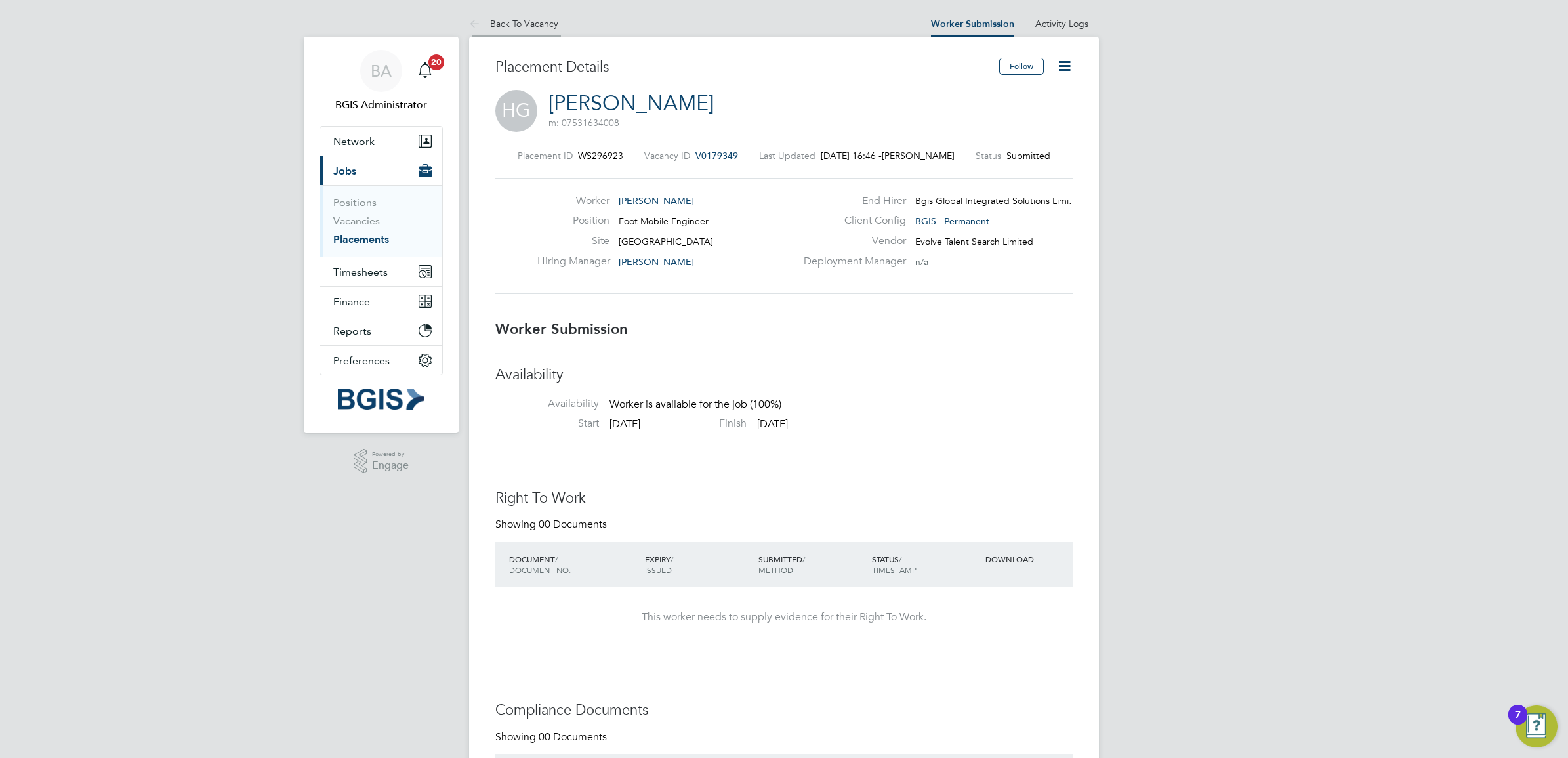
click at [539, 12] on li "Back To Vacancy" at bounding box center [513, 23] width 89 height 26
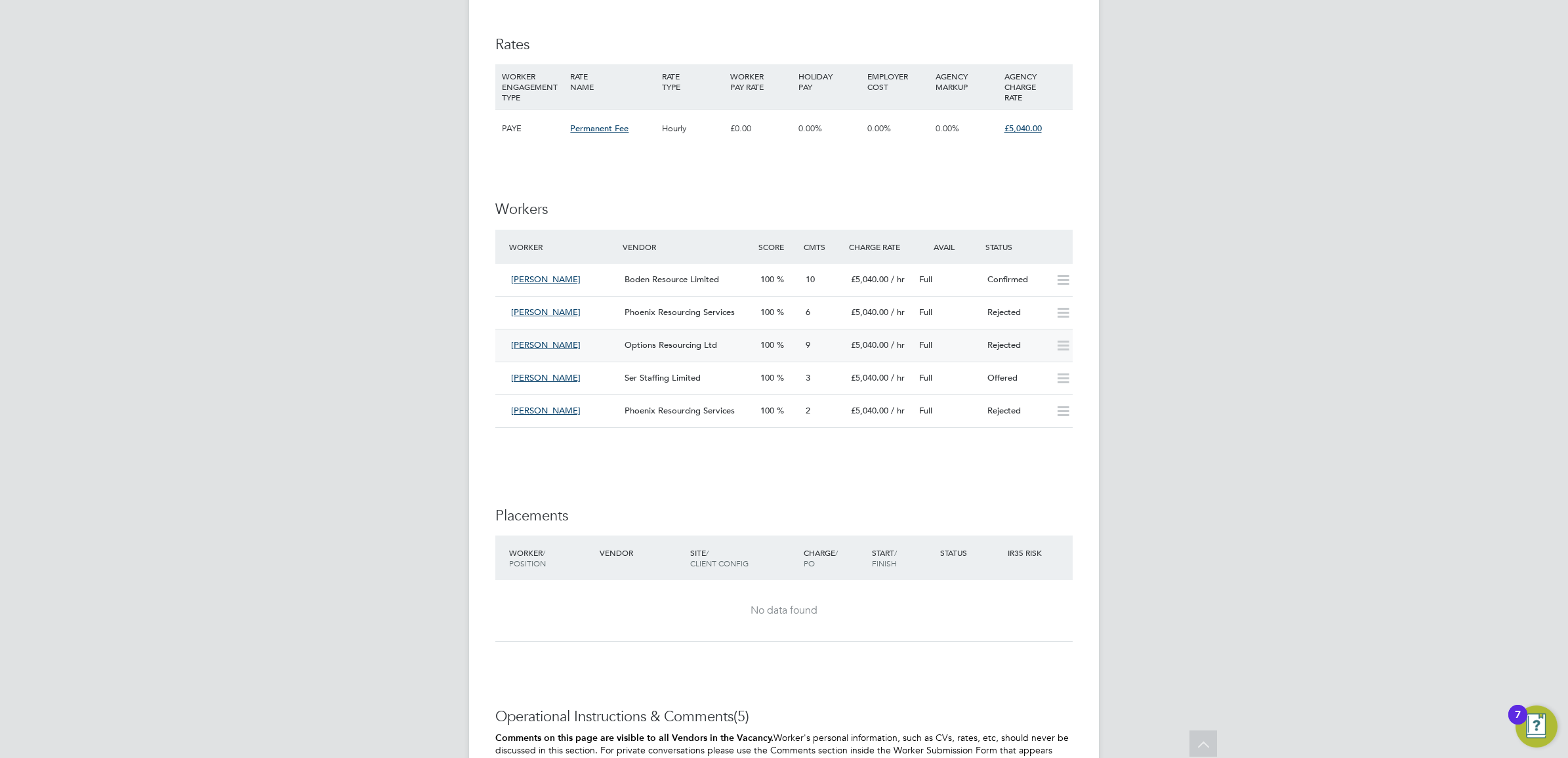
scroll to position [1343, 0]
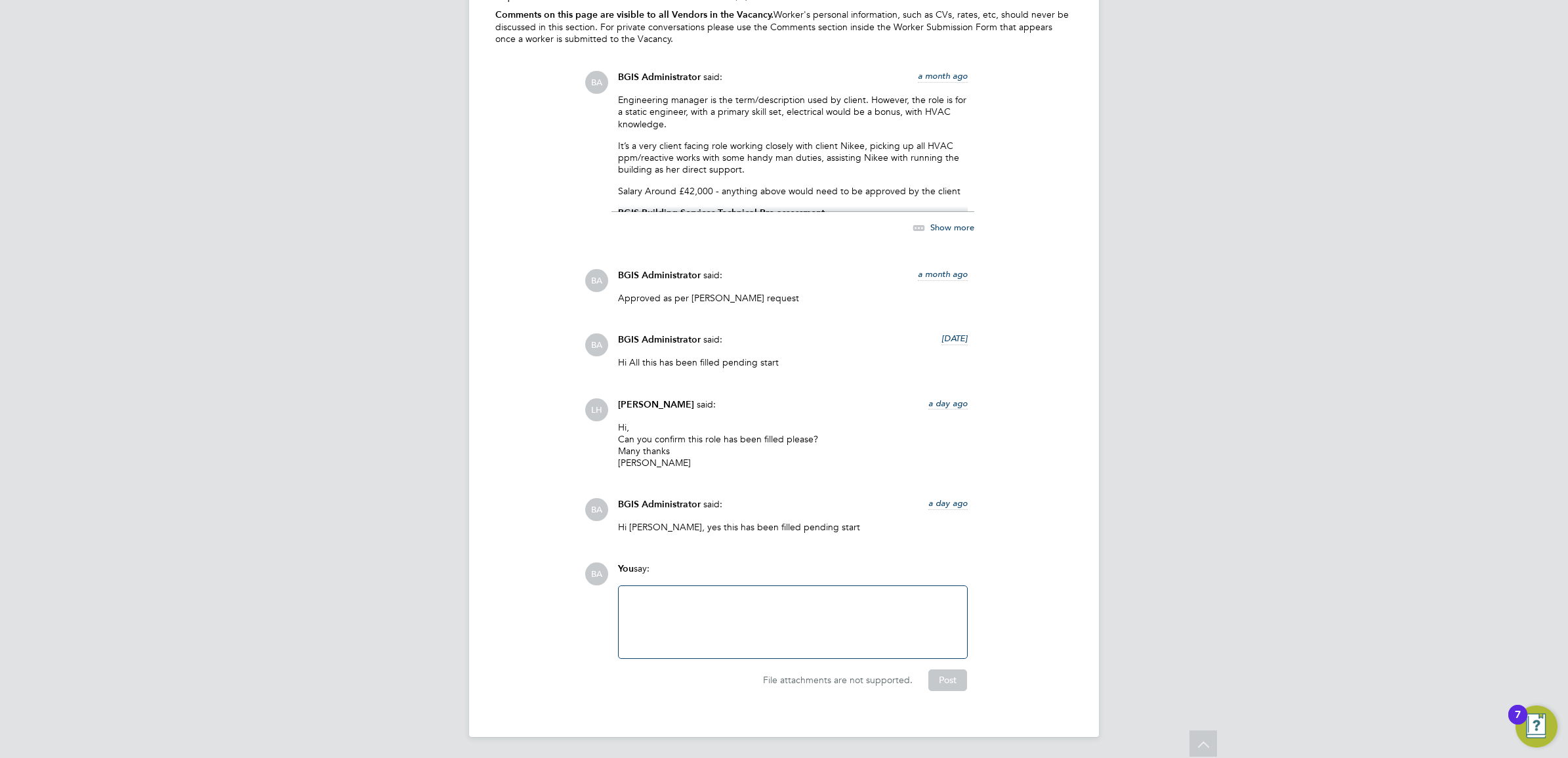
click at [768, 623] on div at bounding box center [793, 621] width 333 height 57
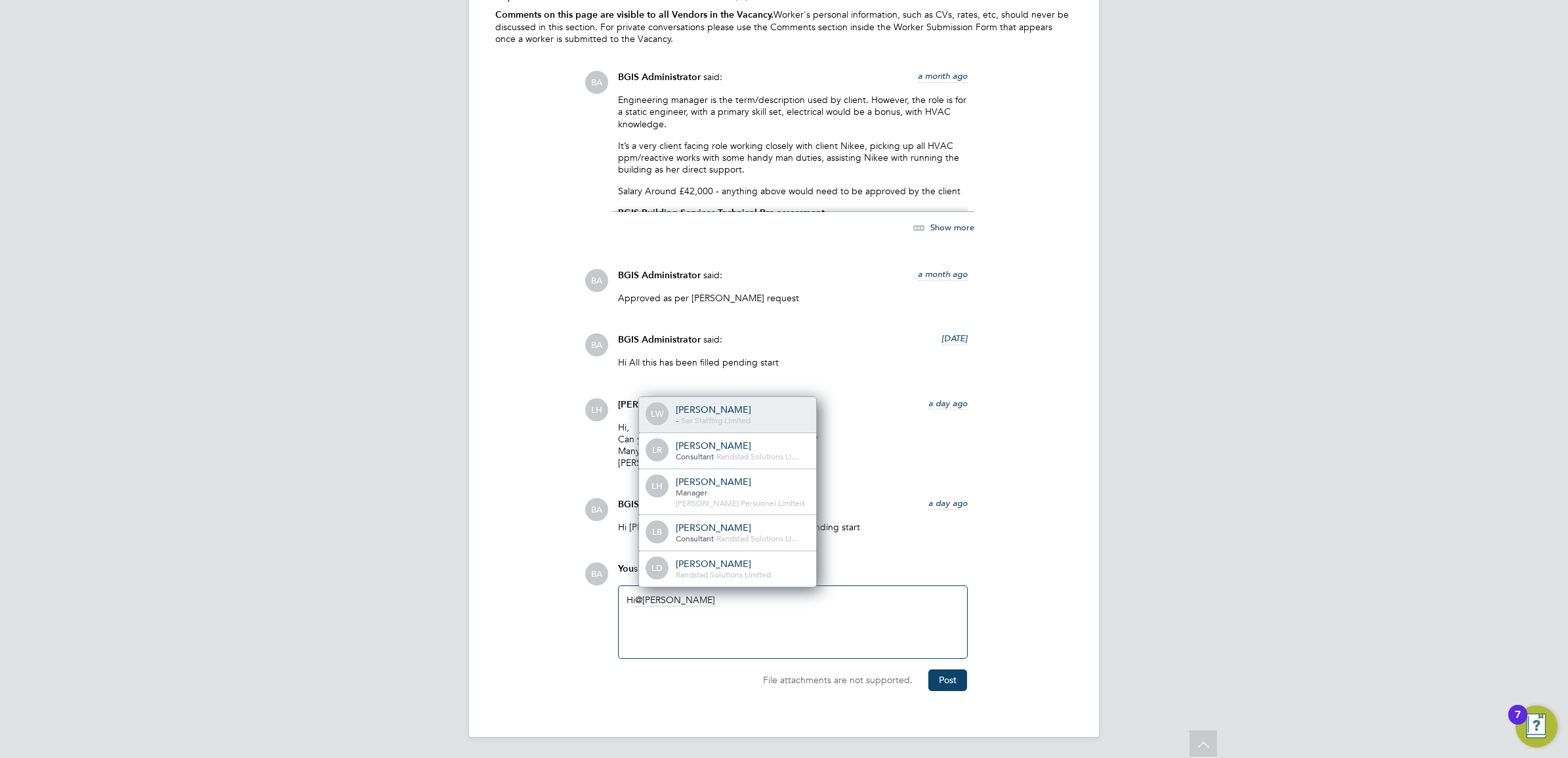
click at [751, 425] on span "Ser Staffing Limited" at bounding box center [715, 420] width 69 height 11
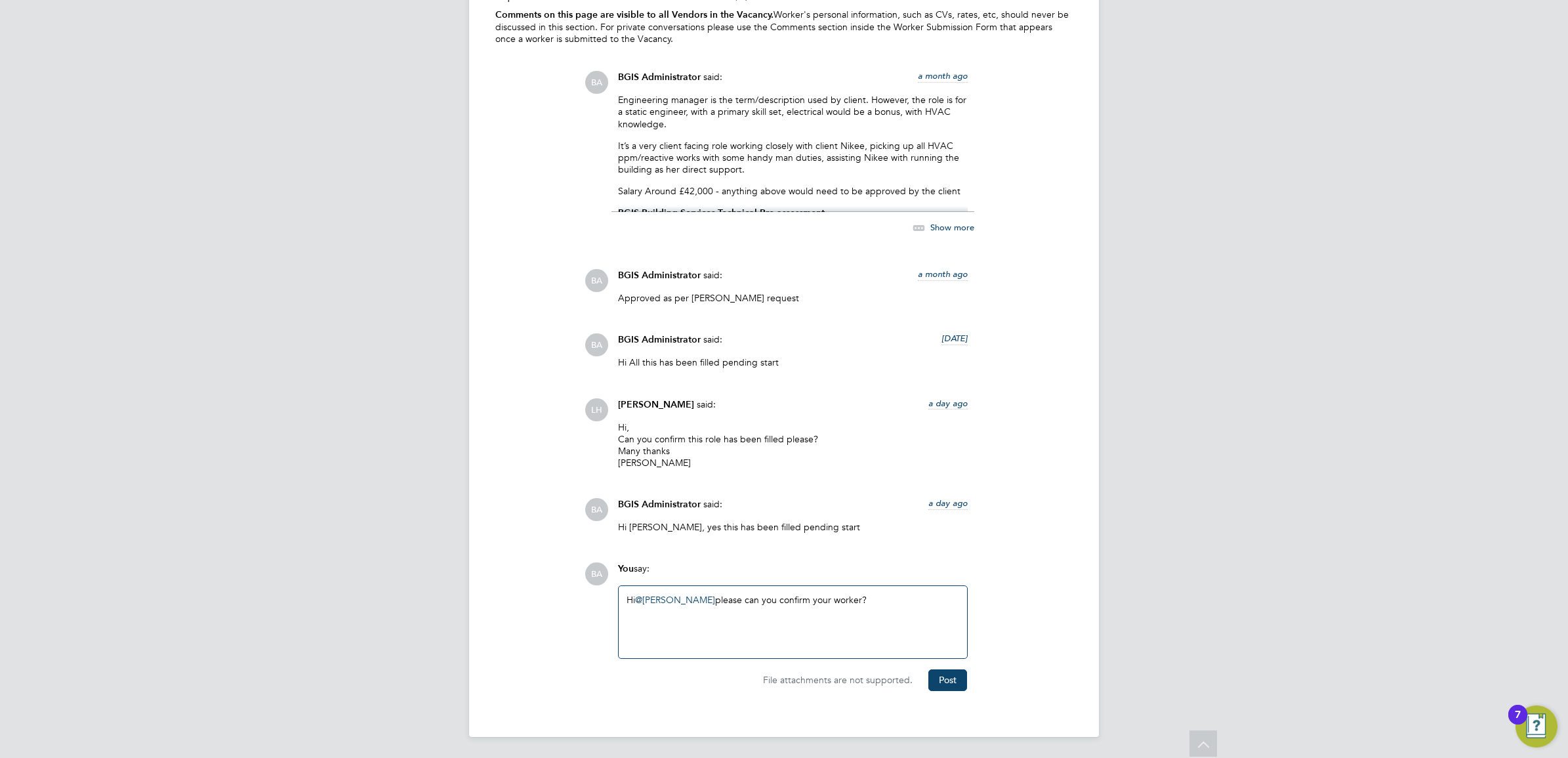
click at [933, 652] on div "Hi @Liam Wright ​ please can you confirm your worker?" at bounding box center [792, 622] width 348 height 72
click at [940, 667] on div "File attachments are not supported. Post" at bounding box center [792, 674] width 363 height 31
click at [935, 671] on button "Post" at bounding box center [947, 679] width 39 height 21
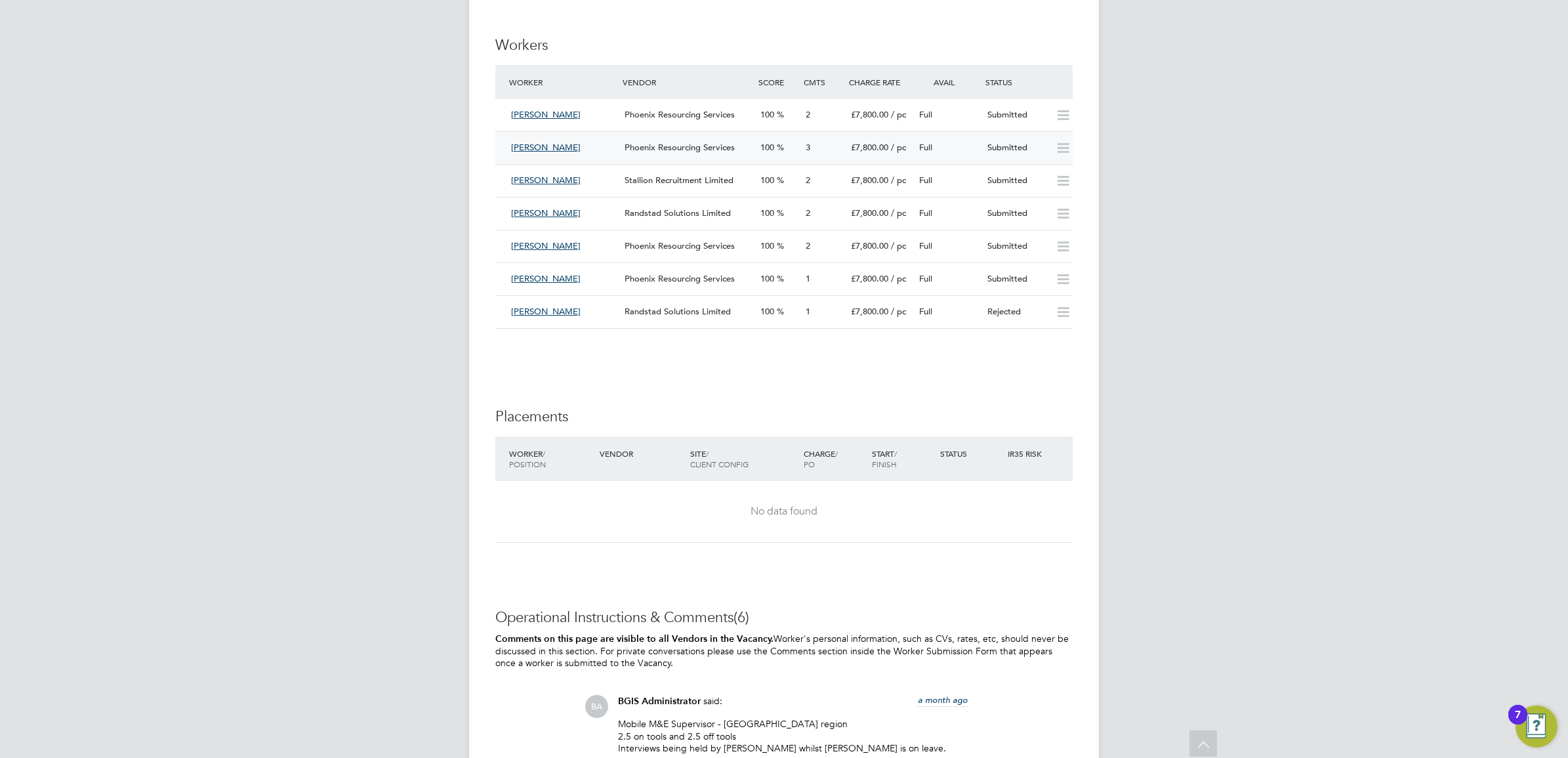
click at [685, 147] on span "Phoenix Resourcing Services" at bounding box center [680, 147] width 111 height 11
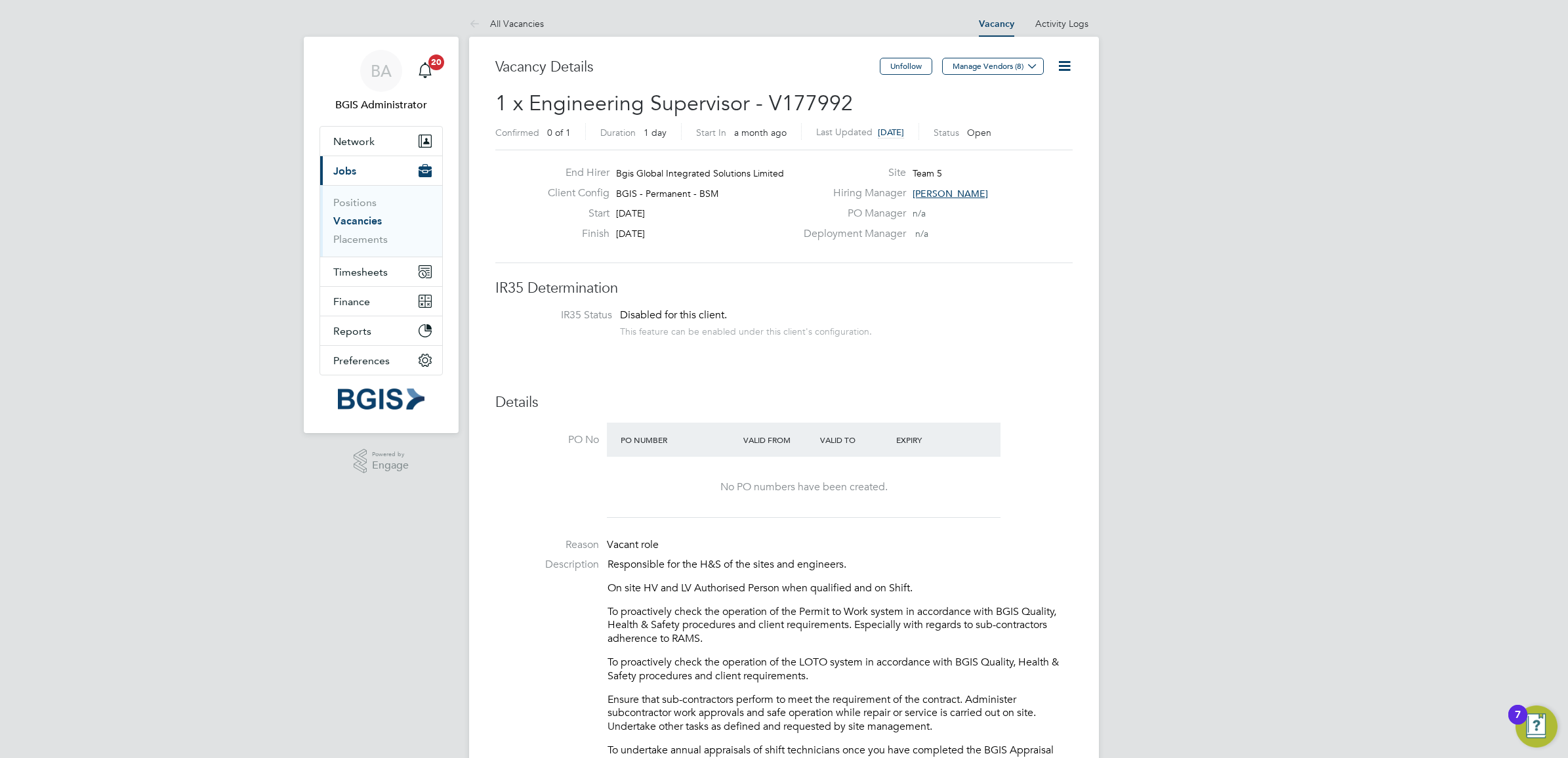
click at [1067, 58] on icon at bounding box center [1065, 66] width 16 height 16
click at [1025, 95] on li "Edit Vacancy e" at bounding box center [1031, 97] width 76 height 18
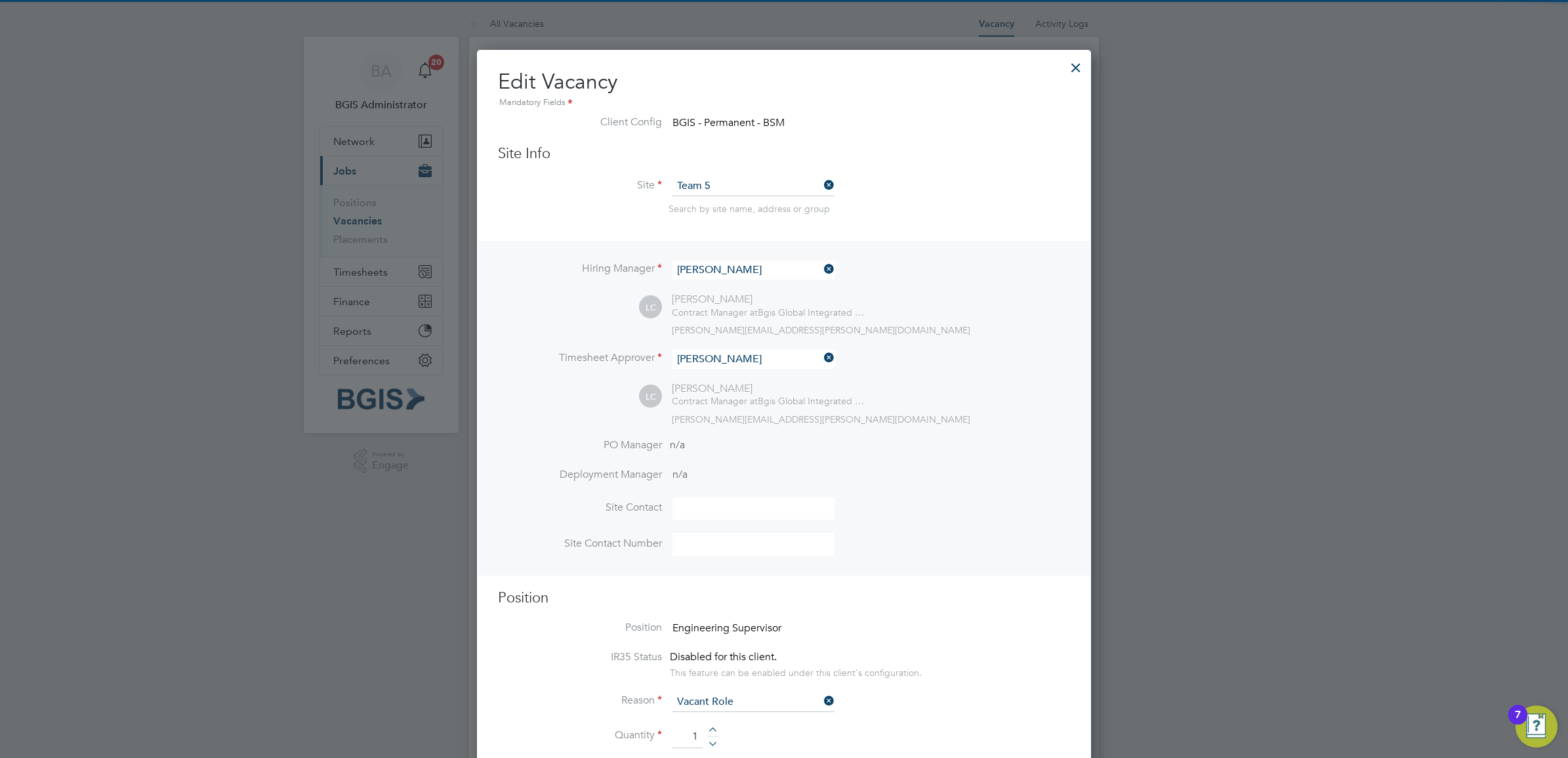
click at [743, 267] on input "[PERSON_NAME]" at bounding box center [753, 270] width 162 height 19
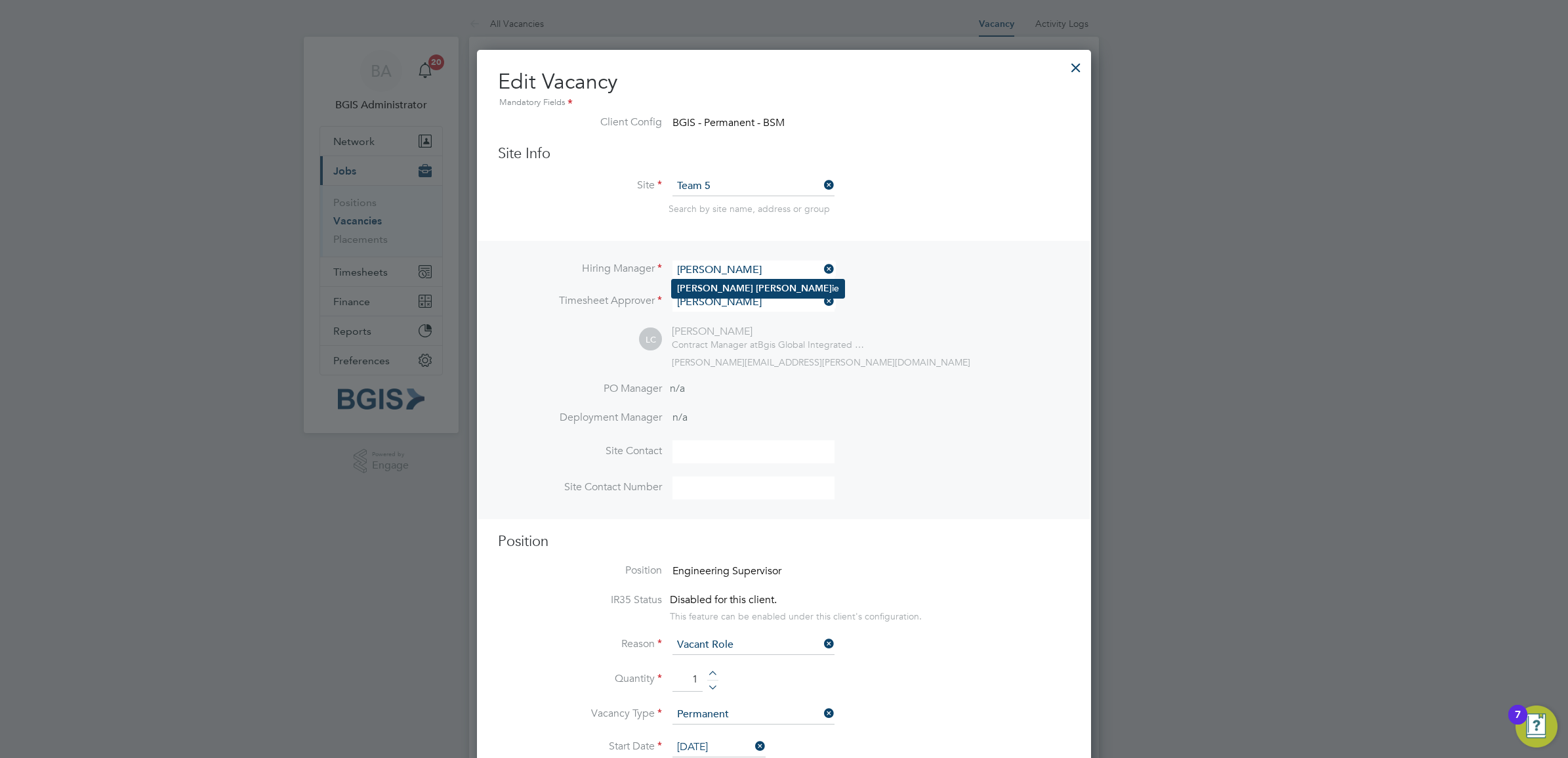
click at [736, 287] on li "Paul Mack ie" at bounding box center [758, 289] width 173 height 18
type input "[PERSON_NAME]"
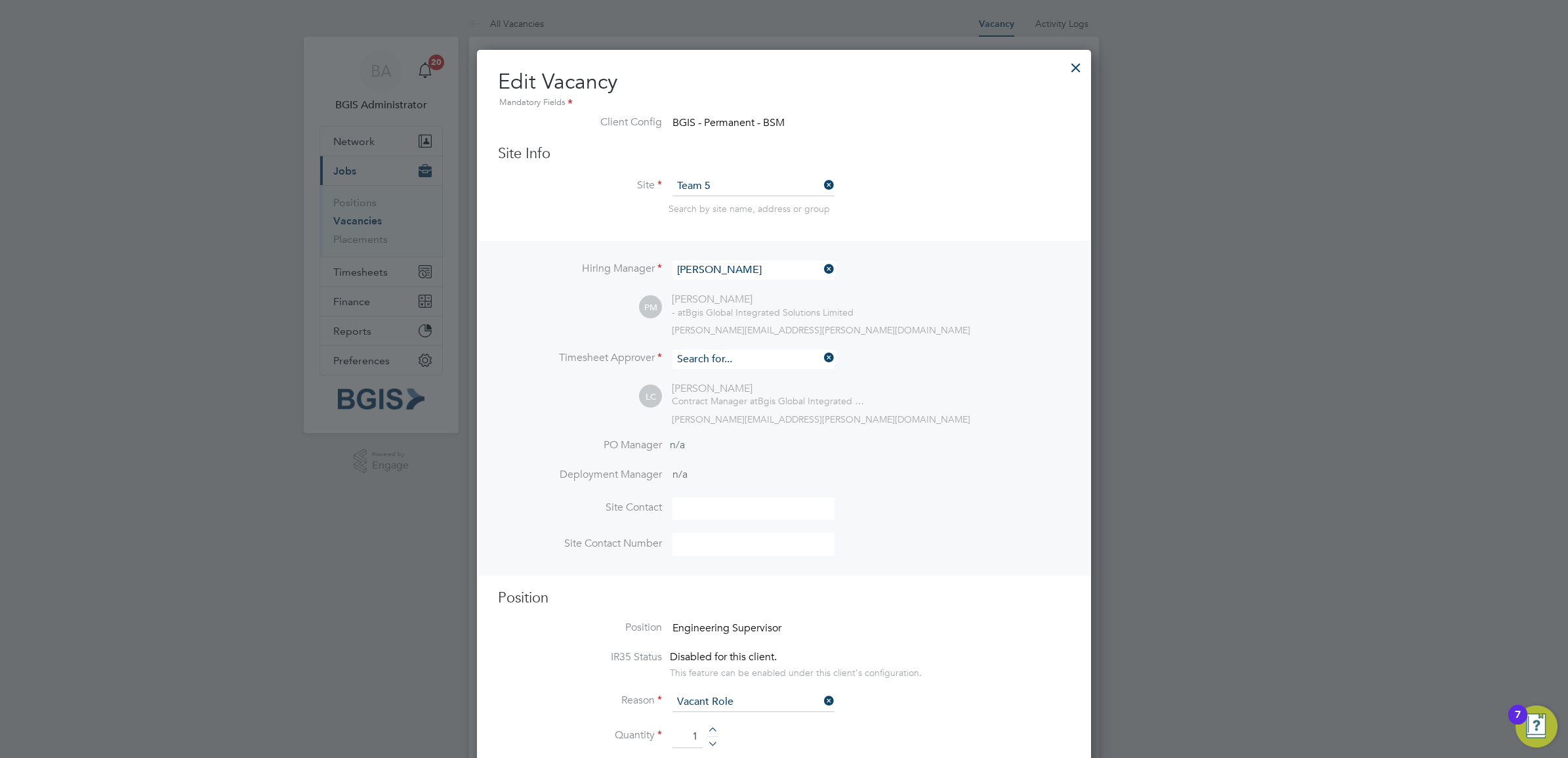
click at [726, 355] on input at bounding box center [753, 359] width 162 height 19
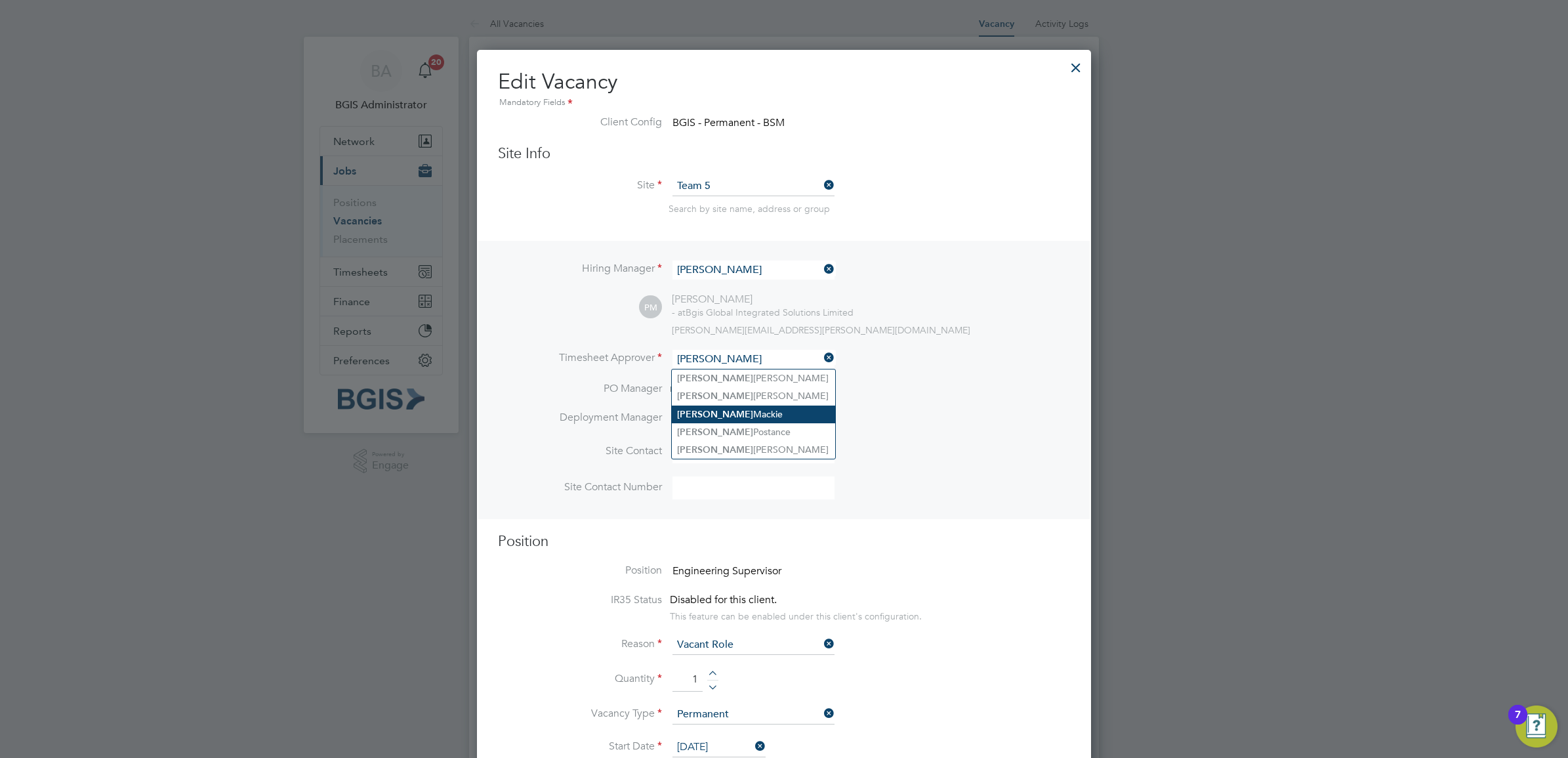
click at [729, 411] on li "Paul Mackie" at bounding box center [753, 415] width 164 height 18
type input "Paul Mackie"
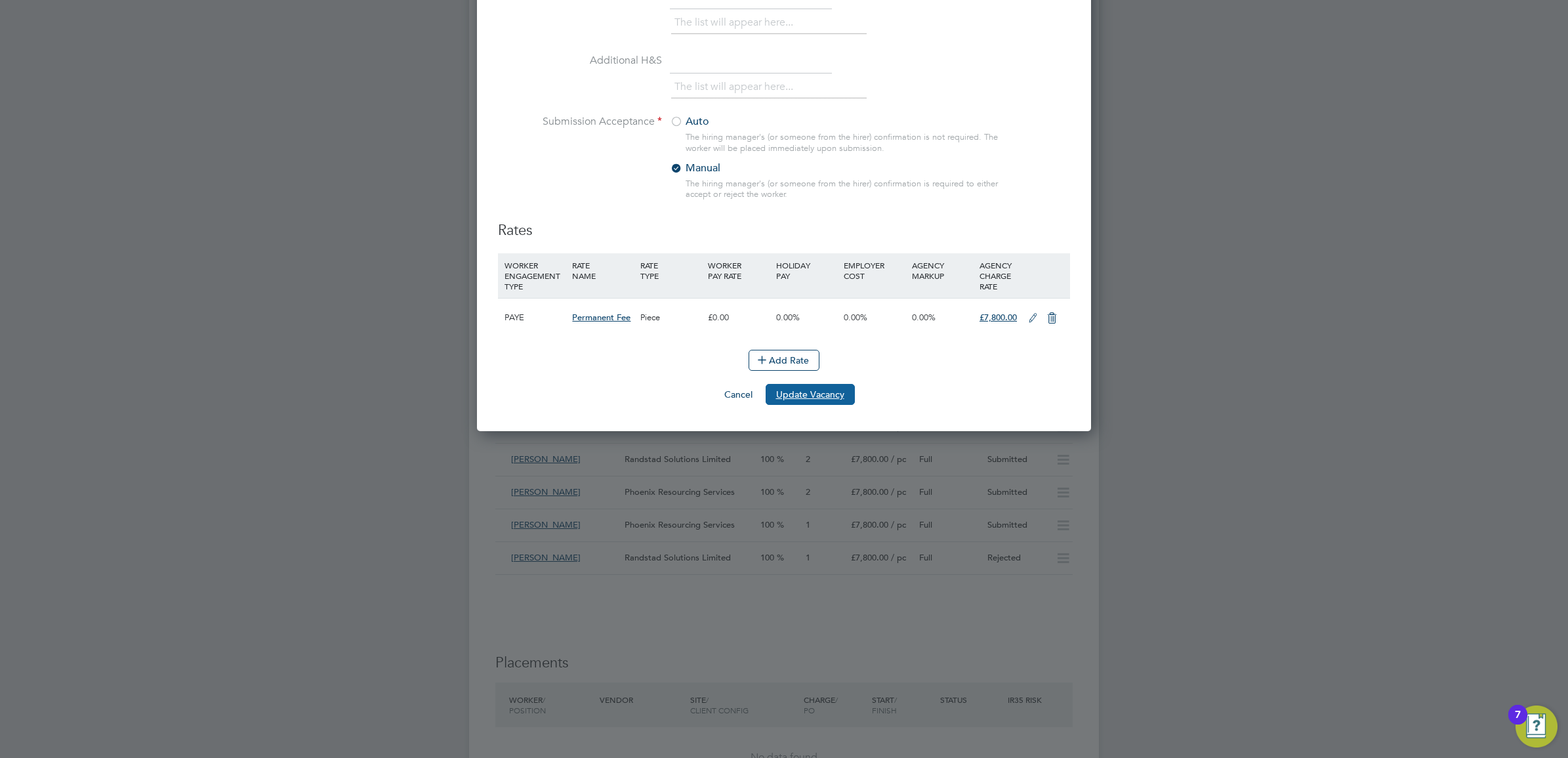
click at [828, 399] on button "Update Vacancy" at bounding box center [810, 394] width 89 height 21
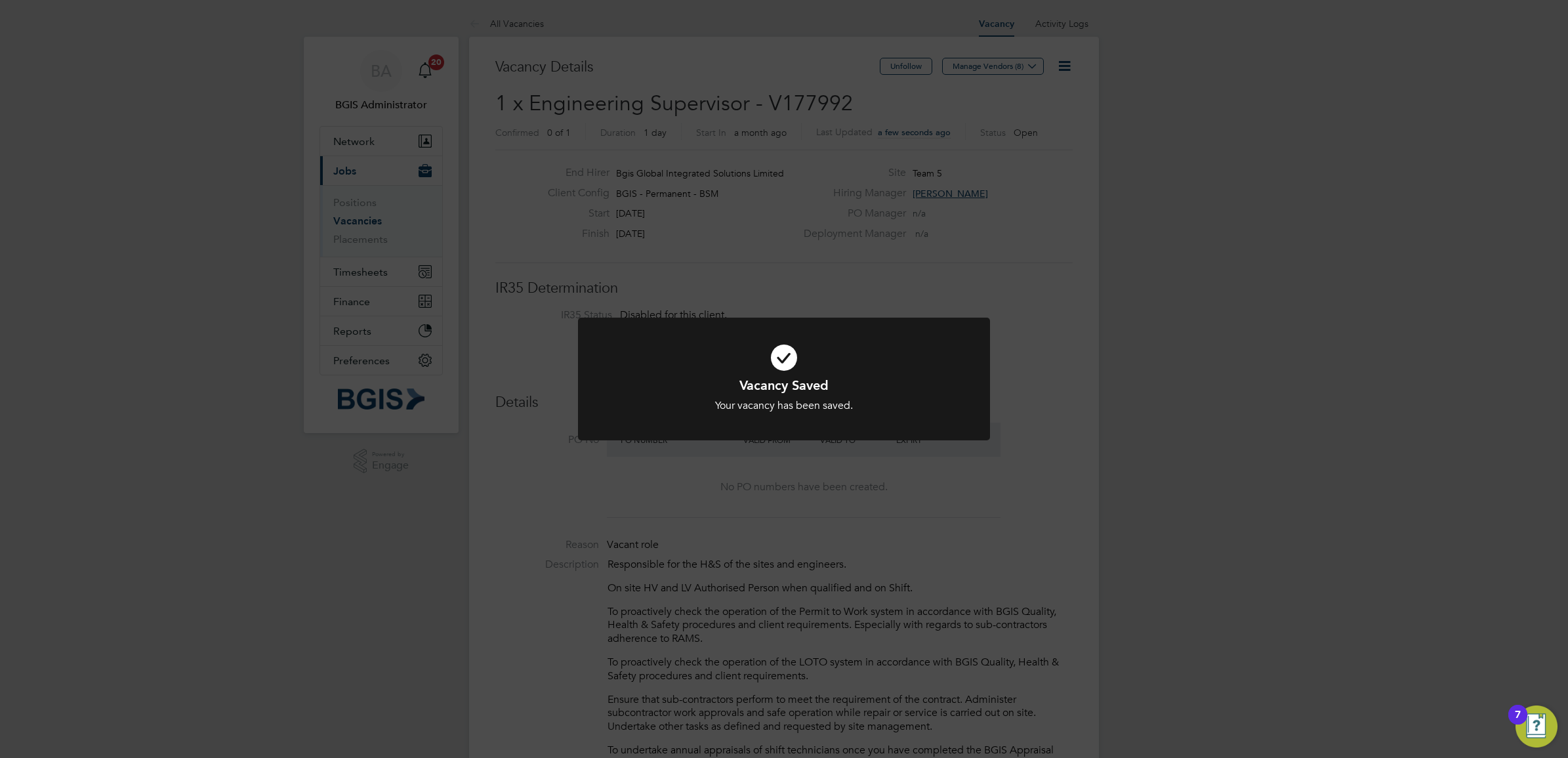
click at [1049, 394] on div "Vacancy Saved Your vacancy has been saved. Cancel Okay" at bounding box center [784, 379] width 1568 height 758
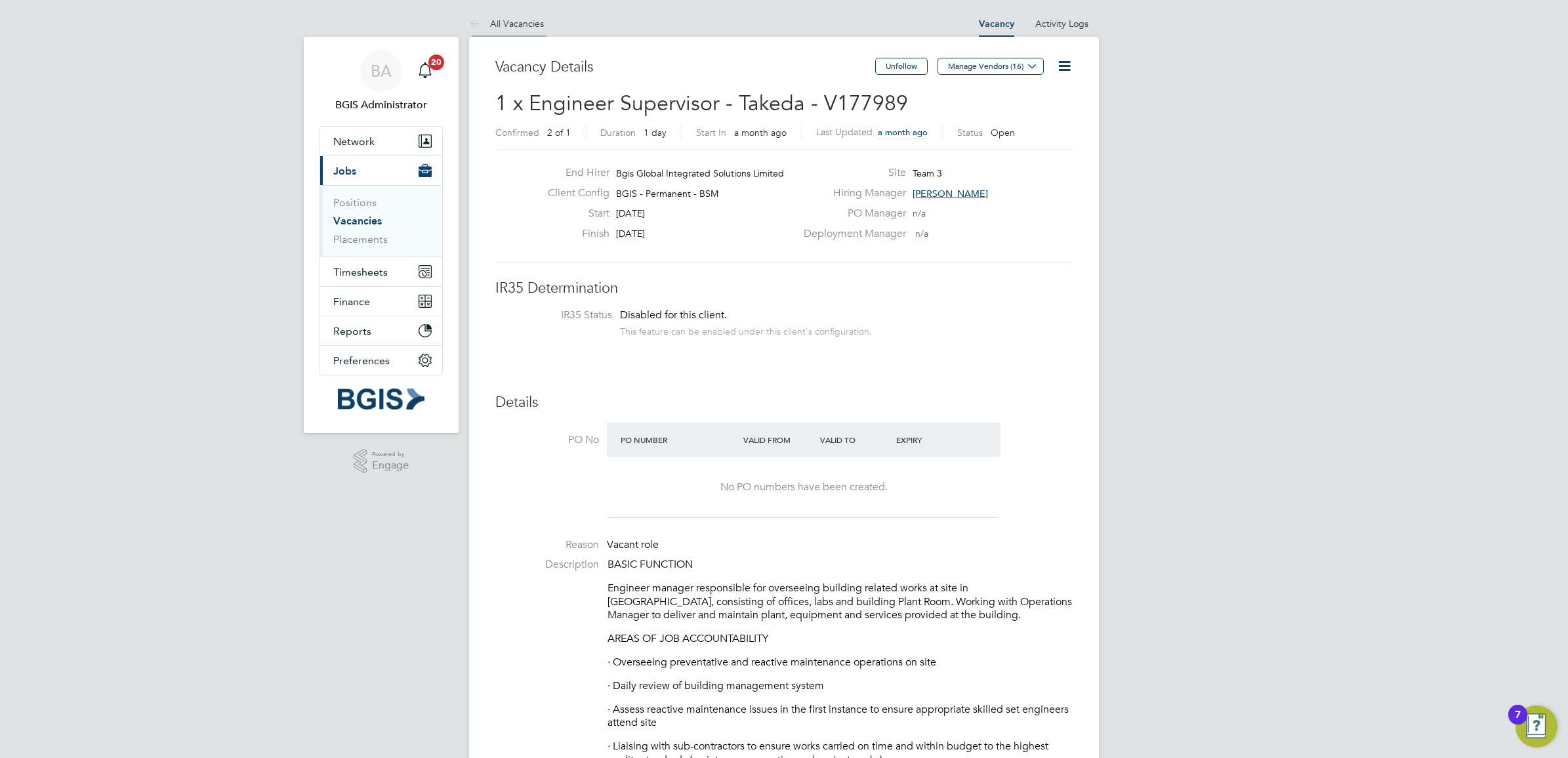
click at [512, 25] on link "All Vacancies" at bounding box center [506, 23] width 75 height 12
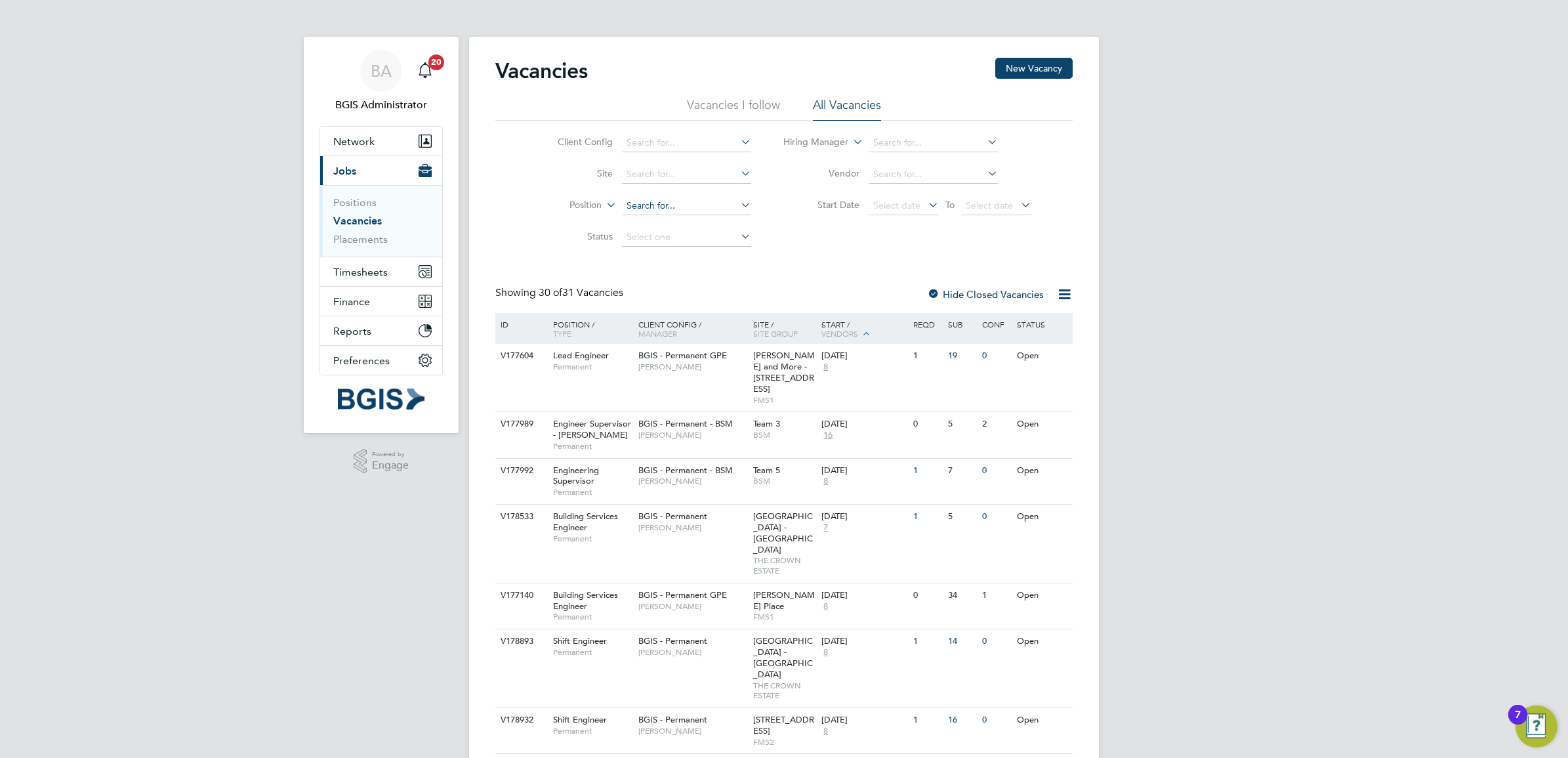
click at [684, 205] on input at bounding box center [687, 206] width 129 height 18
click at [581, 205] on label "Position" at bounding box center [564, 205] width 76 height 13
click at [586, 230] on li "Type" at bounding box center [561, 237] width 81 height 17
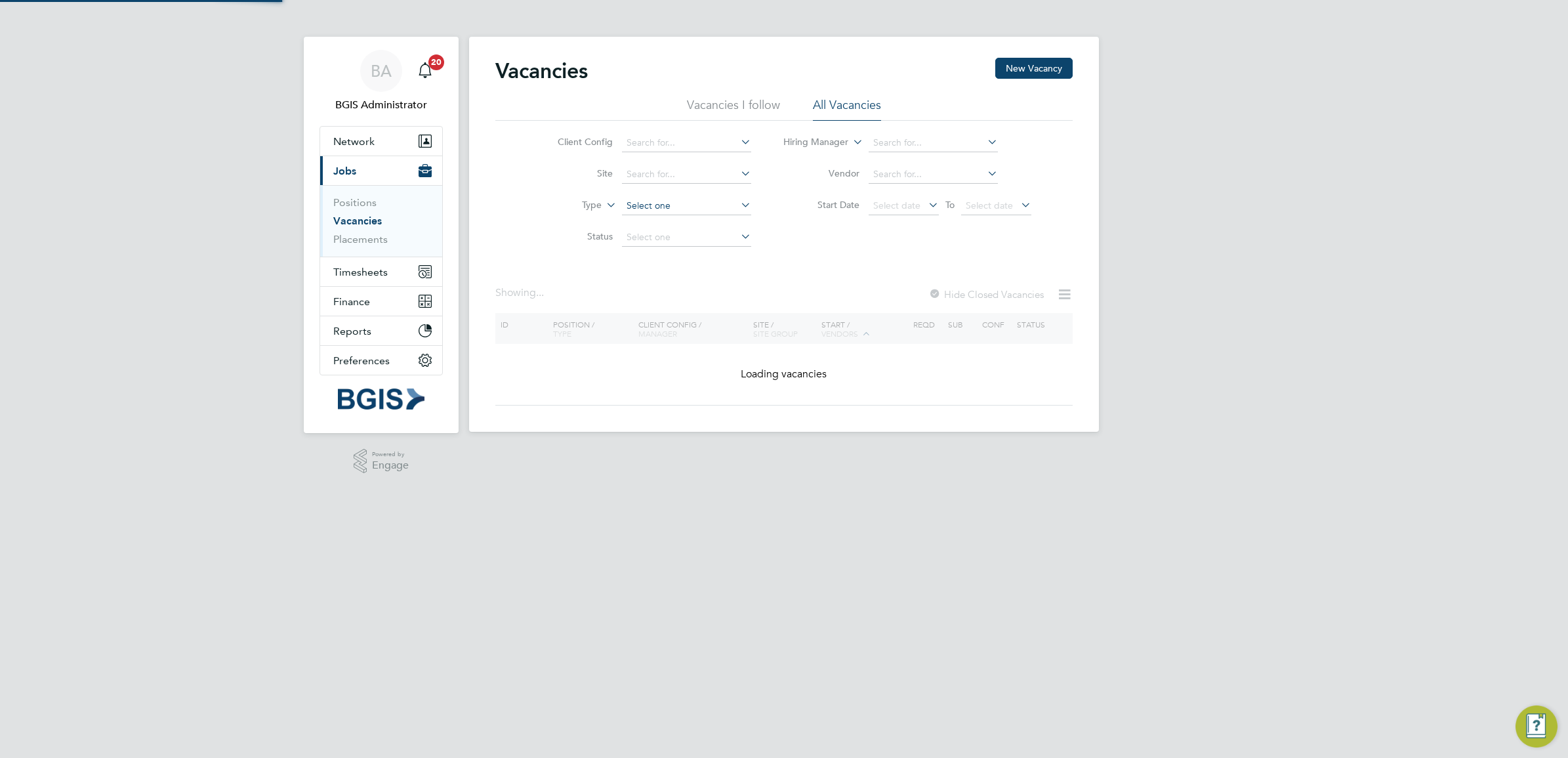
click at [656, 205] on input at bounding box center [687, 206] width 129 height 18
click at [664, 225] on li "Temporary" at bounding box center [685, 223] width 130 height 17
type input "Temporary"
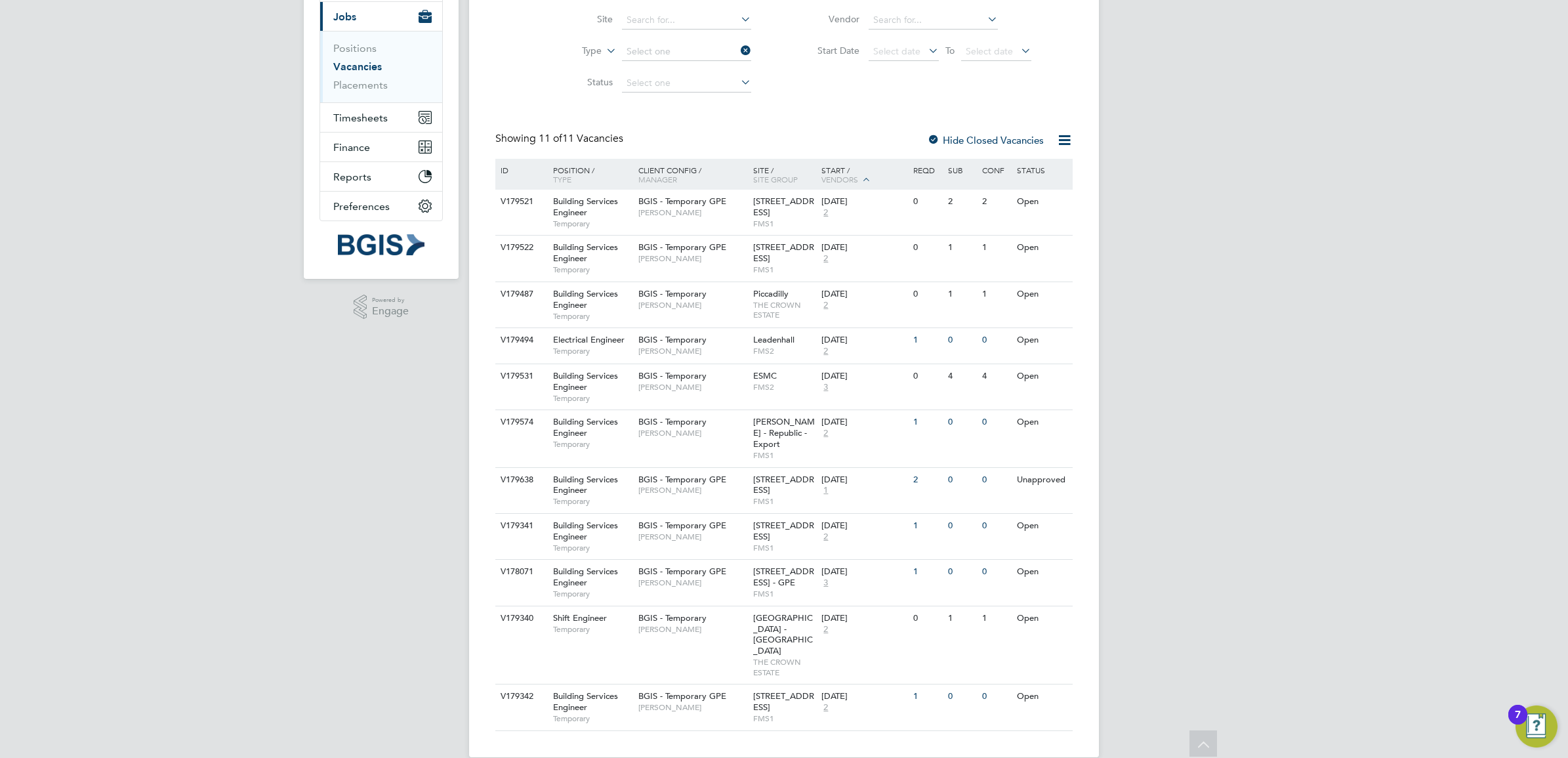
click at [664, 58] on div "Vacancies New Vacancy Vacancies I follow All Vacancies Client Config Site Type …" at bounding box center [784, 317] width 577 height 827
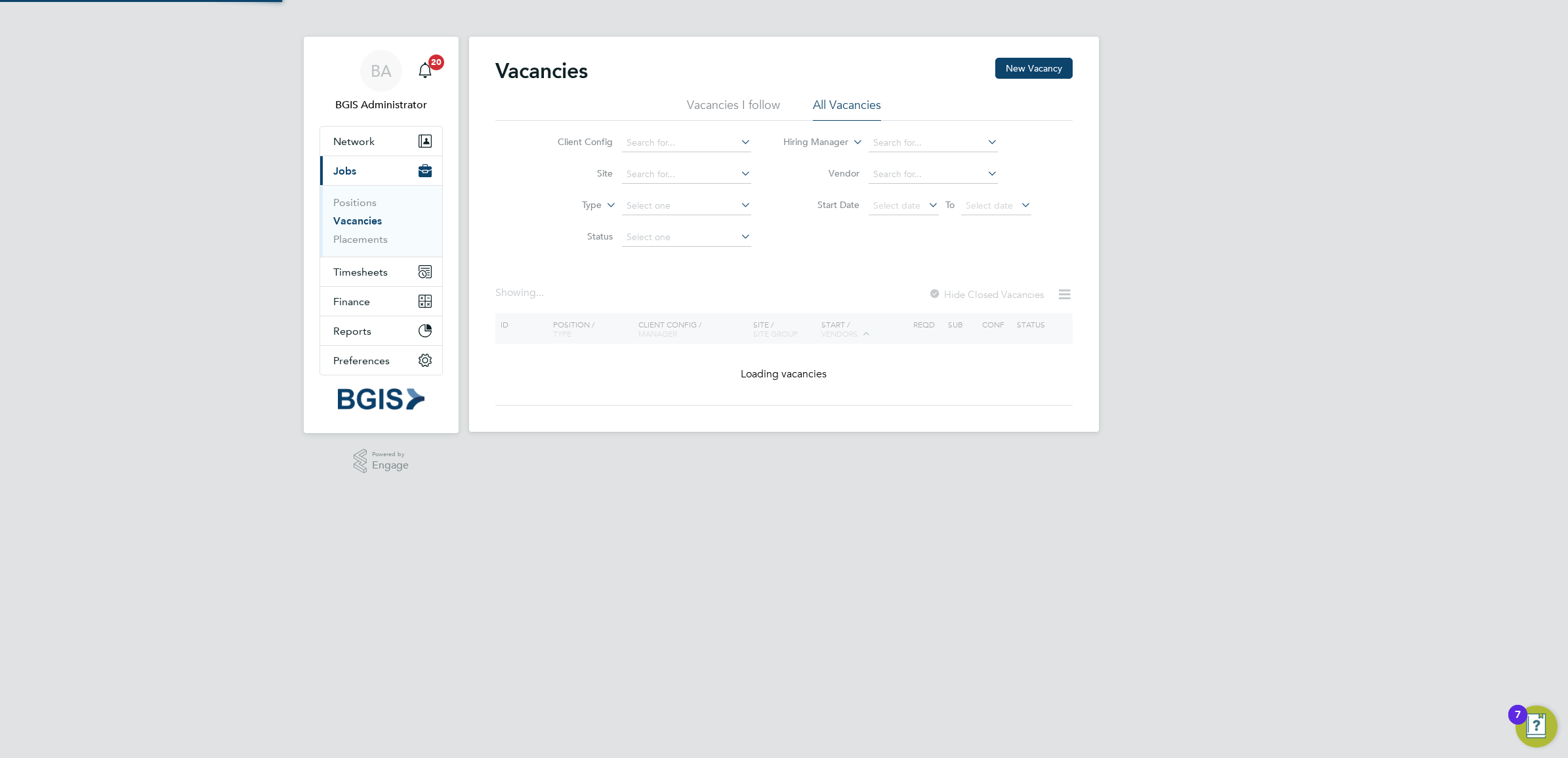
click at [652, 249] on ul "Temporary Permanent" at bounding box center [686, 231] width 132 height 35
click at [654, 211] on input at bounding box center [687, 206] width 129 height 18
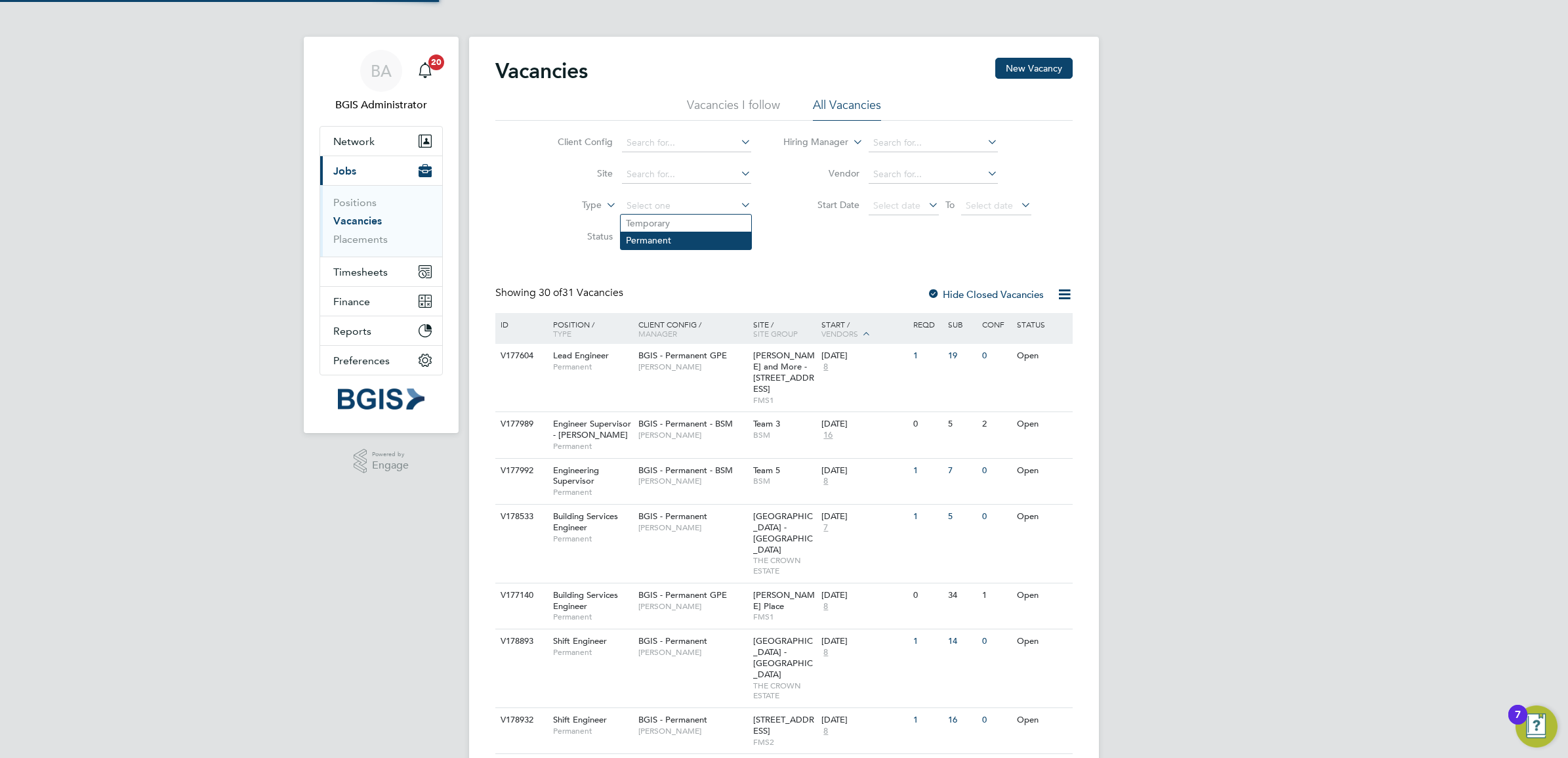
click at [654, 235] on li "Permanent" at bounding box center [685, 240] width 130 height 17
type input "Permanent"
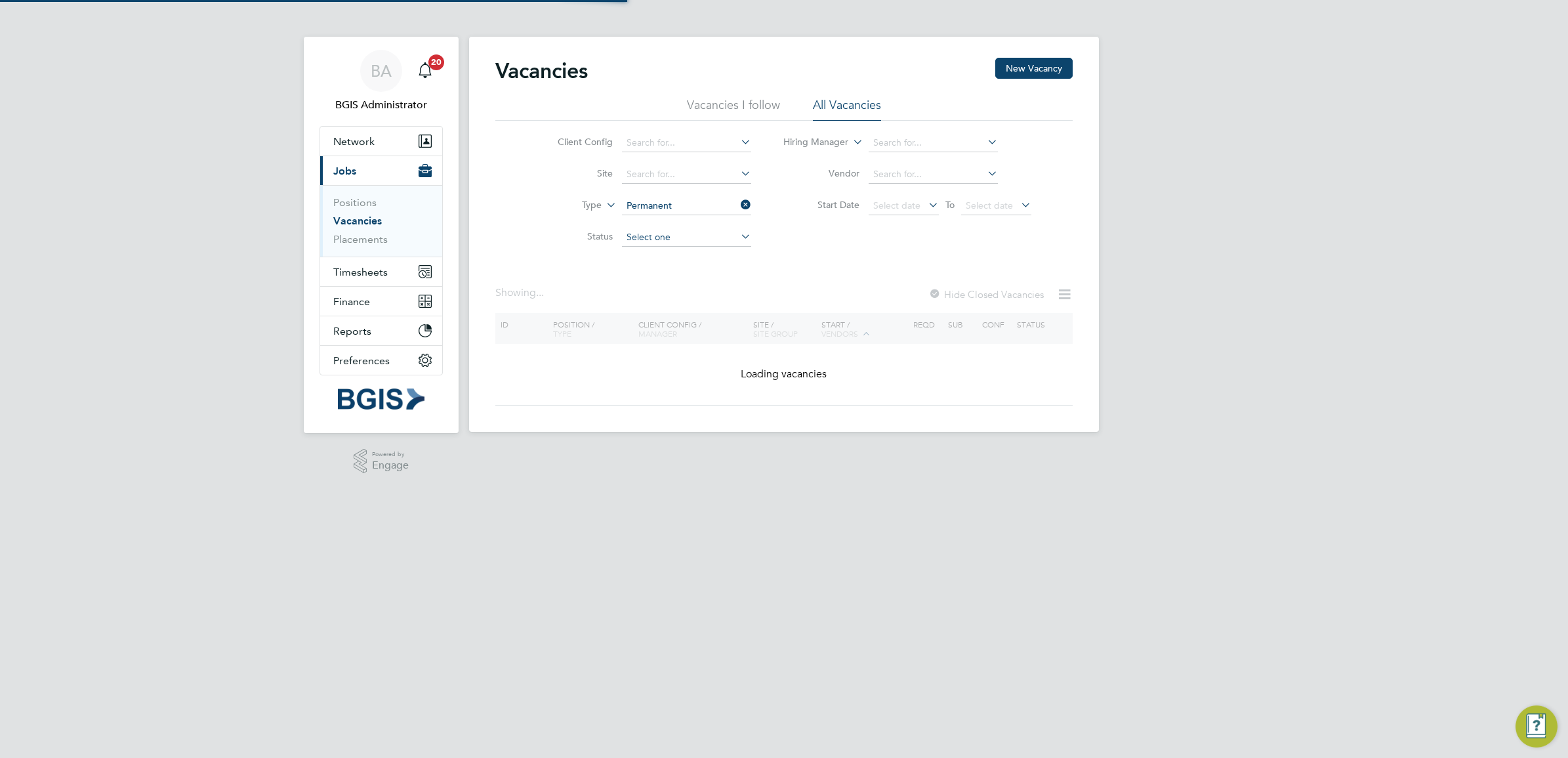
click at [654, 236] on input at bounding box center [687, 237] width 129 height 18
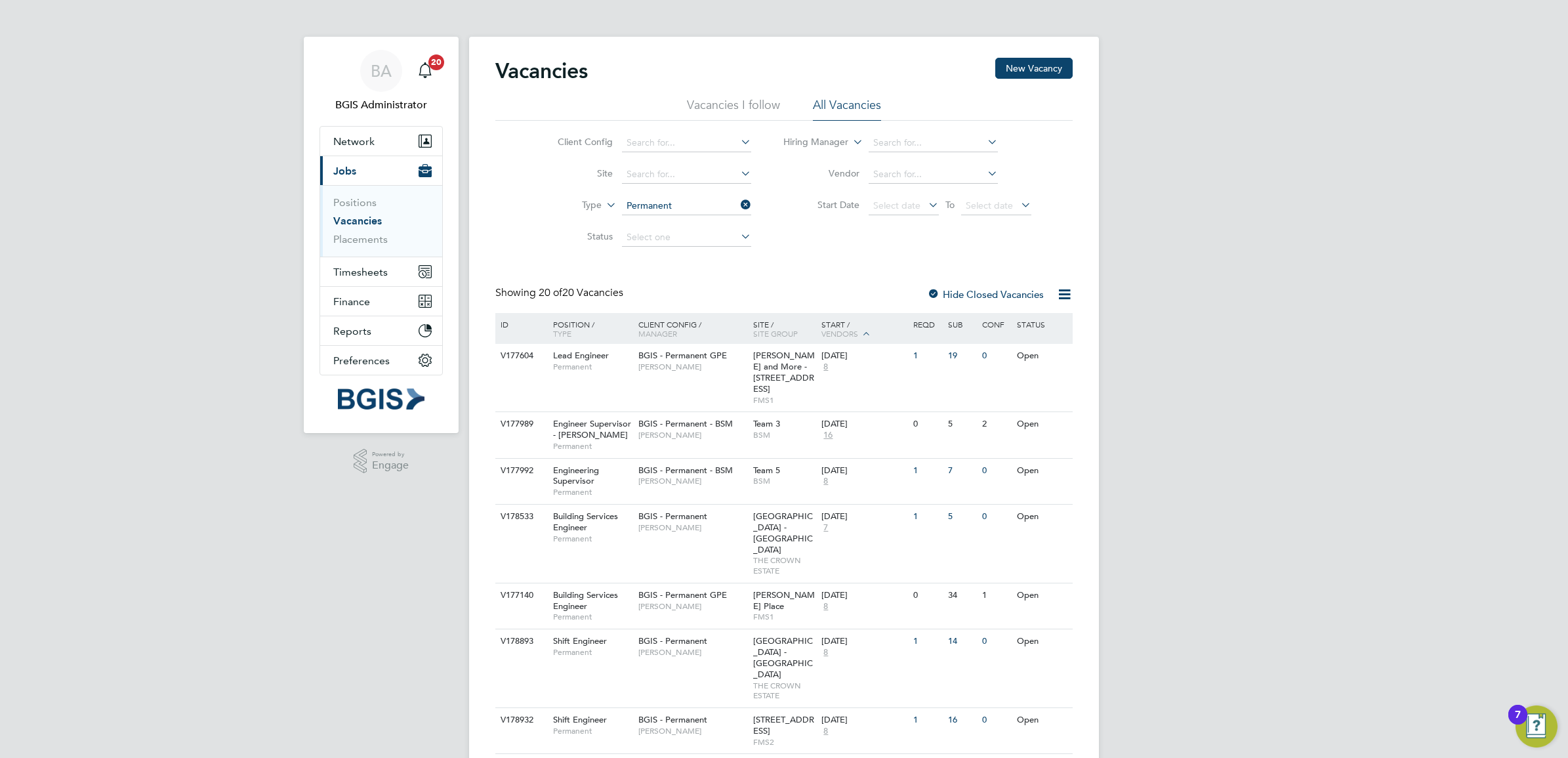
click at [654, 254] on li "Unapproved" at bounding box center [685, 254] width 130 height 17
type input "Unapproved"
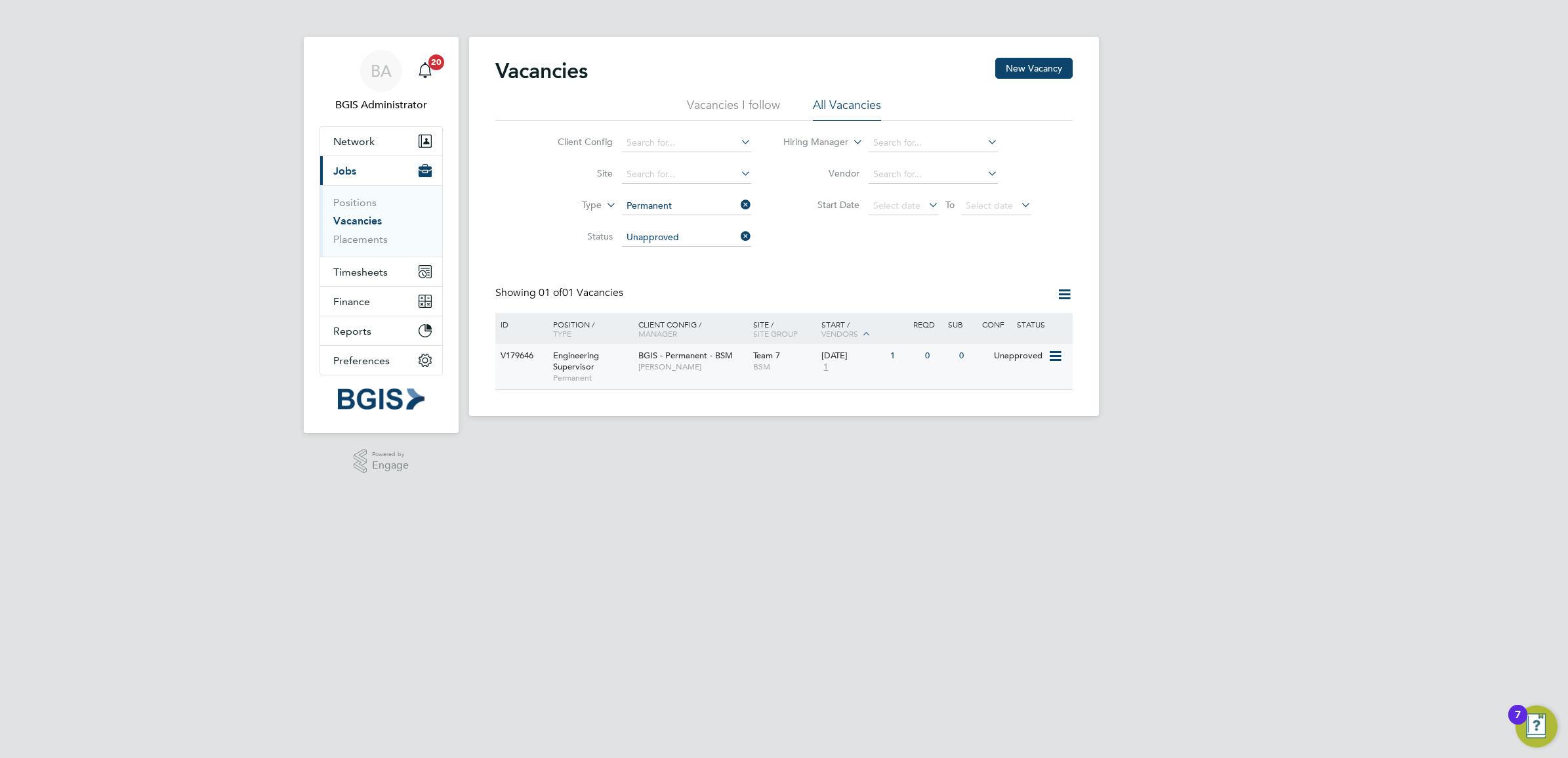
click at [744, 372] on div "BGIS - Permanent - BSM Lewis Cannon" at bounding box center [692, 361] width 115 height 34
click at [697, 201] on input "Permanent" at bounding box center [687, 206] width 129 height 18
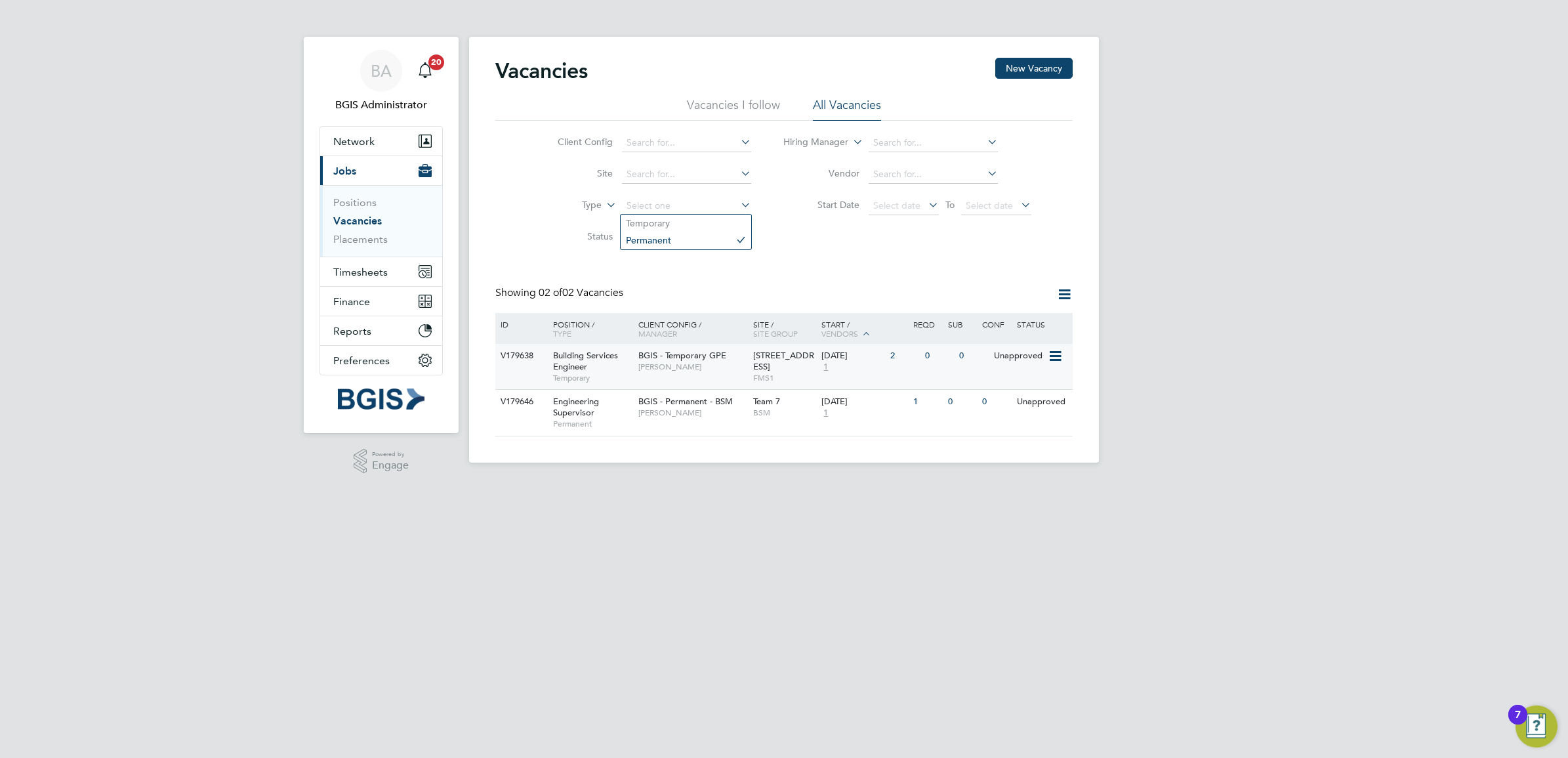
click at [765, 355] on span "[STREET_ADDRESS]" at bounding box center [784, 361] width 61 height 22
click at [738, 236] on icon at bounding box center [738, 236] width 0 height 18
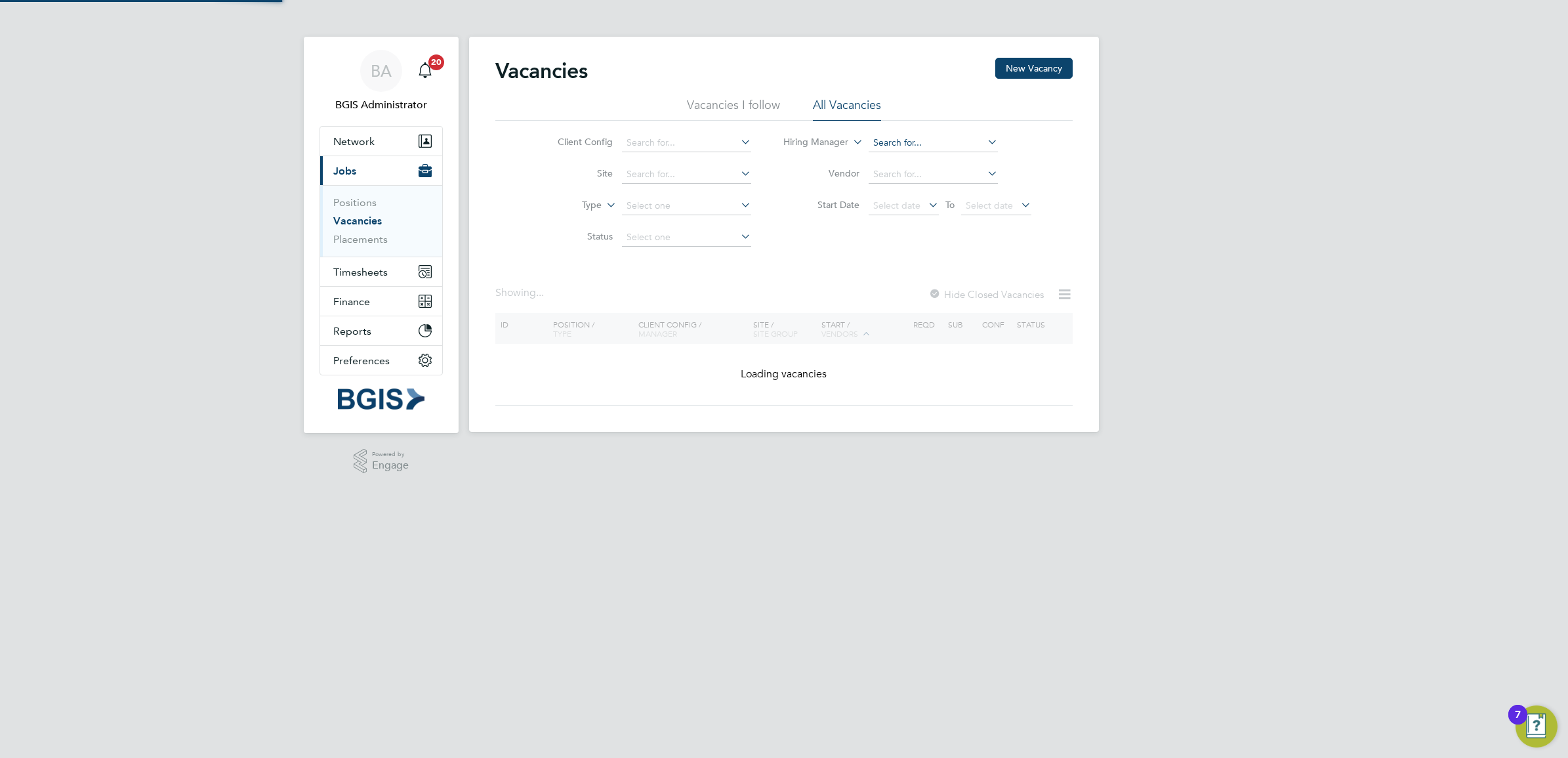
click at [905, 147] on input at bounding box center [933, 143] width 129 height 18
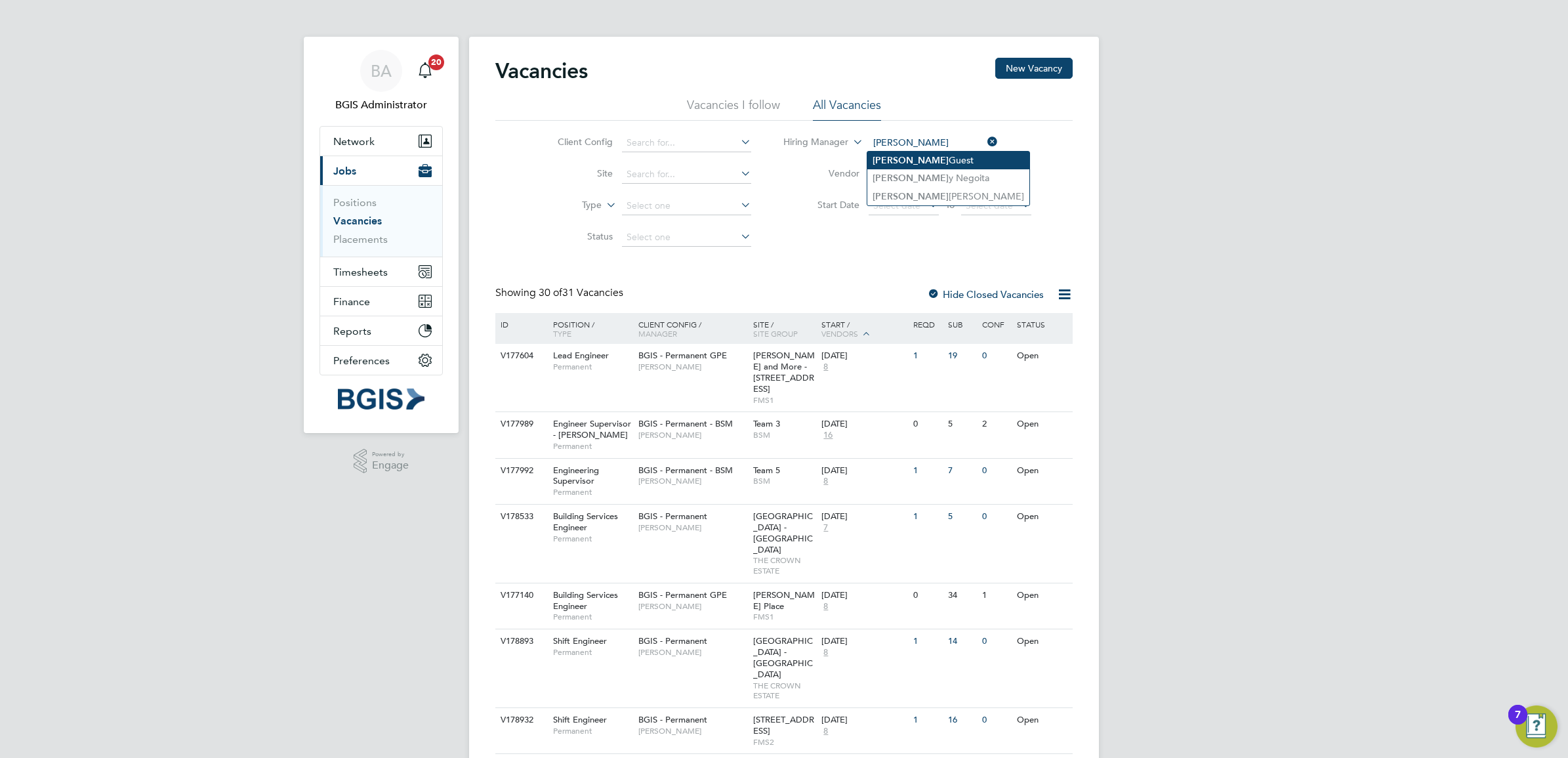
click at [948, 155] on li "Nick Guest" at bounding box center [949, 161] width 162 height 18
type input "[PERSON_NAME]"
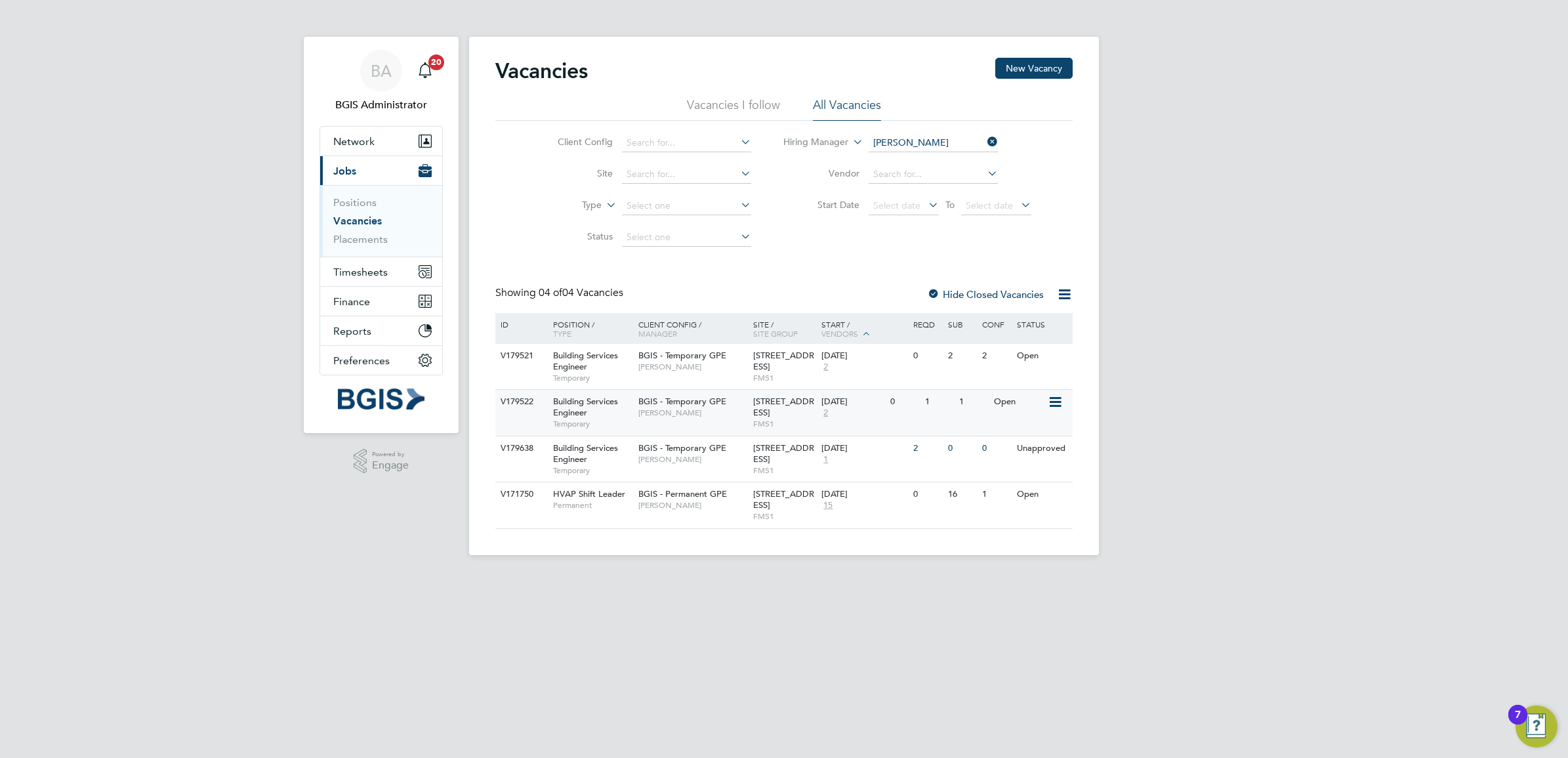
click at [768, 400] on span "[STREET_ADDRESS]" at bounding box center [784, 406] width 61 height 22
click at [742, 345] on div "BGIS - Temporary GPE Nick Guest" at bounding box center [692, 361] width 115 height 34
click at [751, 450] on div "200/214 Grays Inn Road - GPE FMS1" at bounding box center [784, 459] width 69 height 45
click at [765, 103] on li "Vacancies I follow" at bounding box center [734, 109] width 94 height 23
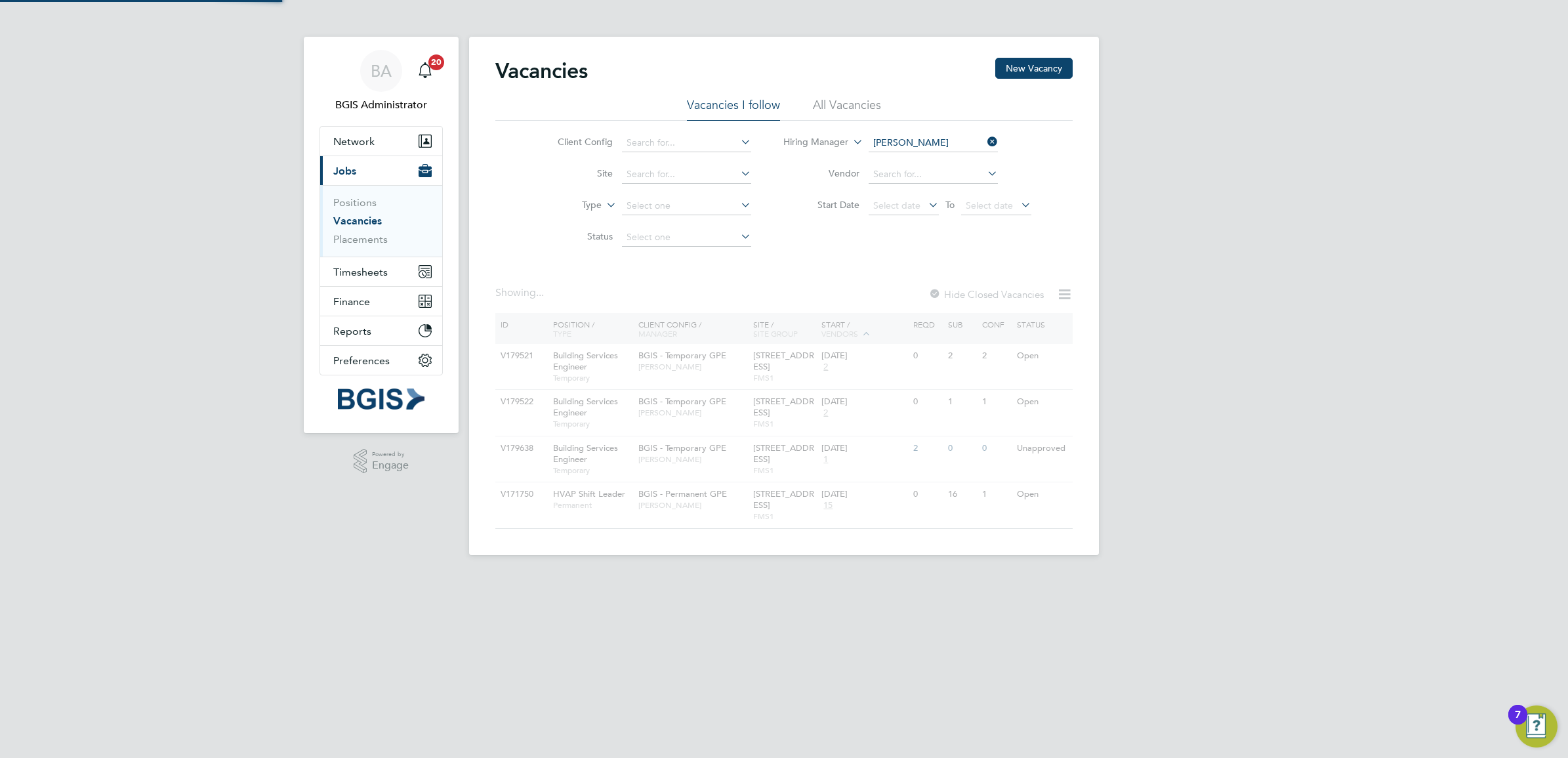
click at [832, 103] on li "All Vacancies" at bounding box center [847, 109] width 68 height 23
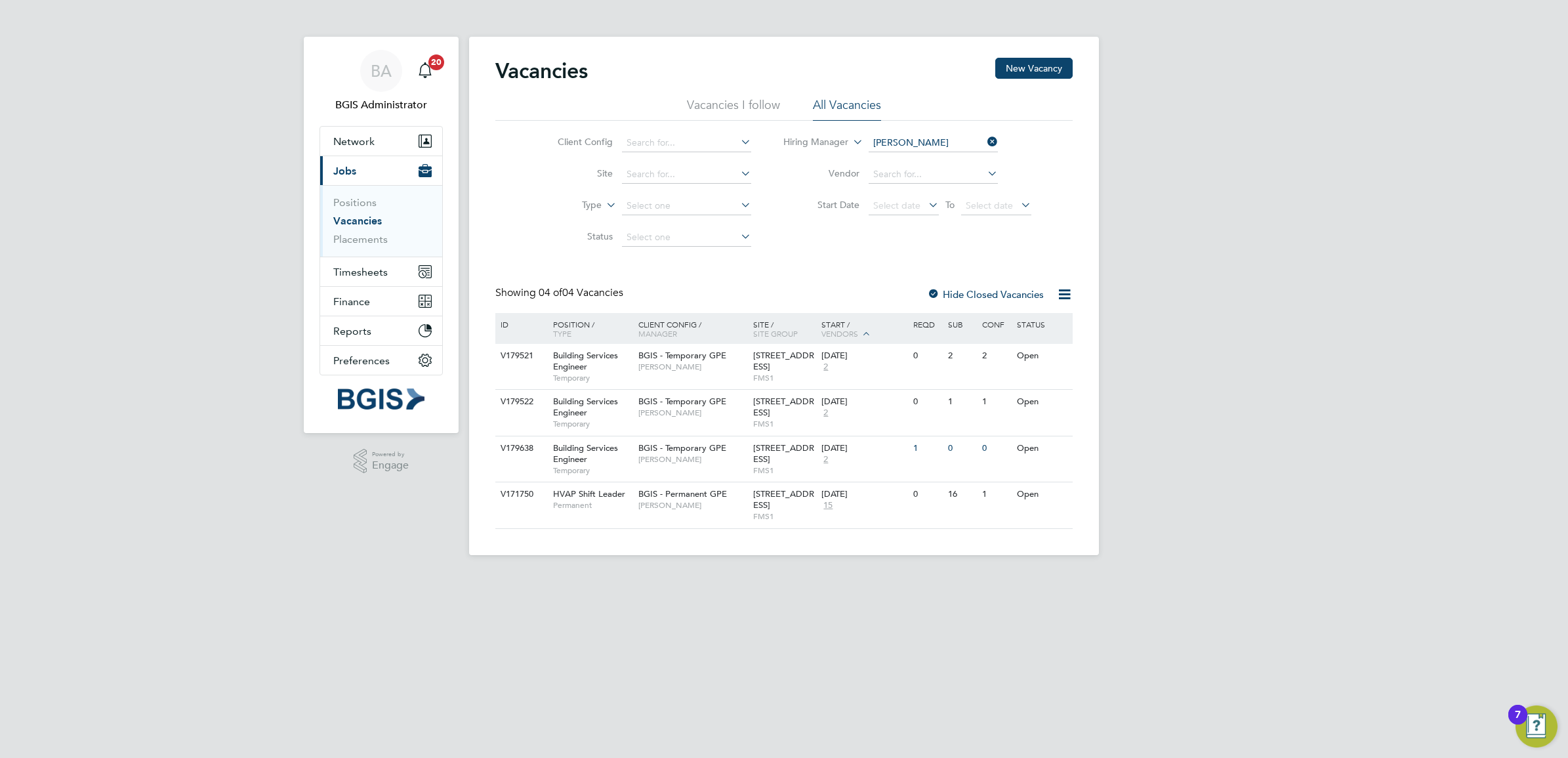
click at [984, 137] on icon at bounding box center [984, 141] width 0 height 18
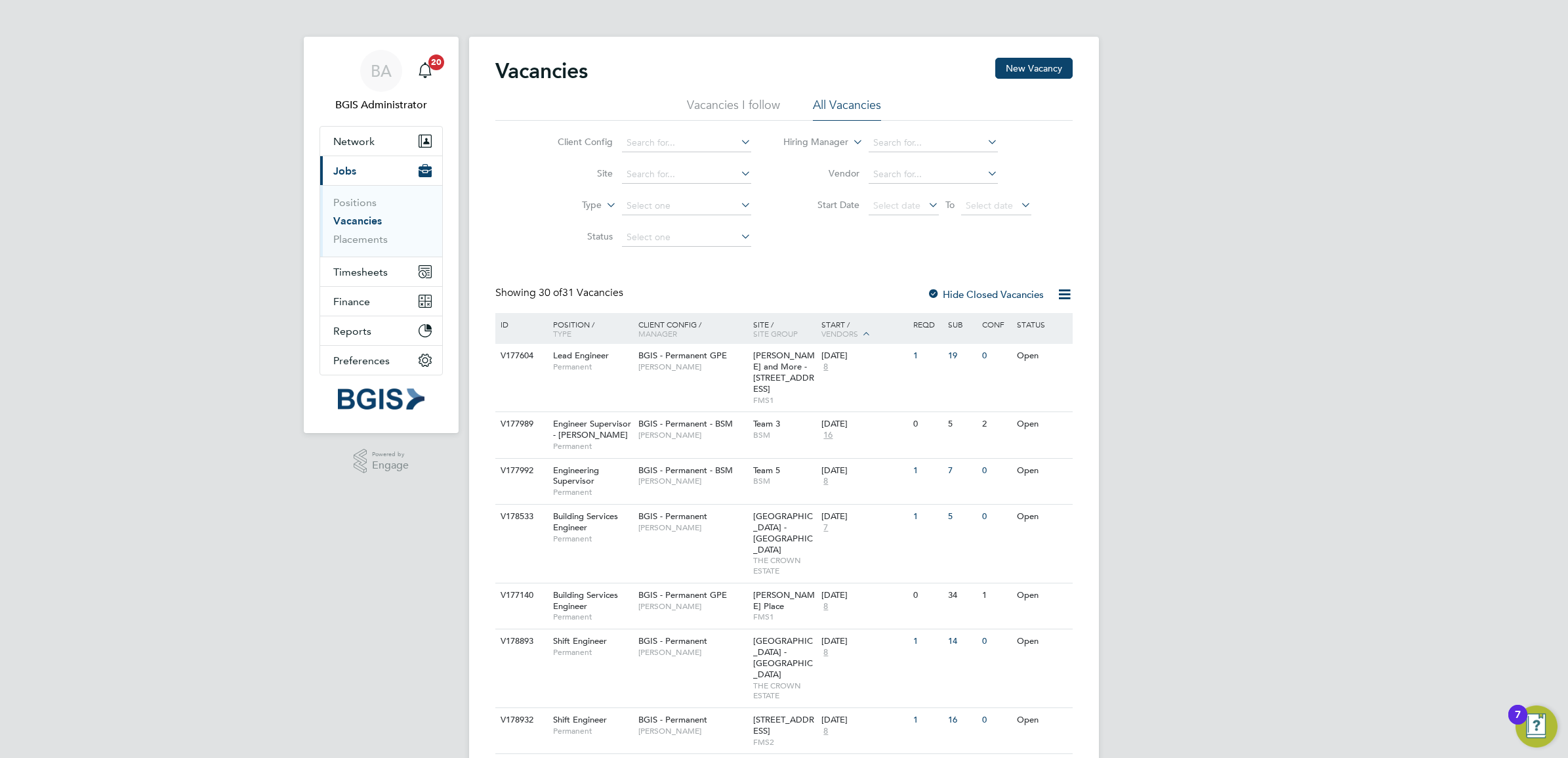
click at [352, 254] on ul "Positions Vacancies Placements" at bounding box center [381, 221] width 122 height 72
click at [356, 272] on span "Timesheets" at bounding box center [361, 272] width 55 height 13
click at [360, 227] on link "Timesheets" at bounding box center [361, 232] width 55 height 13
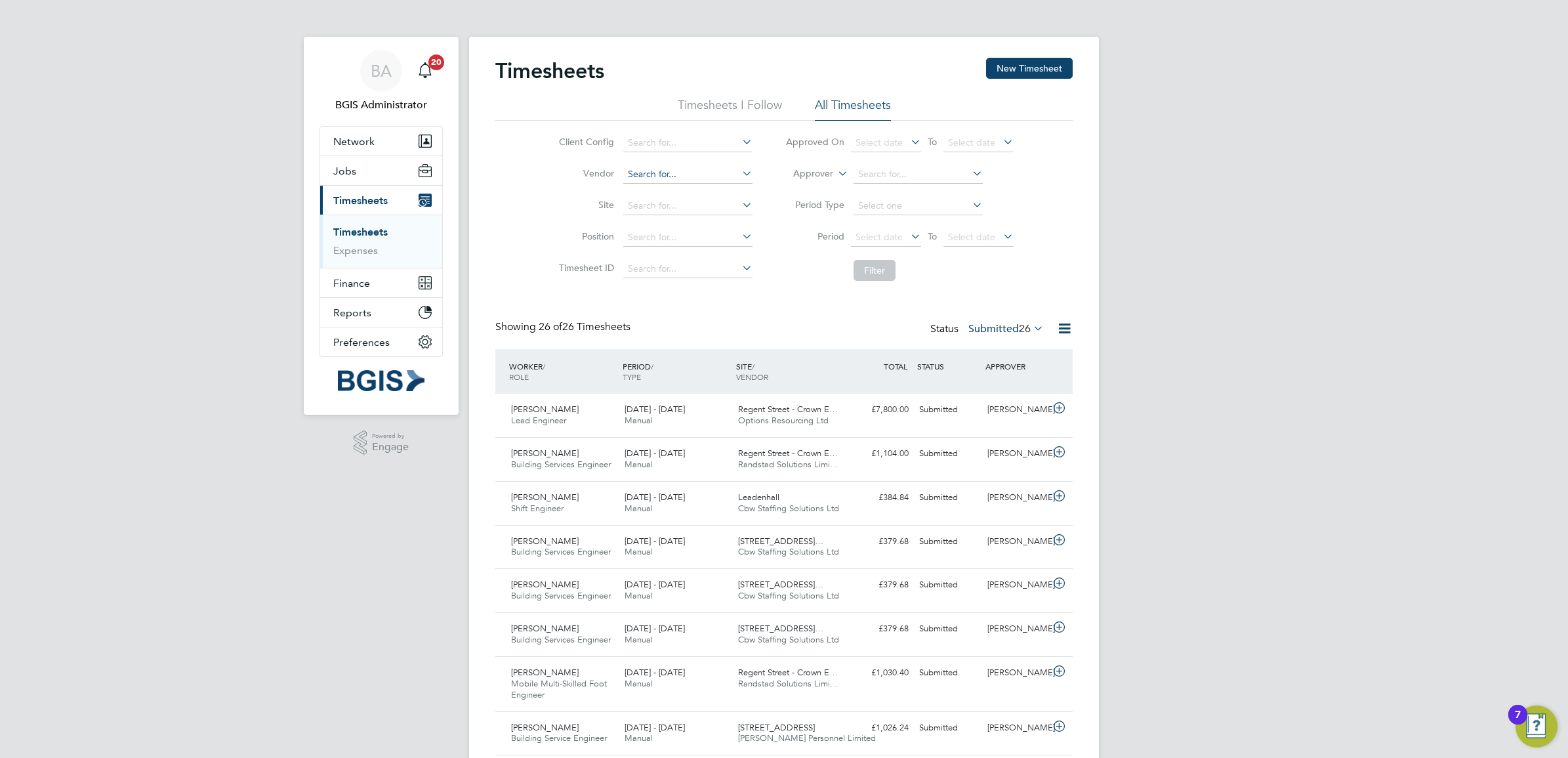
click at [647, 176] on input at bounding box center [688, 174] width 129 height 18
click at [690, 183] on li "Option s Resourcing Ltd" at bounding box center [687, 192] width 130 height 18
type input "Options Resourcing Ltd"
click at [854, 264] on button "Filter" at bounding box center [874, 270] width 42 height 21
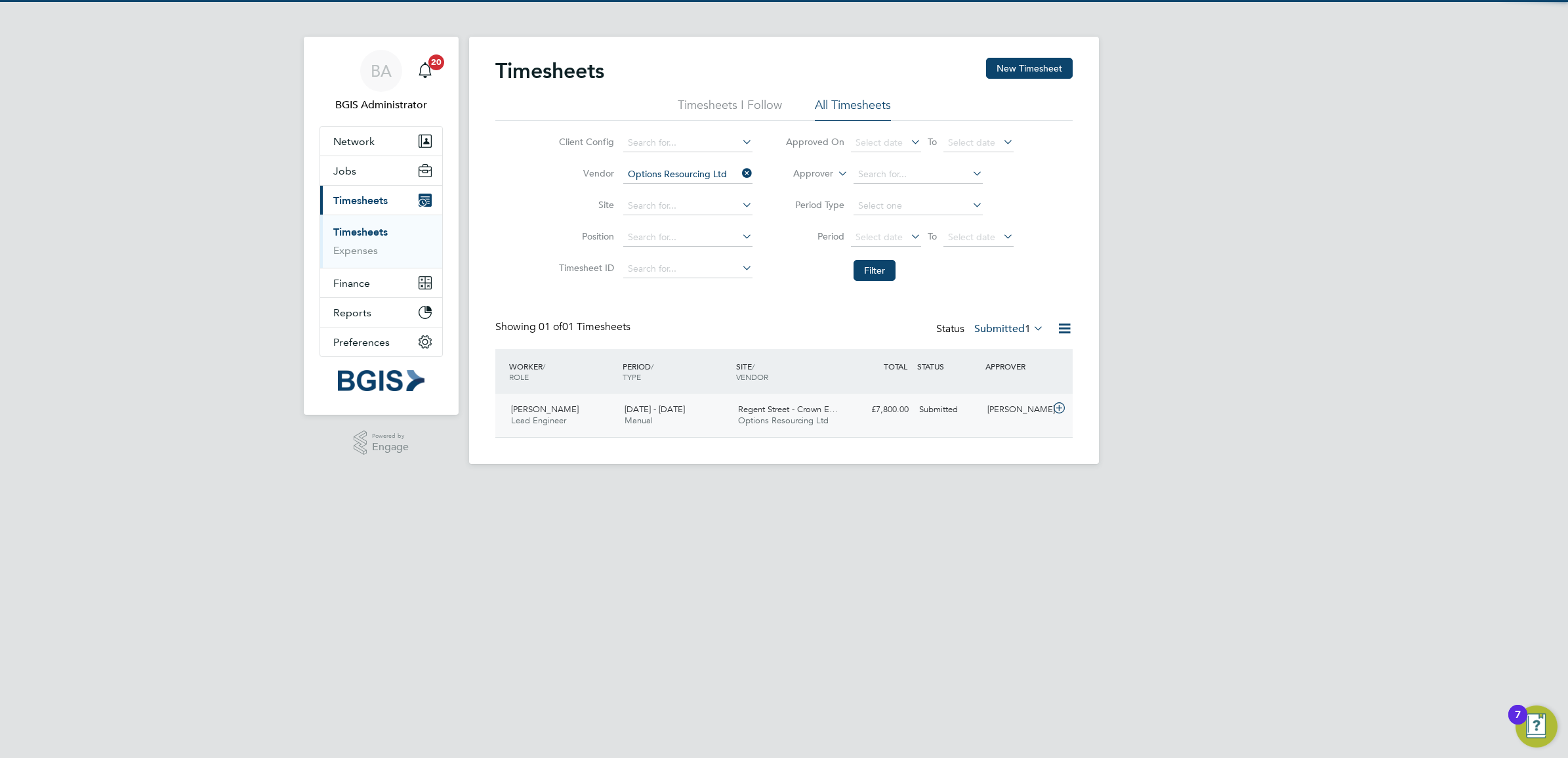
click at [845, 395] on div "James Marcot Lead Engineer 1 - 7 Sep 2025 1 - 7 Sep 2025 Manual Regent Street -…" at bounding box center [784, 415] width 577 height 43
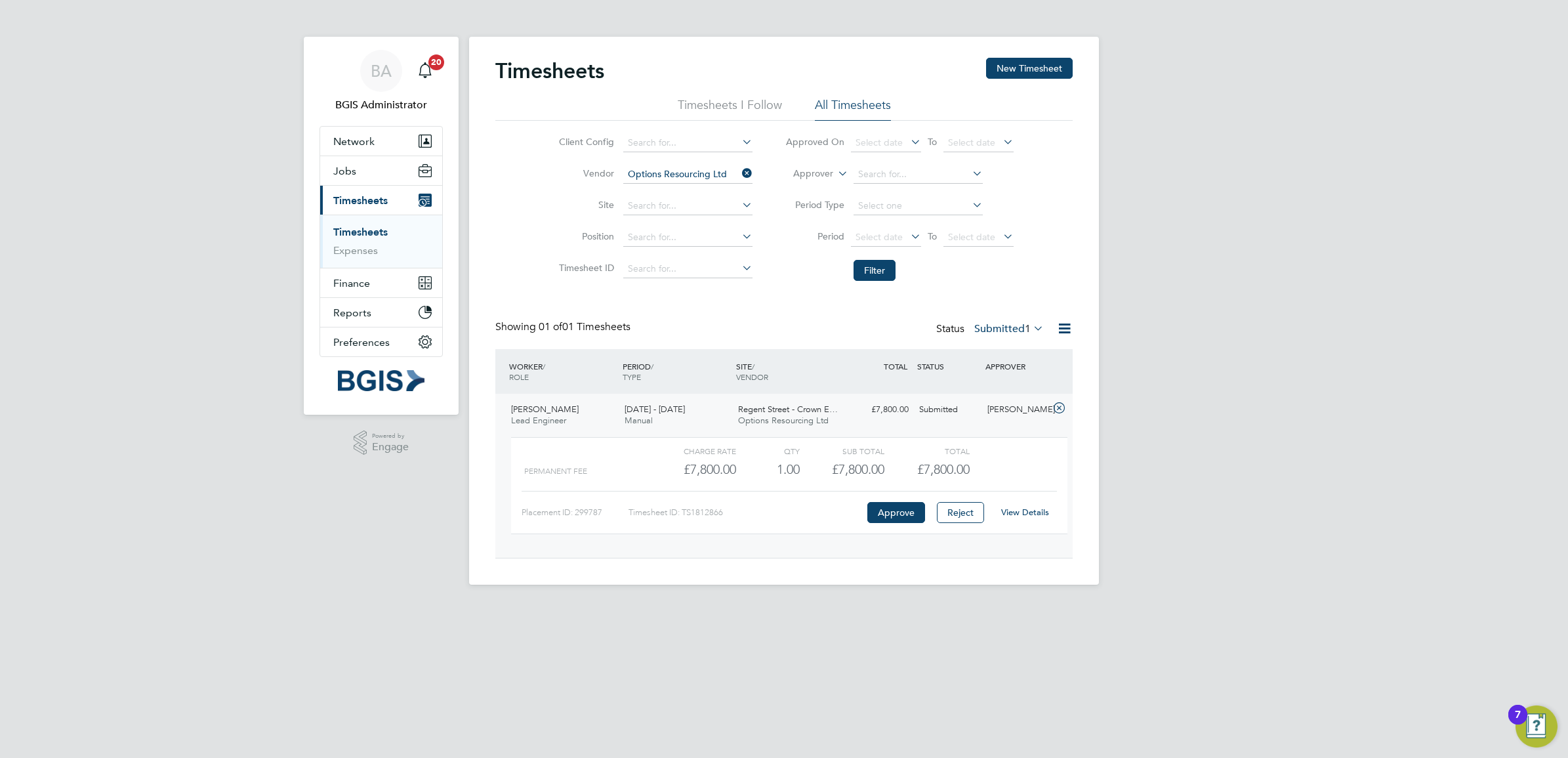
click at [1017, 510] on link "View Details" at bounding box center [1024, 512] width 48 height 11
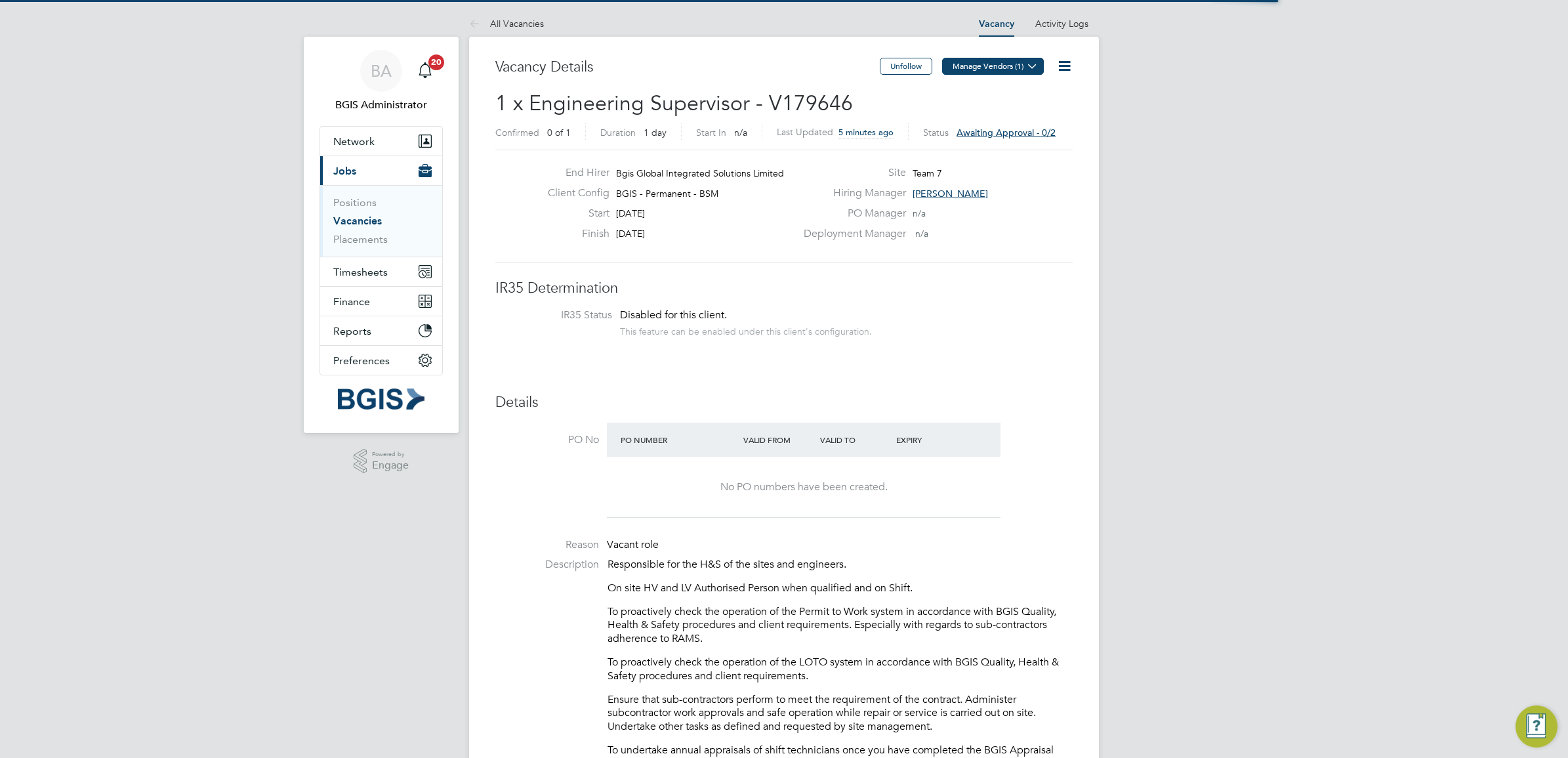
scroll to position [38, 92]
click at [995, 70] on button "Manage Vendors (1)" at bounding box center [993, 66] width 102 height 17
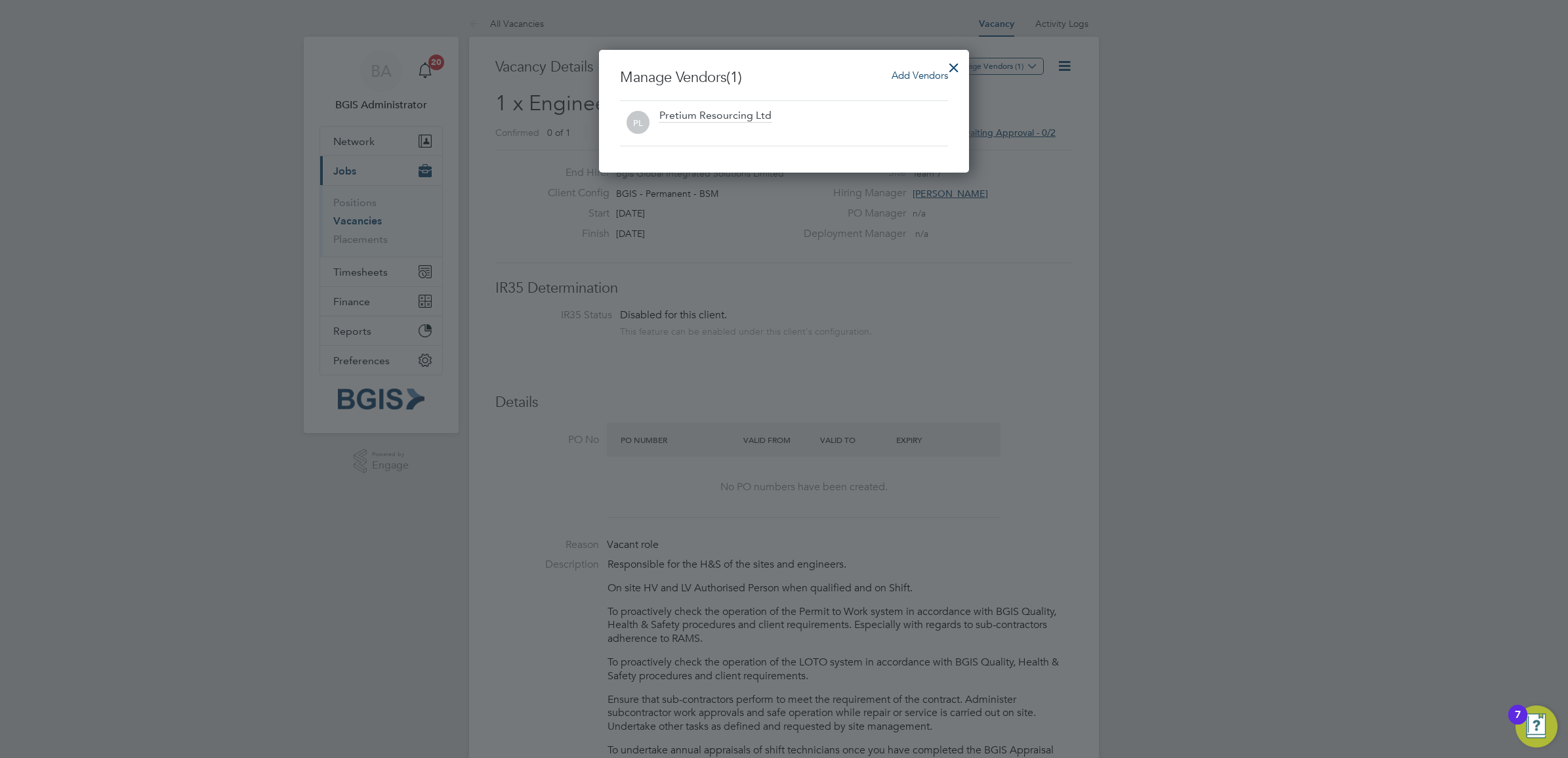
scroll to position [0, 0]
click at [926, 81] on div "Add Vendors" at bounding box center [920, 76] width 57 height 14
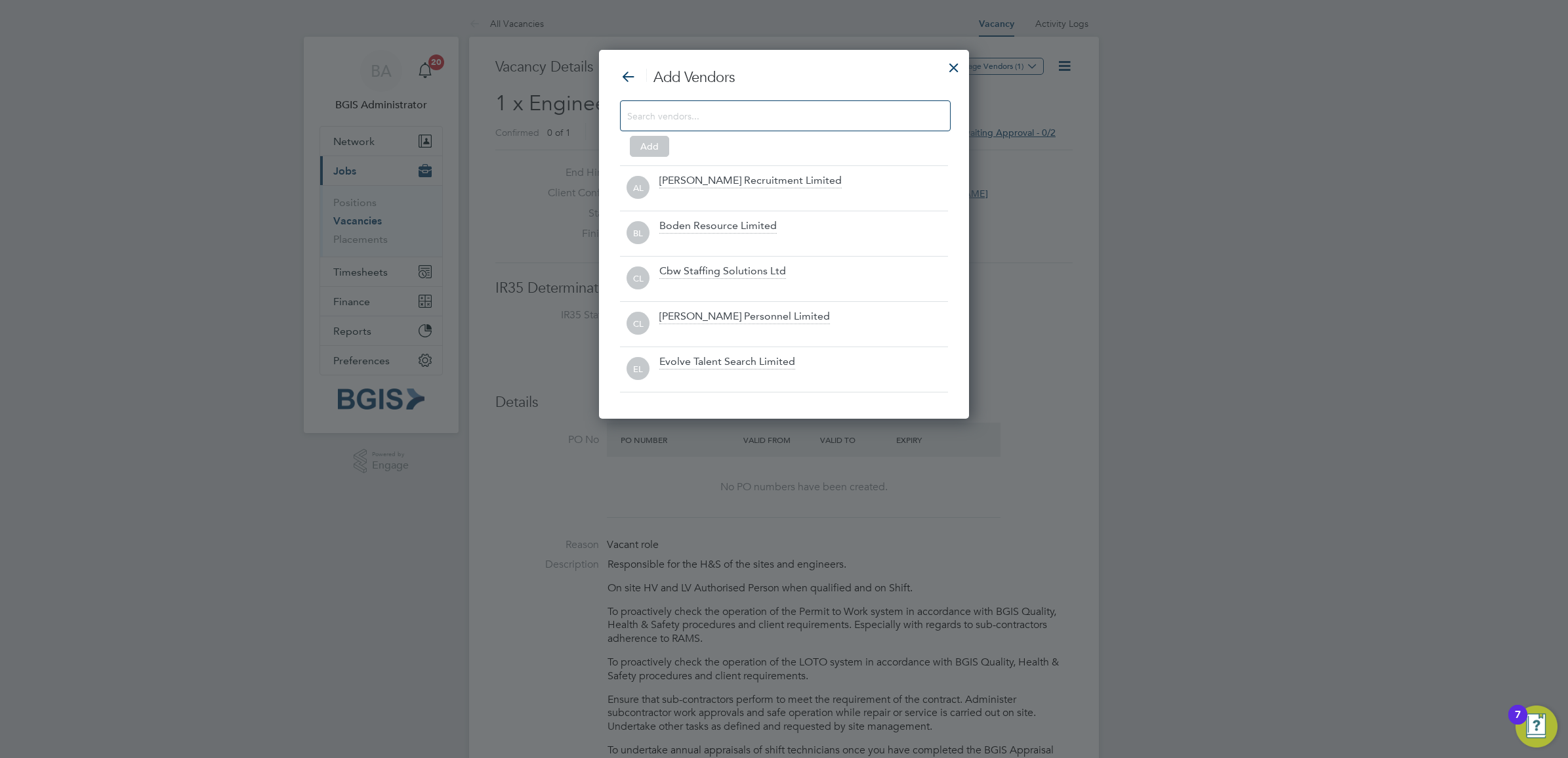
click at [794, 107] on input at bounding box center [775, 115] width 295 height 17
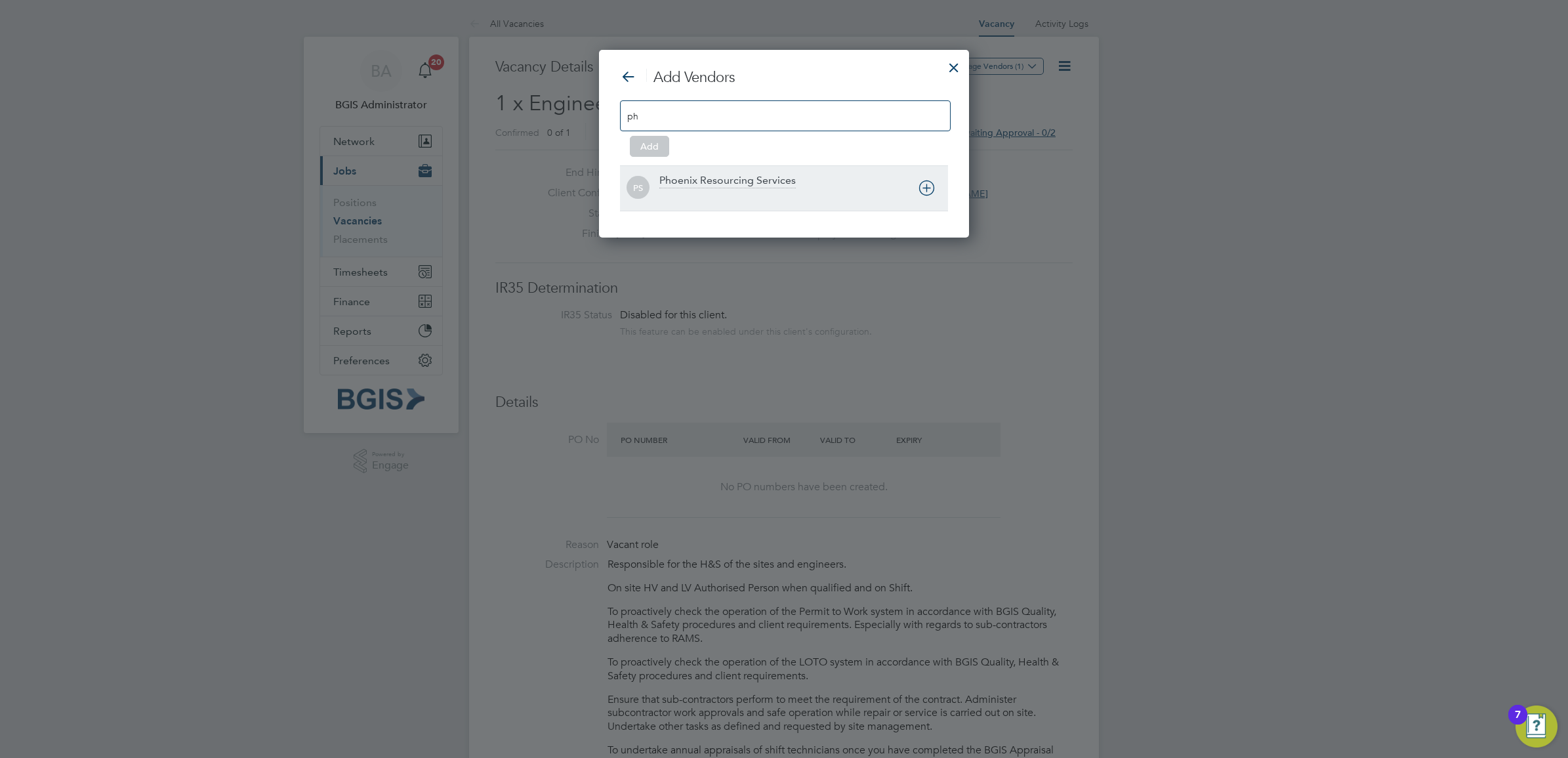
type input "ph"
click at [717, 177] on div "Phoenix Resourcing Services" at bounding box center [727, 181] width 137 height 14
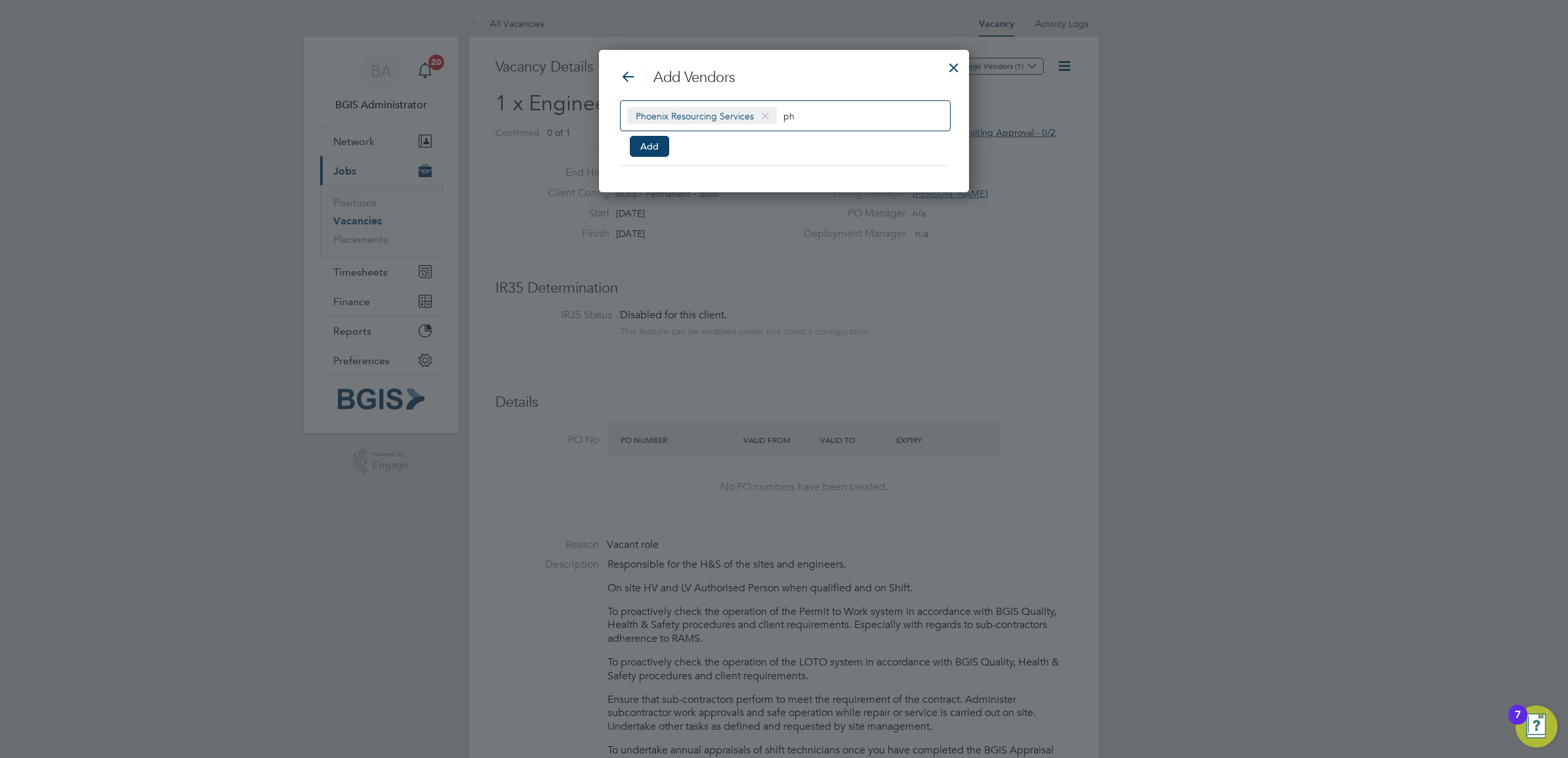
scroll to position [6, 6]
click at [812, 118] on input "ph" at bounding box center [824, 115] width 82 height 17
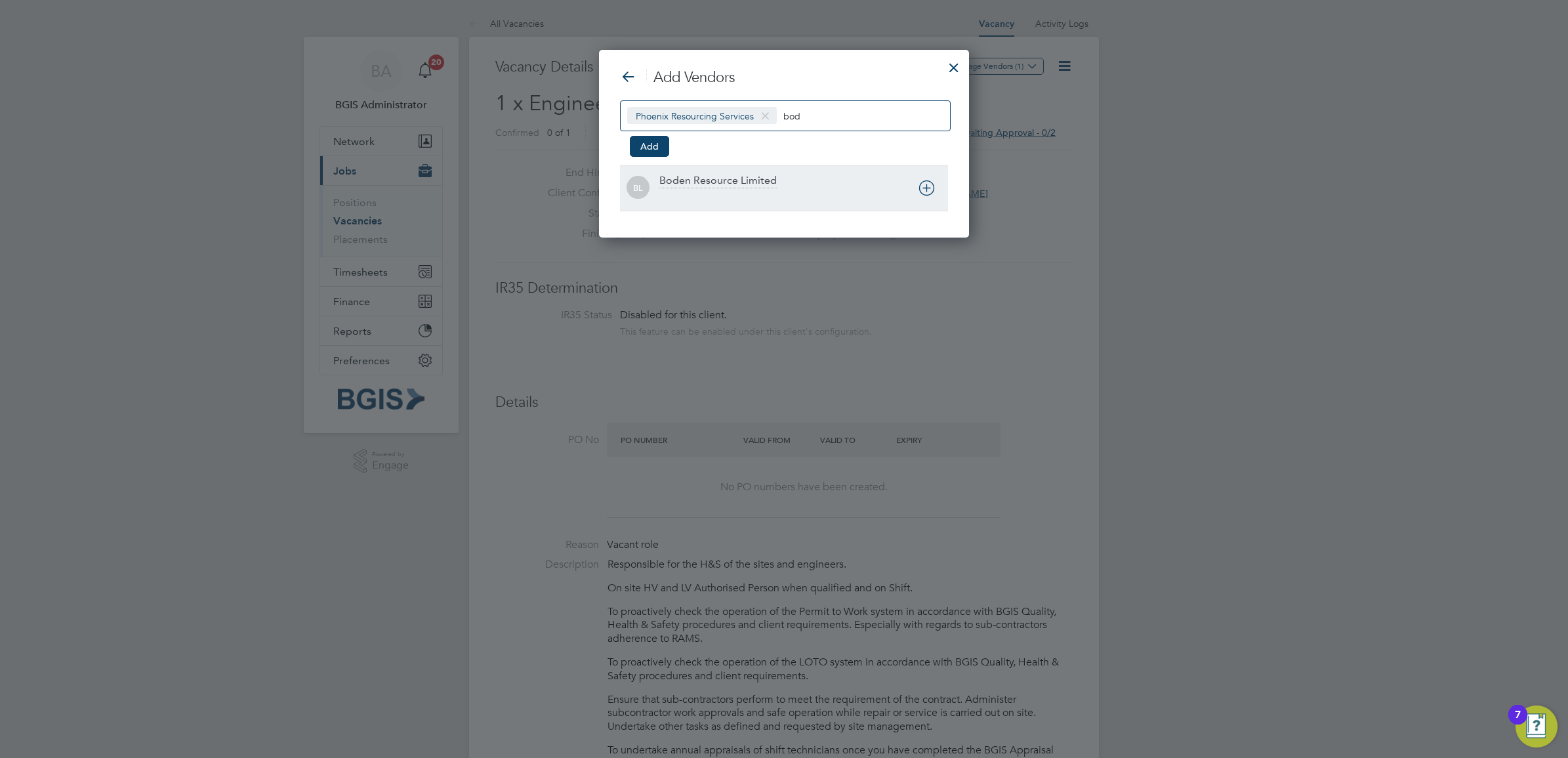
type input "bod"
click at [748, 178] on div "Boden Resource Limited" at bounding box center [717, 181] width 118 height 14
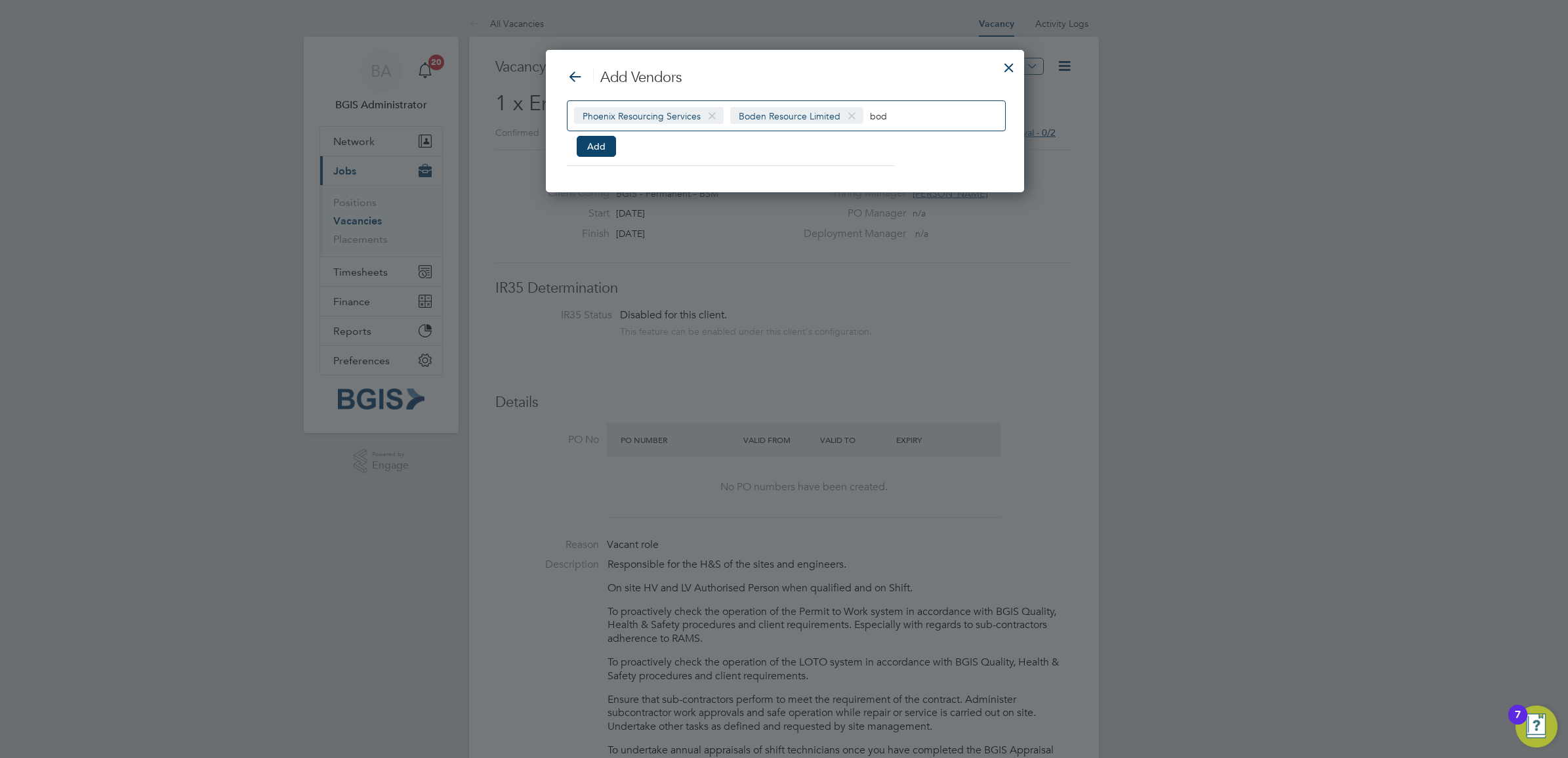
click at [922, 113] on input "bod" at bounding box center [911, 115] width 82 height 17
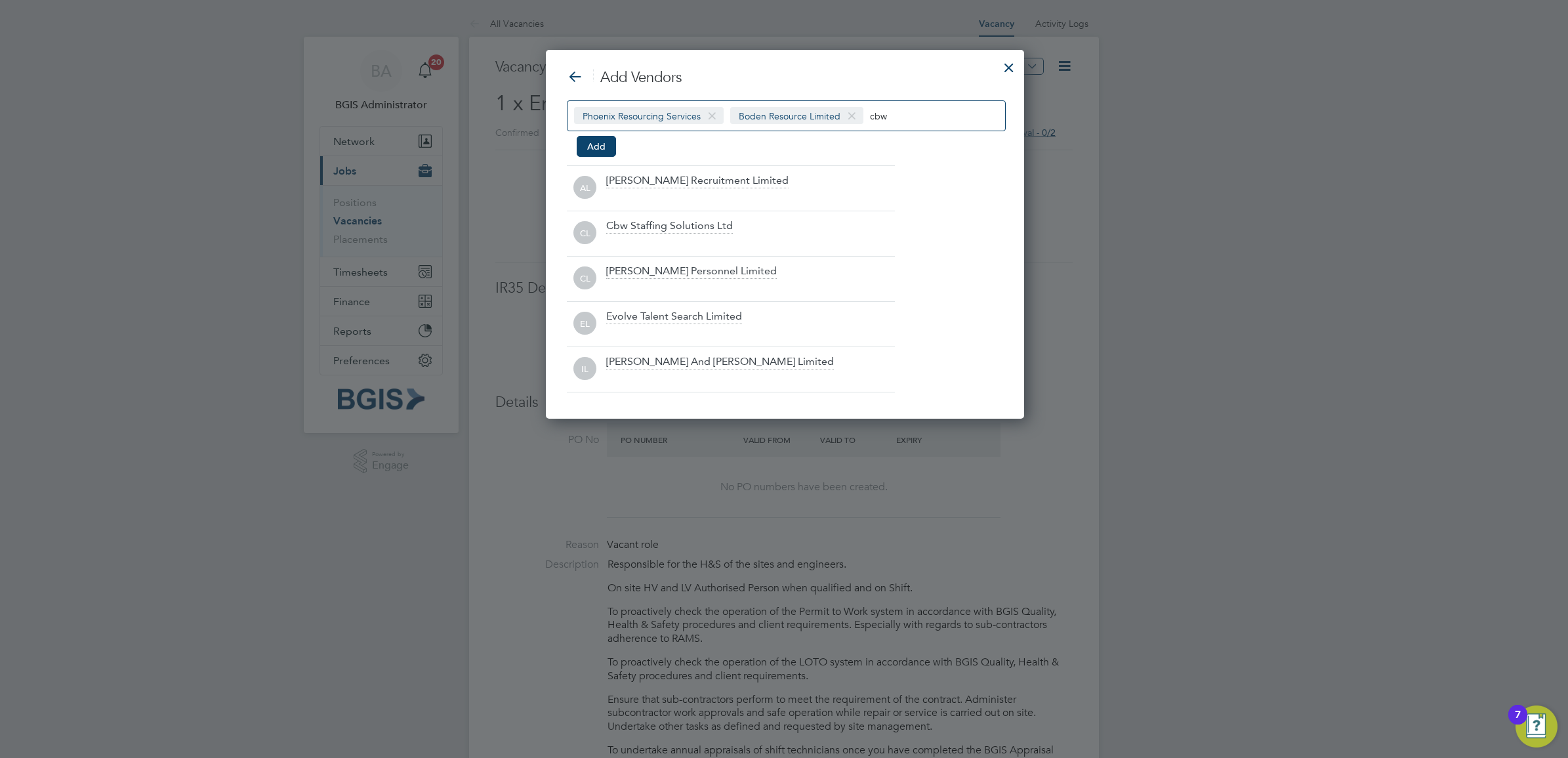
scroll to position [188, 476]
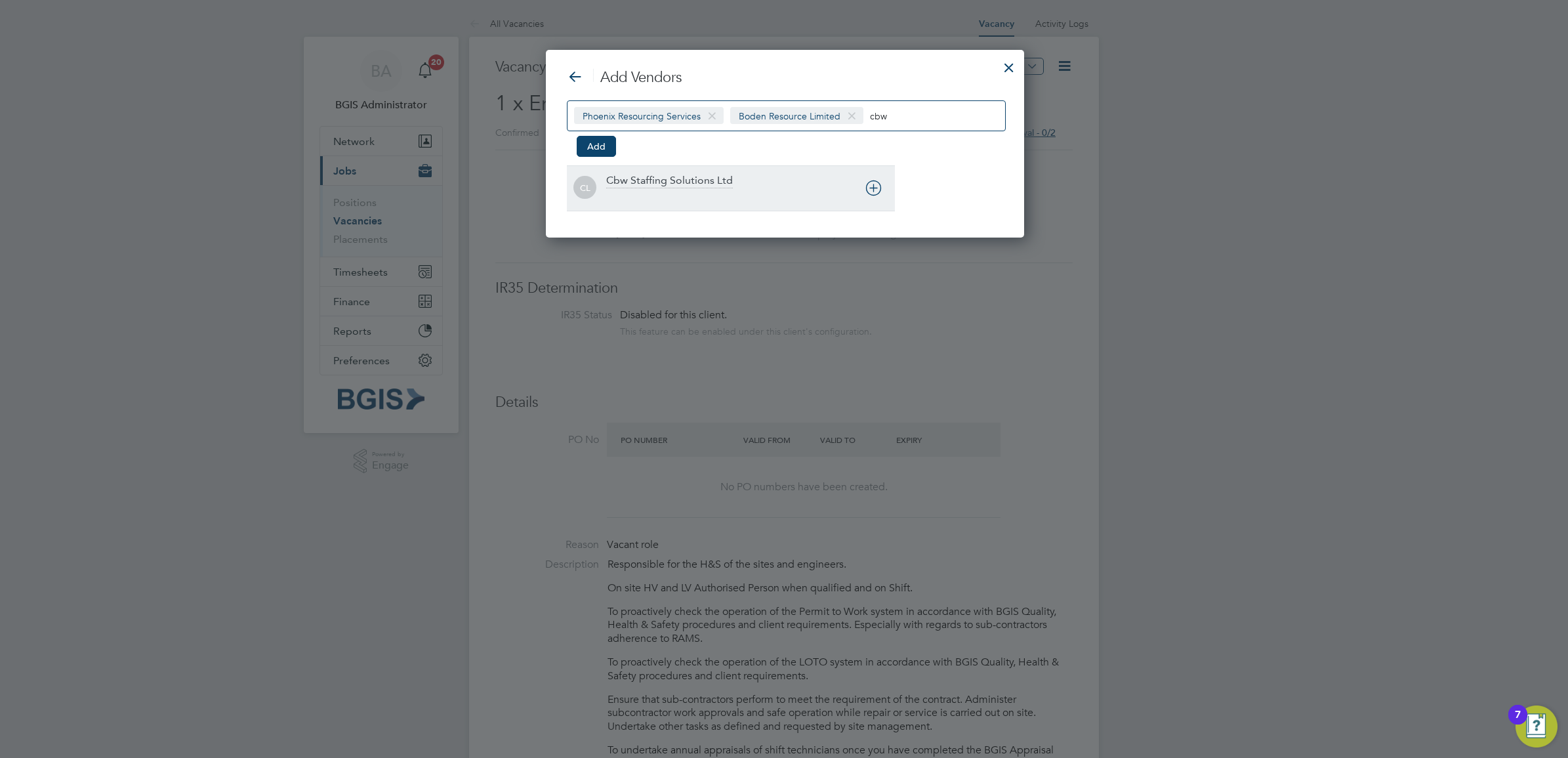
type input "cbw"
click at [664, 178] on div "Cbw Staffing Solutions Ltd" at bounding box center [669, 181] width 127 height 14
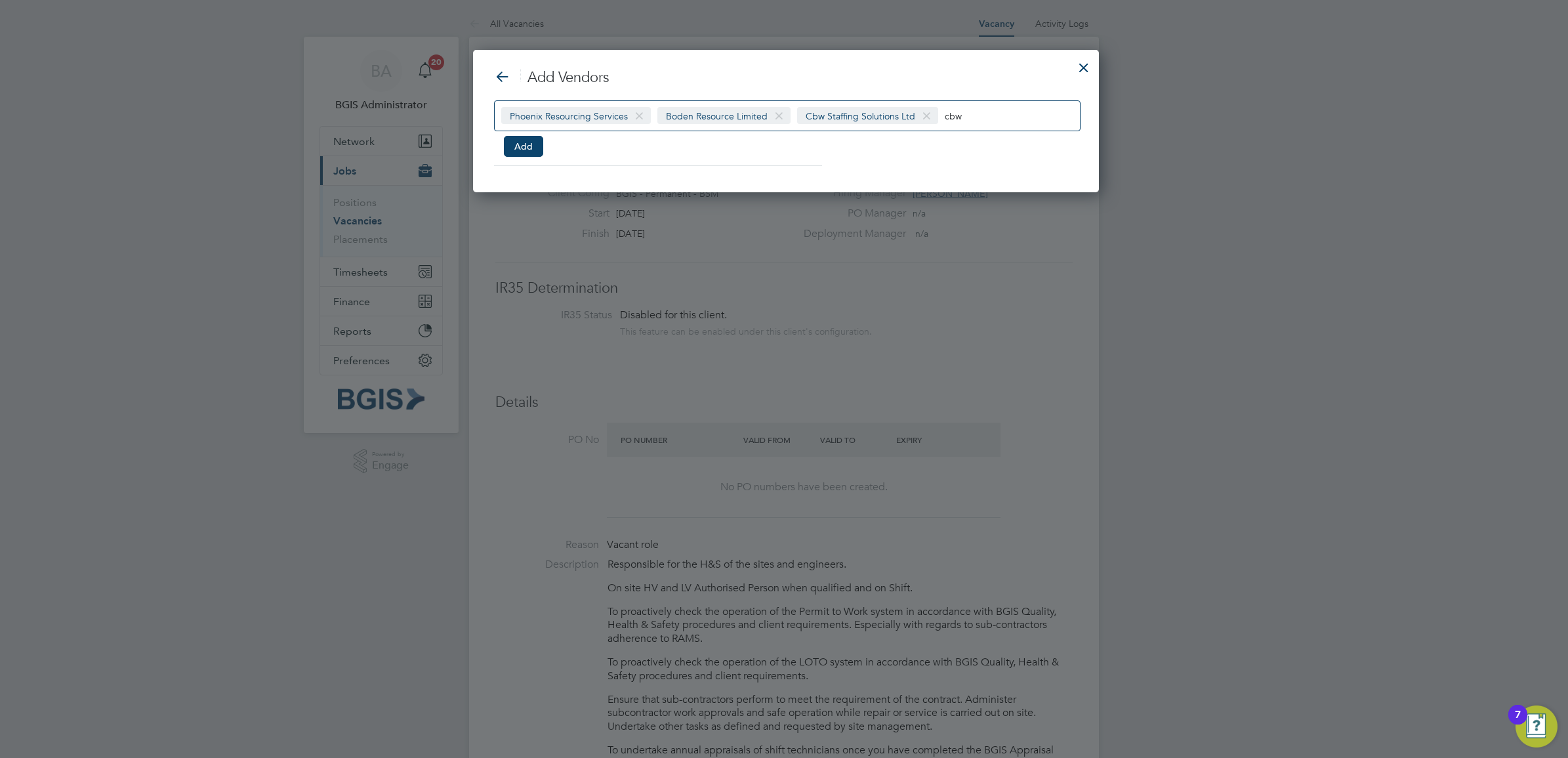
click at [986, 132] on div "Phoenix Resourcing Services Boden Resource Limited Cbw Staffing Solutions Ltd c…" at bounding box center [785, 127] width 584 height 52
click at [982, 112] on input "cbw" at bounding box center [985, 115] width 82 height 17
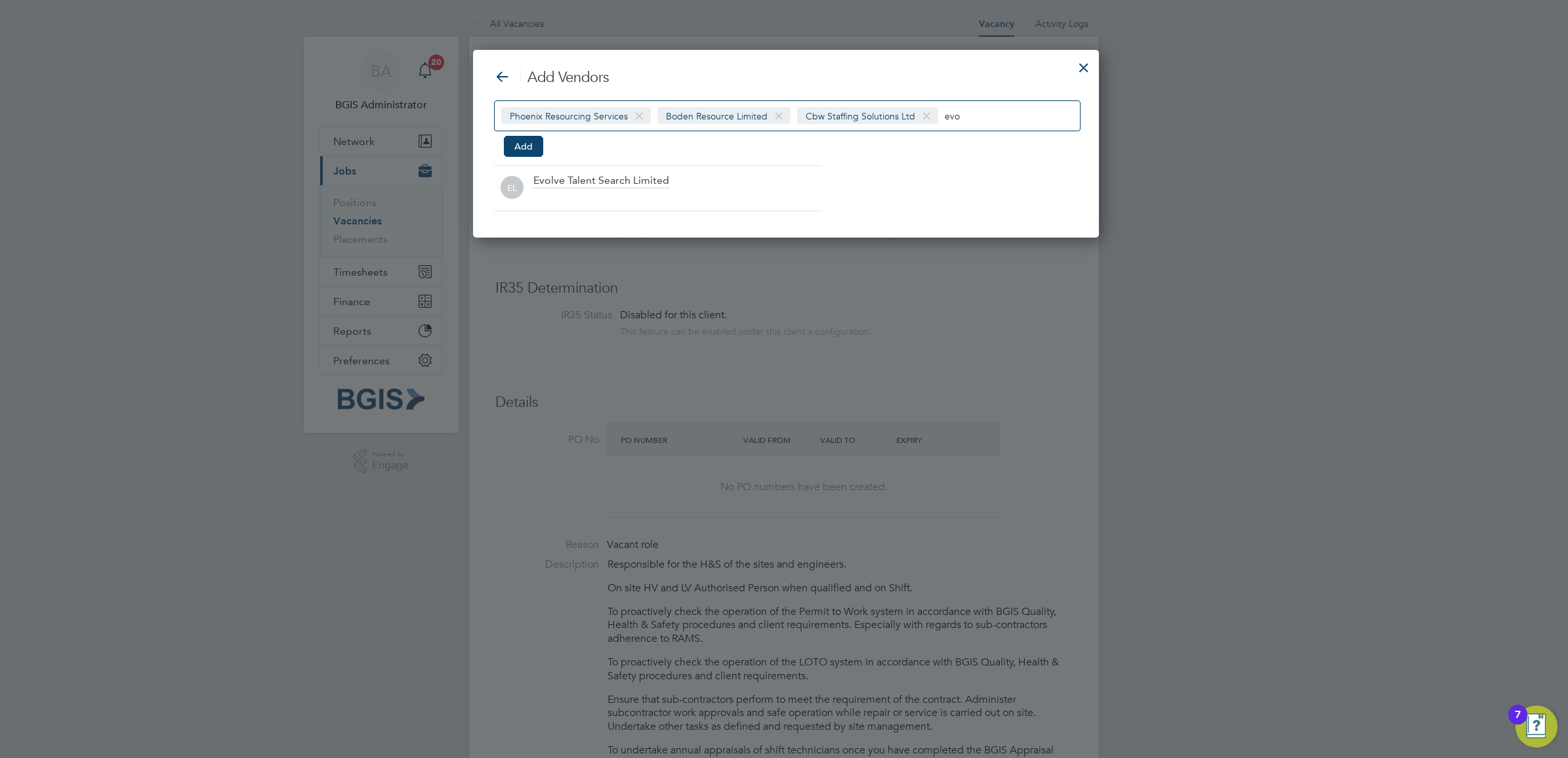
scroll to position [188, 621]
type input "evo"
click at [671, 202] on div at bounding box center [677, 197] width 289 height 13
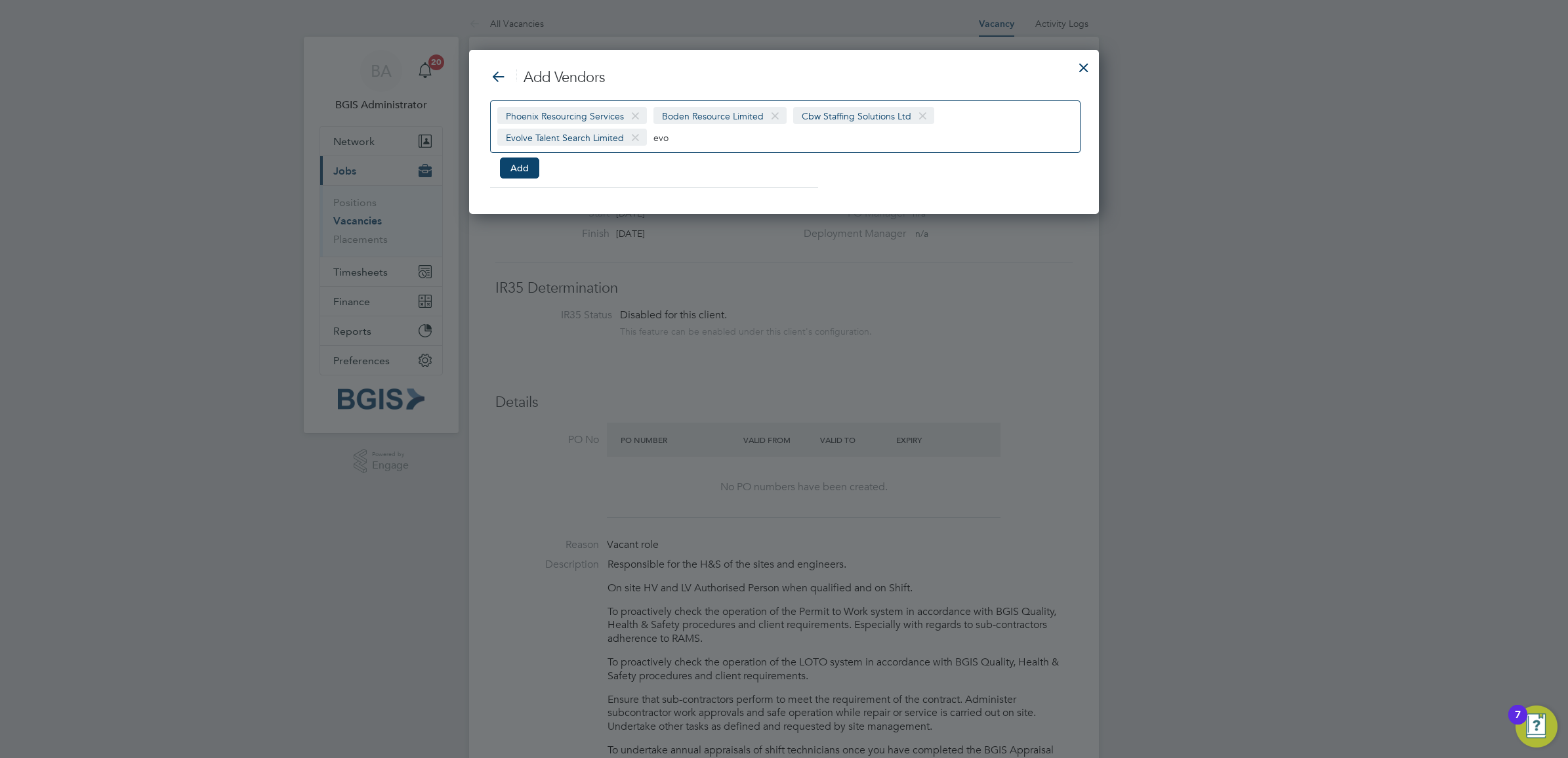
scroll to position [165, 630]
click at [1011, 125] on div "Phoenix Resourcing Services Boden Resource Limited Cbw Staffing Solutions Ltd E…" at bounding box center [785, 127] width 591 height 52
click at [679, 135] on input "evo" at bounding box center [694, 137] width 82 height 17
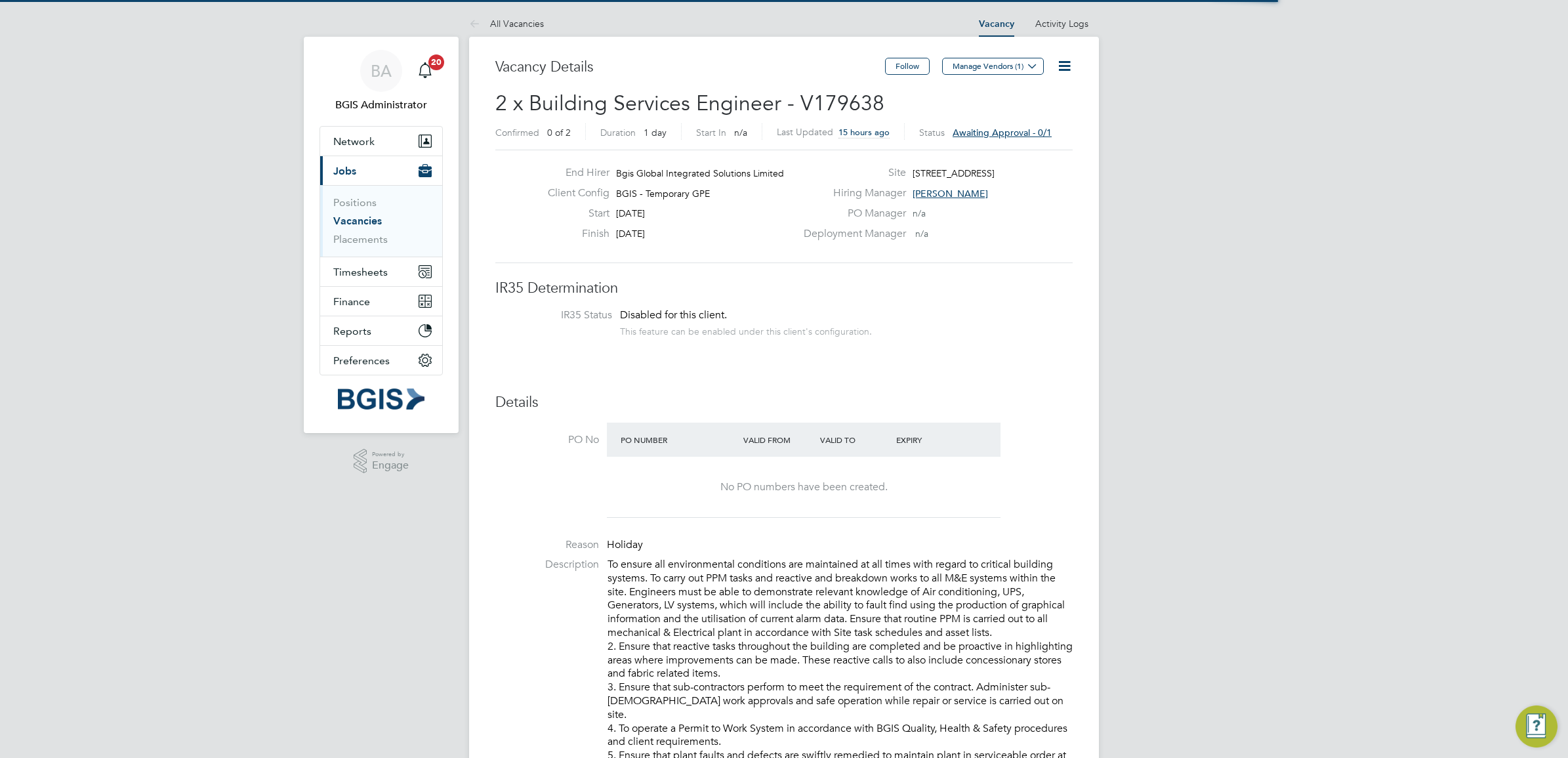
scroll to position [38, 92]
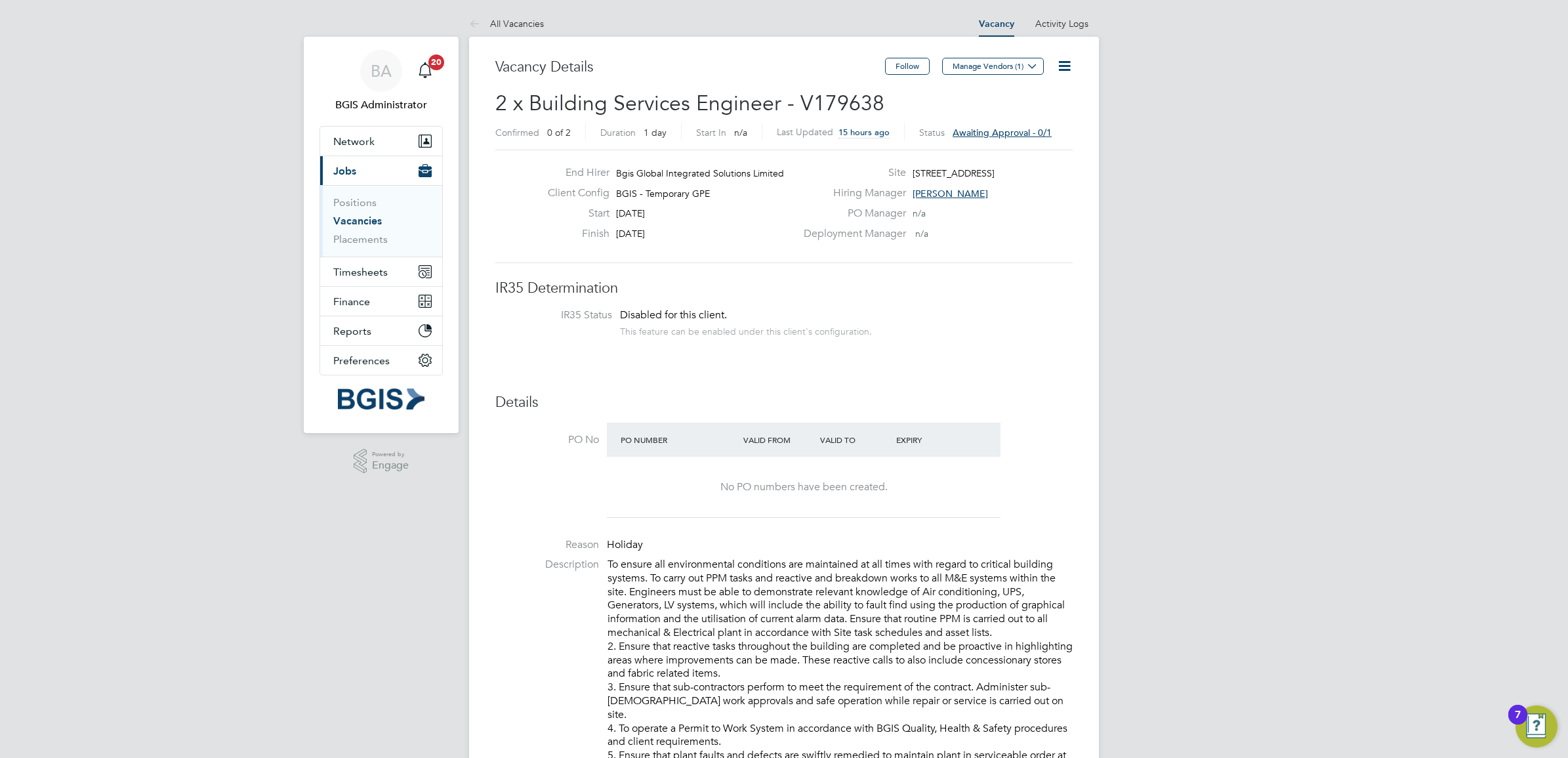
click at [945, 183] on div "Site [STREET_ADDRESS]" at bounding box center [937, 176] width 282 height 21
click at [945, 189] on span "[PERSON_NAME]" at bounding box center [950, 193] width 76 height 12
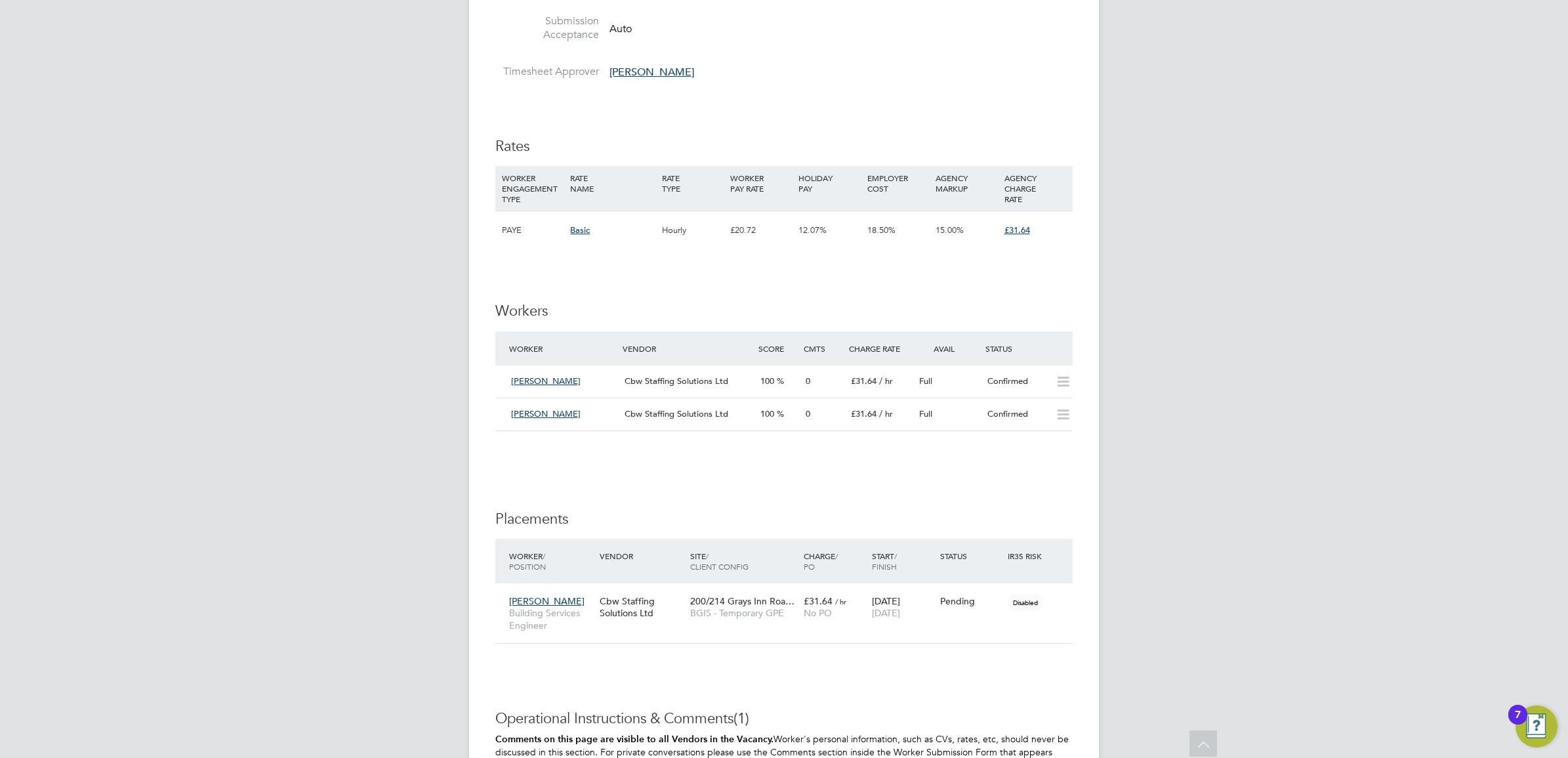
scroll to position [1148, 0]
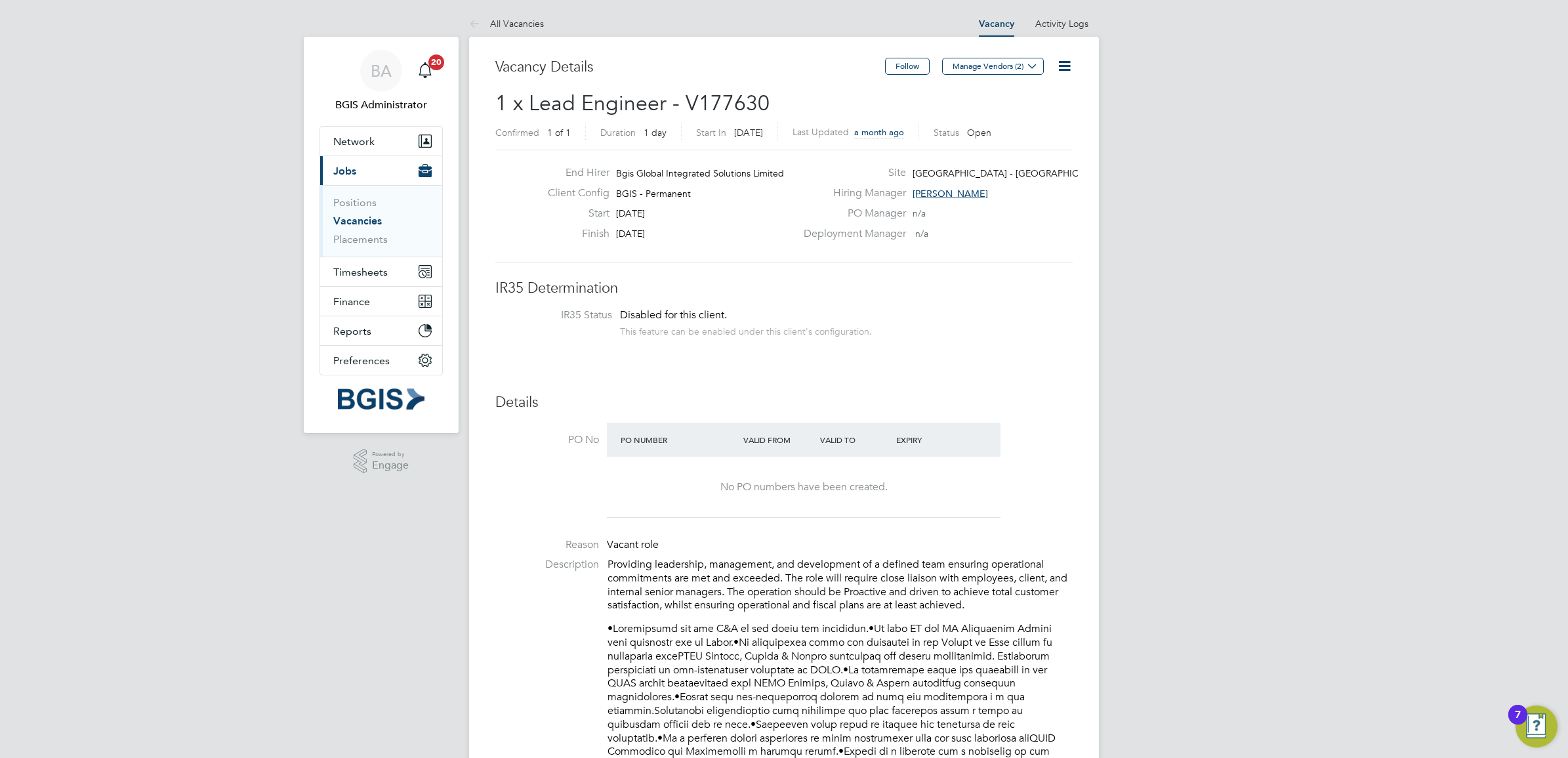
click at [1066, 67] on icon at bounding box center [1065, 66] width 16 height 16
click at [1025, 112] on li "Update Status" at bounding box center [1031, 115] width 76 height 18
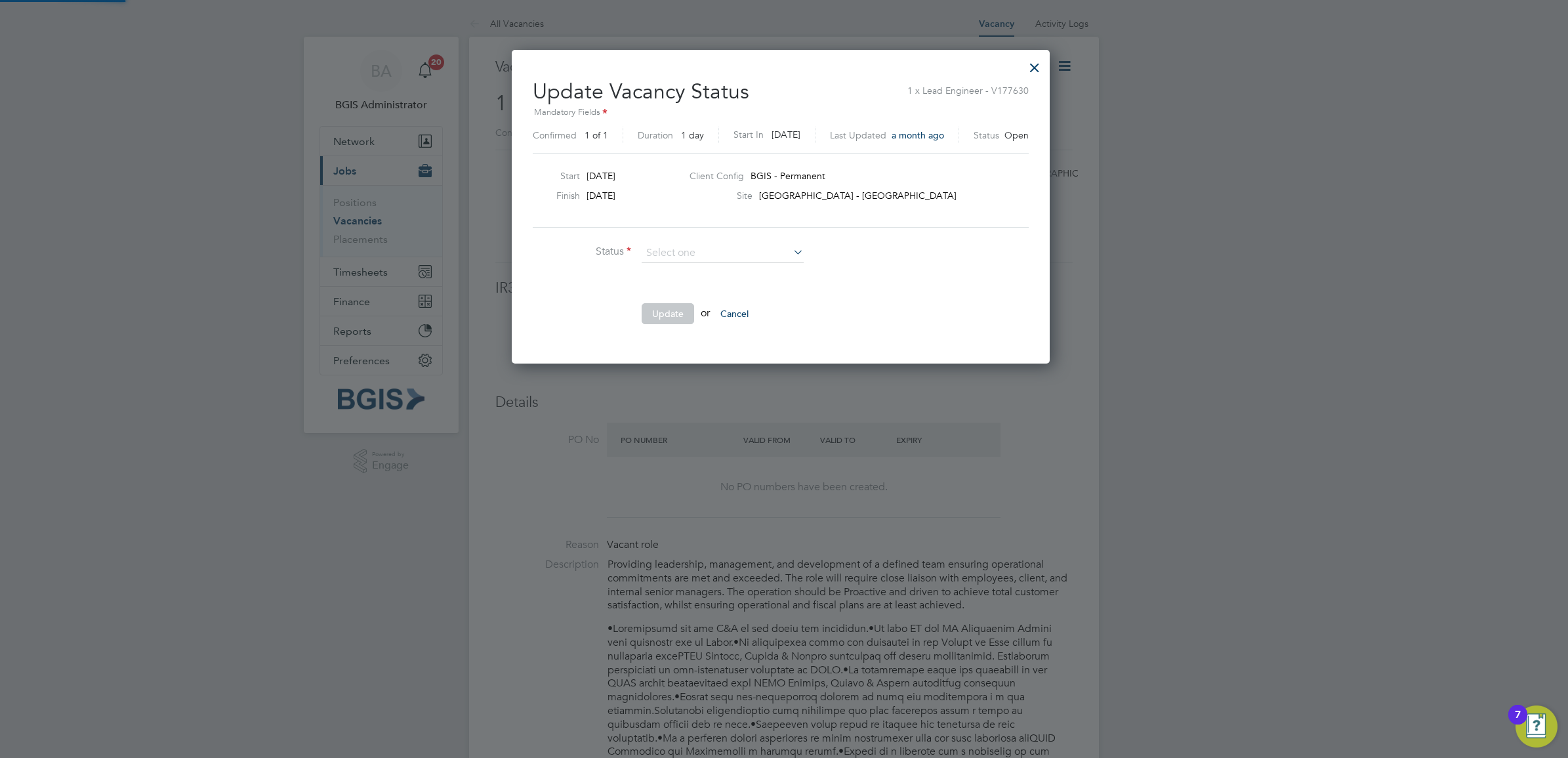
scroll to position [313, 545]
click at [689, 256] on input at bounding box center [723, 254] width 162 height 20
click at [681, 264] on li "Completed" at bounding box center [723, 271] width 164 height 17
type input "Completed"
click at [668, 309] on button "Update" at bounding box center [668, 313] width 52 height 21
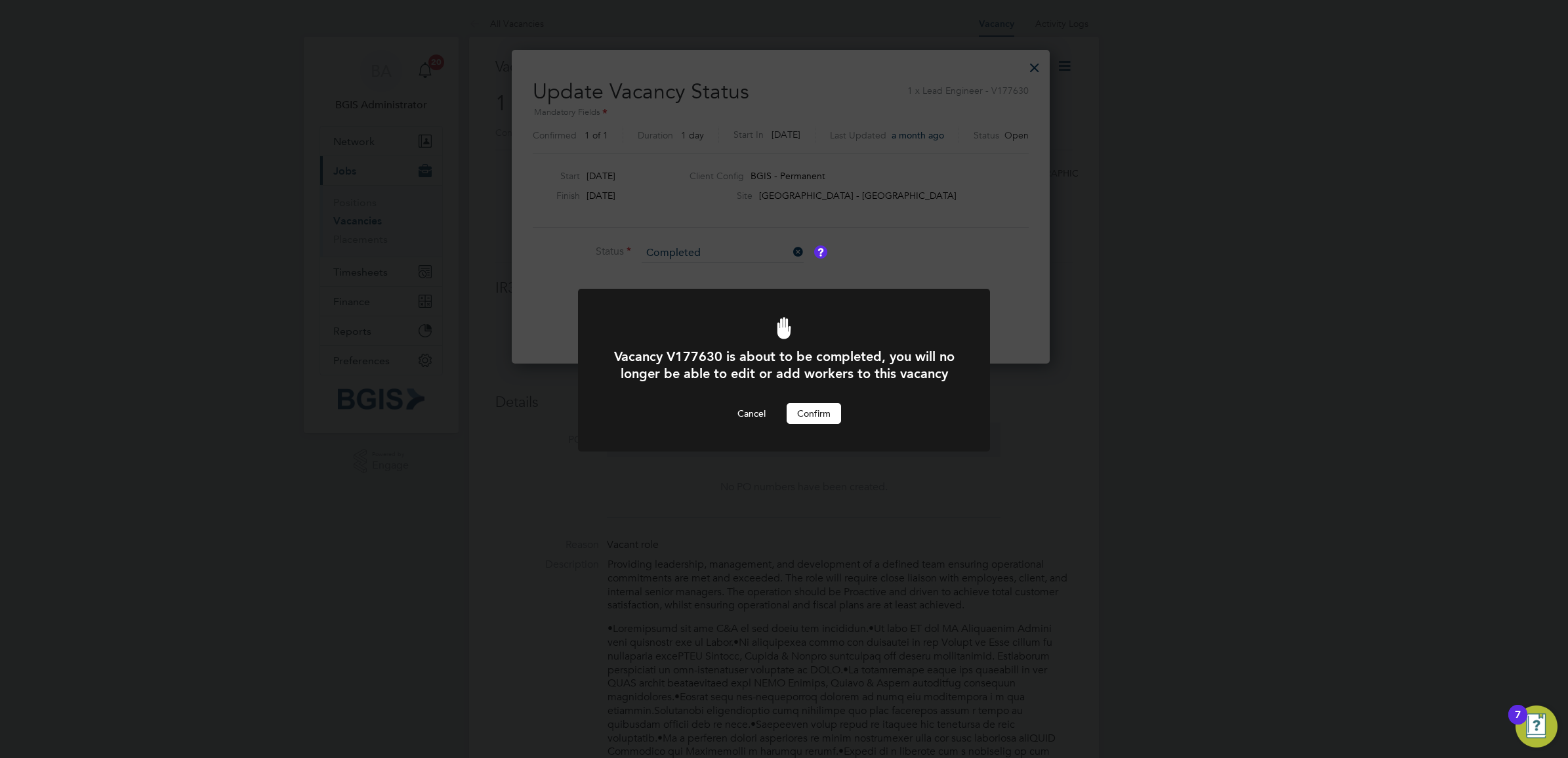
click at [828, 424] on button "Confirm" at bounding box center [814, 413] width 55 height 21
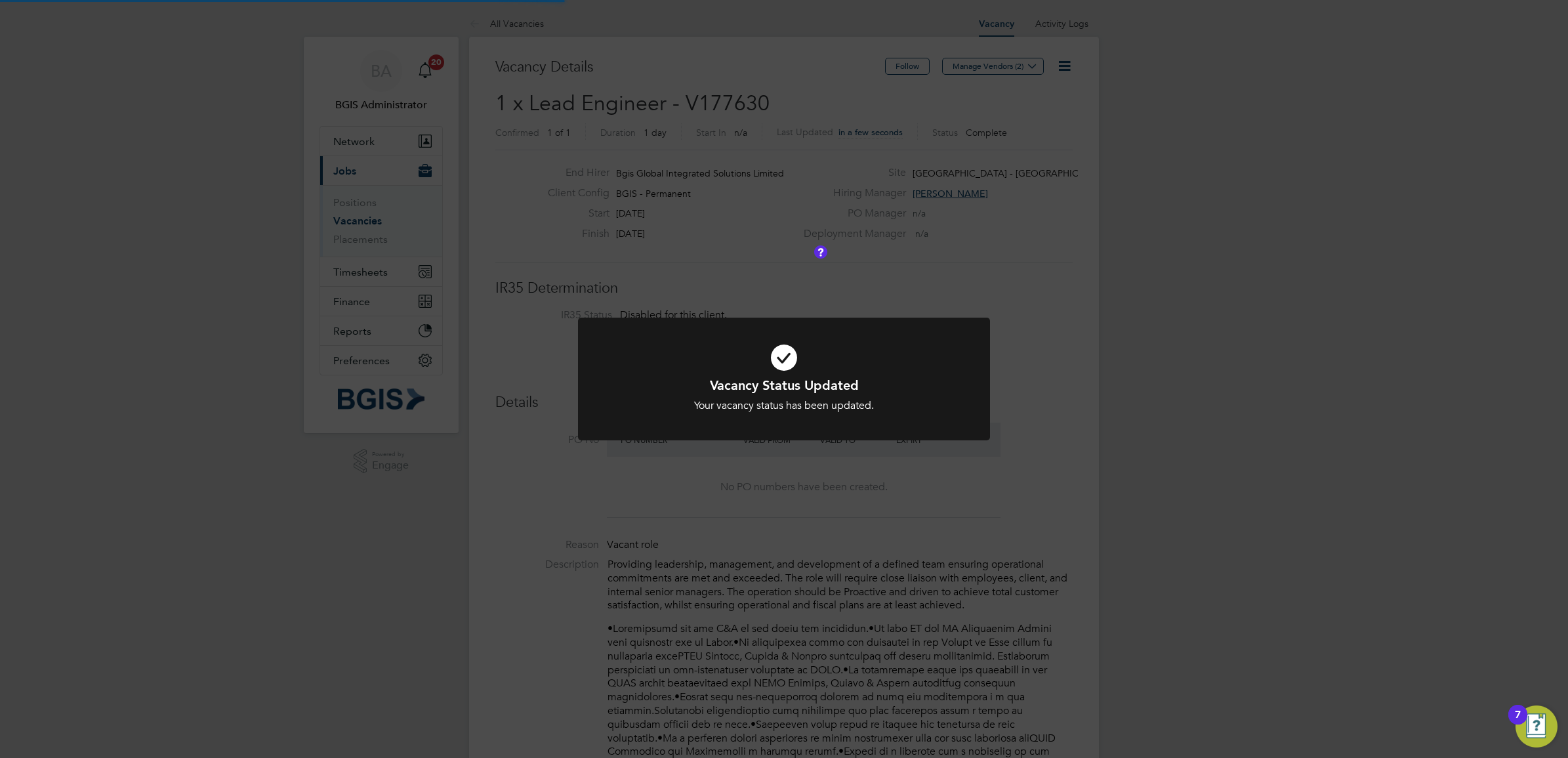
scroll to position [38, 92]
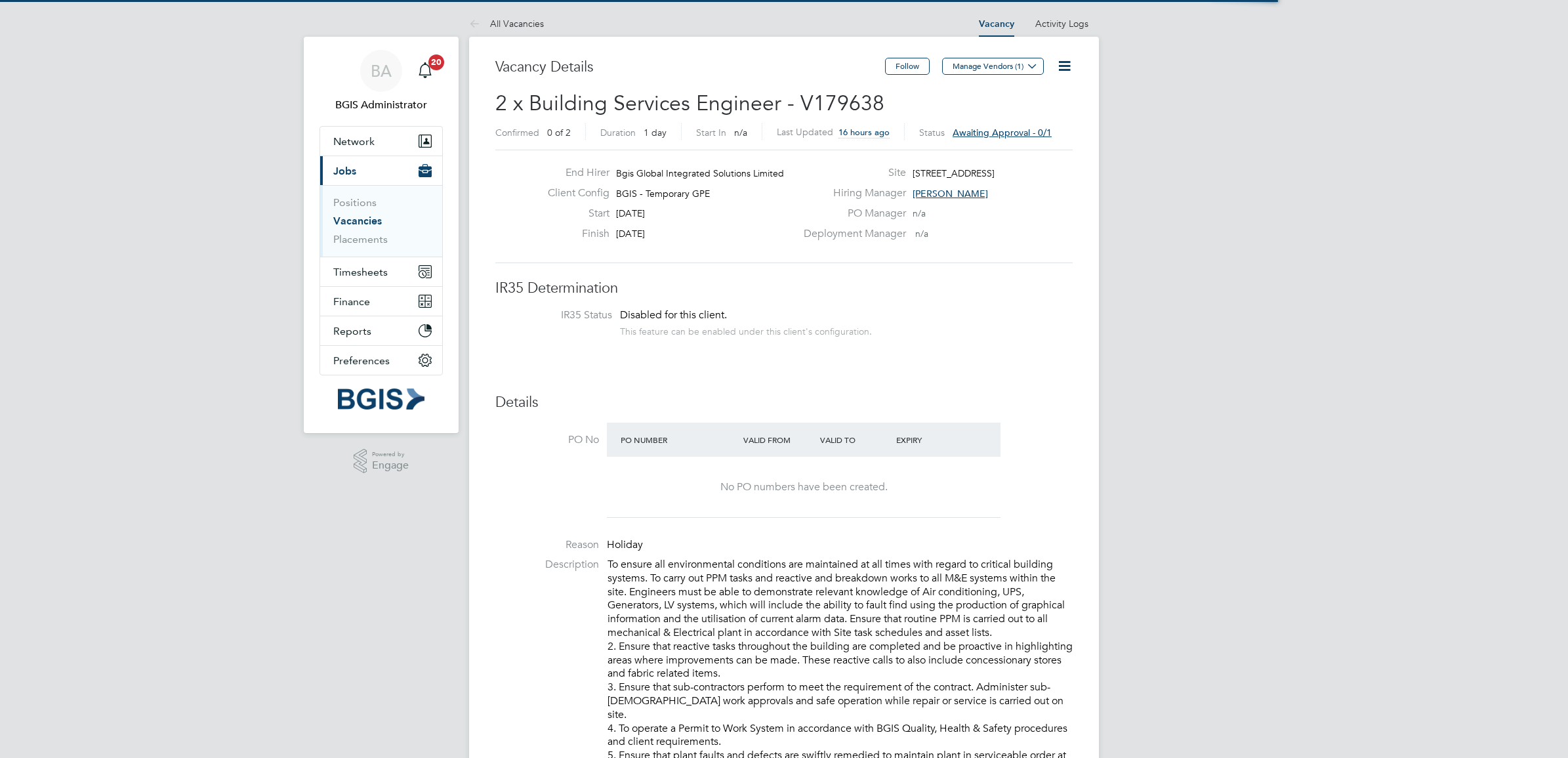
scroll to position [38, 92]
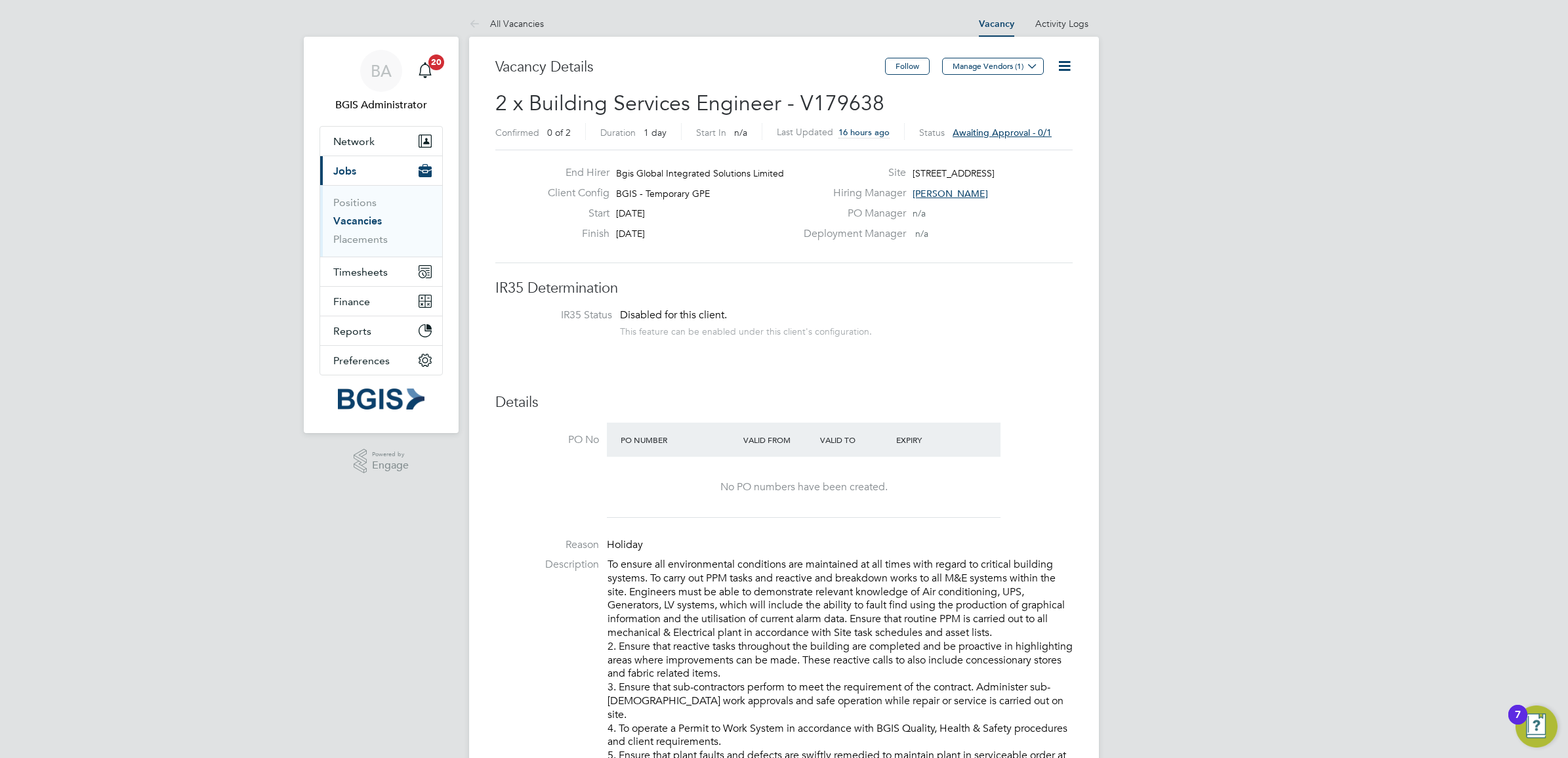
click at [1068, 69] on icon at bounding box center [1065, 66] width 16 height 16
click at [1005, 99] on li "Edit Vacancy e" at bounding box center [1022, 97] width 94 height 18
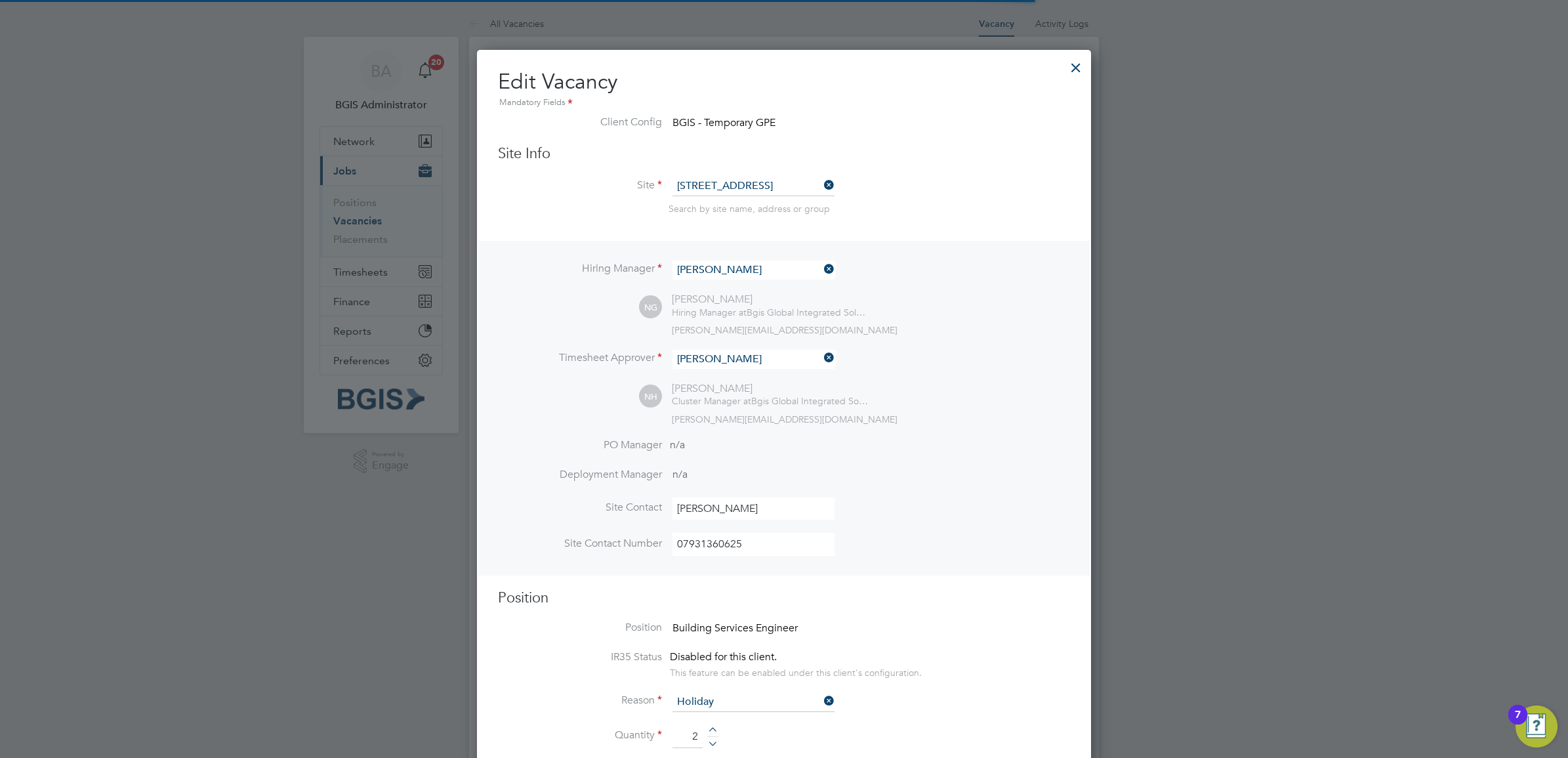
scroll to position [30, 573]
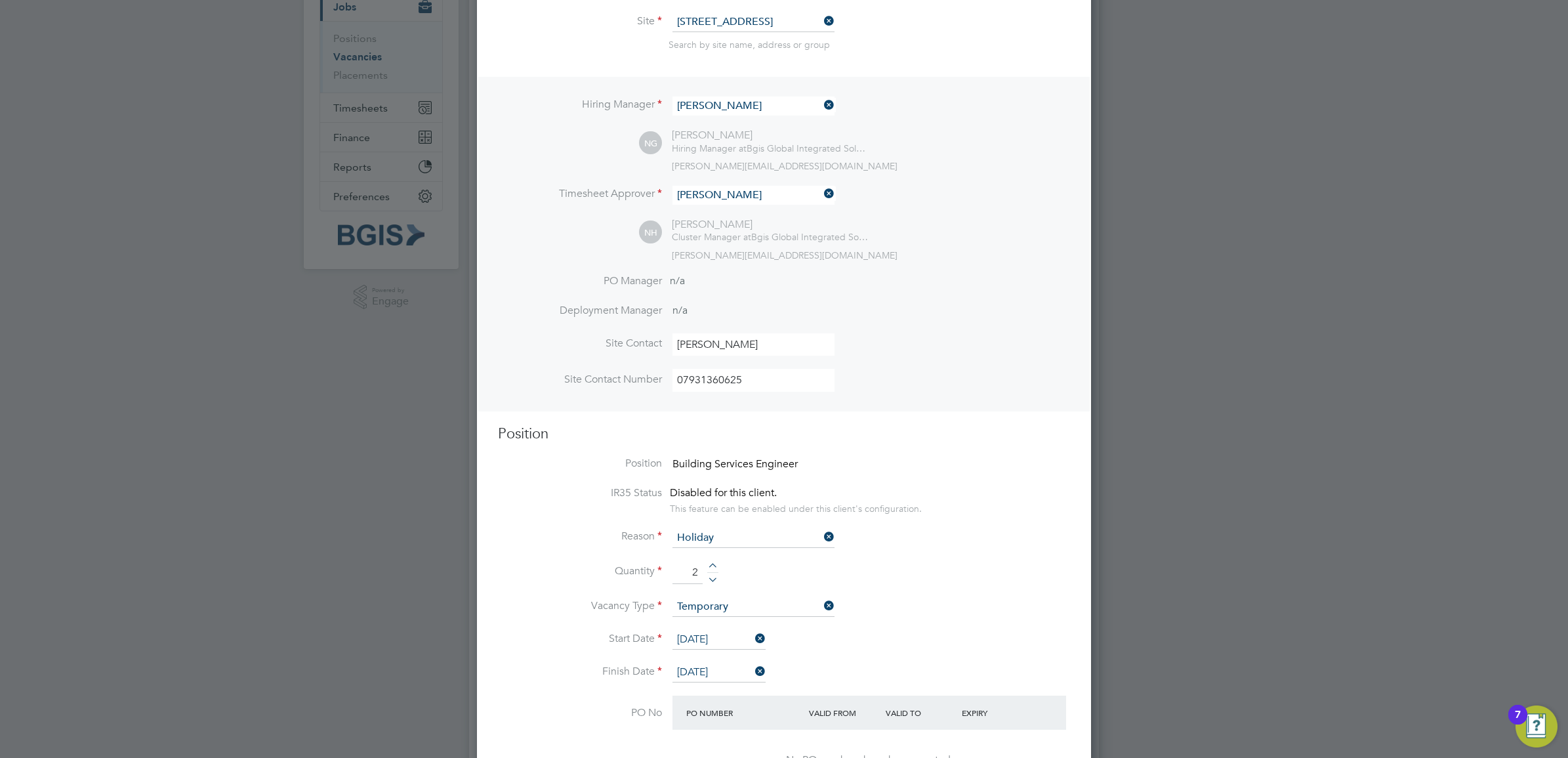
click at [710, 581] on div at bounding box center [713, 577] width 11 height 9
type input "1"
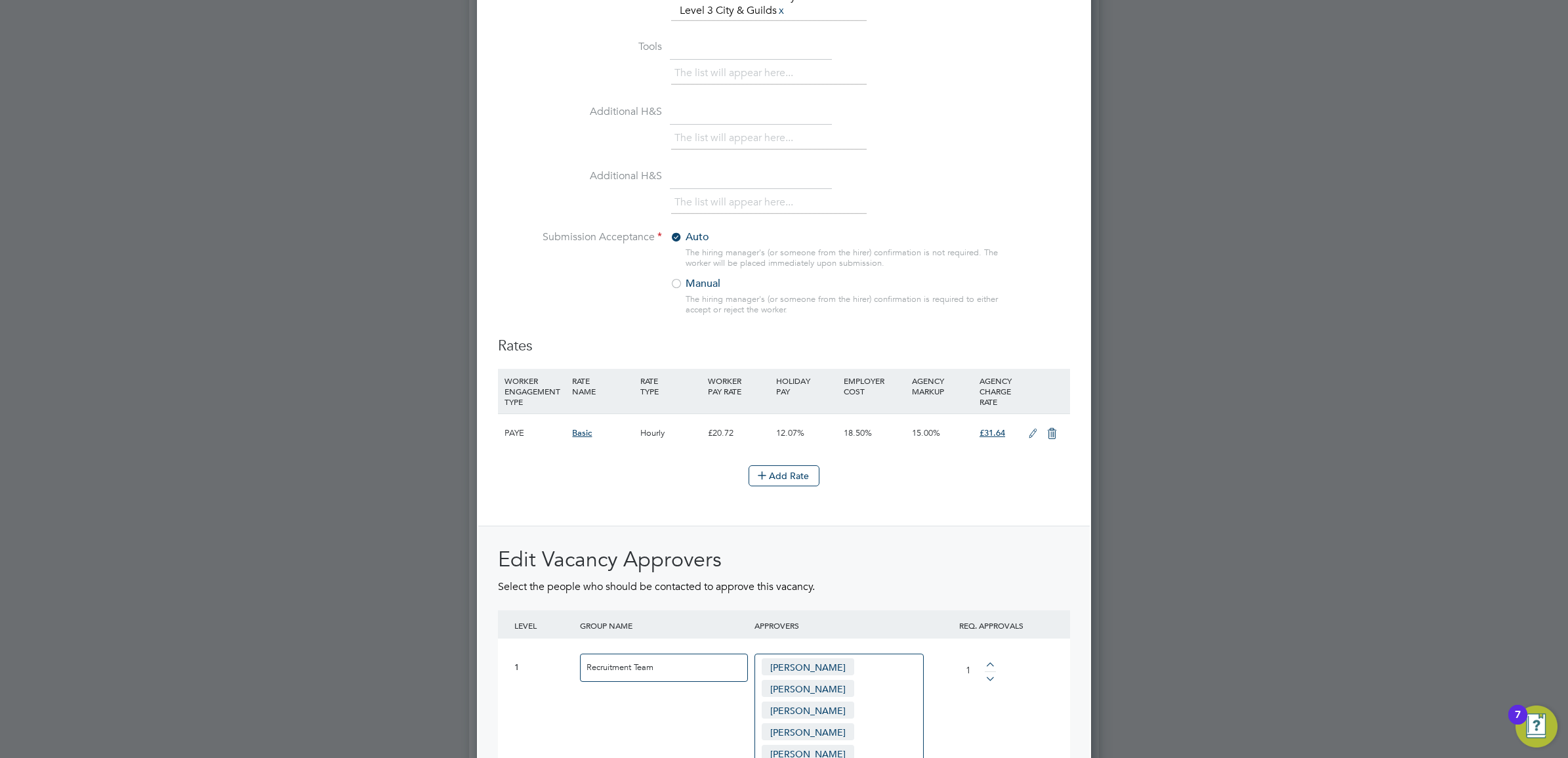
scroll to position [1558, 0]
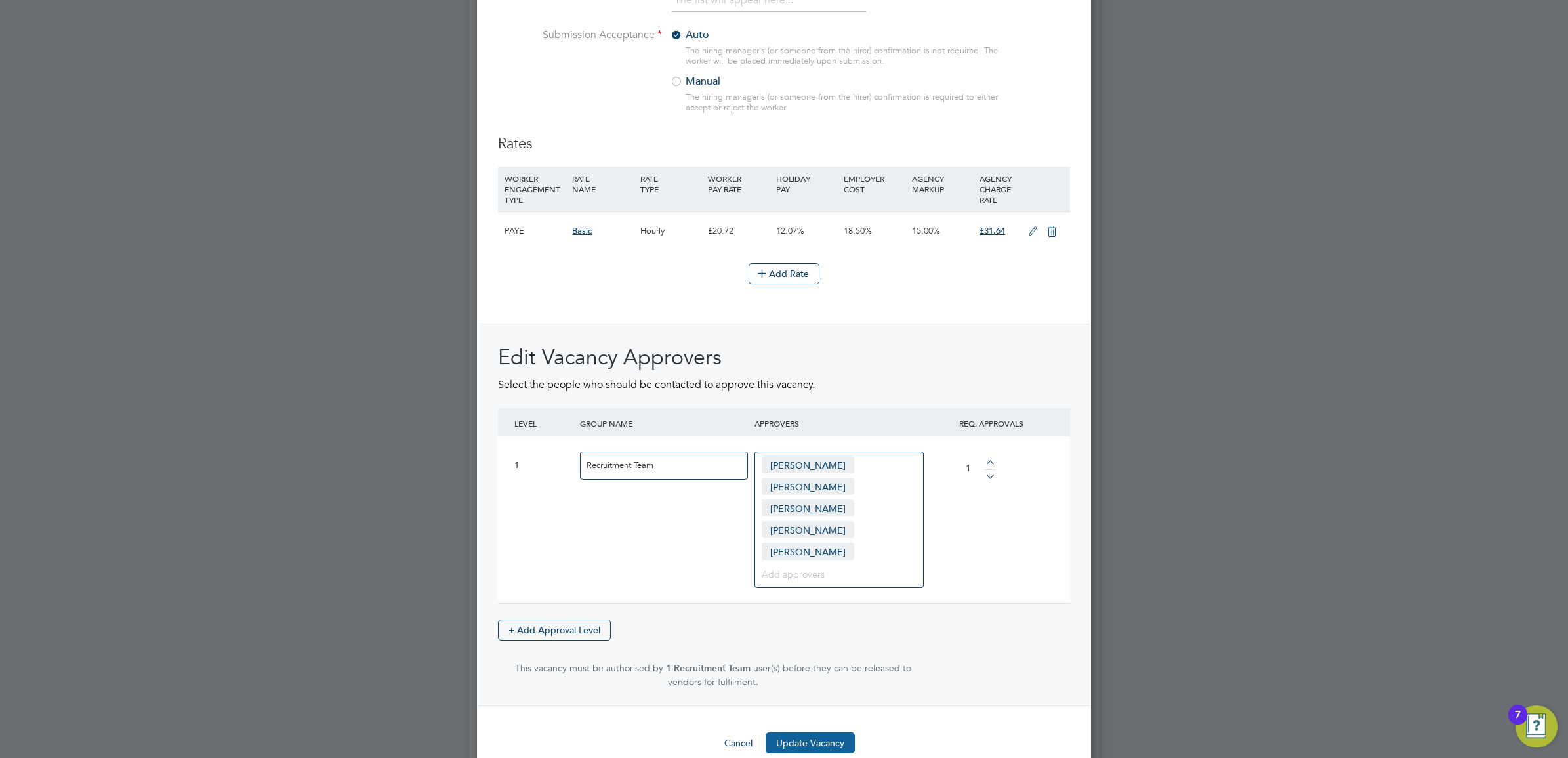
click at [807, 732] on button "Update Vacancy" at bounding box center [810, 742] width 89 height 21
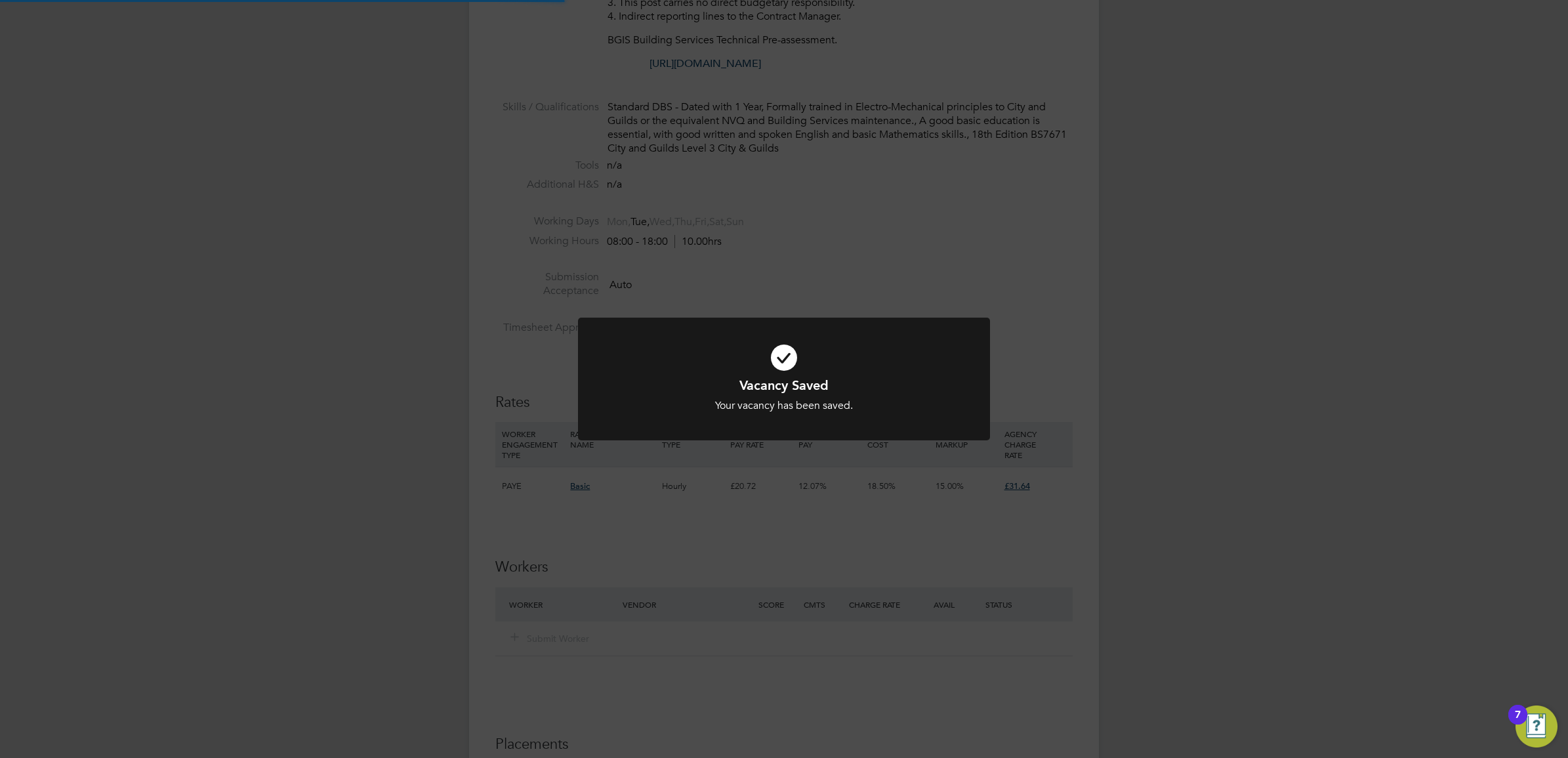
scroll to position [38, 92]
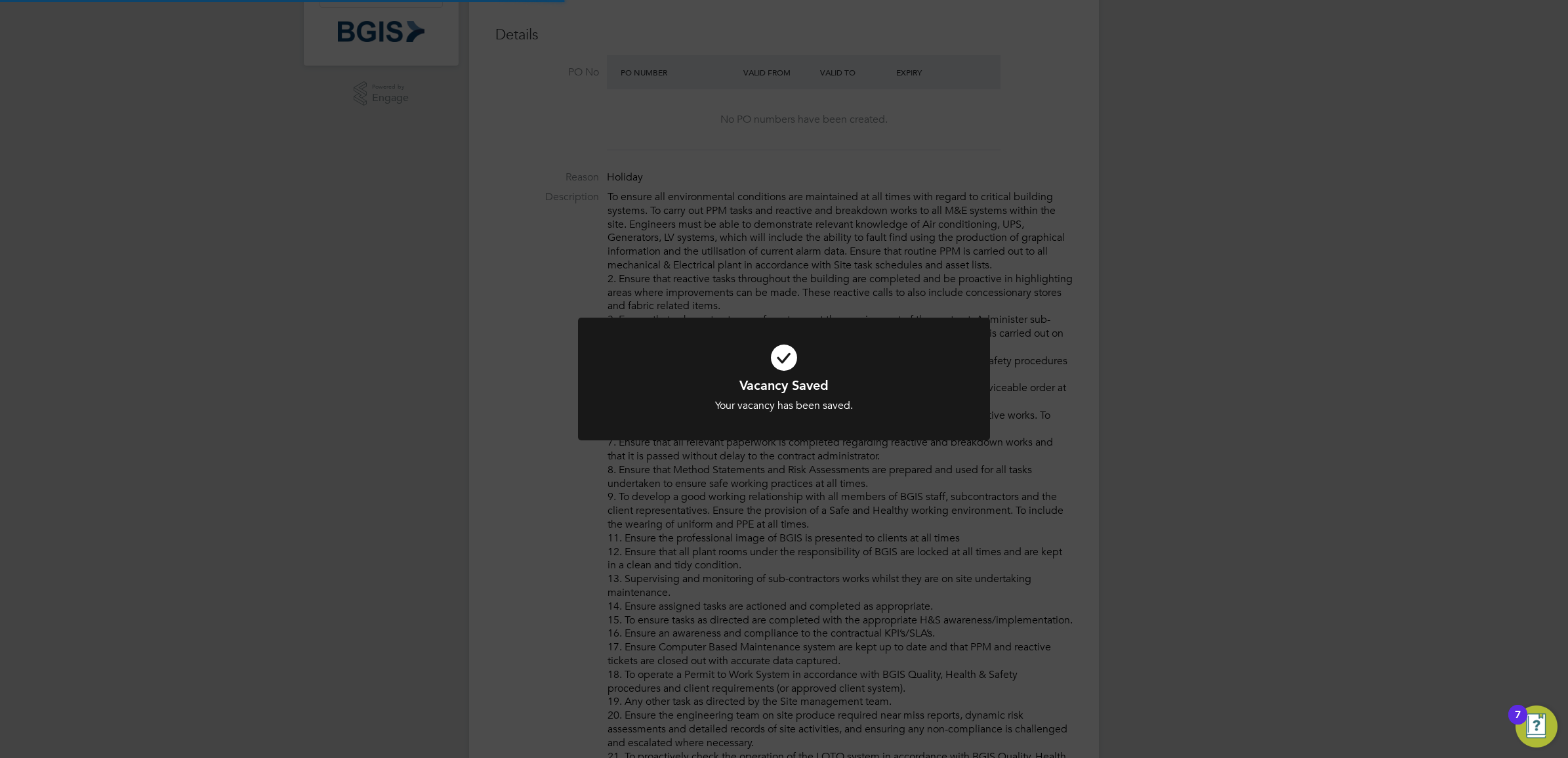
click at [1188, 123] on div "Vacancy Saved Your vacancy has been saved. Cancel Okay" at bounding box center [784, 379] width 1568 height 758
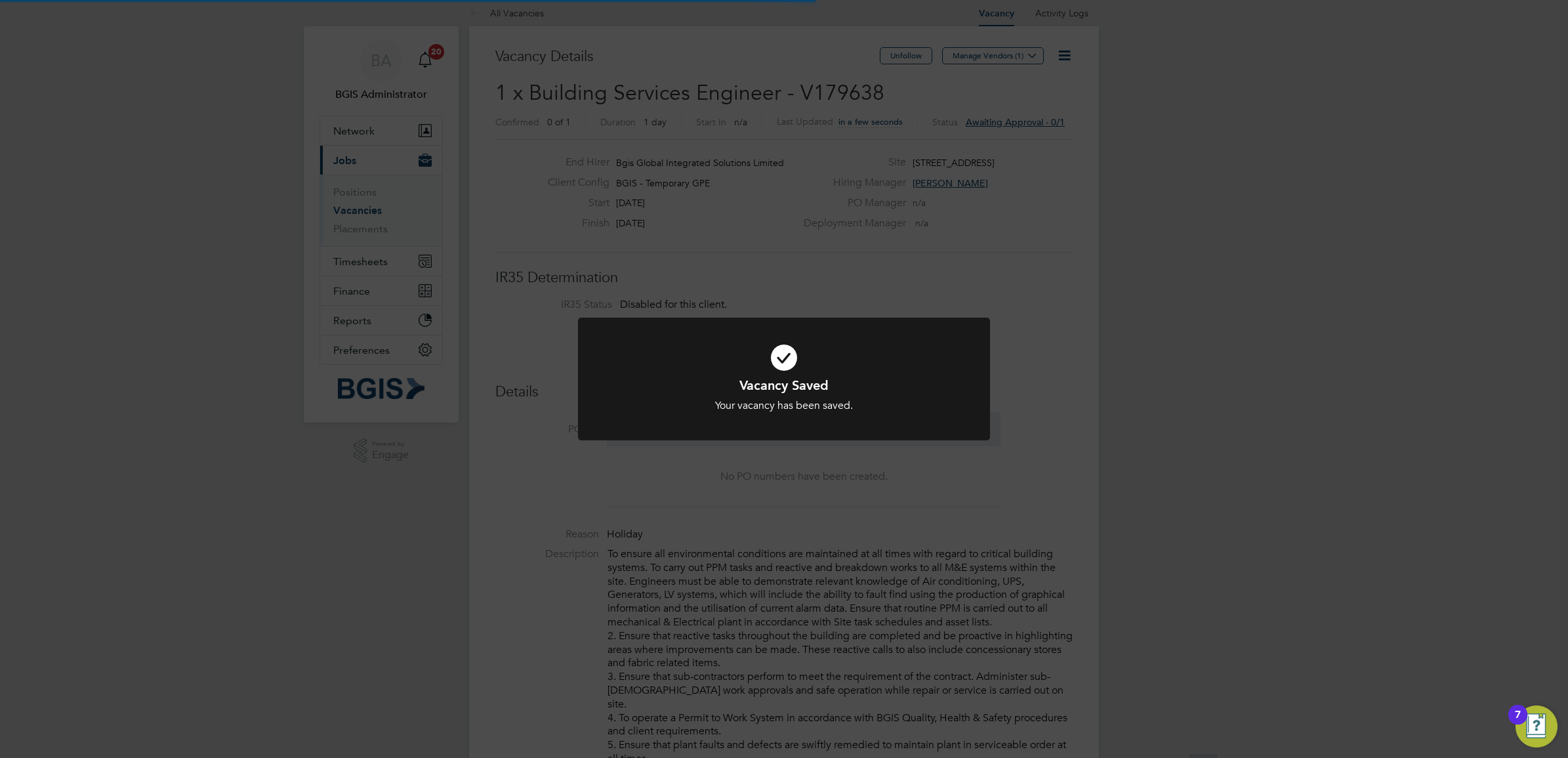
scroll to position [0, 0]
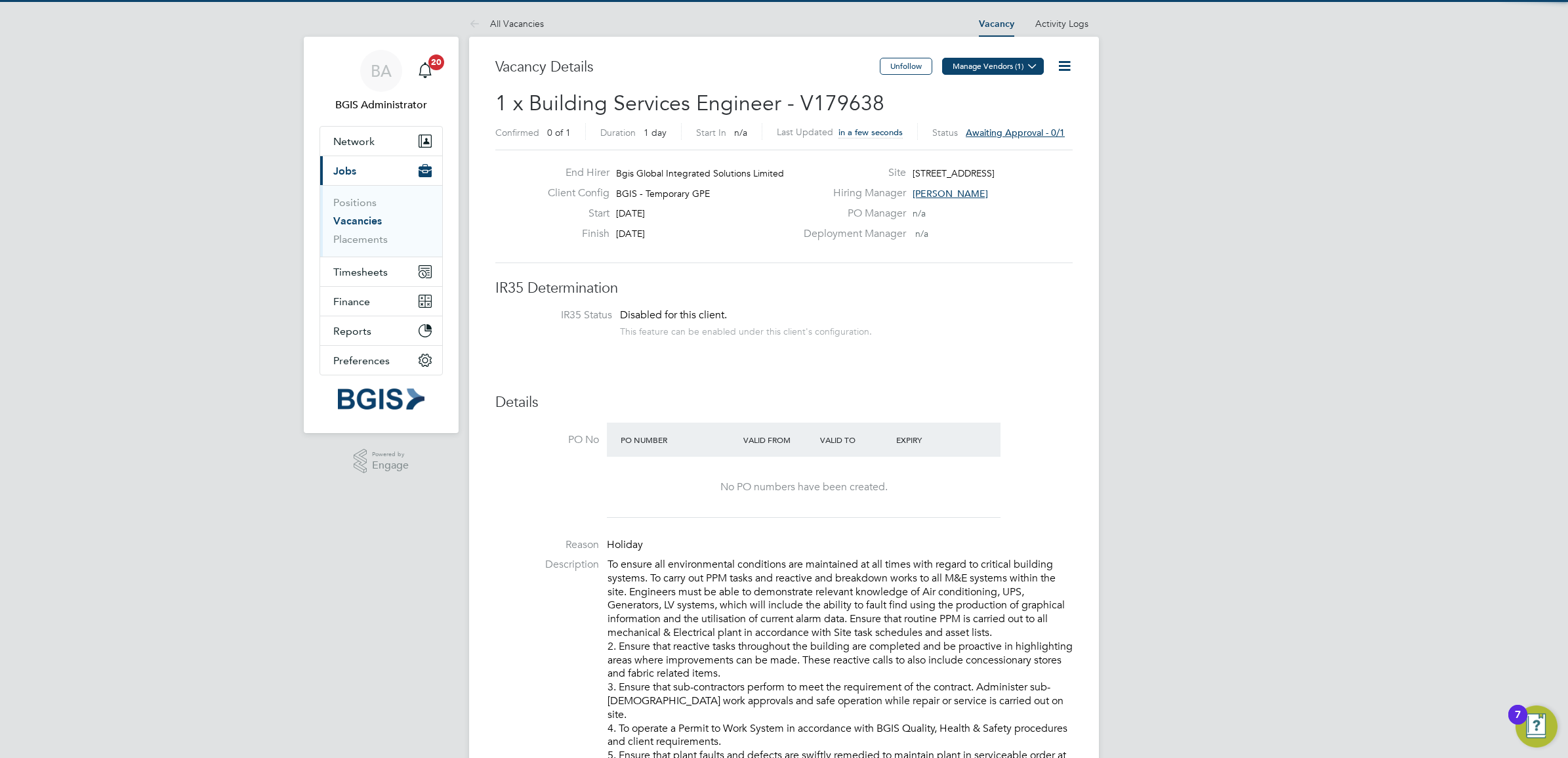
click at [1002, 67] on button "Manage Vendors (1)" at bounding box center [993, 66] width 102 height 17
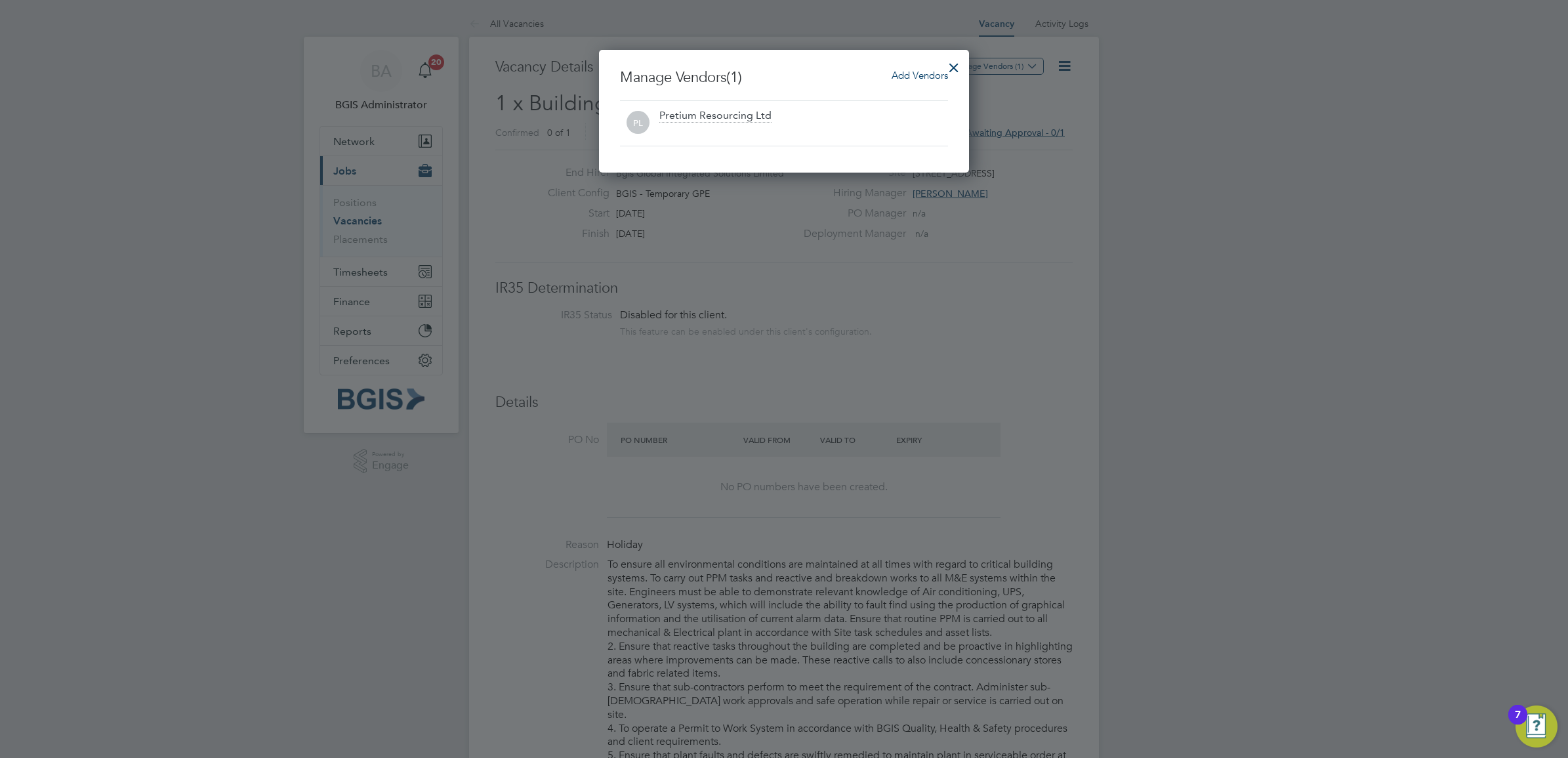
scroll to position [123, 370]
click at [913, 70] on span "Add Vendors" at bounding box center [920, 76] width 57 height 13
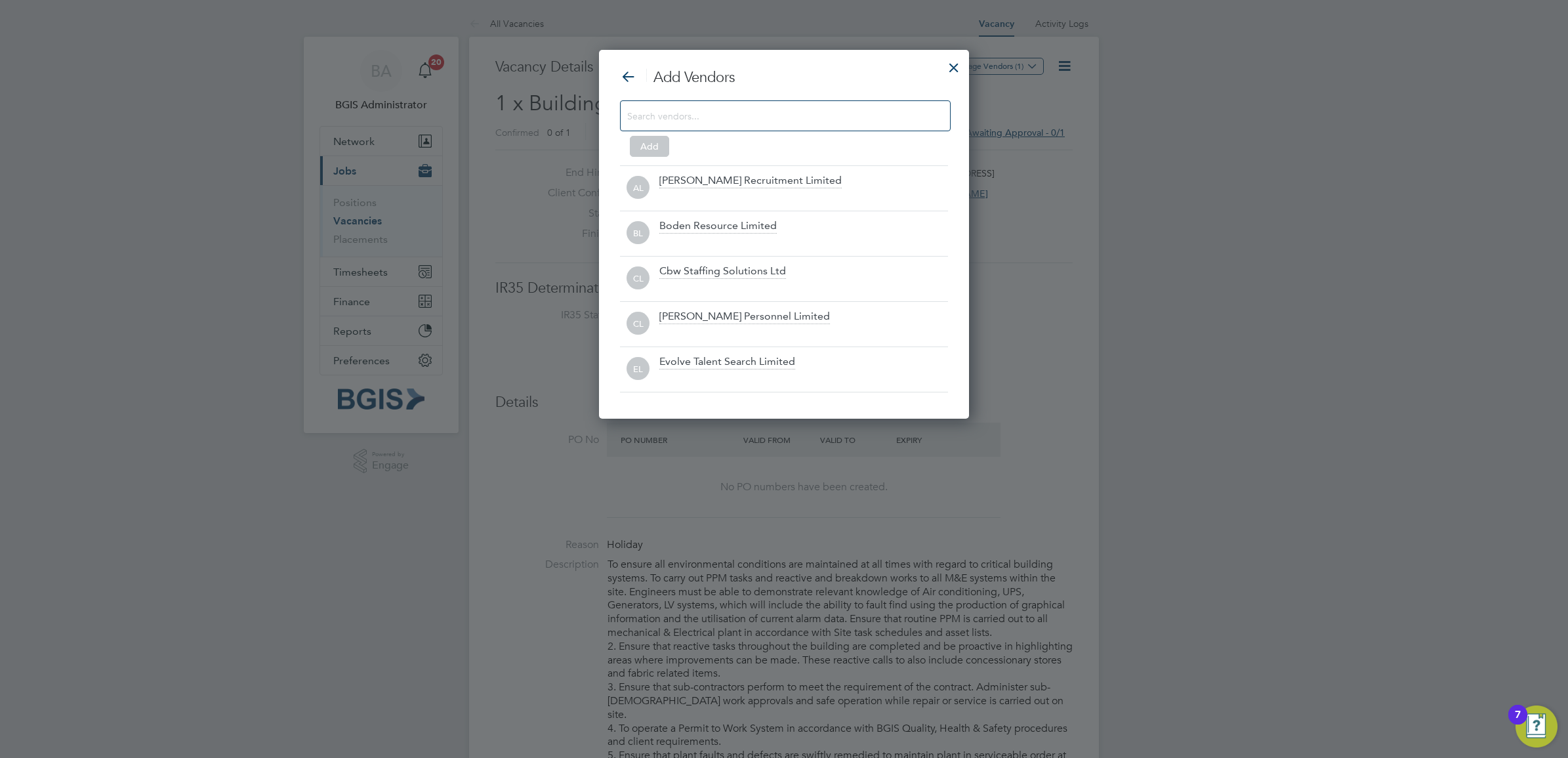
click at [685, 122] on input at bounding box center [775, 115] width 295 height 17
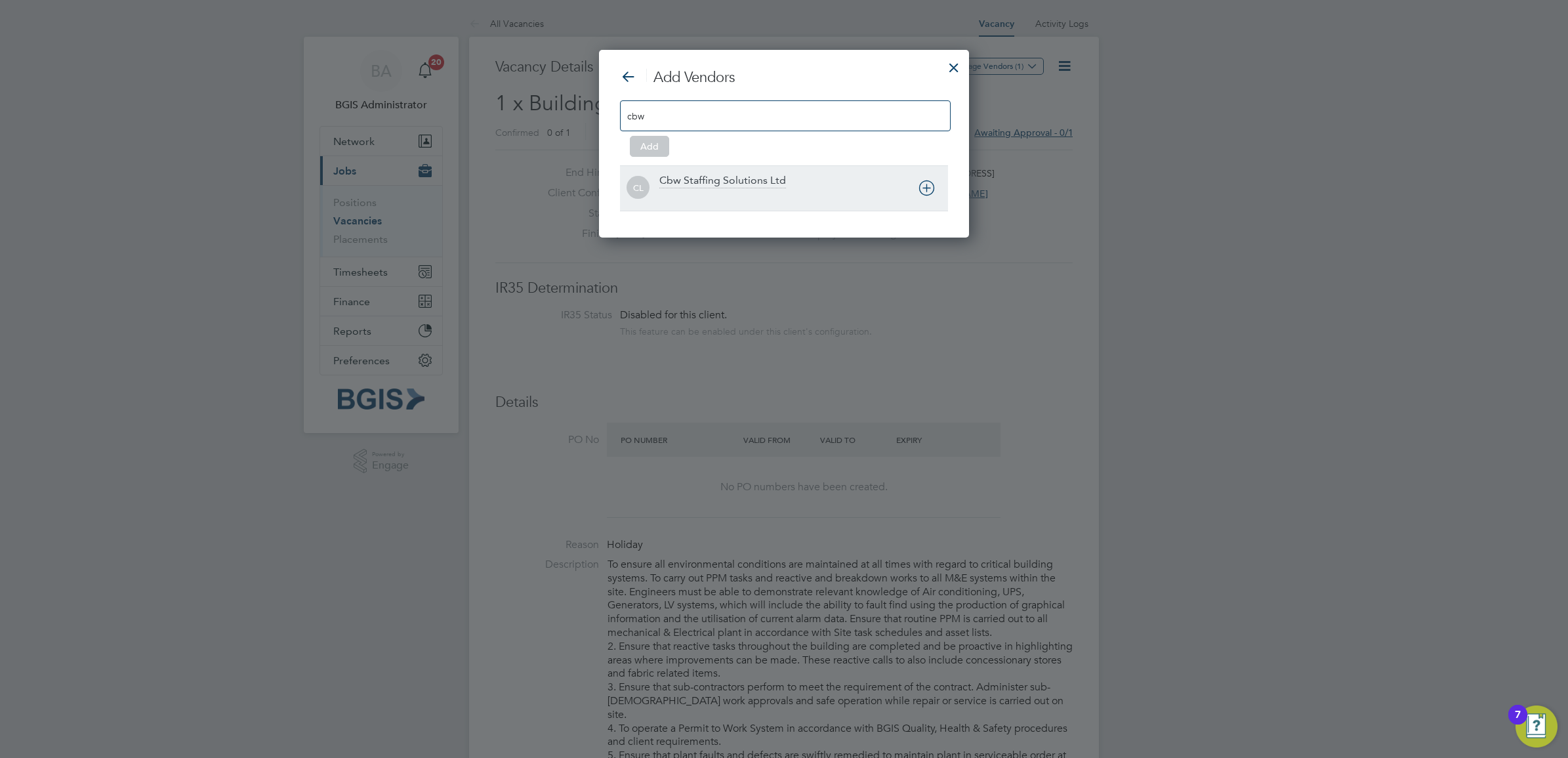
type input "cbw"
click at [735, 175] on div "Cbw Staffing Solutions Ltd" at bounding box center [722, 181] width 127 height 14
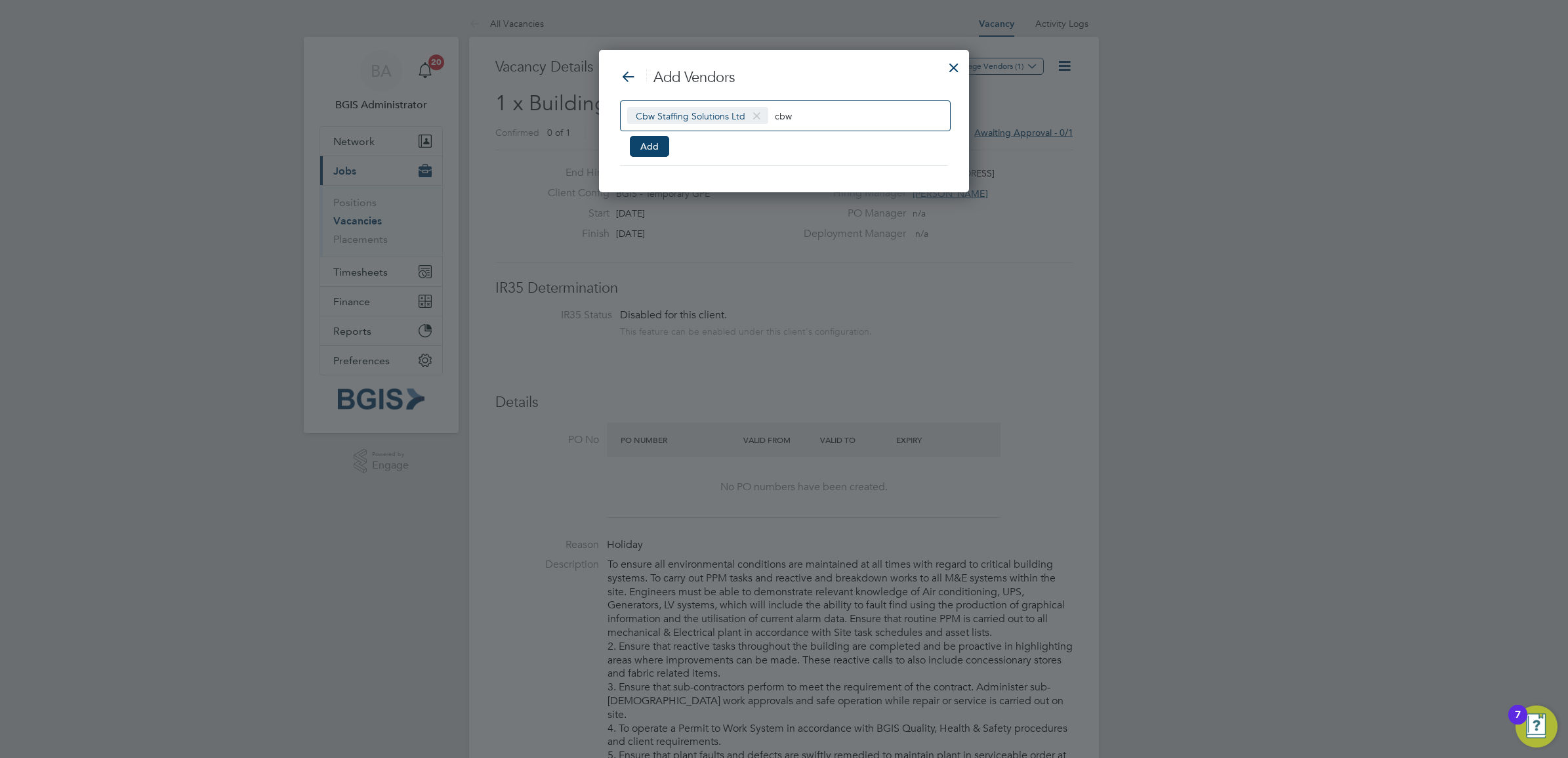
scroll to position [6, 6]
click at [645, 147] on button "Add" at bounding box center [649, 146] width 40 height 21
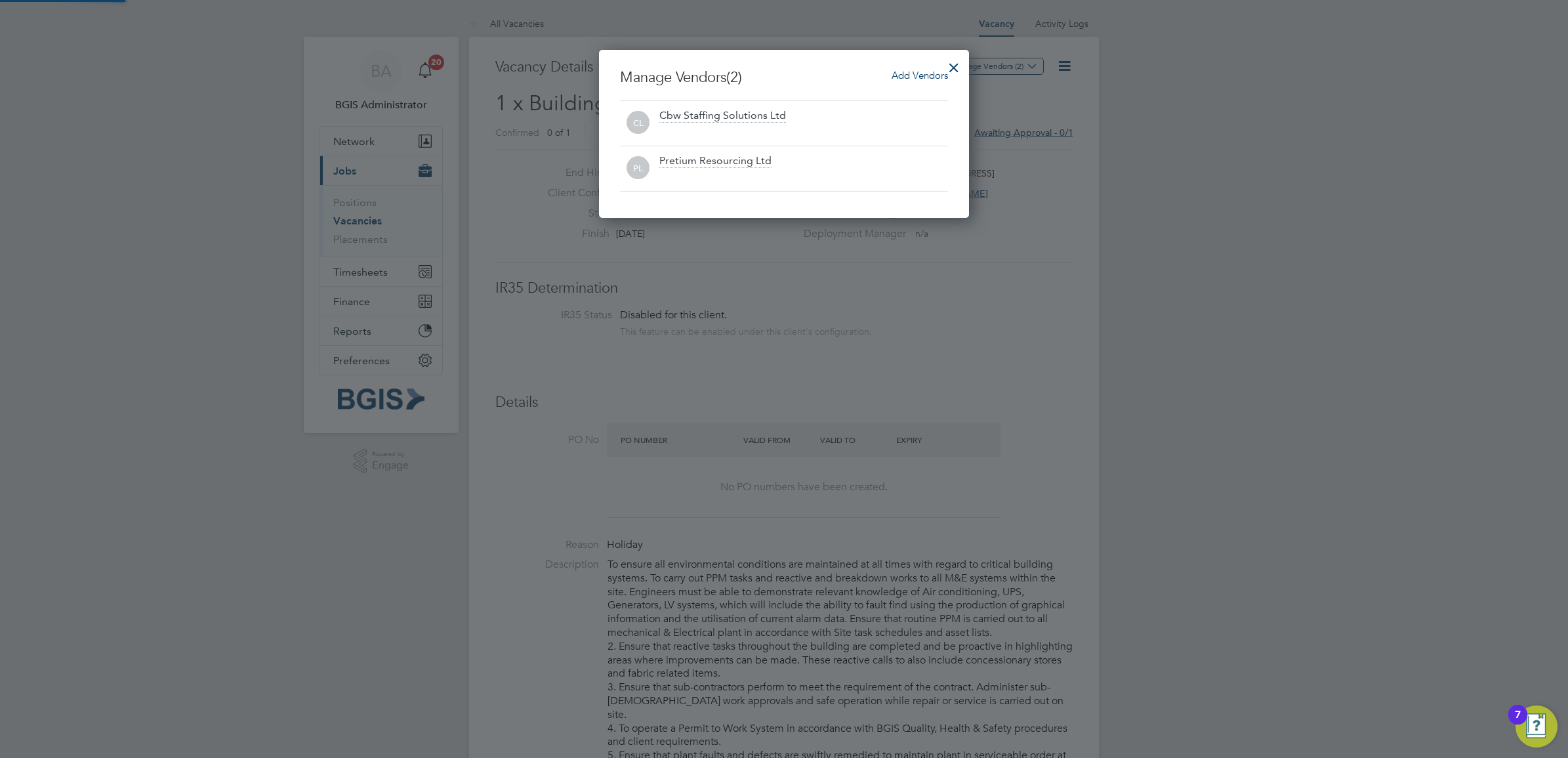
scroll to position [0, 0]
click at [958, 67] on div at bounding box center [954, 64] width 23 height 23
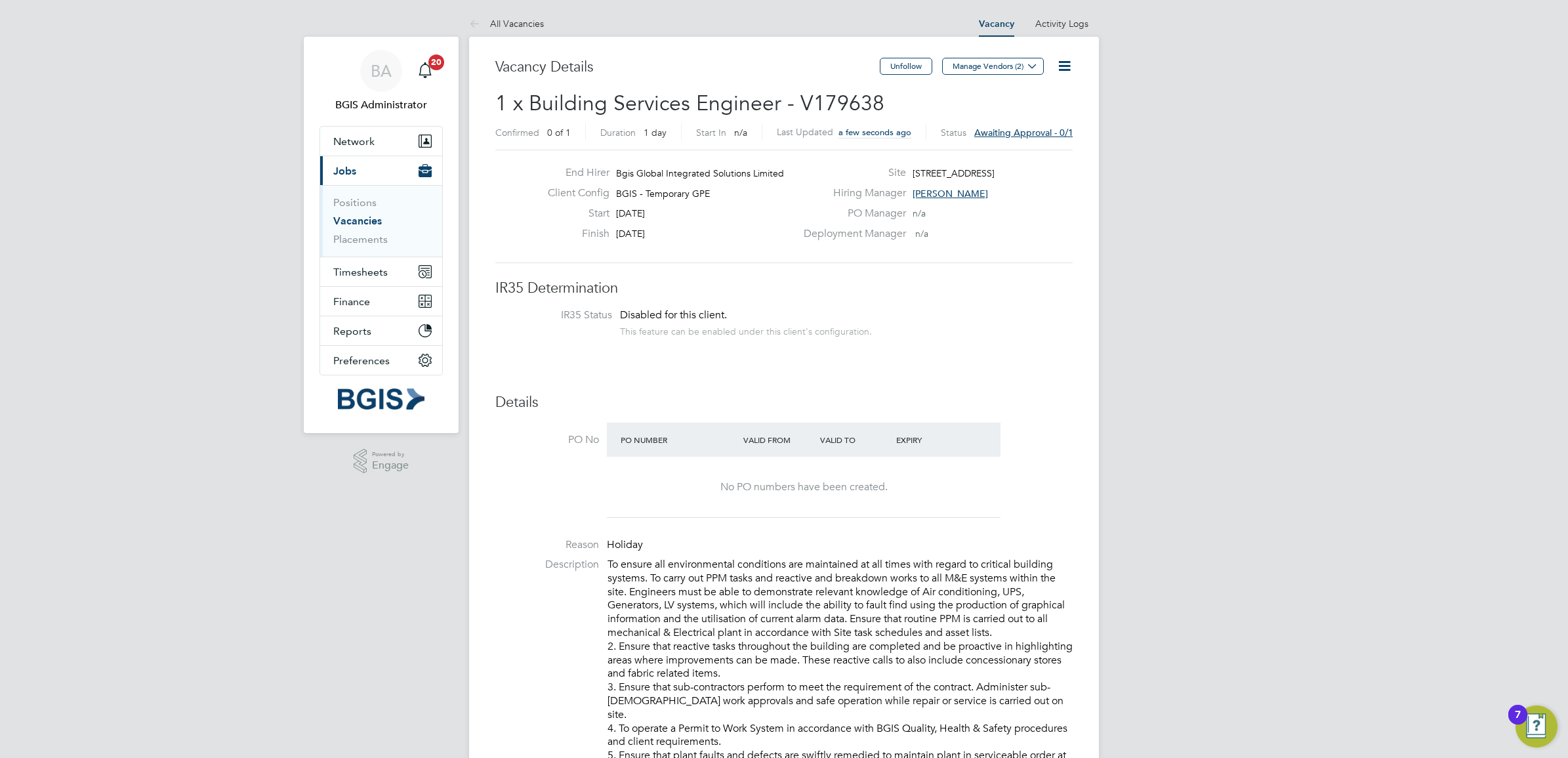
click at [1058, 71] on icon at bounding box center [1065, 66] width 16 height 16
click at [987, 145] on li "Approve All Levels" at bounding box center [1022, 141] width 94 height 18
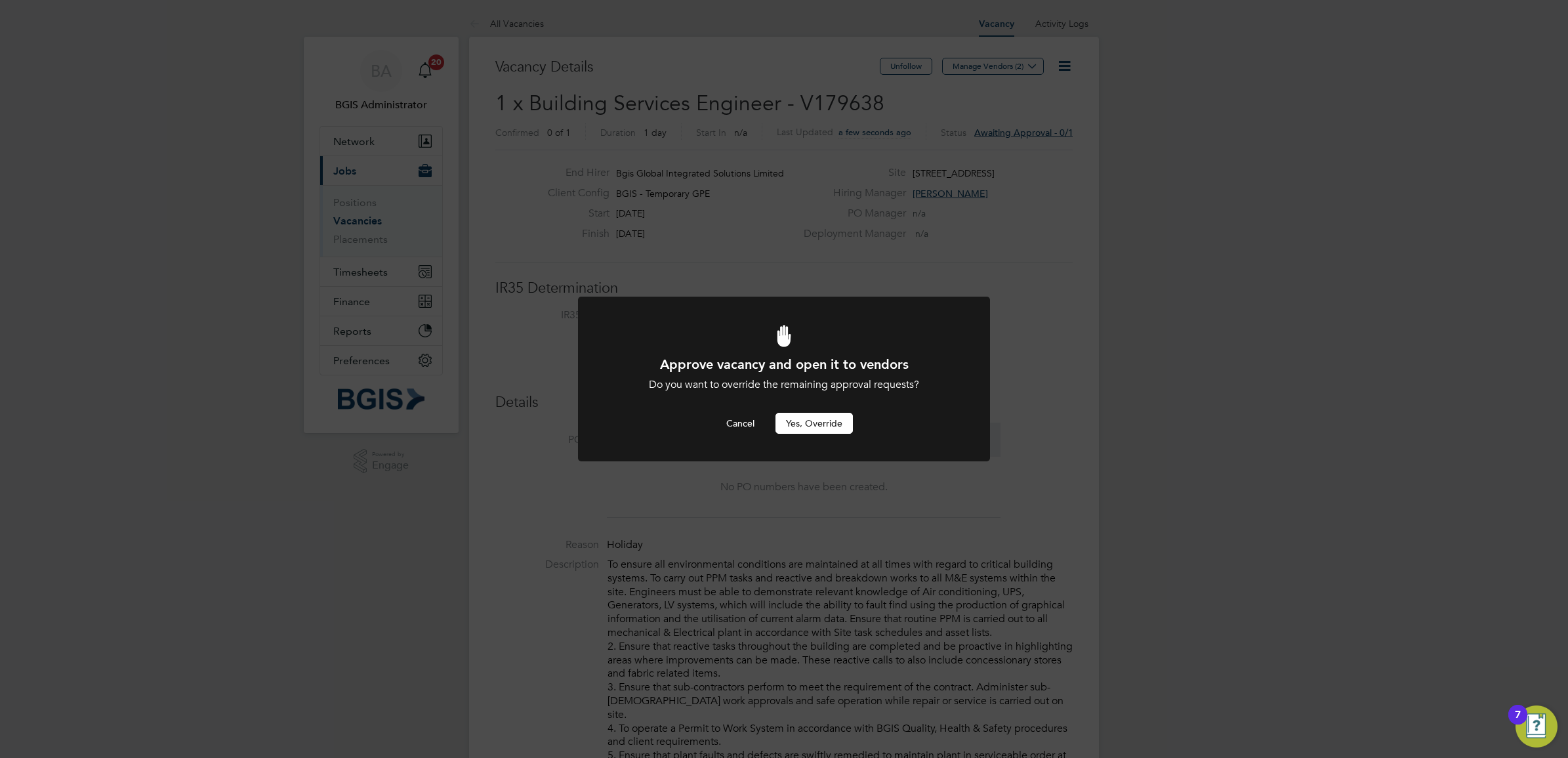
click at [789, 424] on button "Yes, Override" at bounding box center [814, 423] width 77 height 21
